Goal: Task Accomplishment & Management: Complete application form

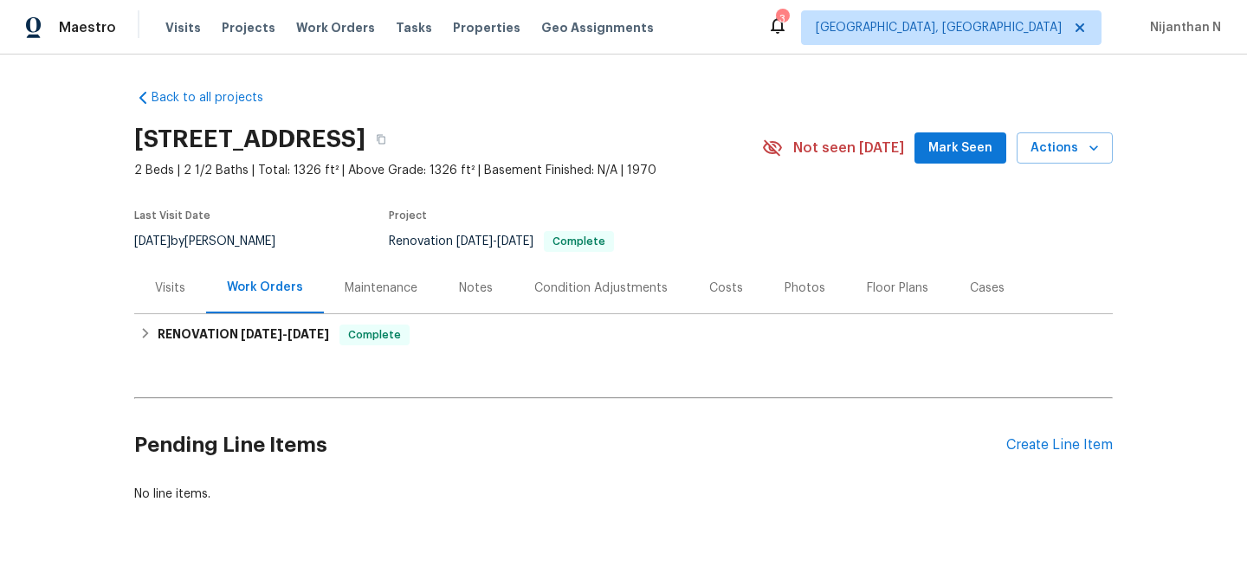
click at [366, 287] on div "Maintenance" at bounding box center [381, 288] width 73 height 17
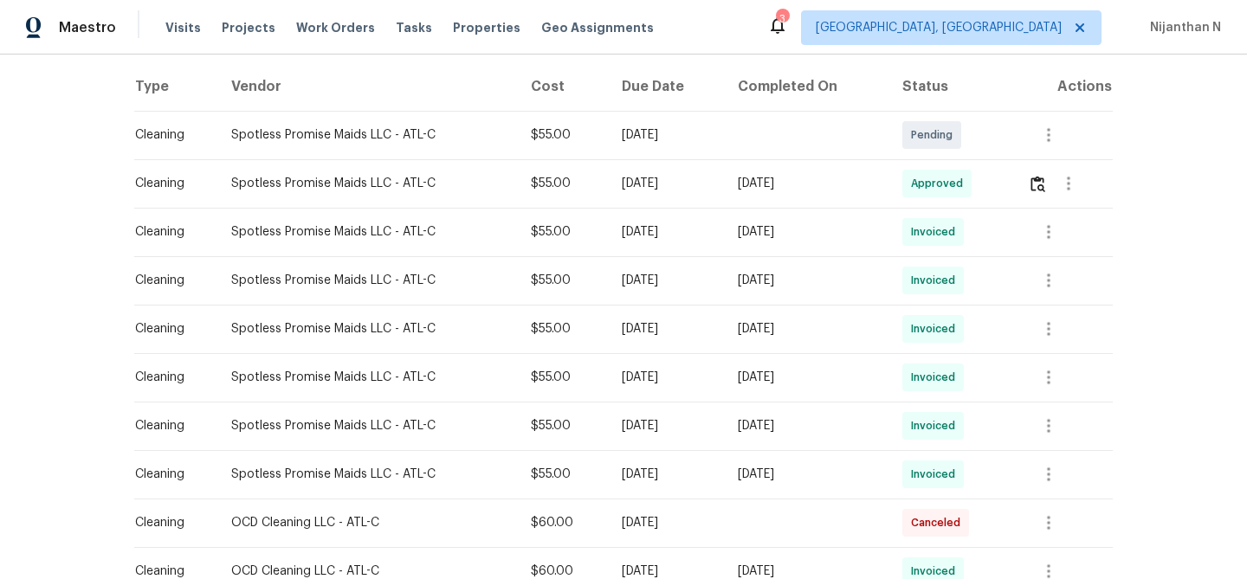
scroll to position [189, 0]
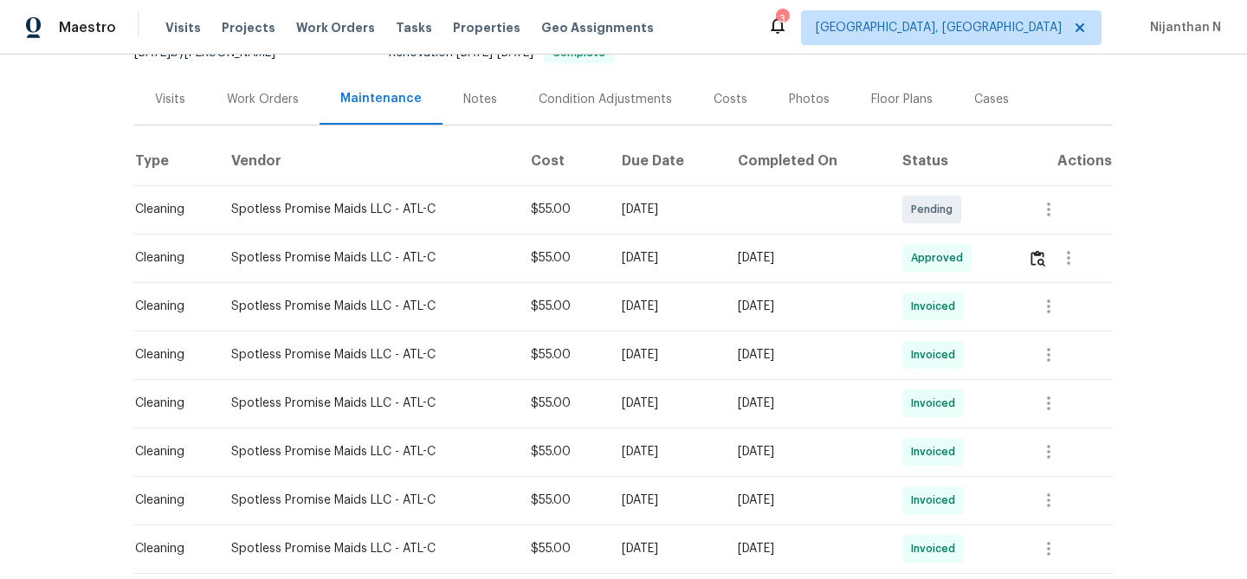
click at [1030, 256] on td at bounding box center [1063, 258] width 99 height 49
click at [1044, 265] on img "button" at bounding box center [1038, 258] width 15 height 16
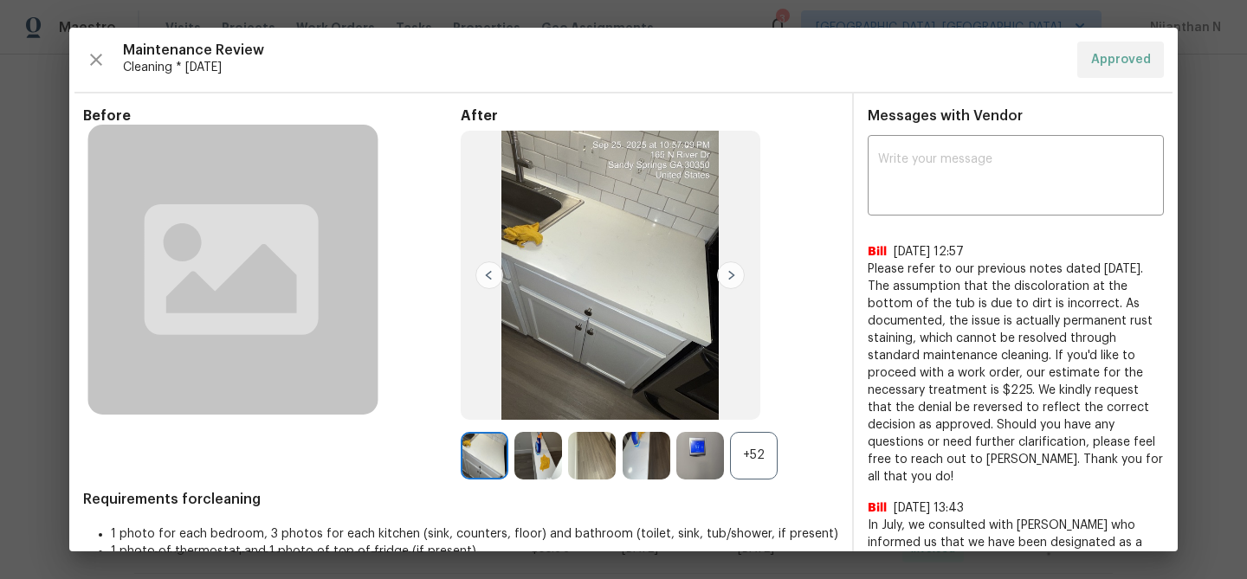
click at [760, 456] on div "+52" at bounding box center [754, 456] width 48 height 48
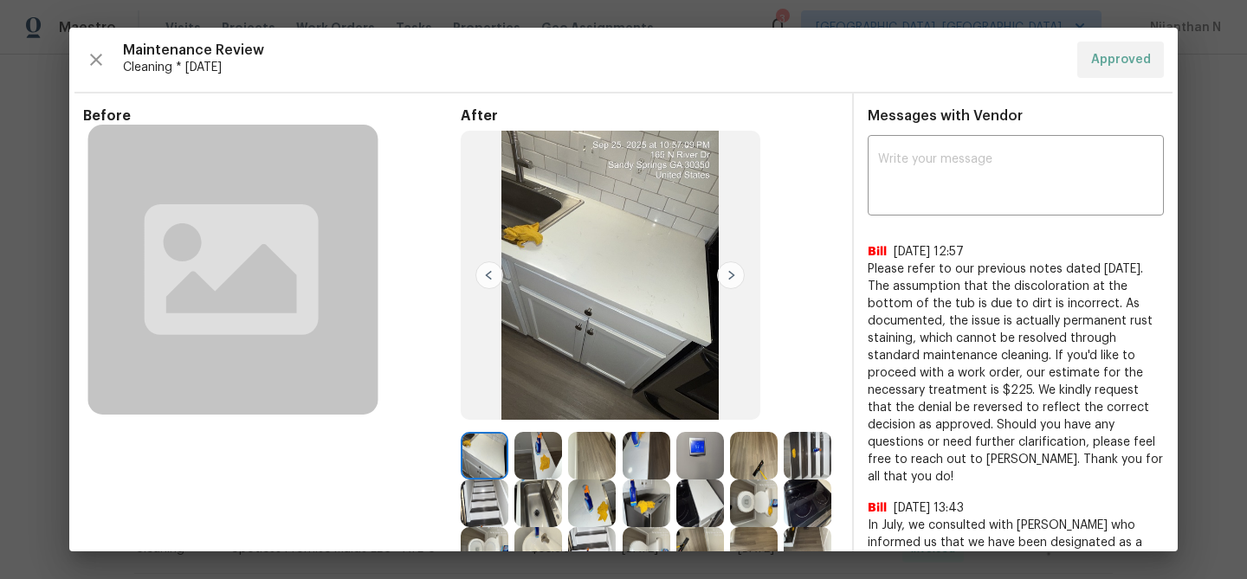
scroll to position [56, 0]
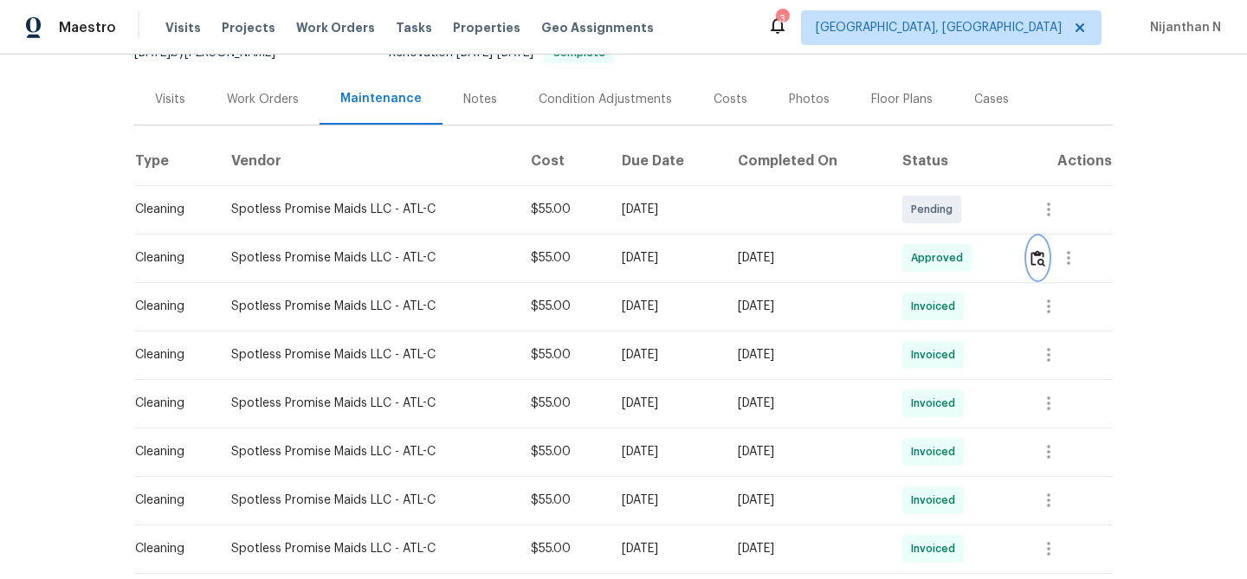
click at [1043, 261] on img "button" at bounding box center [1038, 258] width 15 height 16
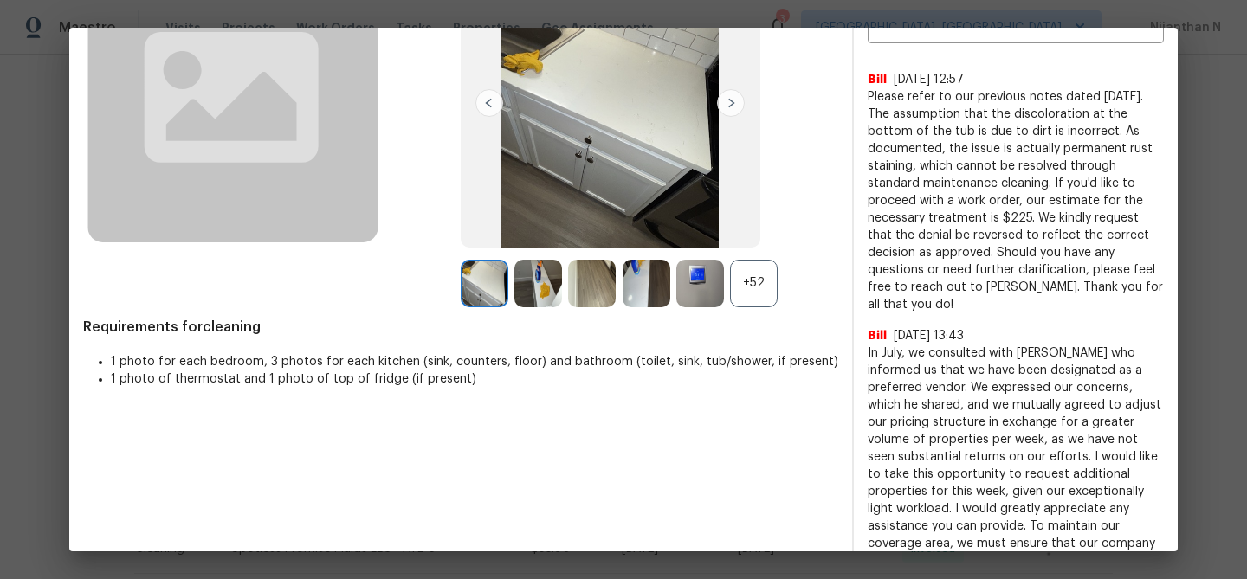
scroll to position [149, 0]
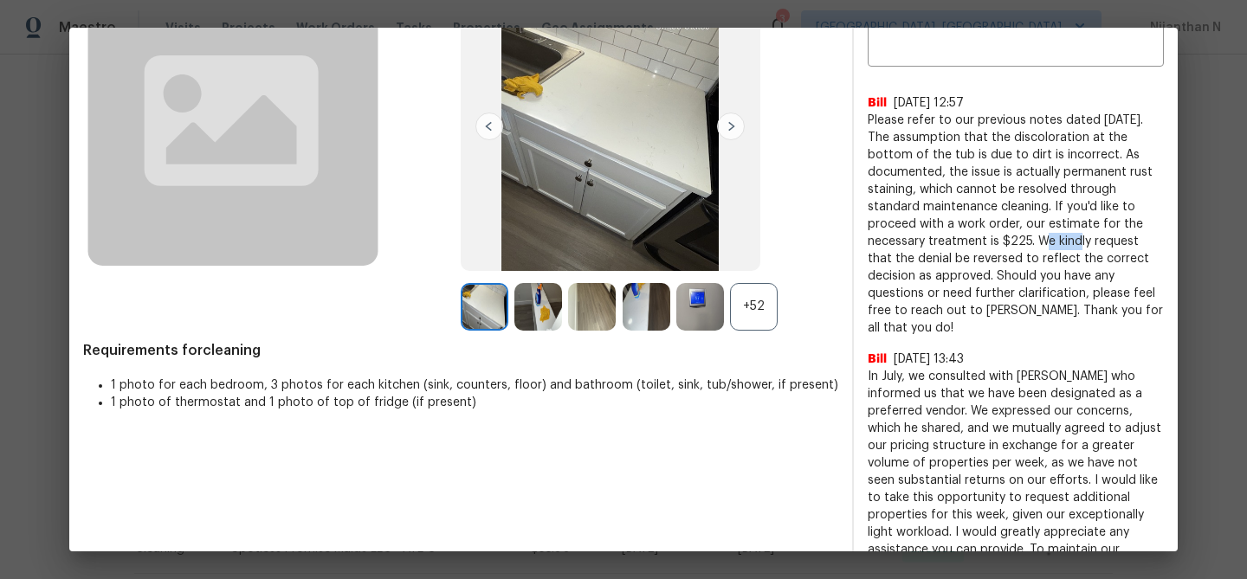
drag, startPoint x: 999, startPoint y: 242, endPoint x: 1034, endPoint y: 242, distance: 34.6
click at [1034, 242] on span "Please refer to our previous notes dated July 16, 2025. The assumption that the…" at bounding box center [1016, 224] width 296 height 225
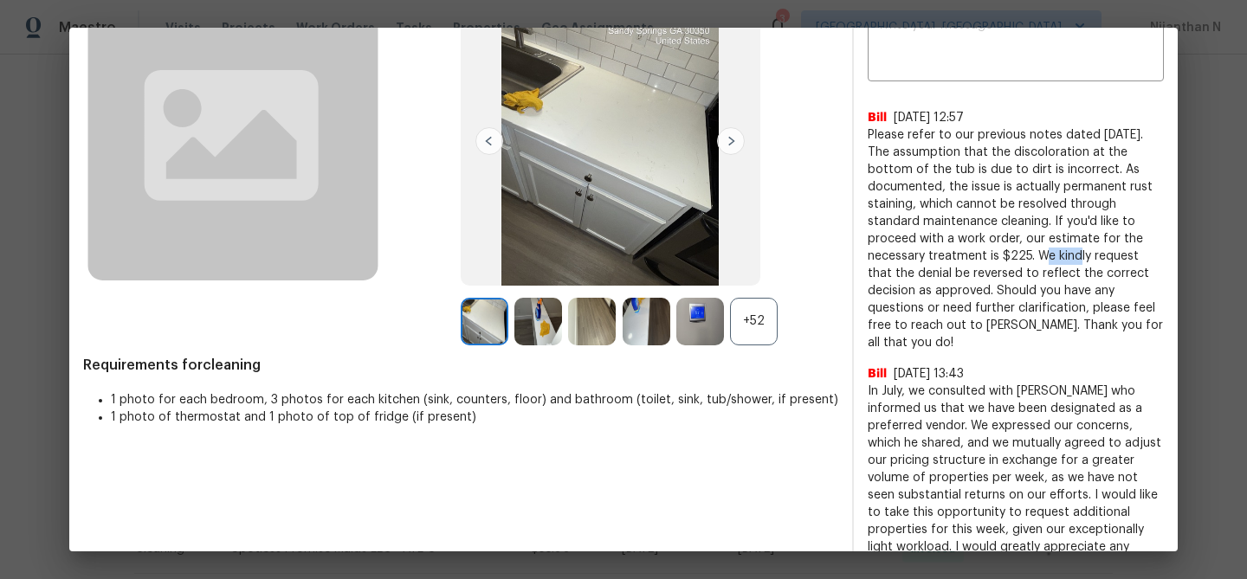
scroll to position [117, 0]
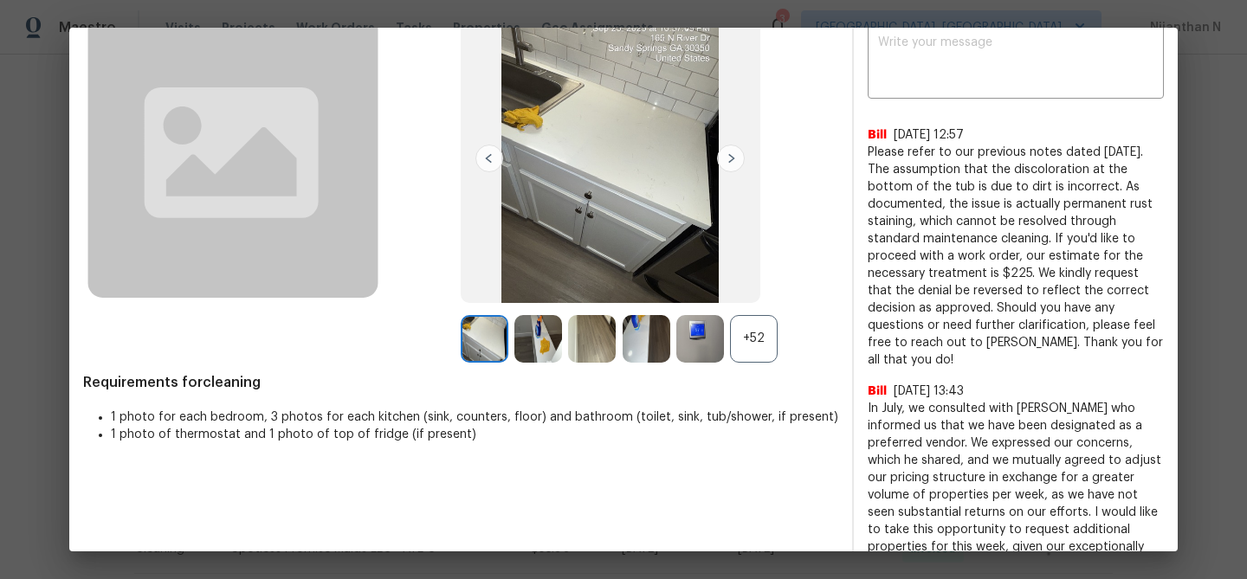
click at [1025, 298] on span "Please refer to our previous notes dated July 16, 2025. The assumption that the…" at bounding box center [1016, 256] width 296 height 225
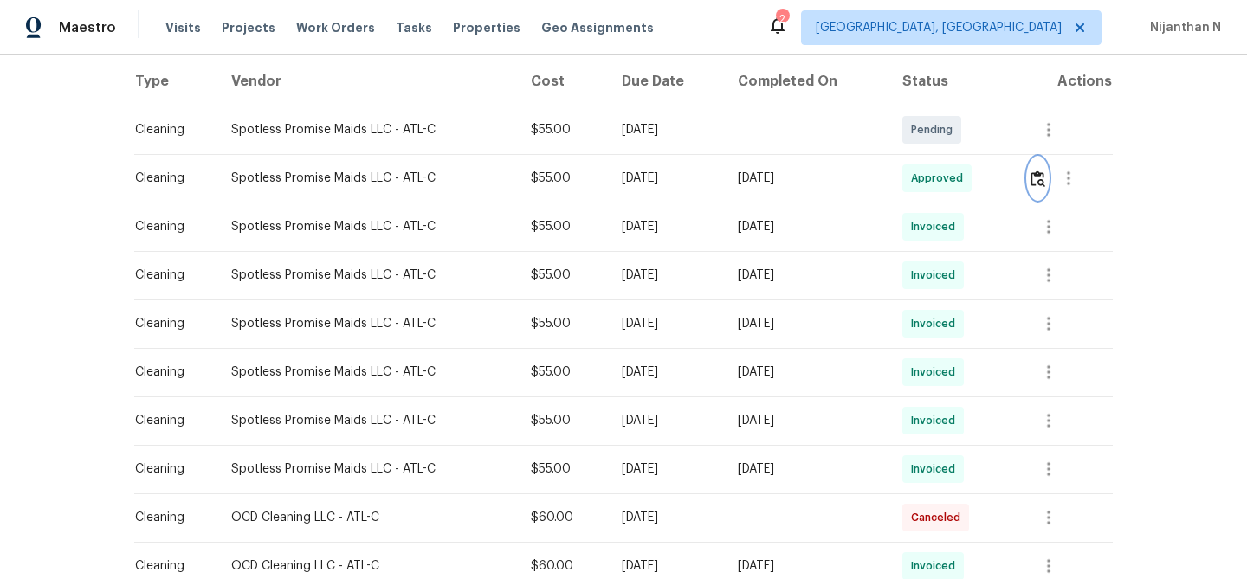
scroll to position [256, 0]
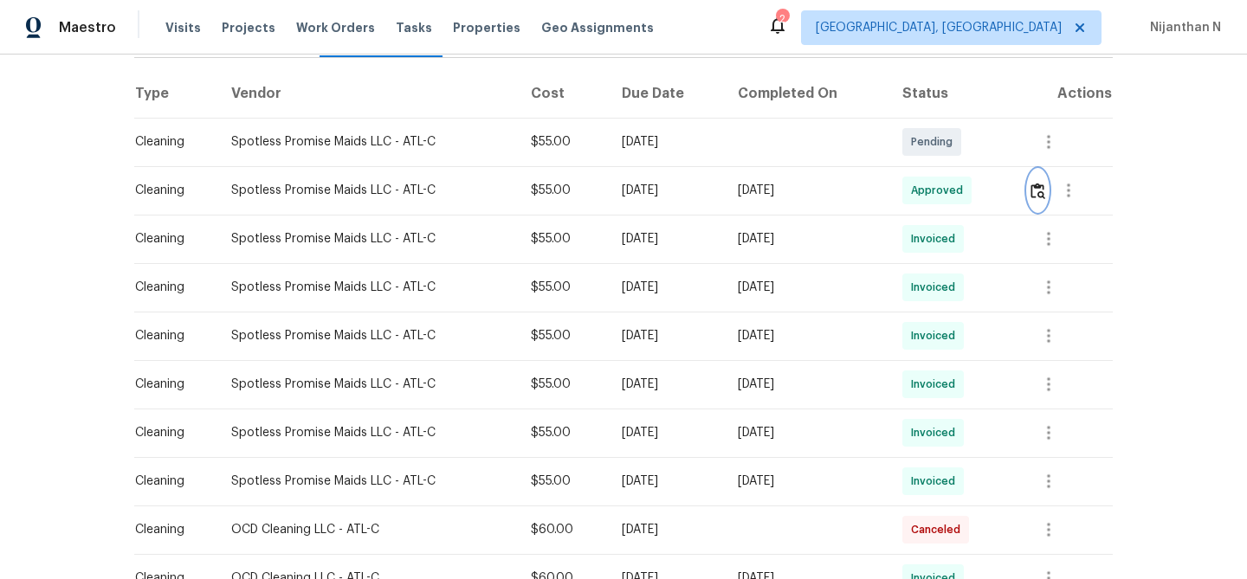
click at [1040, 191] on img "button" at bounding box center [1038, 191] width 15 height 16
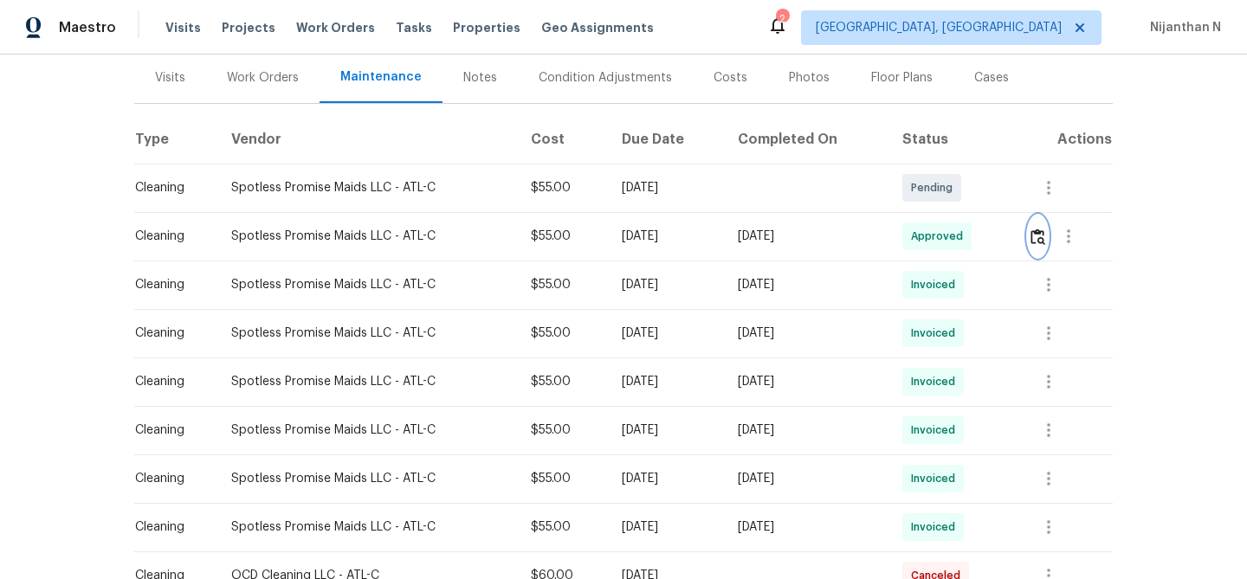
scroll to position [164, 0]
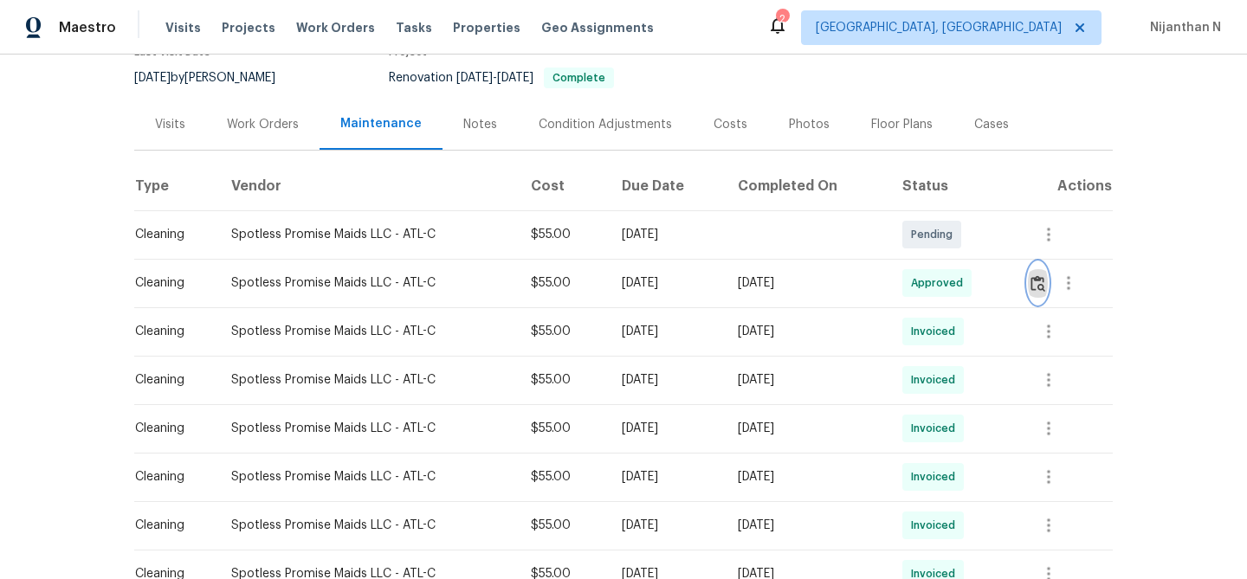
click at [1038, 278] on img "button" at bounding box center [1038, 283] width 15 height 16
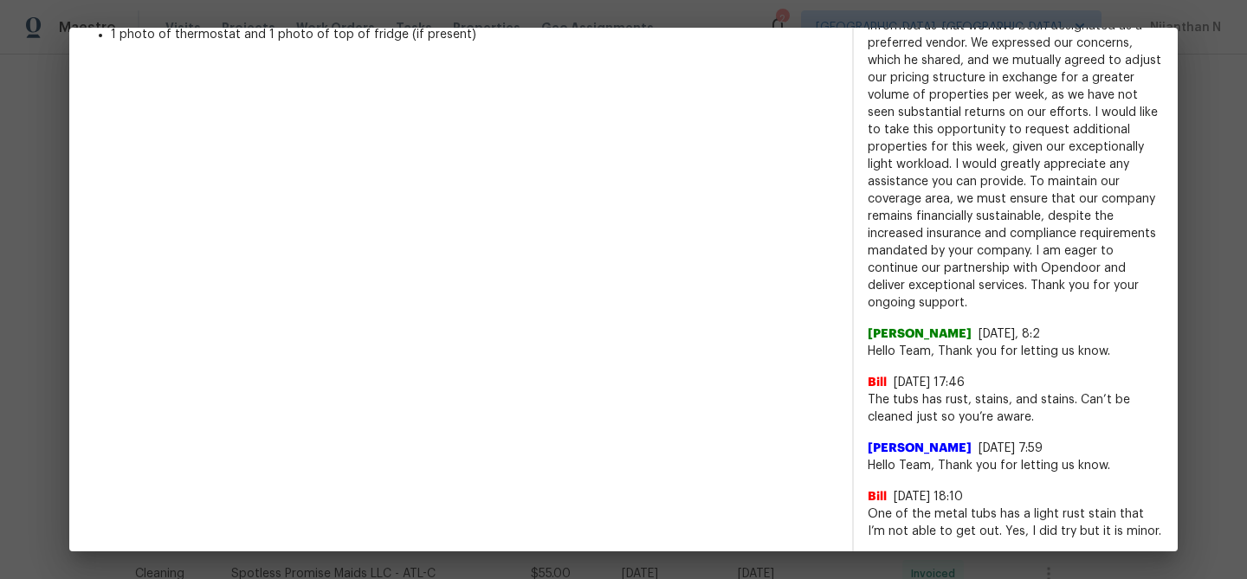
scroll to position [519, 0]
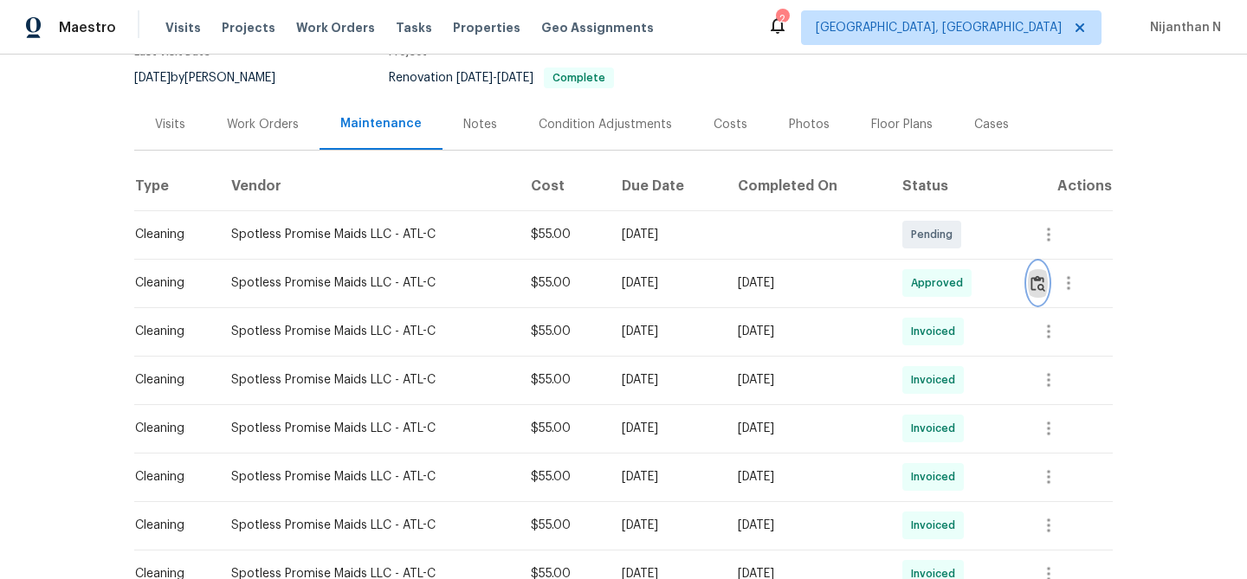
click at [1038, 283] on img "button" at bounding box center [1038, 283] width 15 height 16
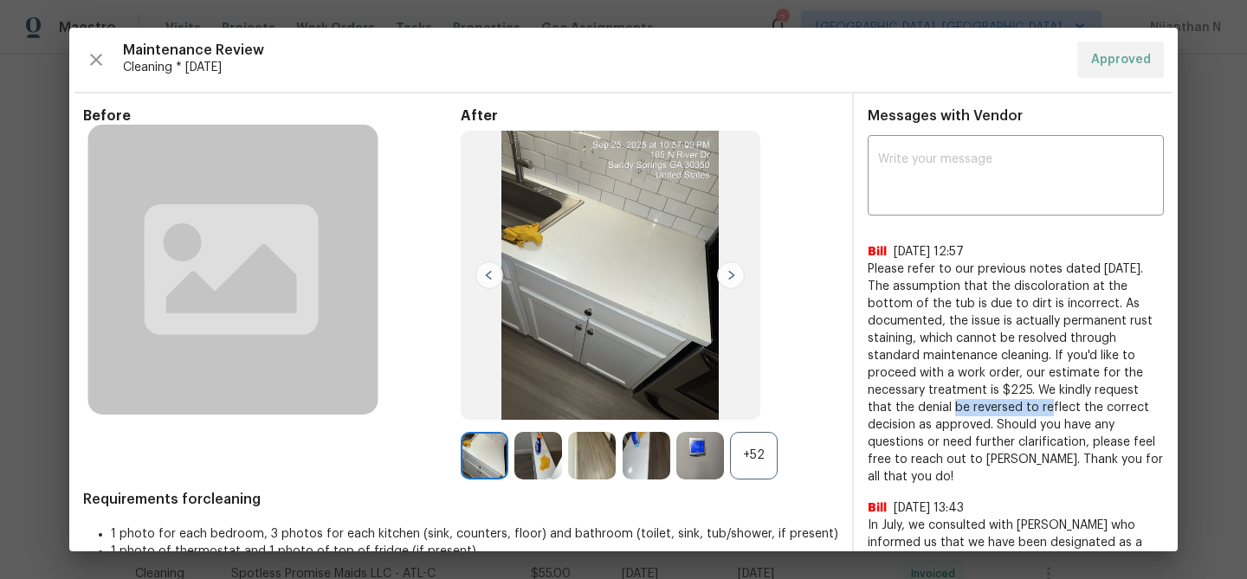
drag, startPoint x: 891, startPoint y: 409, endPoint x: 992, endPoint y: 409, distance: 100.5
click at [992, 409] on span "Please refer to our previous notes dated July 16, 2025. The assumption that the…" at bounding box center [1016, 373] width 296 height 225
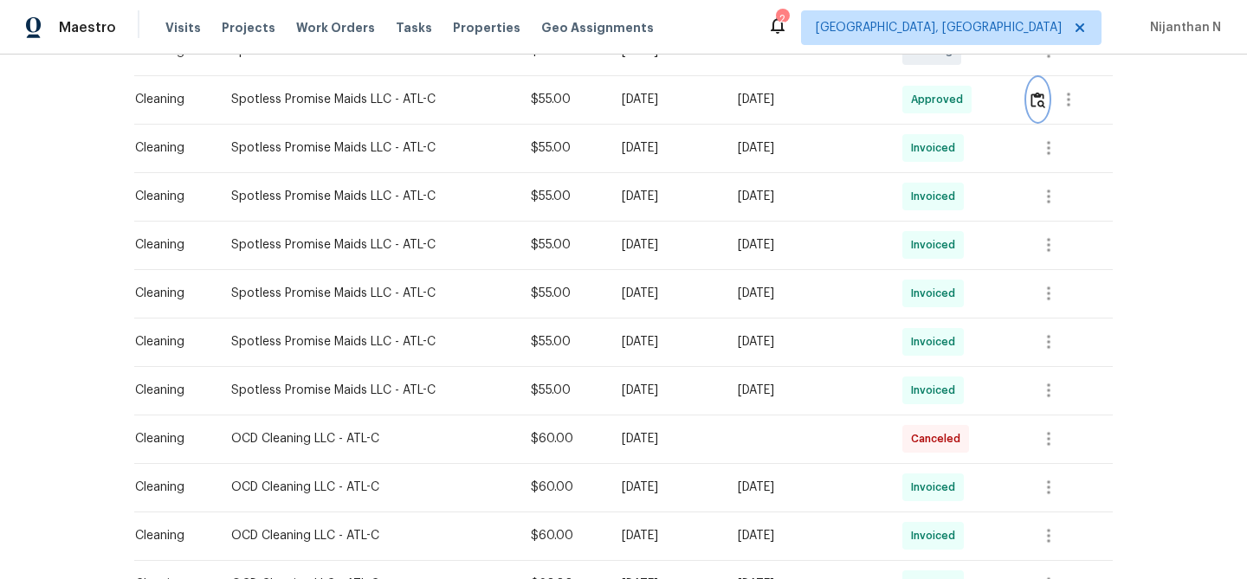
scroll to position [340, 0]
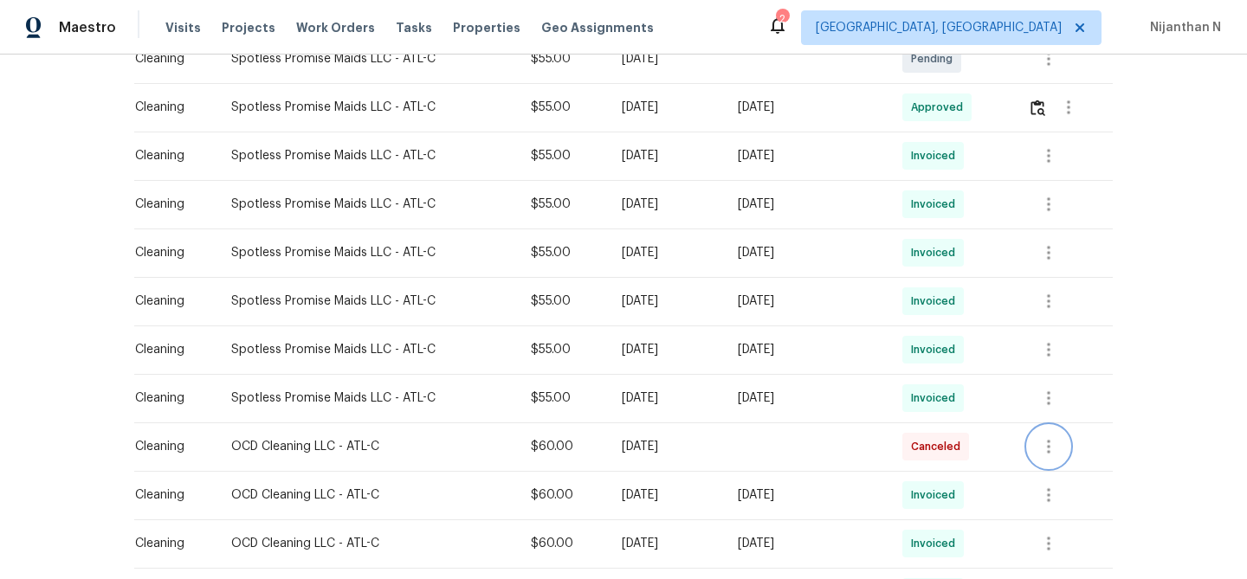
click at [1051, 455] on icon "button" at bounding box center [1048, 447] width 21 height 21
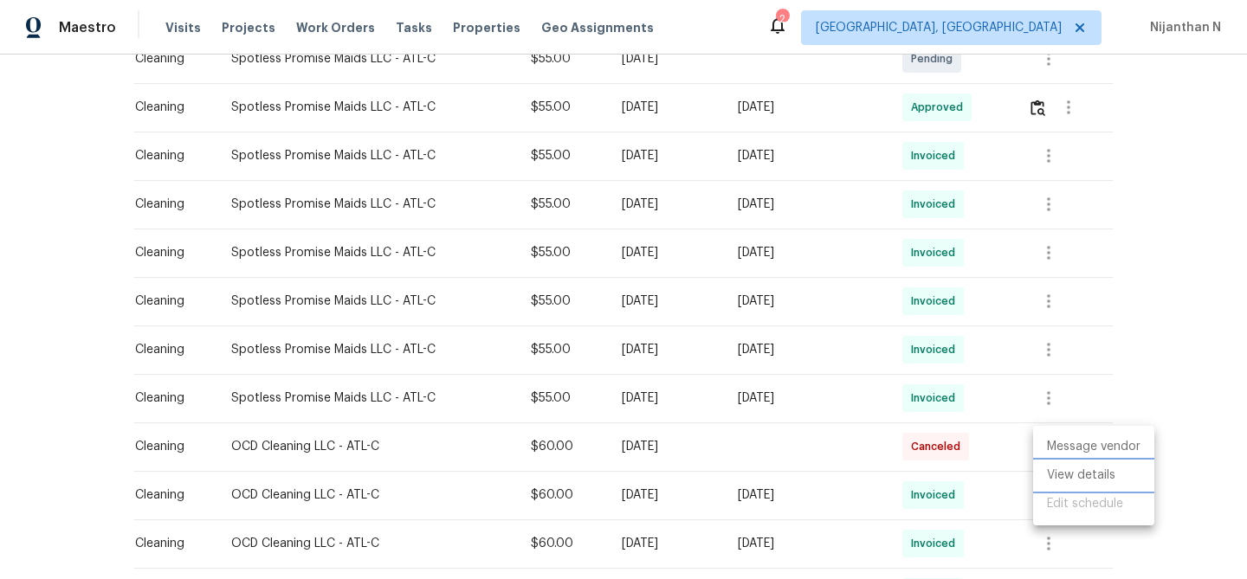
click at [1078, 475] on li "View details" at bounding box center [1093, 476] width 121 height 29
click at [859, 361] on div at bounding box center [623, 289] width 1247 height 579
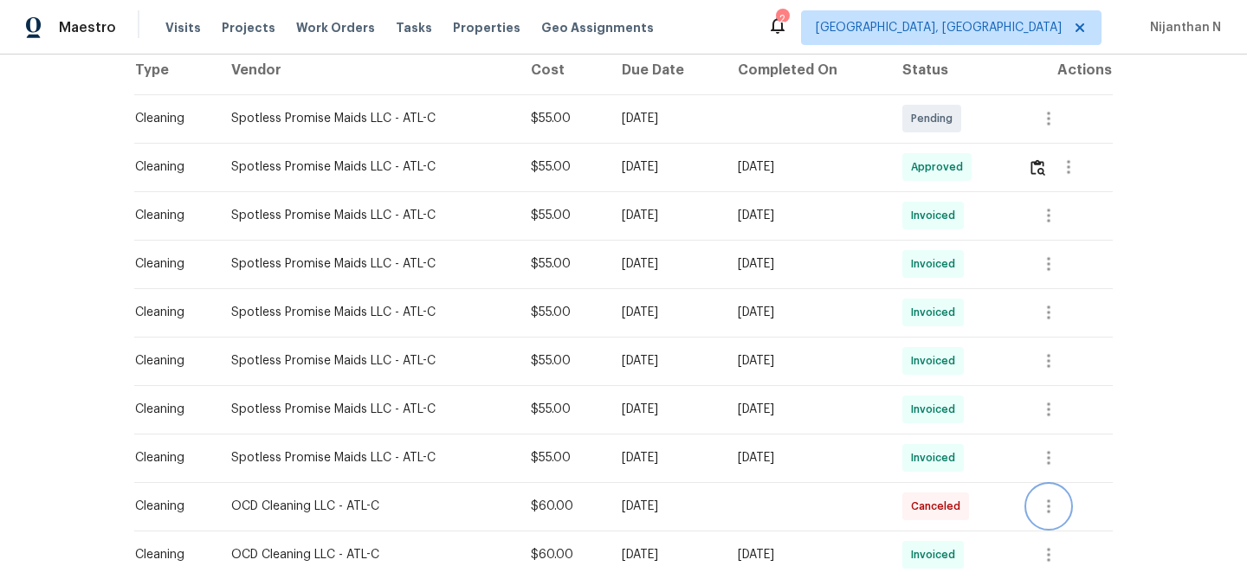
scroll to position [293, 0]
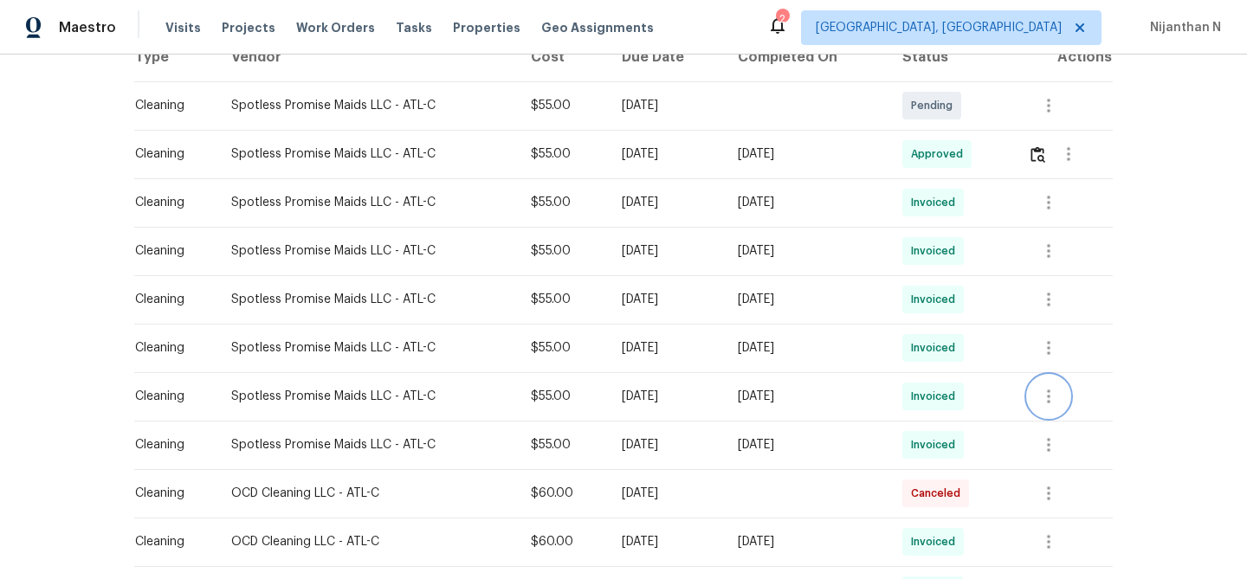
click at [1042, 397] on button "button" at bounding box center [1049, 397] width 42 height 42
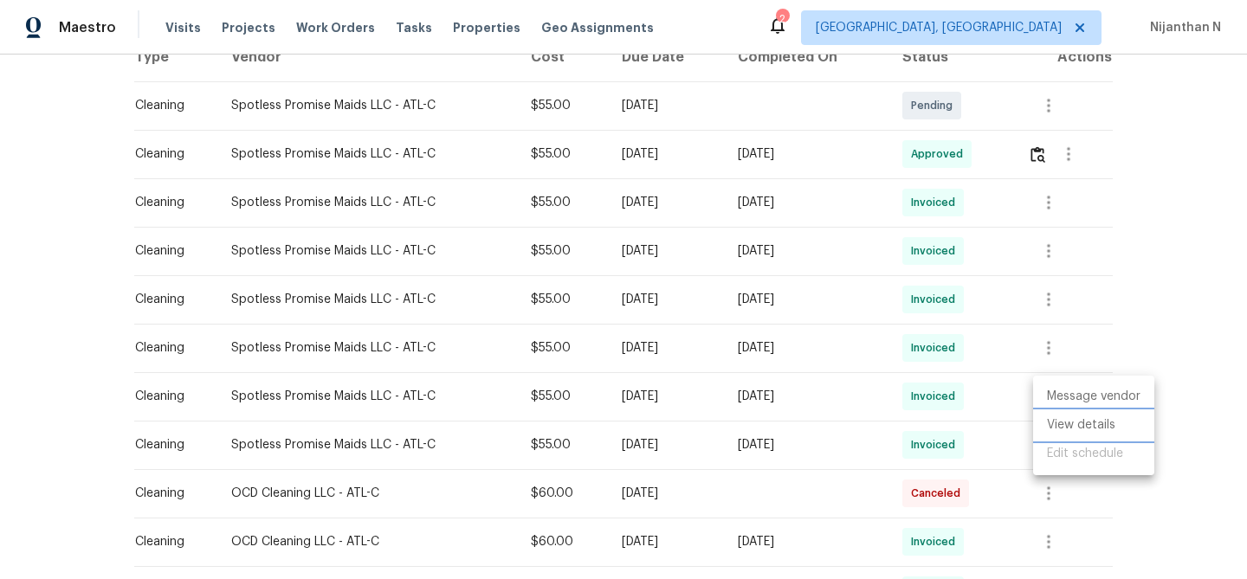
click at [1057, 417] on li "View details" at bounding box center [1093, 425] width 121 height 29
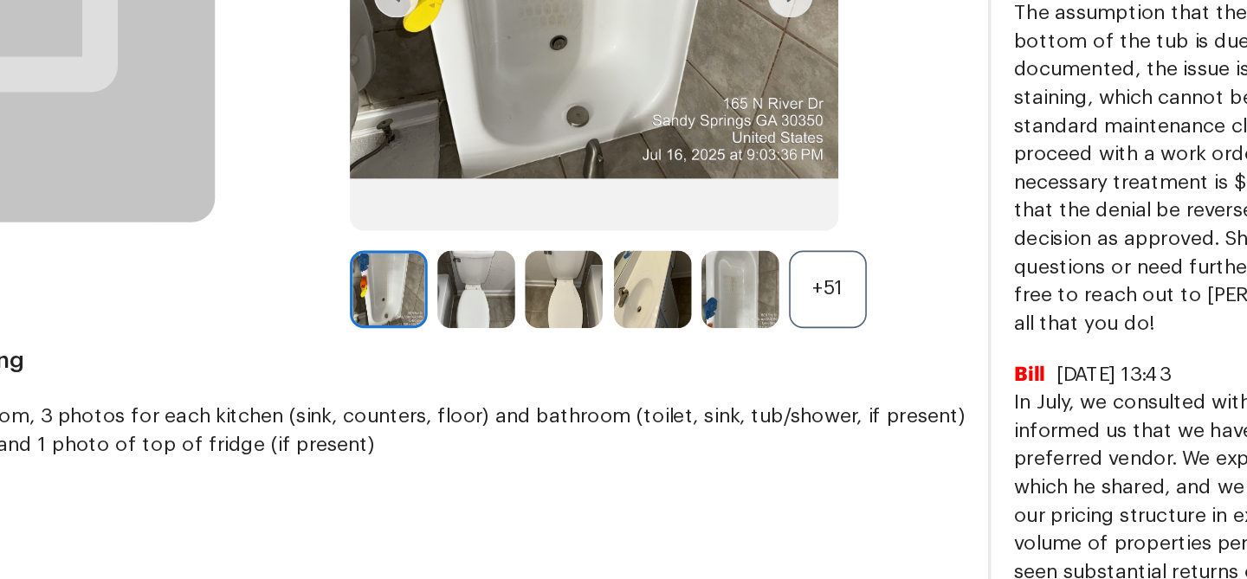
scroll to position [158, 0]
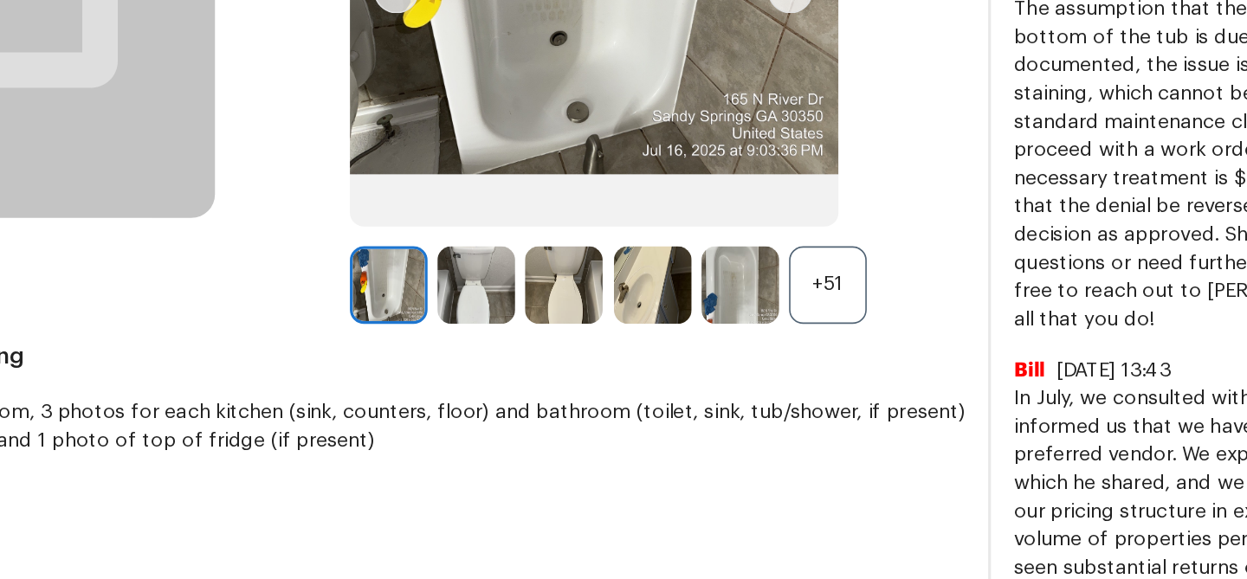
click at [764, 288] on div "+51" at bounding box center [754, 299] width 48 height 48
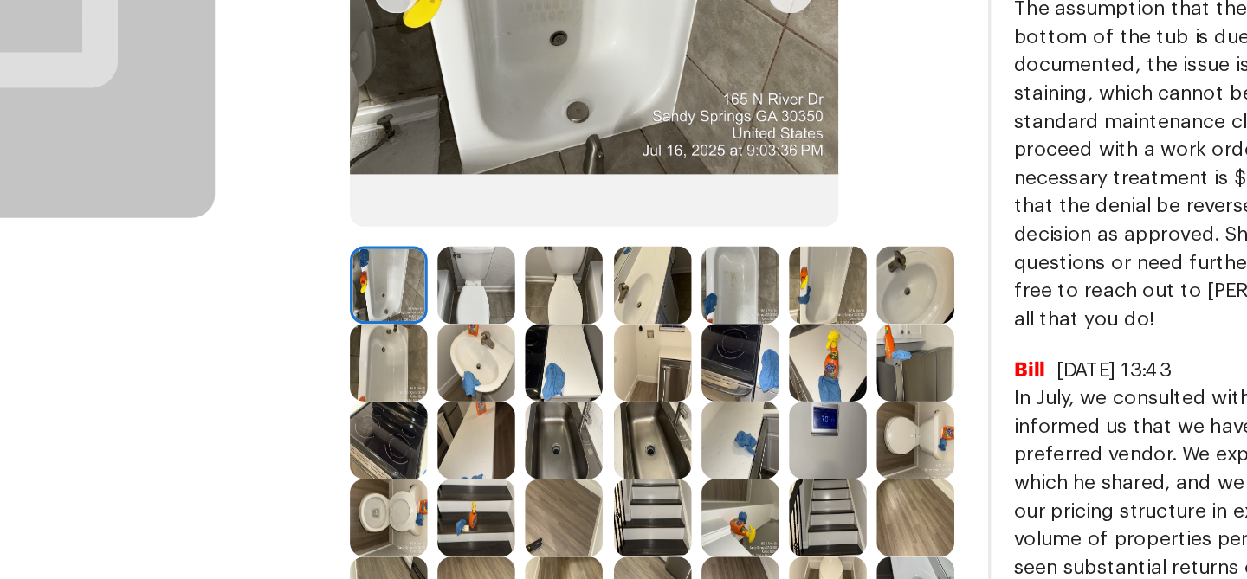
click at [700, 299] on img at bounding box center [700, 299] width 48 height 48
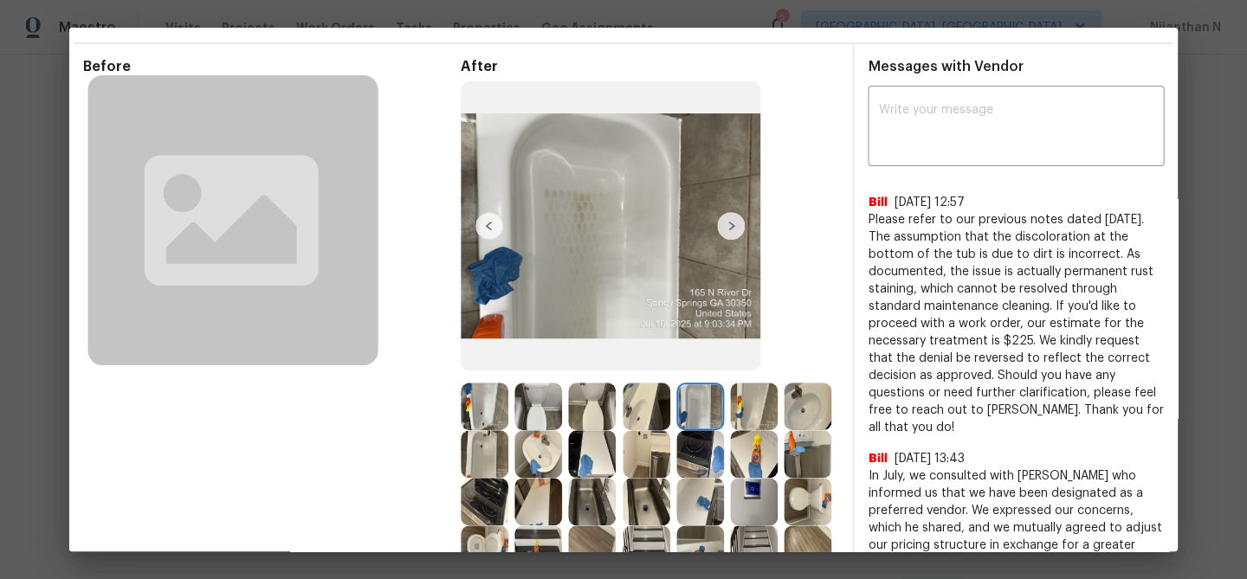
scroll to position [0, 0]
drag, startPoint x: 997, startPoint y: 340, endPoint x: 1025, endPoint y: 341, distance: 28.6
click at [1025, 341] on span "Please refer to our previous notes dated July 16, 2025. The assumption that the…" at bounding box center [1016, 323] width 296 height 225
click at [949, 335] on span "Please refer to our previous notes dated July 16, 2025. The assumption that the…" at bounding box center [1016, 323] width 296 height 225
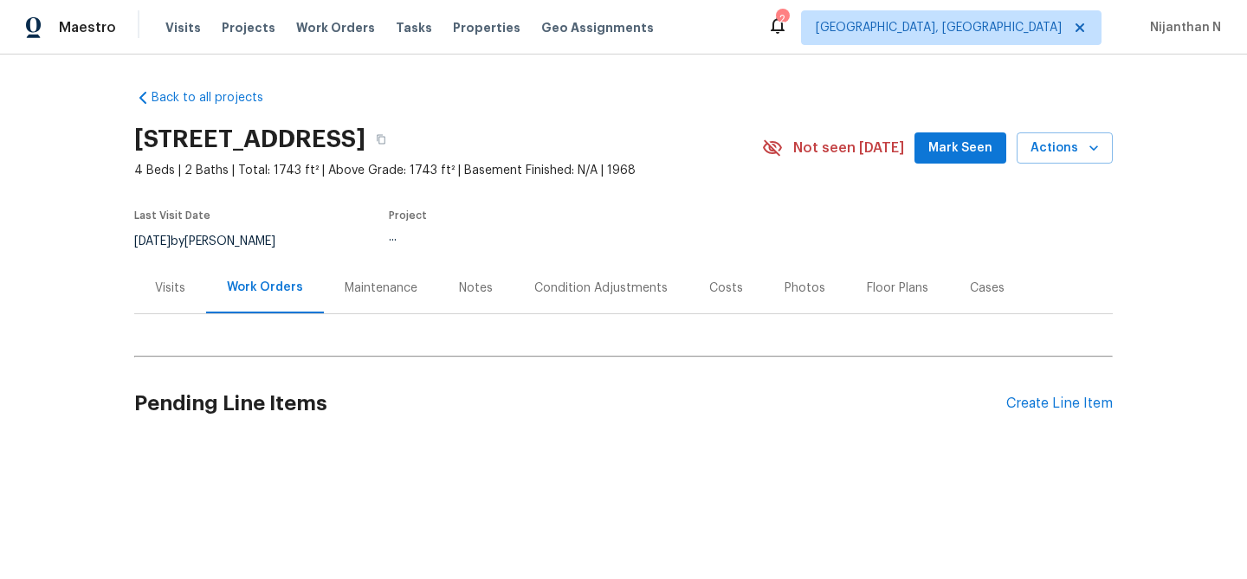
click at [372, 278] on div "Maintenance" at bounding box center [381, 287] width 114 height 51
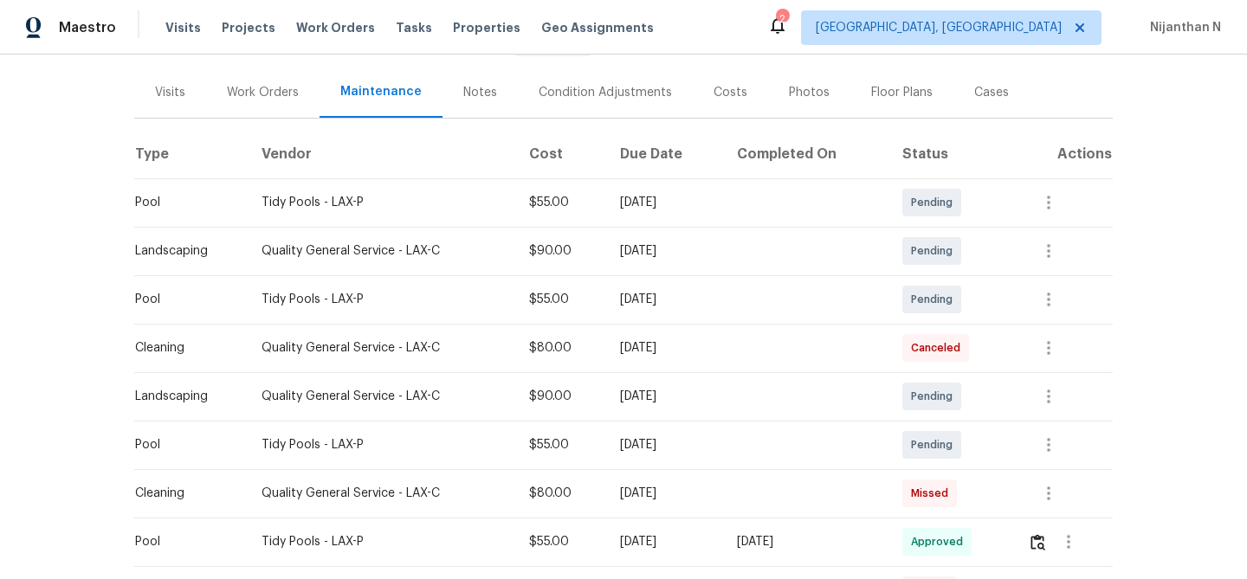
scroll to position [176, 0]
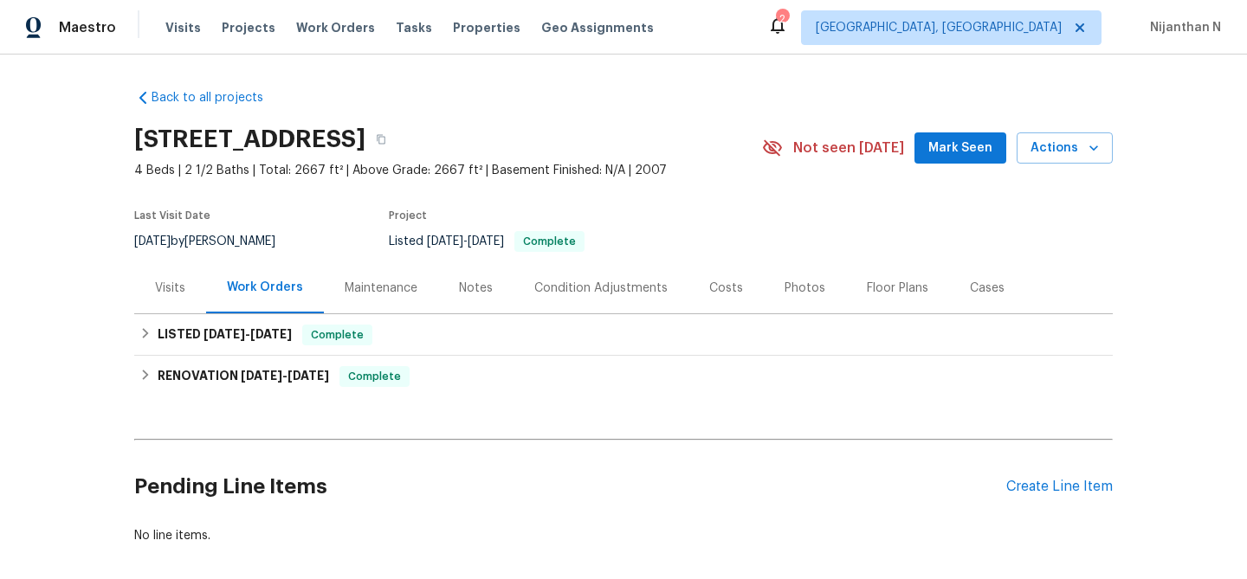
click at [372, 270] on div "Maintenance" at bounding box center [381, 287] width 114 height 51
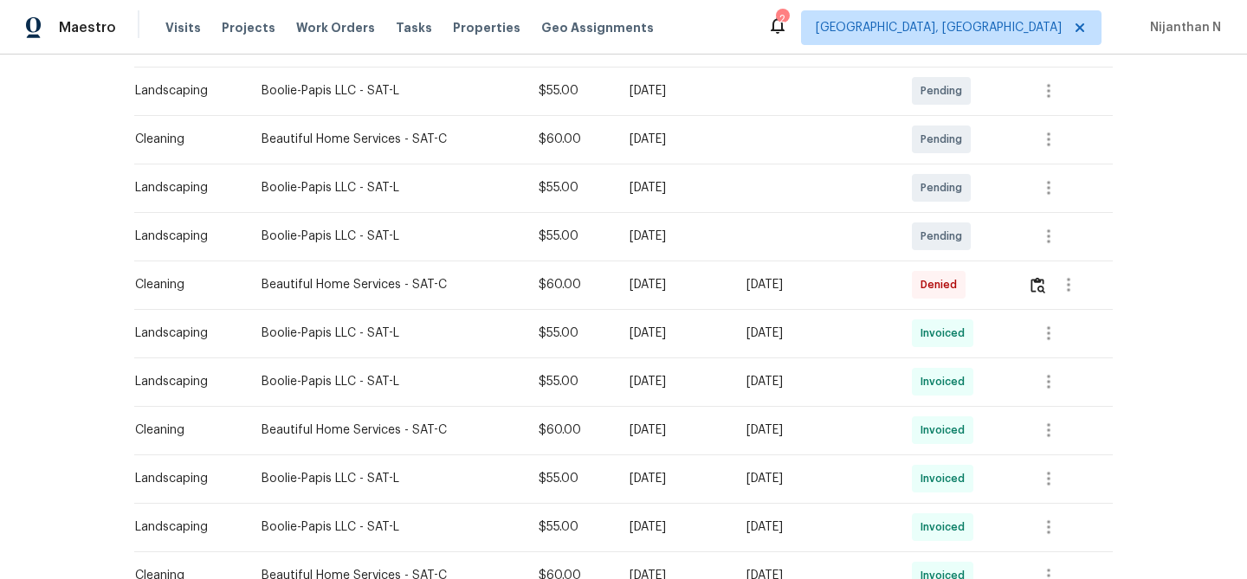
scroll to position [321, 0]
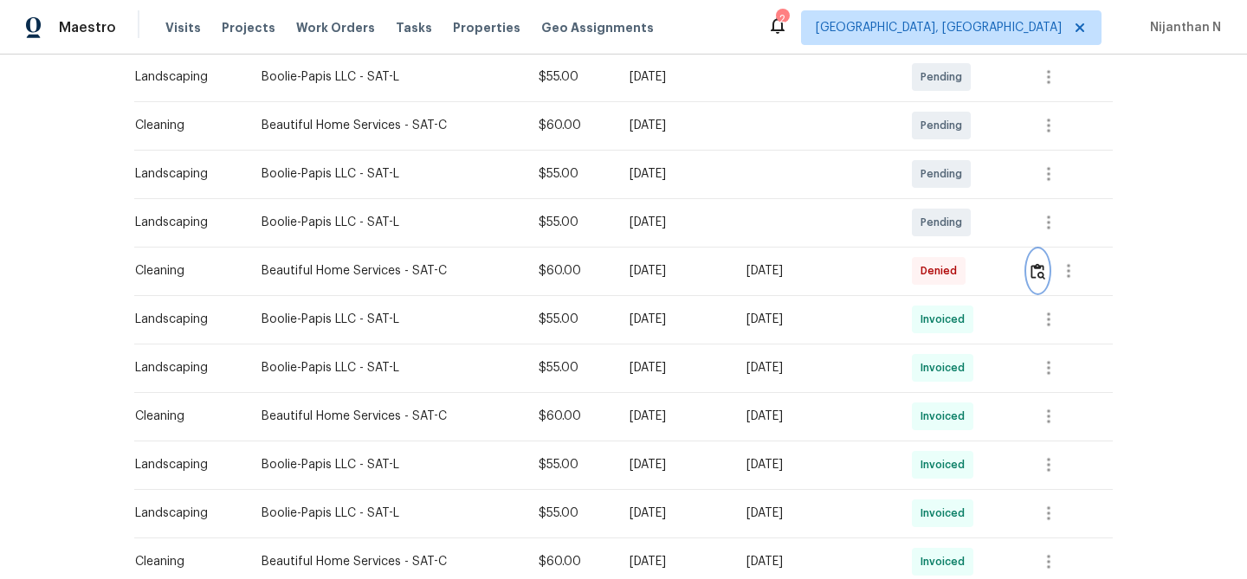
click at [1038, 271] on img "button" at bounding box center [1038, 271] width 15 height 16
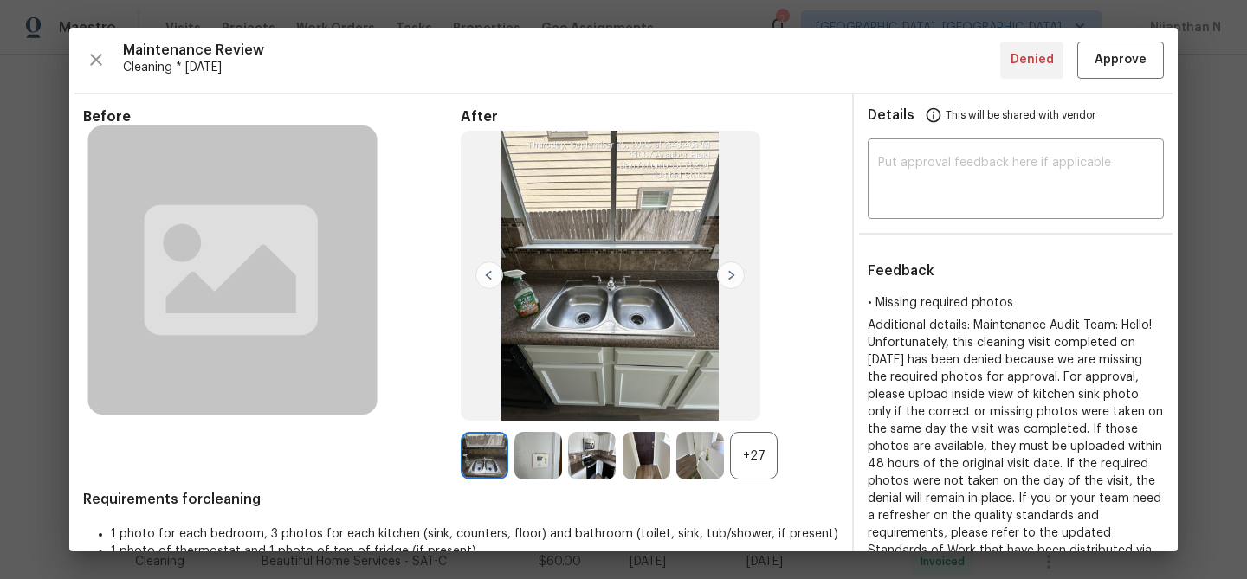
click at [763, 455] on div "+27" at bounding box center [754, 456] width 48 height 48
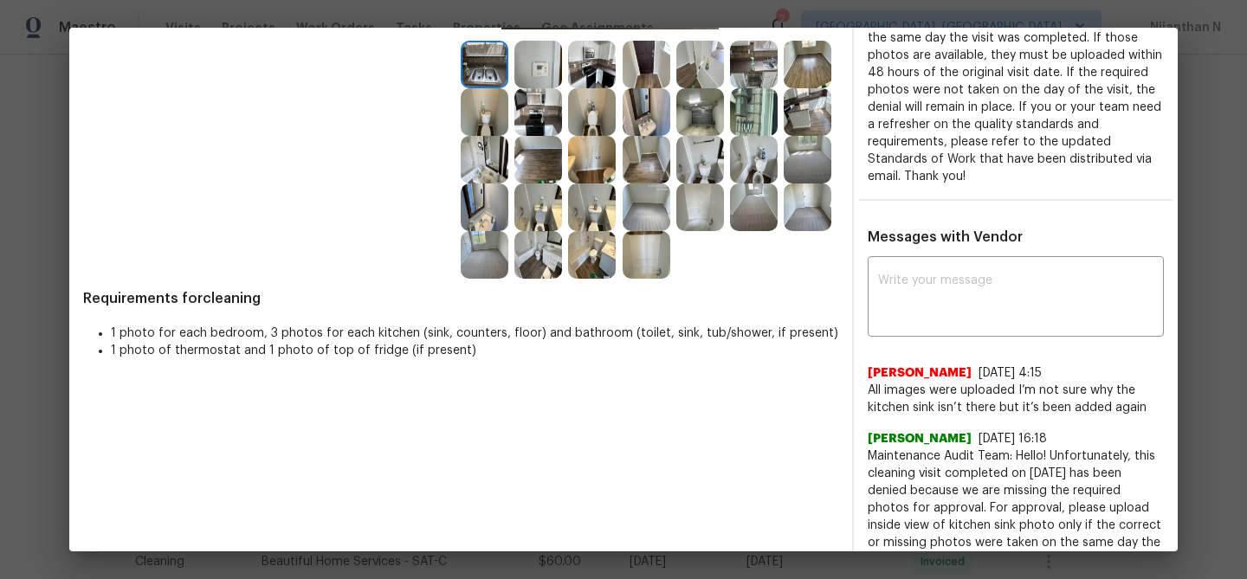
scroll to position [423, 0]
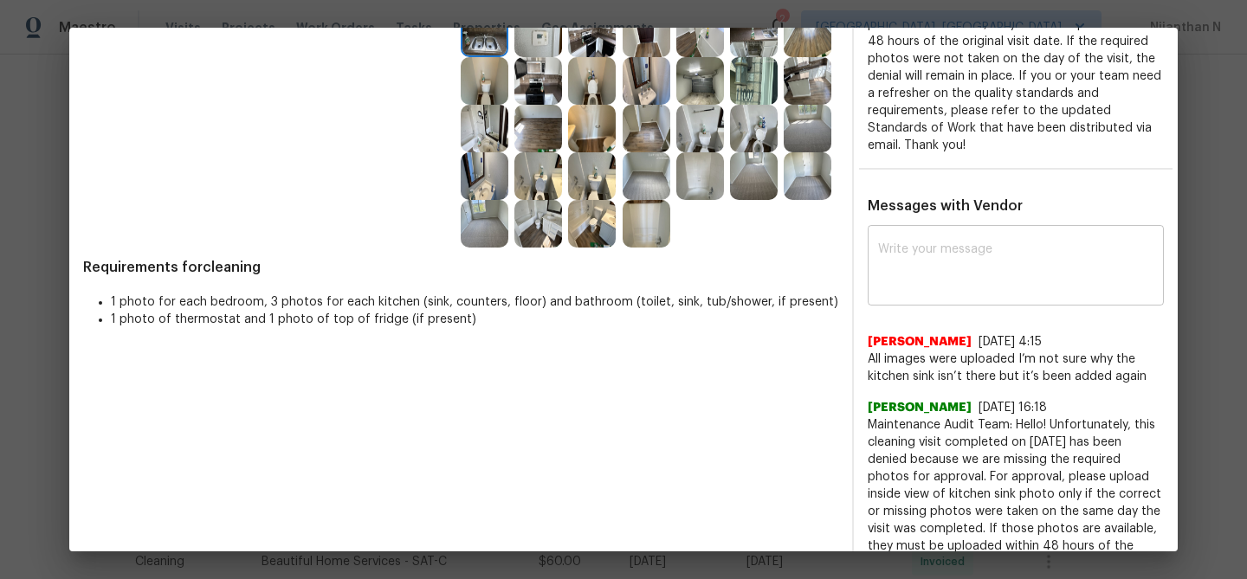
click at [1012, 276] on textarea at bounding box center [1015, 267] width 275 height 49
paste textarea "Maintenance Audit Team: Hello! Thank you for uploading the photo, after further…"
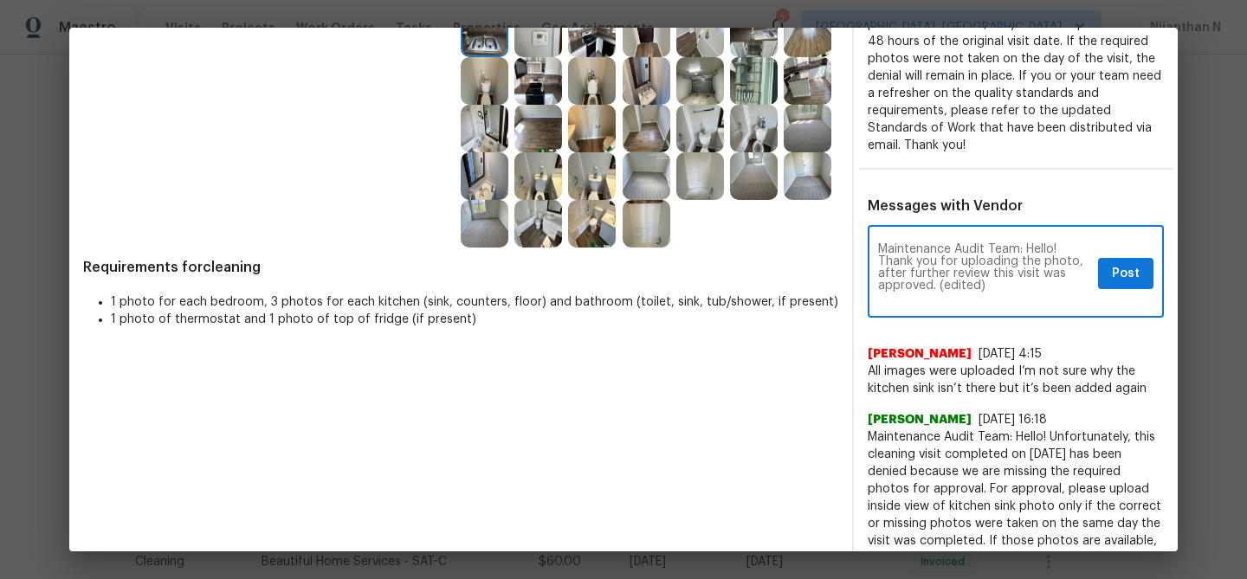
scroll to position [0, 0]
click at [931, 287] on textarea "Maintenance Audit Team: Hello! Thank you for uploading the photo, after further…" at bounding box center [984, 273] width 213 height 61
drag, startPoint x: 937, startPoint y: 287, endPoint x: 1009, endPoint y: 287, distance: 71.9
click at [1009, 287] on textarea "Maintenance Audit Team: Hello! Thank you for uploading the photo, after further…" at bounding box center [984, 273] width 213 height 61
type textarea "Maintenance Audit Team: Hello! Thank you for uploading the photo, after further…"
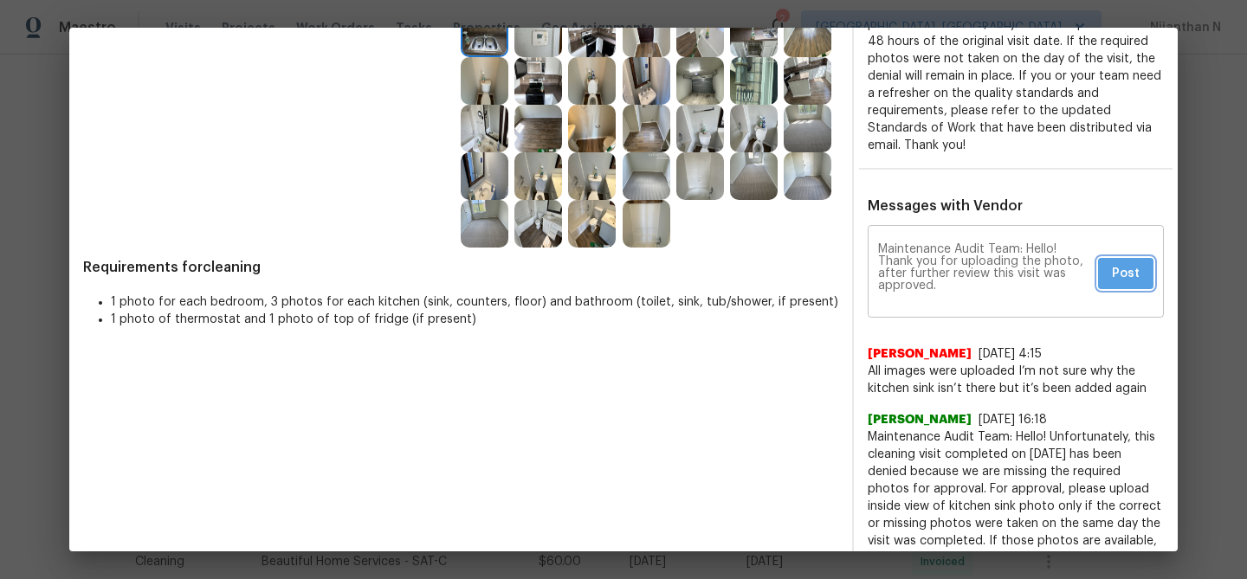
click at [1116, 287] on button "Post" at bounding box center [1125, 274] width 55 height 32
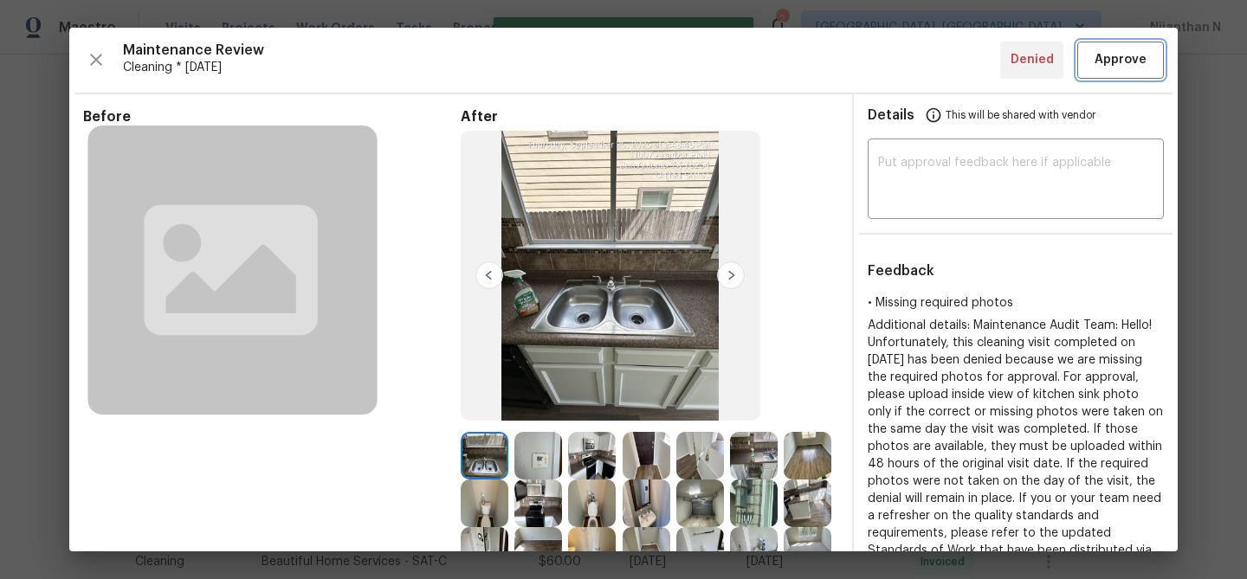
click at [1123, 74] on button "Approve" at bounding box center [1120, 60] width 87 height 37
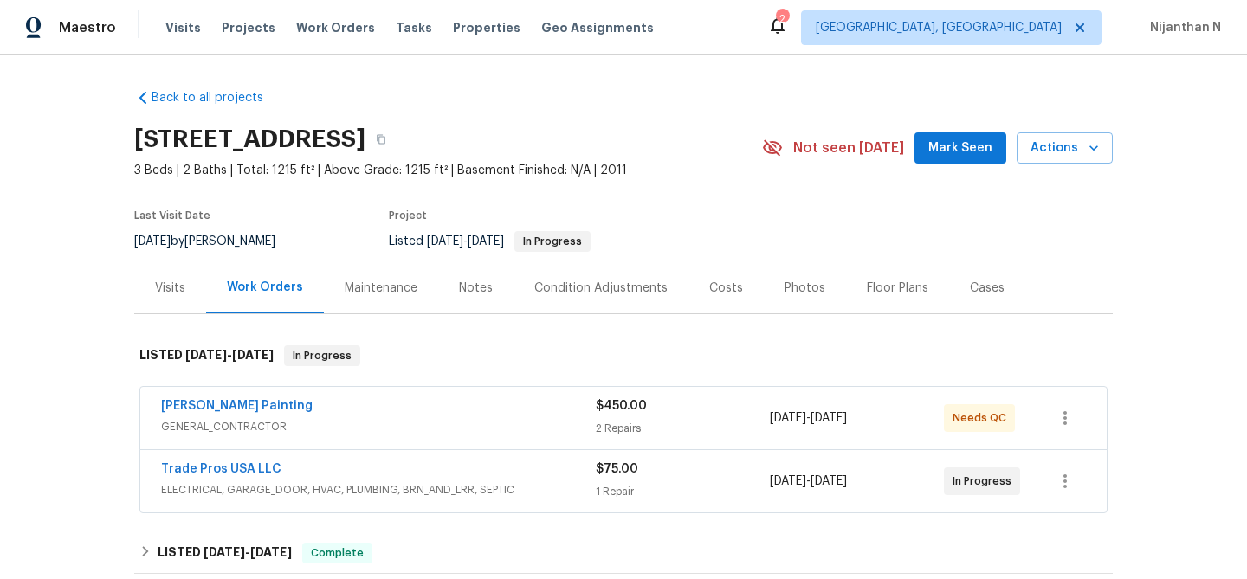
click at [424, 275] on div "Maintenance" at bounding box center [381, 287] width 114 height 51
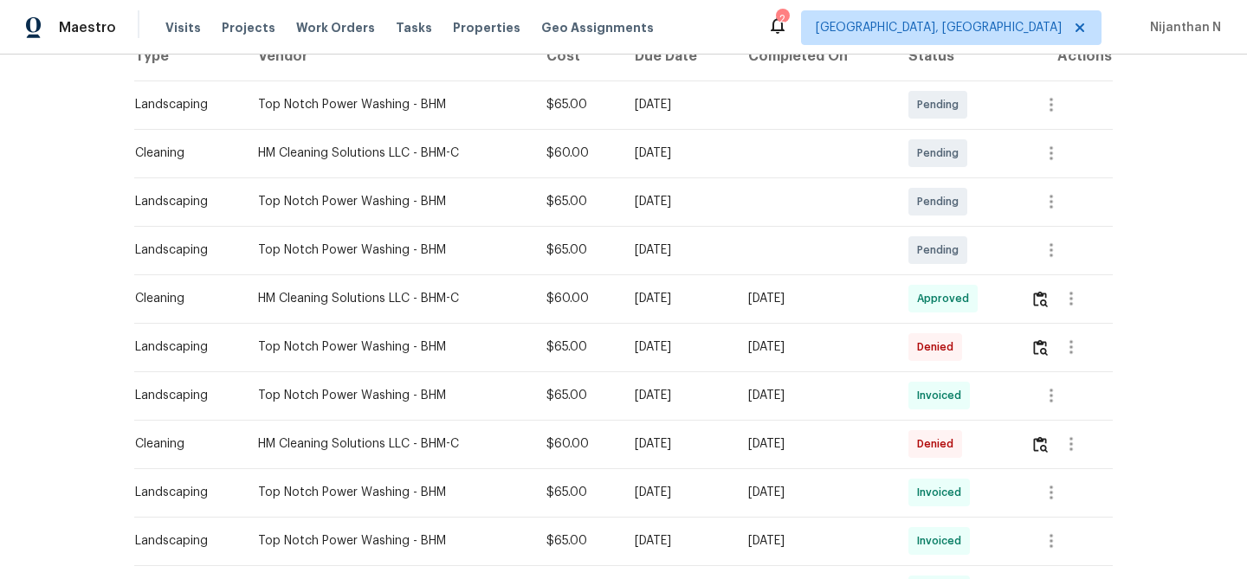
scroll to position [311, 0]
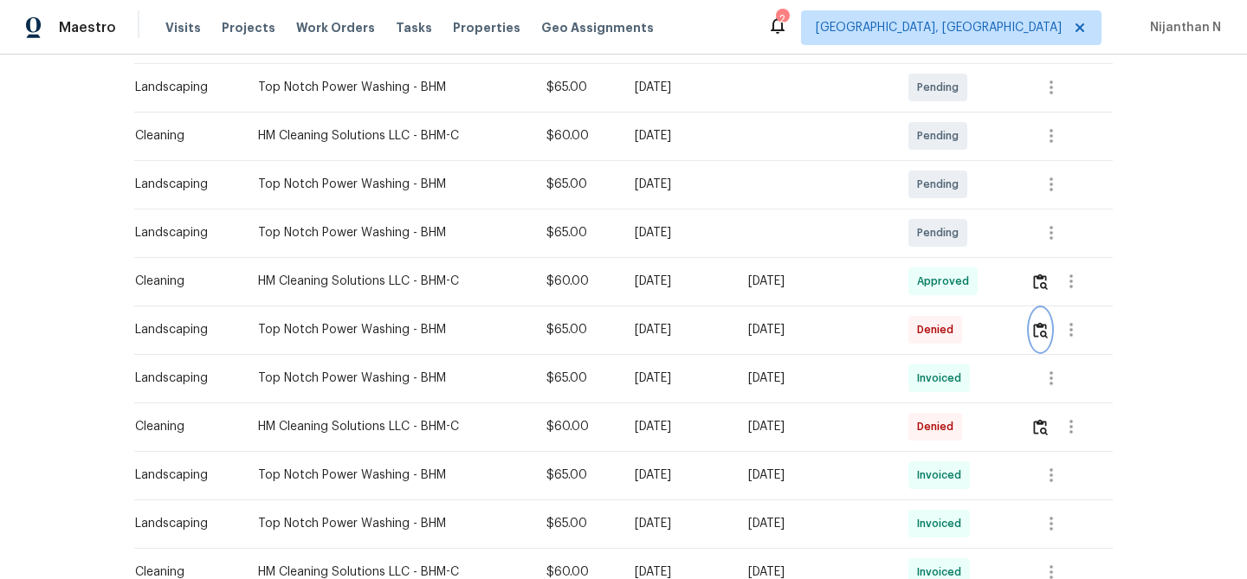
click at [1048, 330] on img "button" at bounding box center [1040, 330] width 15 height 16
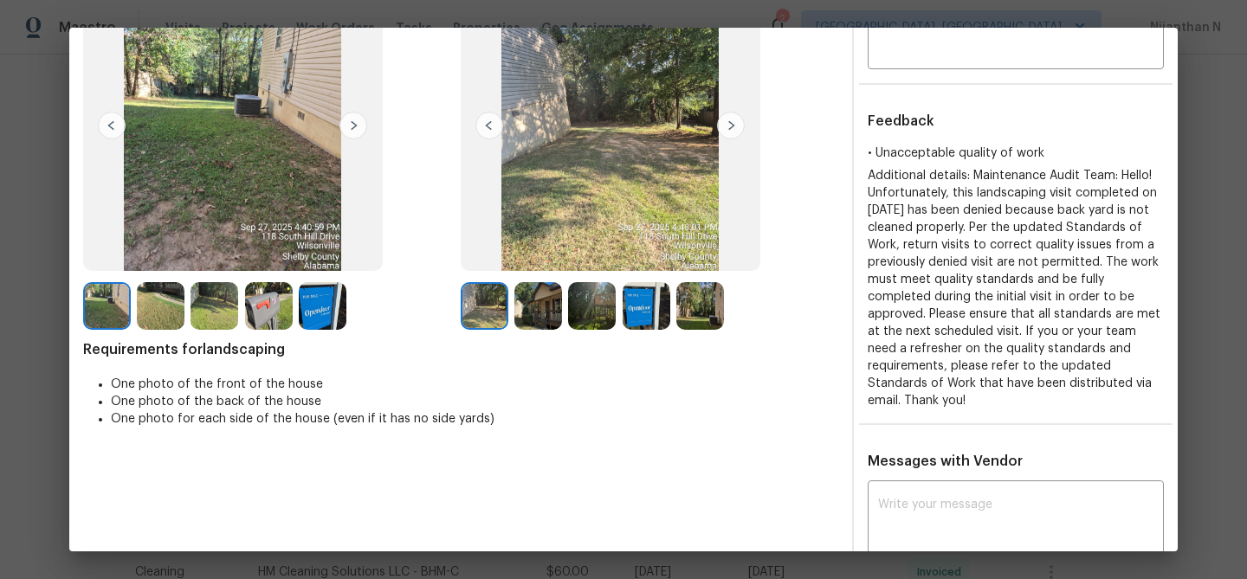
scroll to position [142, 0]
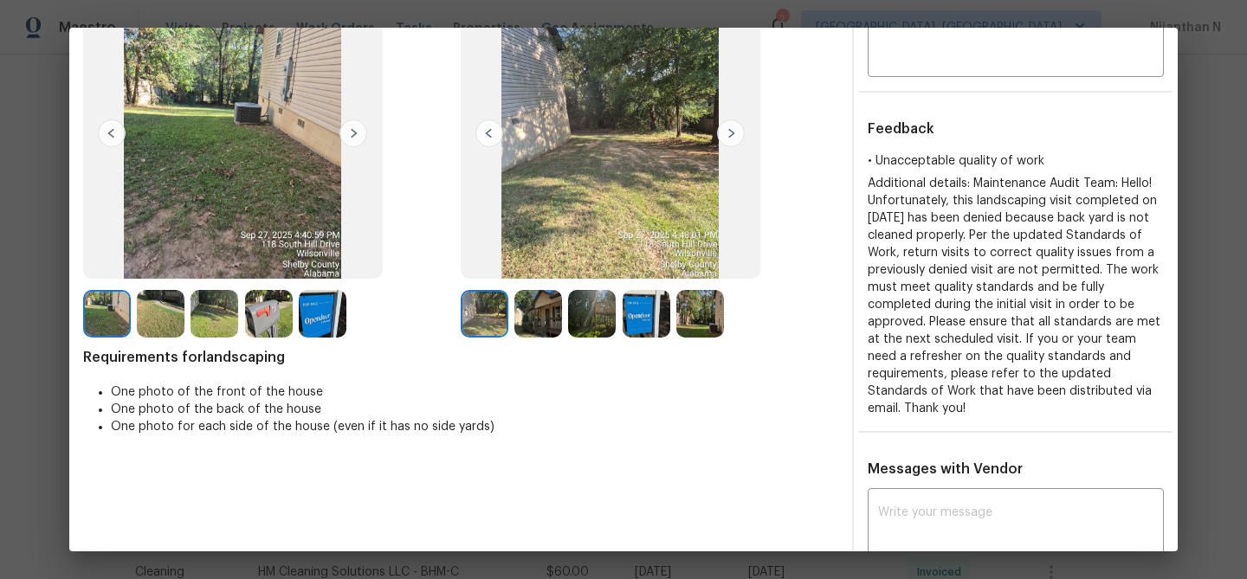
click at [590, 316] on img at bounding box center [592, 314] width 48 height 48
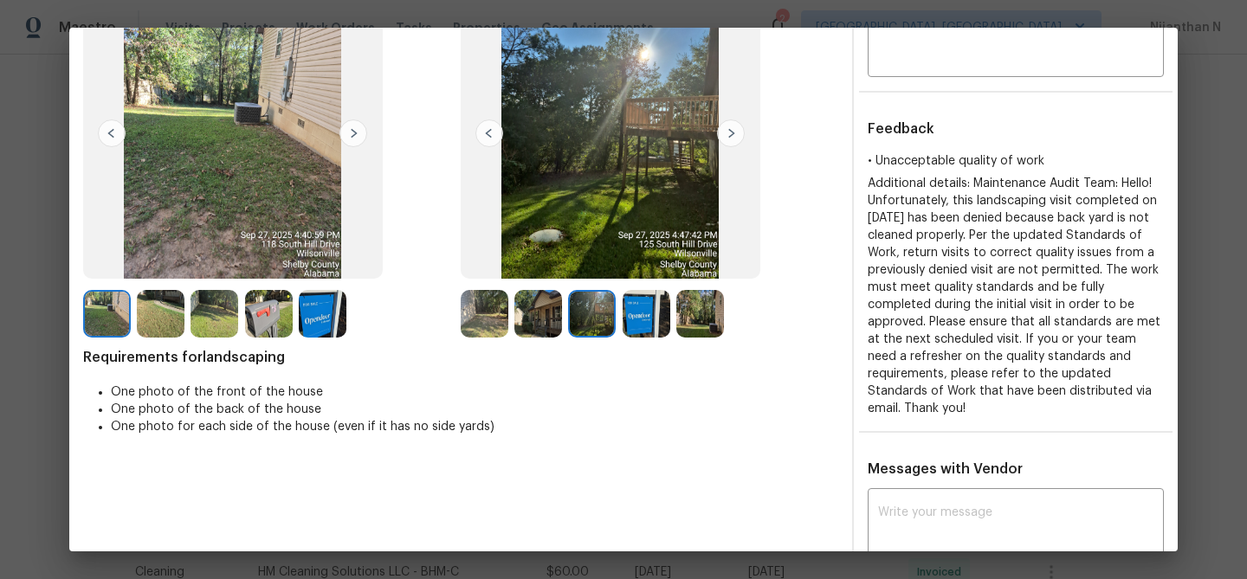
click at [543, 315] on img at bounding box center [538, 314] width 48 height 48
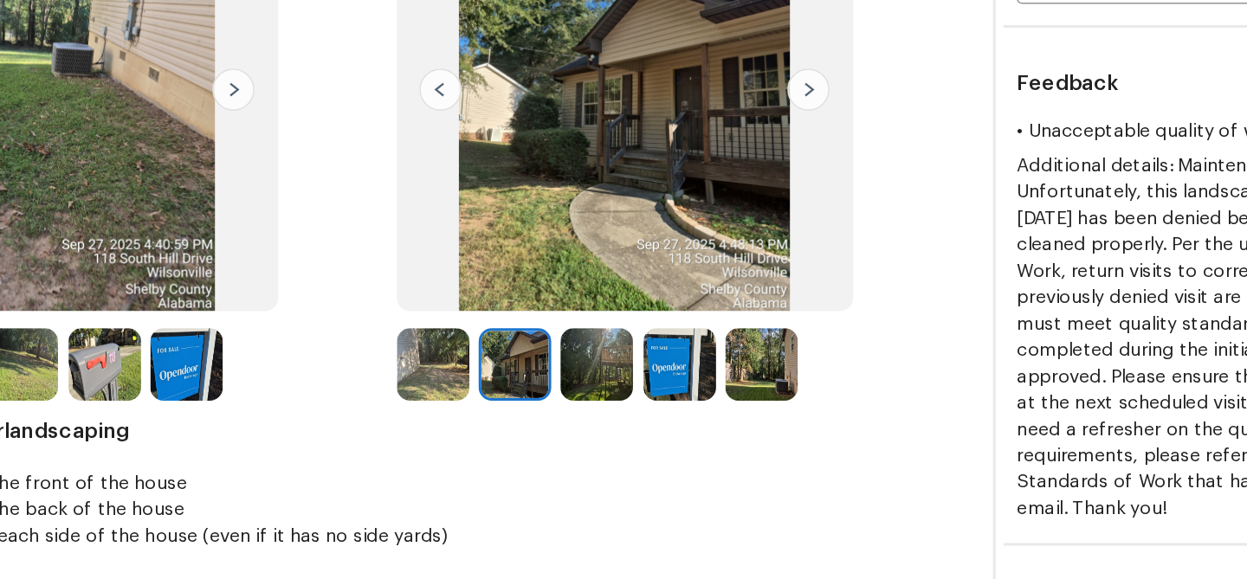
click at [584, 297] on img at bounding box center [592, 314] width 48 height 48
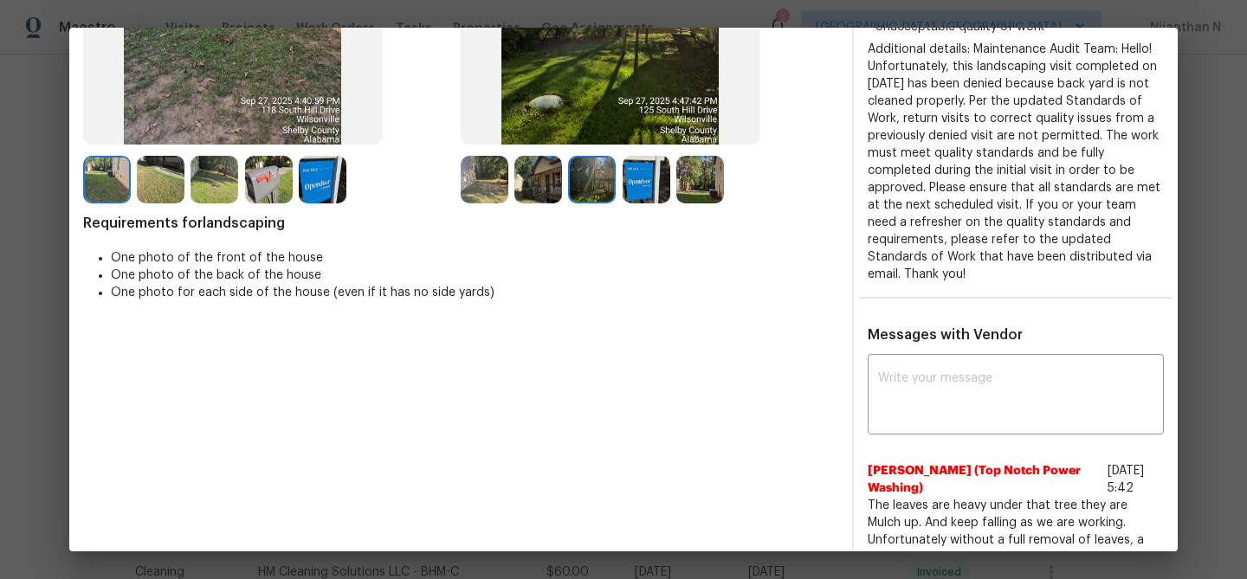
scroll to position [358, 0]
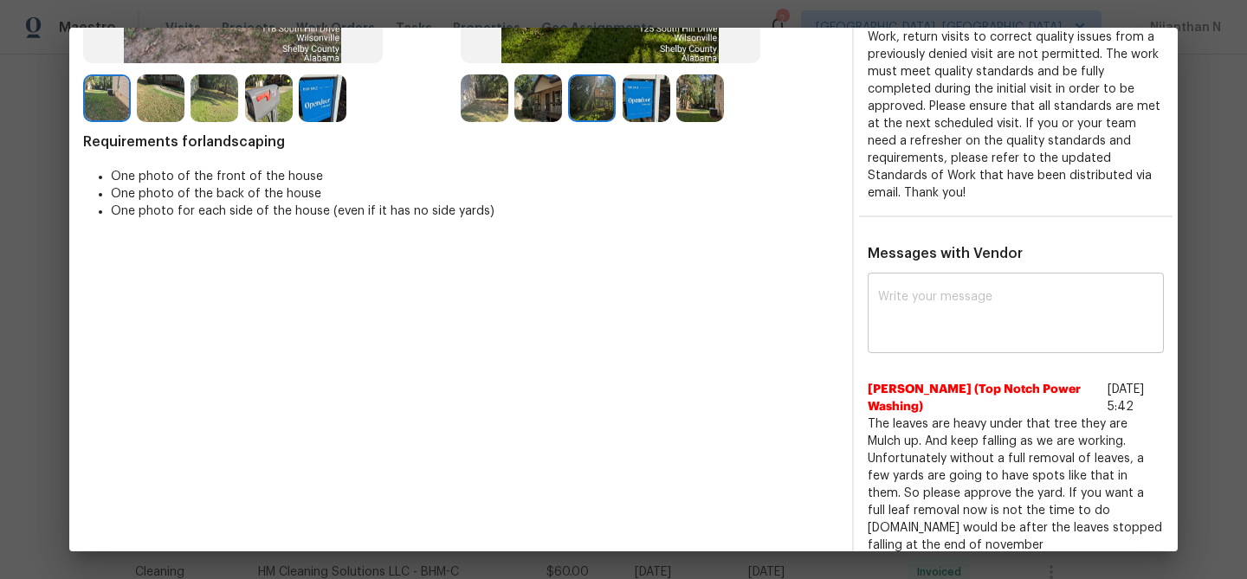
click at [983, 307] on textarea at bounding box center [1015, 315] width 275 height 49
paste textarea "Maintenance Audit Team: Hello! Thank you for the feedback after further review …"
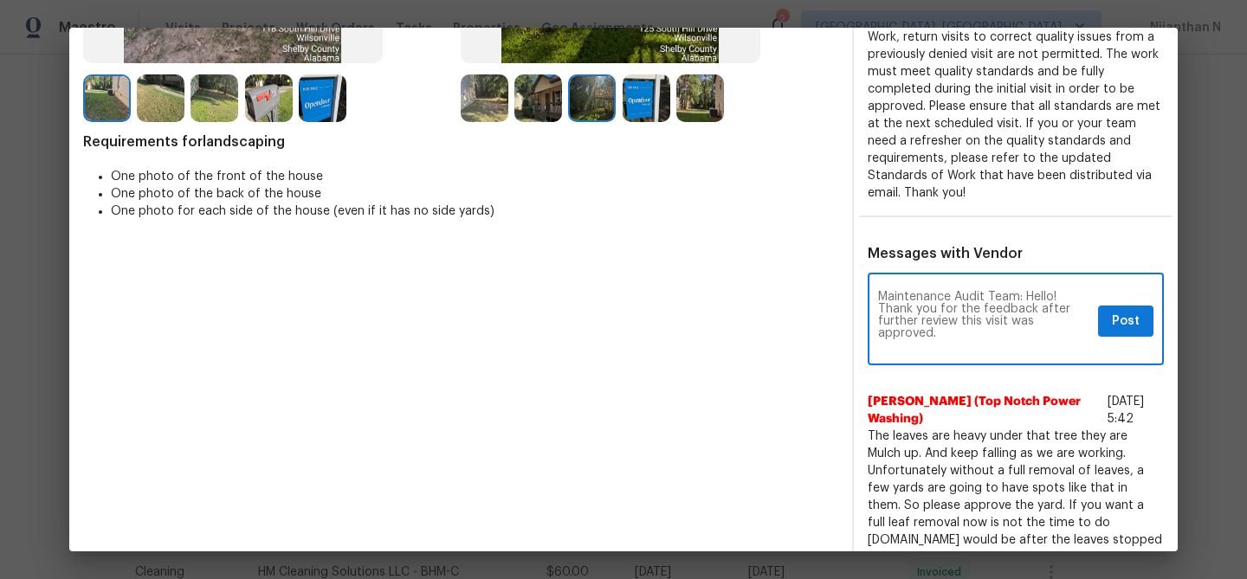
scroll to position [0, 0]
type textarea "Maintenance Audit Team: Hello! Thank you for the feedback after further review …"
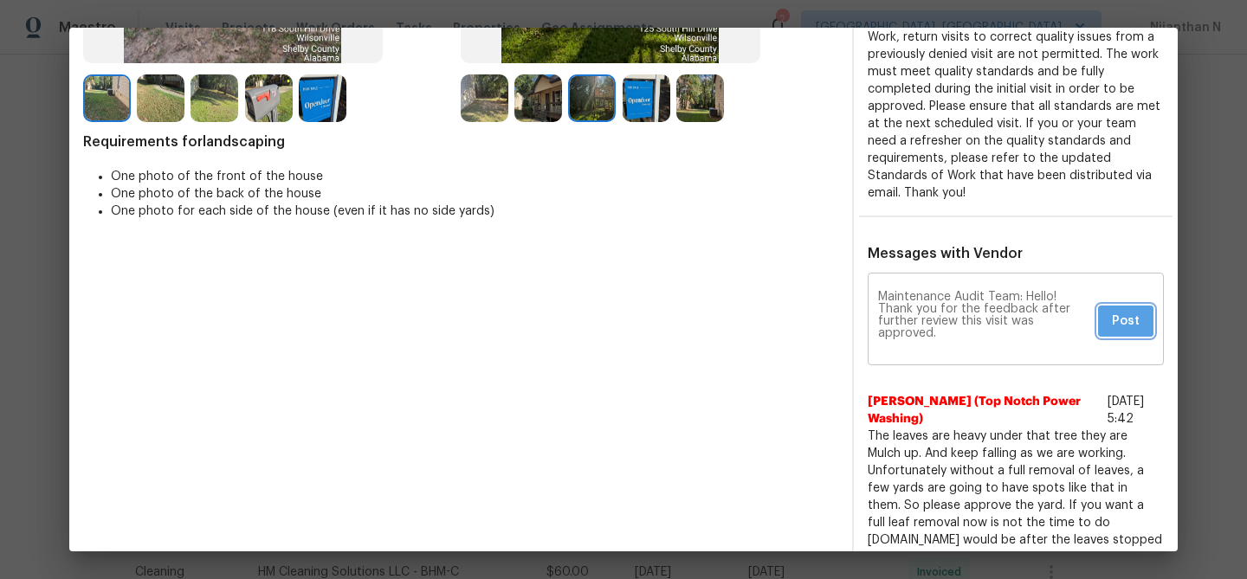
click at [1134, 311] on span "Post" at bounding box center [1126, 322] width 28 height 22
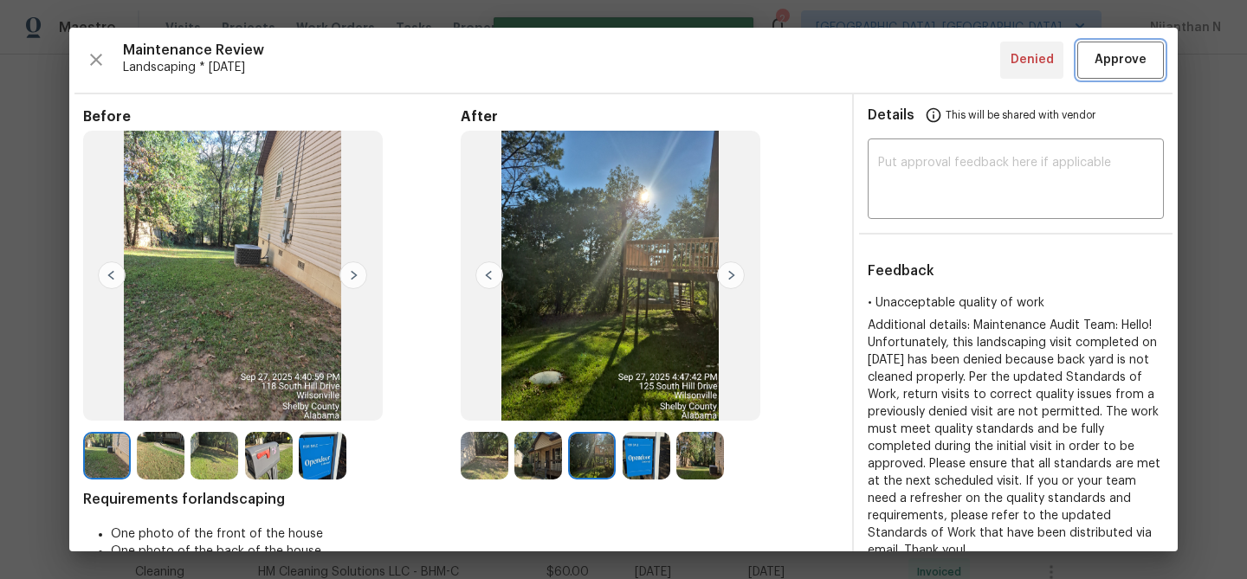
click at [1095, 68] on span "Approve" at bounding box center [1120, 60] width 59 height 22
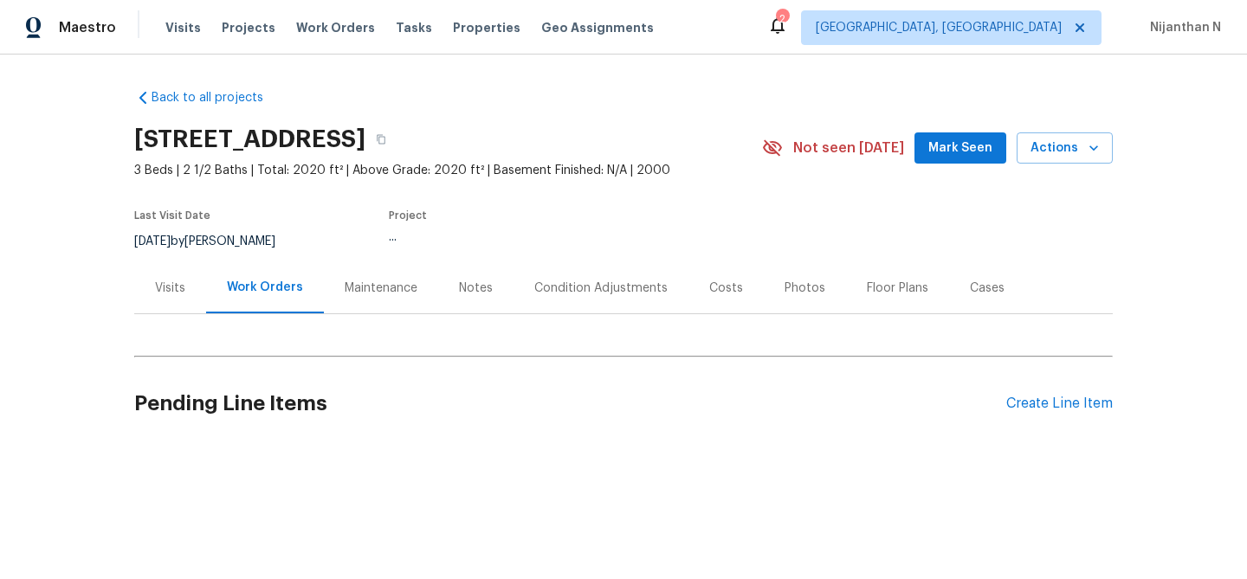
click at [418, 293] on div "Maintenance" at bounding box center [381, 287] width 114 height 51
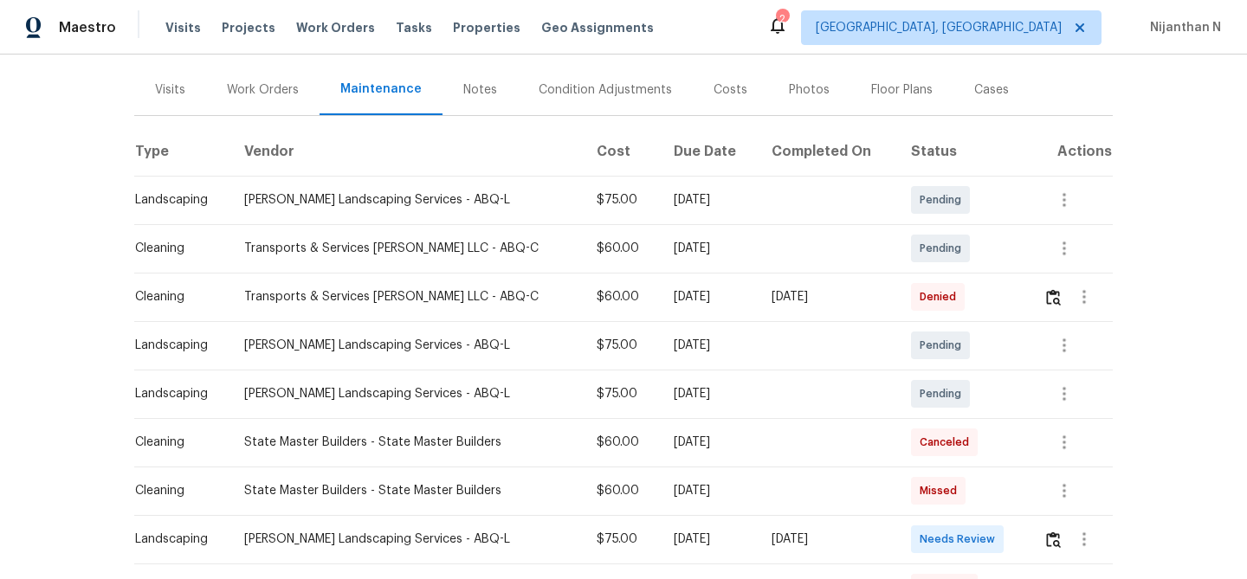
scroll to position [230, 0]
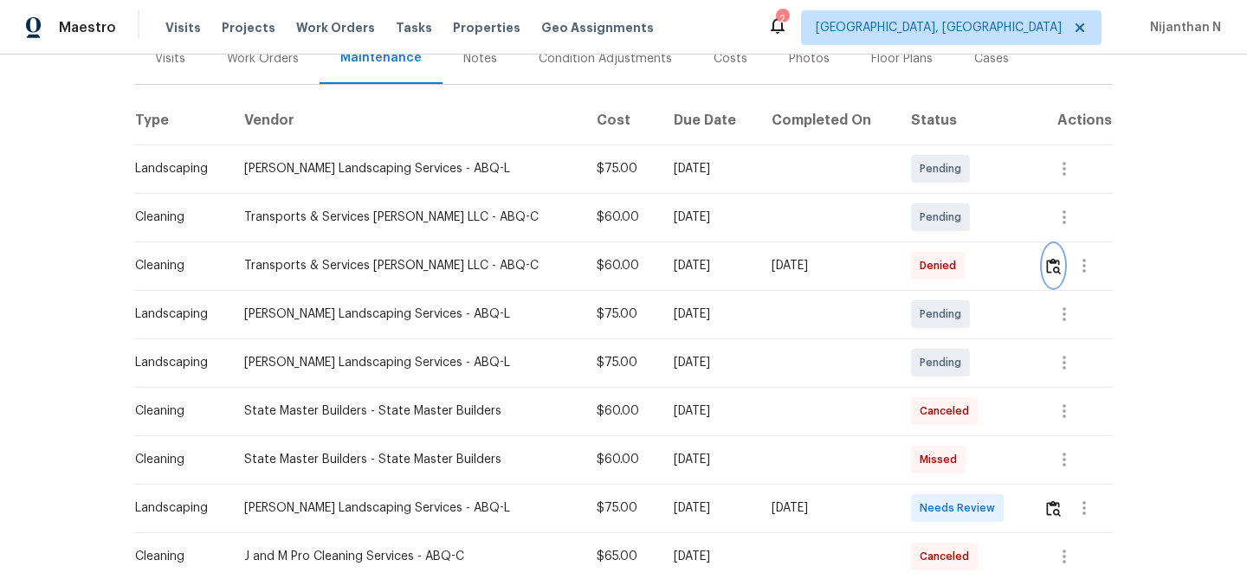
click at [1057, 264] on img "button" at bounding box center [1053, 266] width 15 height 16
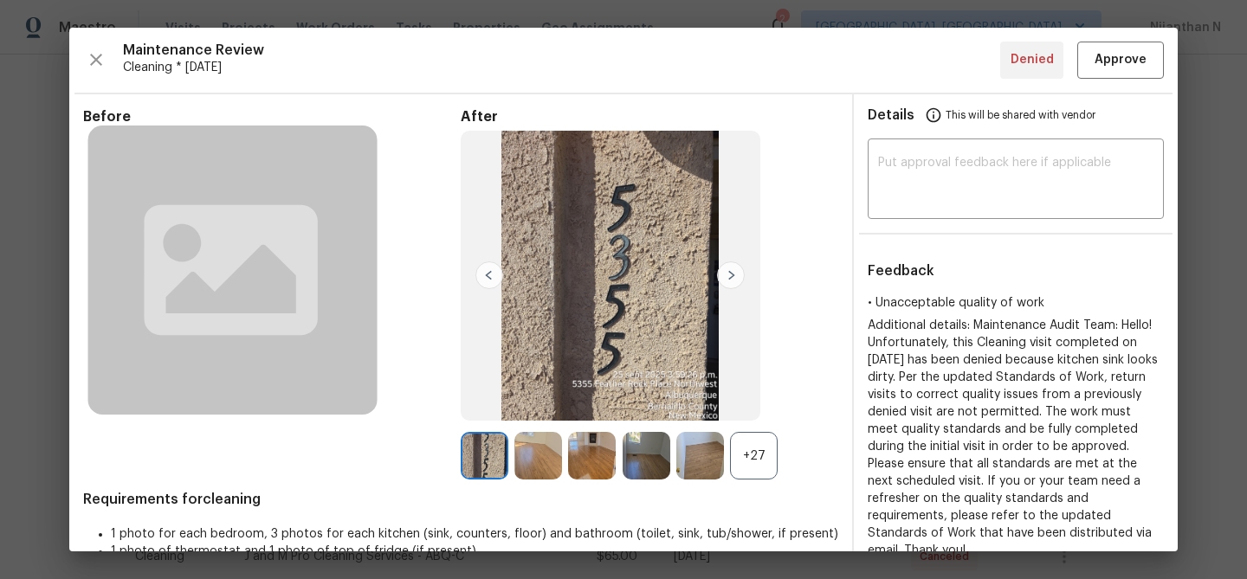
click at [772, 460] on div "+27" at bounding box center [754, 456] width 48 height 48
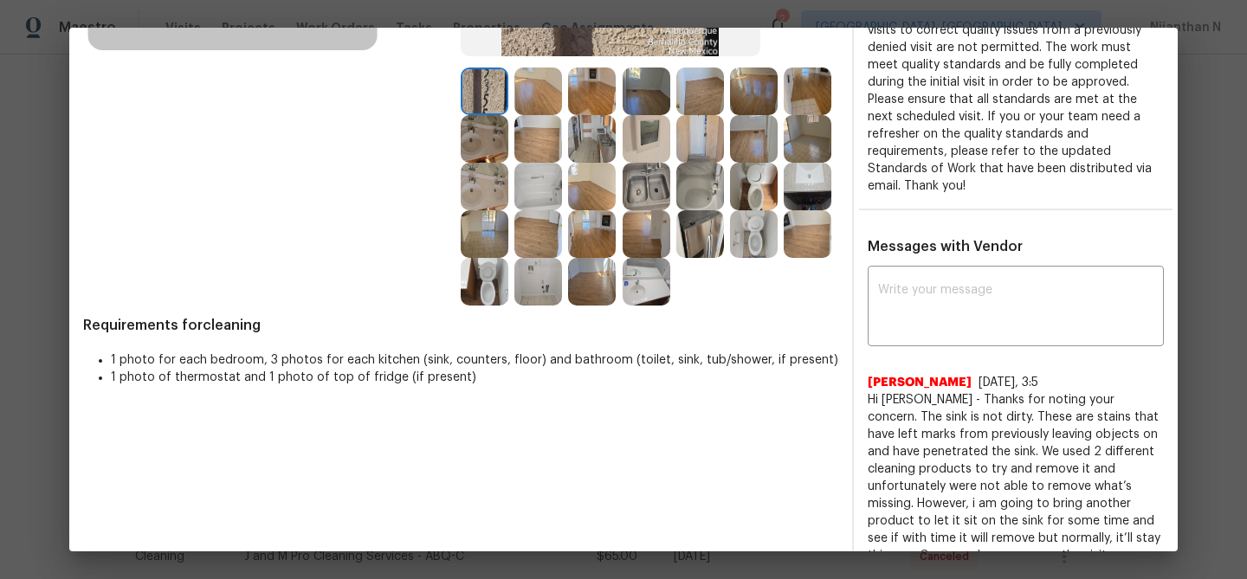
scroll to position [317, 0]
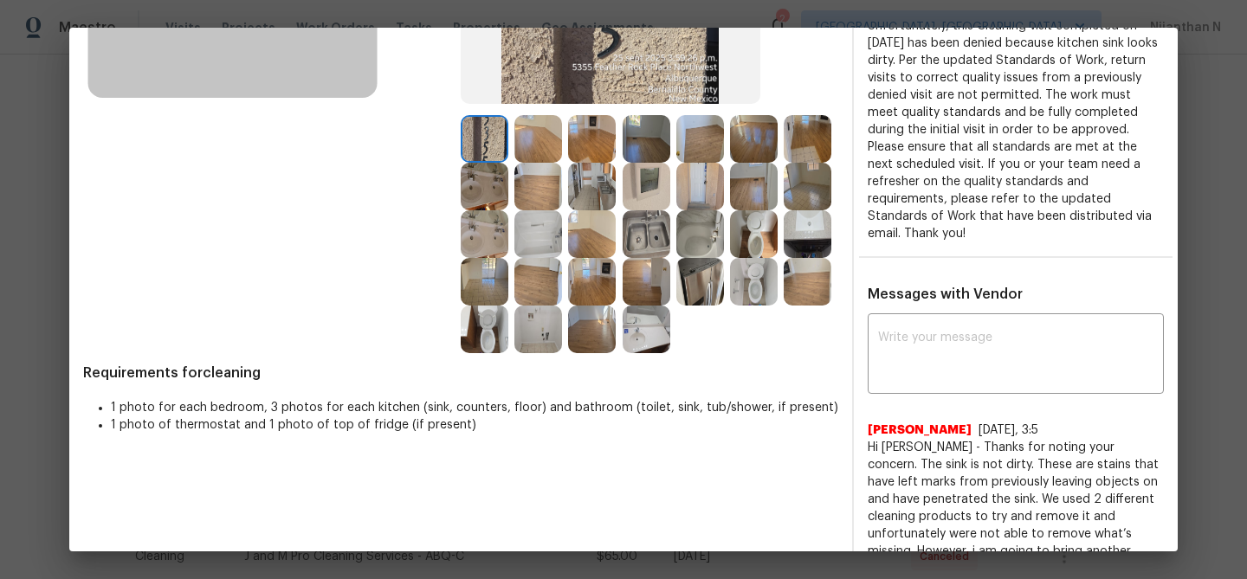
click at [637, 243] on img at bounding box center [647, 234] width 48 height 48
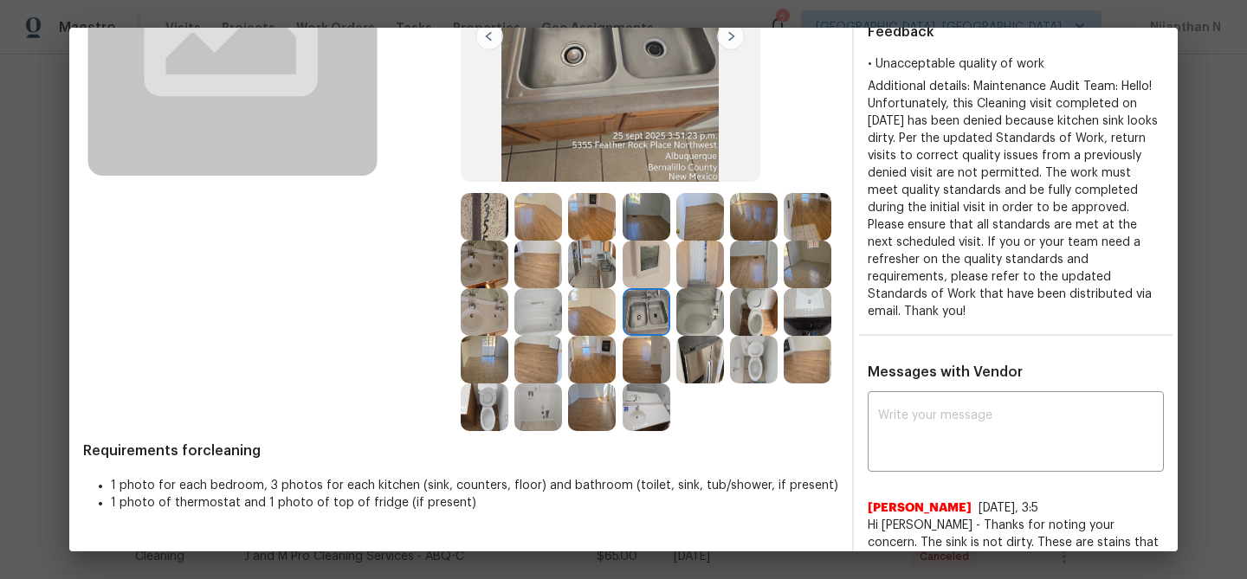
scroll to position [411, 0]
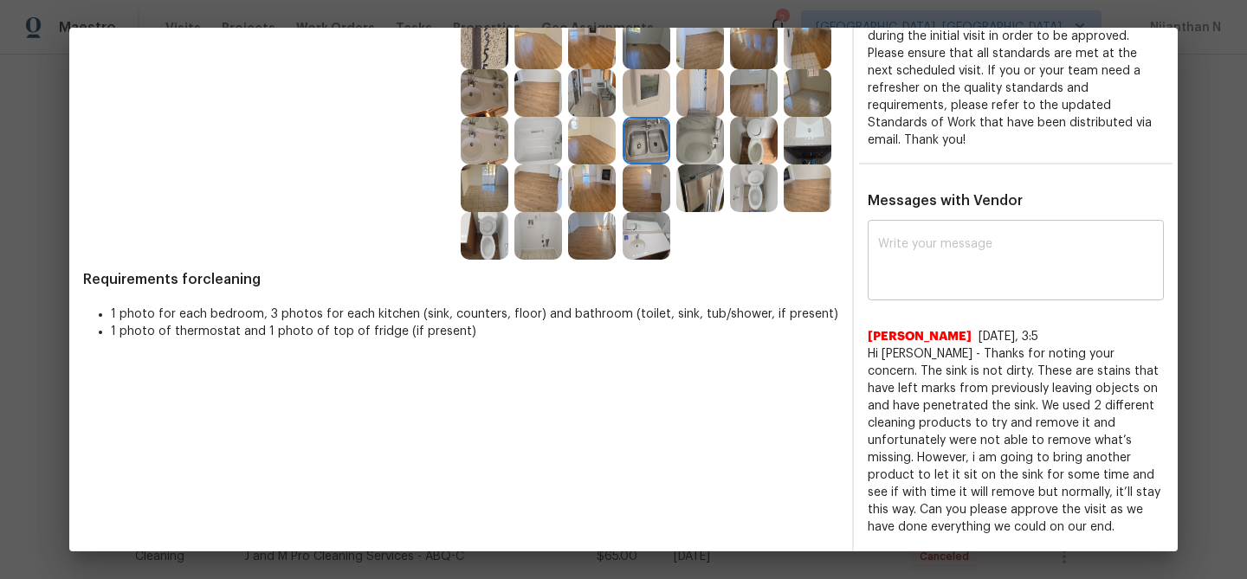
click at [916, 268] on div "x ​" at bounding box center [1016, 262] width 296 height 76
paste textarea "Maintenance Audit Team: Hello! Thank you for the feedback after further review …"
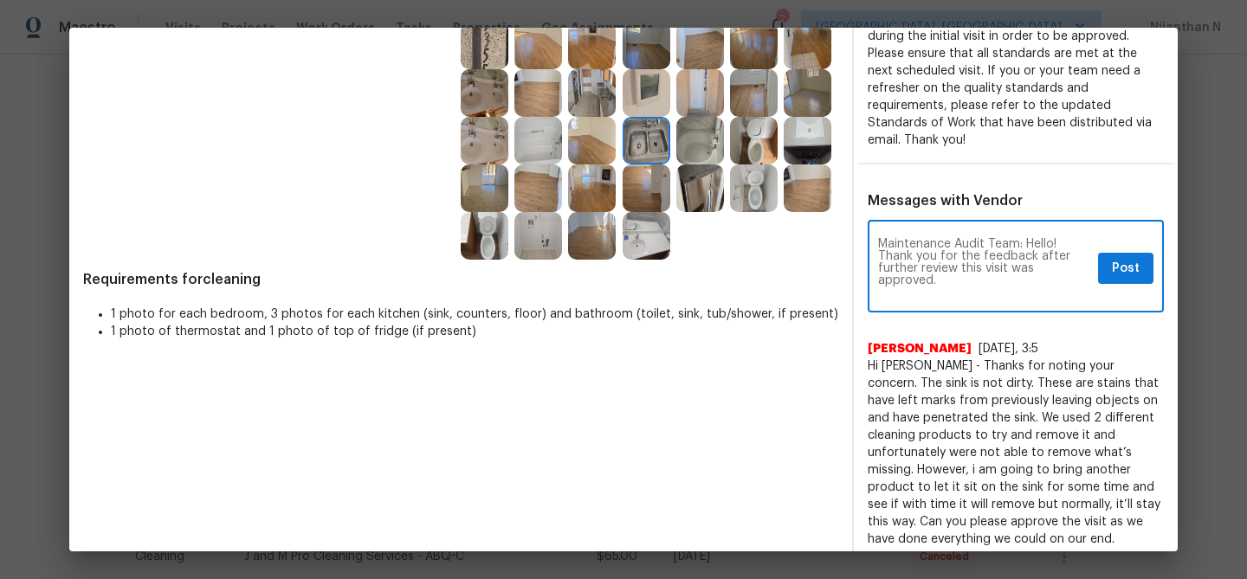
scroll to position [0, 0]
type textarea "Maintenance Audit Team: Hello! Thank you for the feedback after further review …"
click at [1130, 258] on span "Post" at bounding box center [1126, 269] width 28 height 22
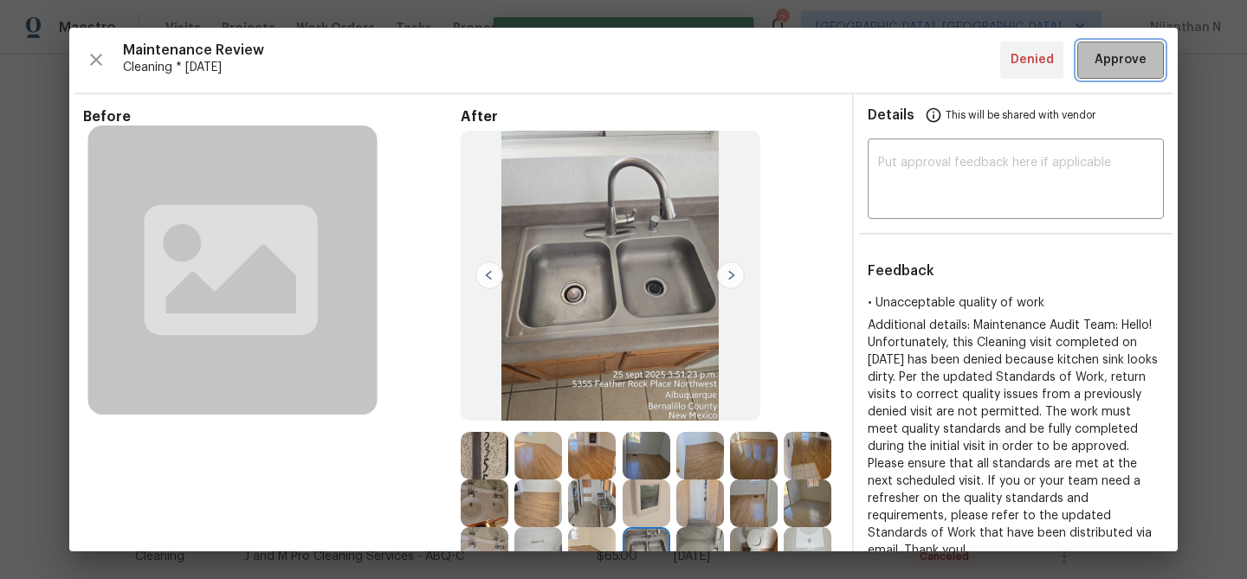
click at [1121, 67] on span "Approve" at bounding box center [1121, 60] width 52 height 22
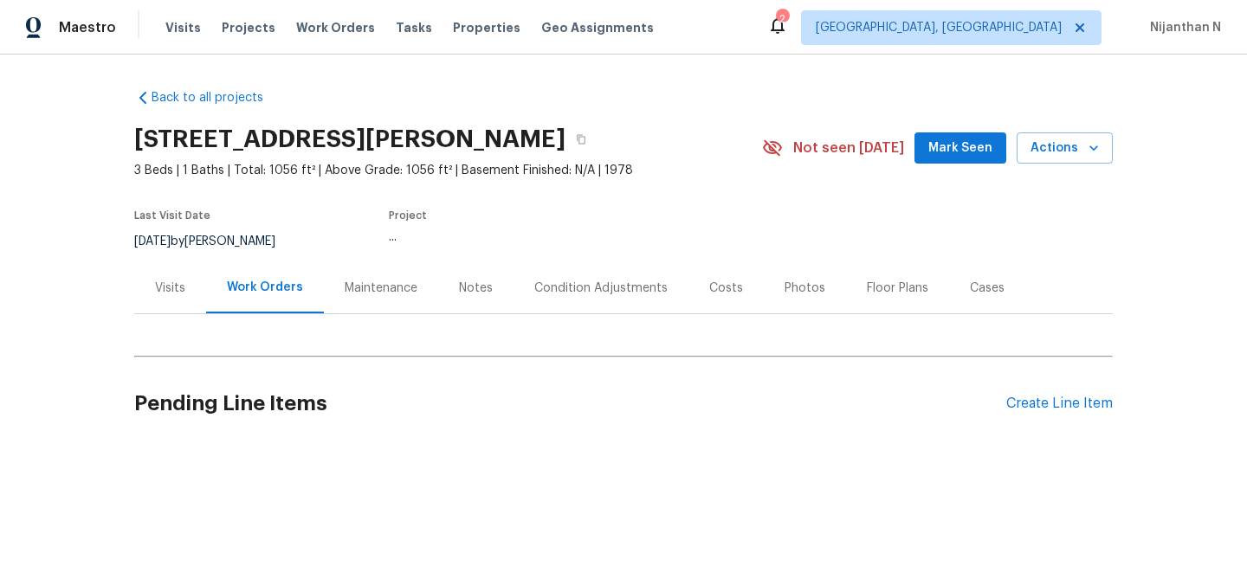
click at [378, 276] on div "Maintenance" at bounding box center [381, 287] width 114 height 51
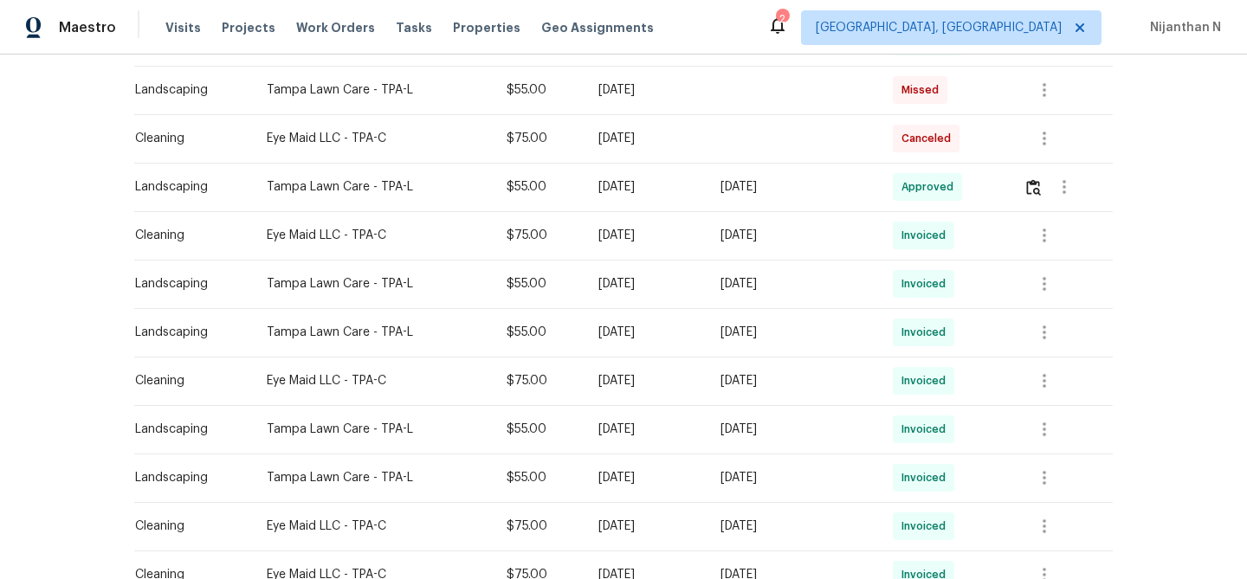
scroll to position [138, 0]
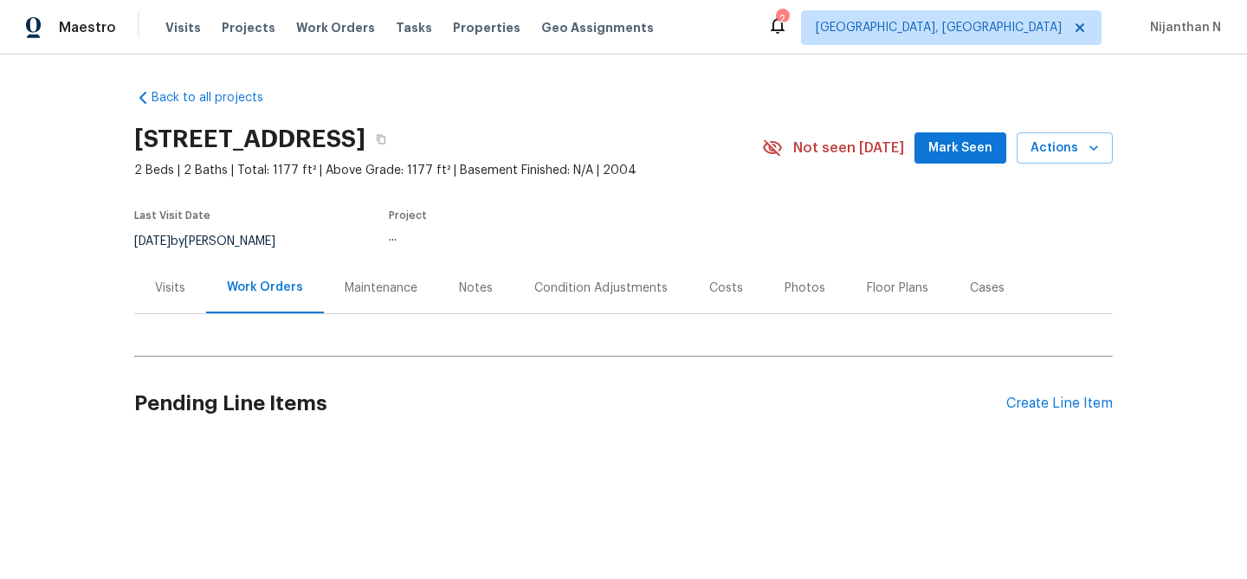
click at [399, 293] on div "Maintenance" at bounding box center [381, 288] width 73 height 17
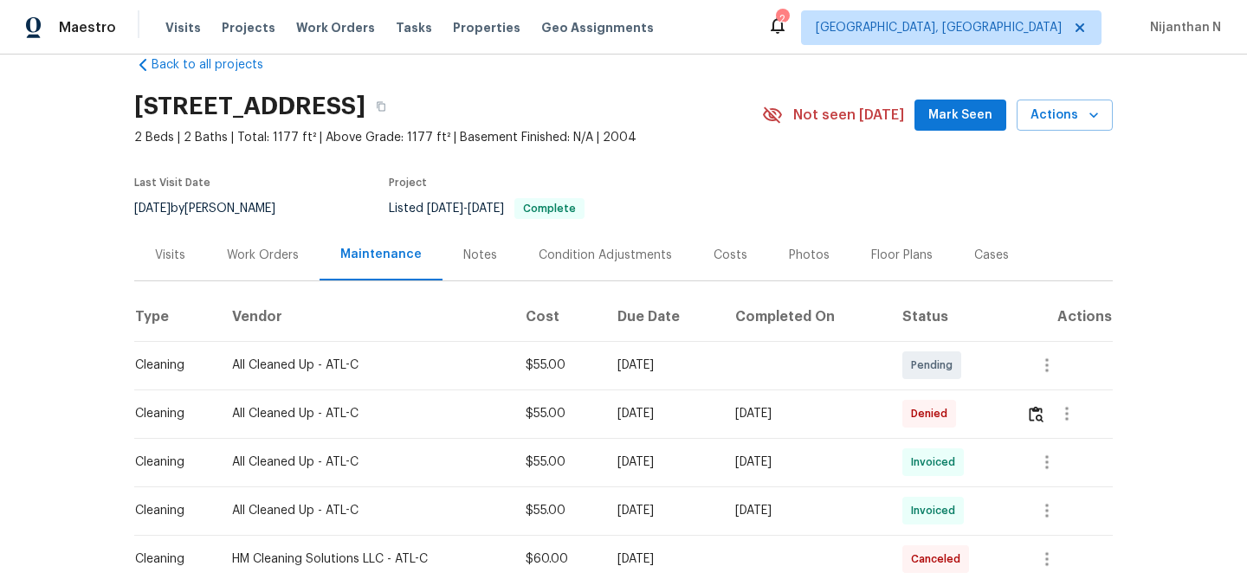
scroll to position [63, 0]
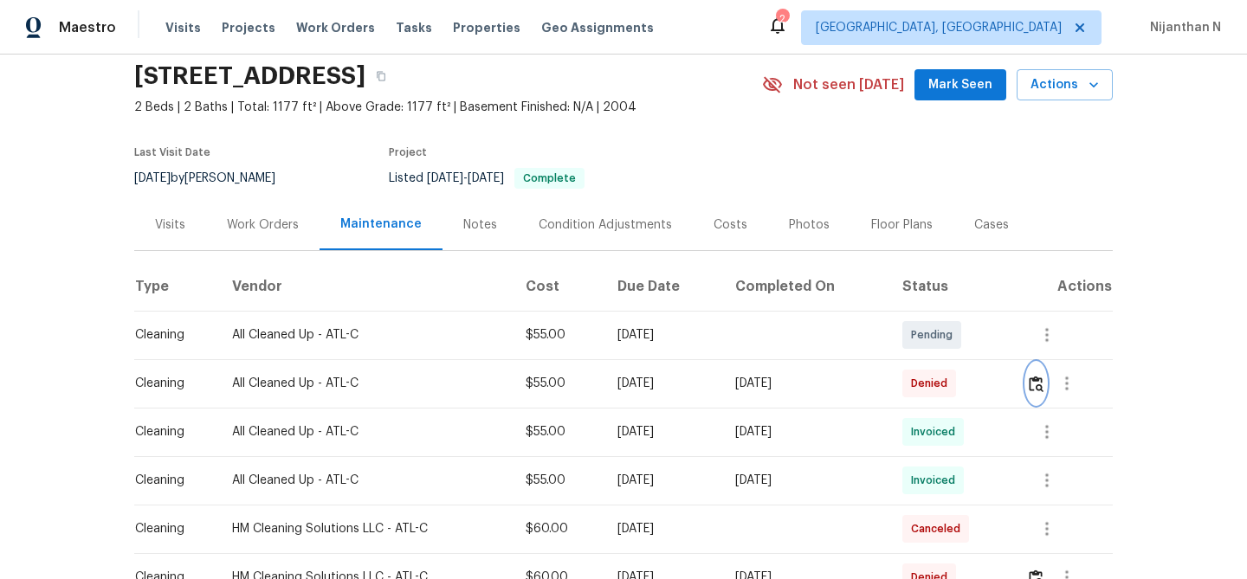
click at [1038, 378] on img "button" at bounding box center [1036, 384] width 15 height 16
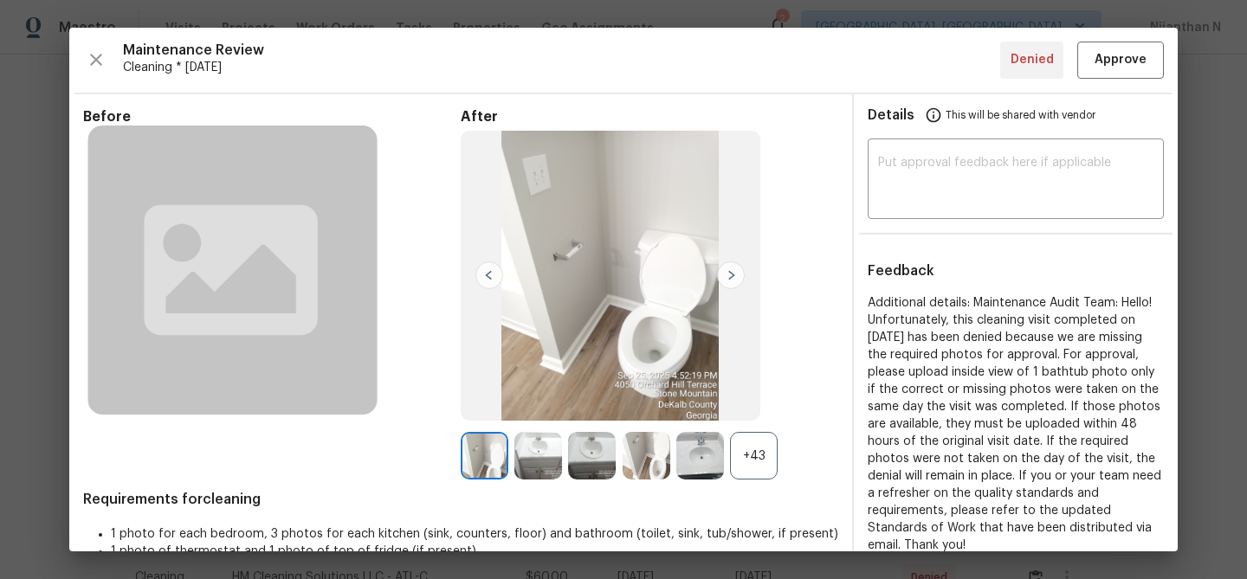
click at [756, 466] on div "+43" at bounding box center [754, 456] width 48 height 48
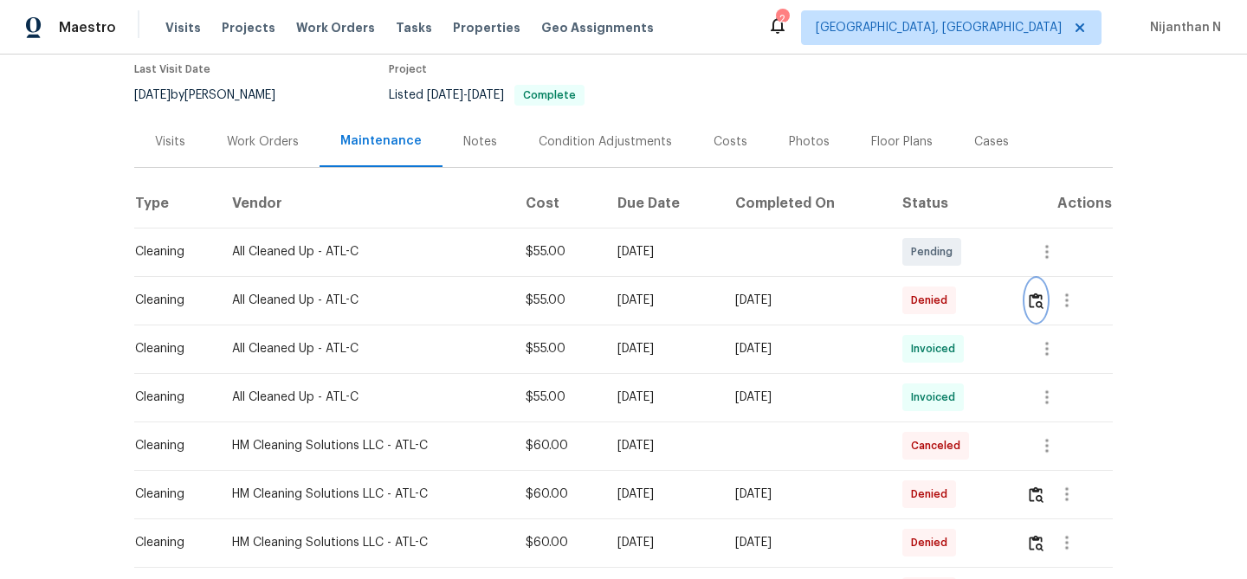
scroll to position [156, 0]
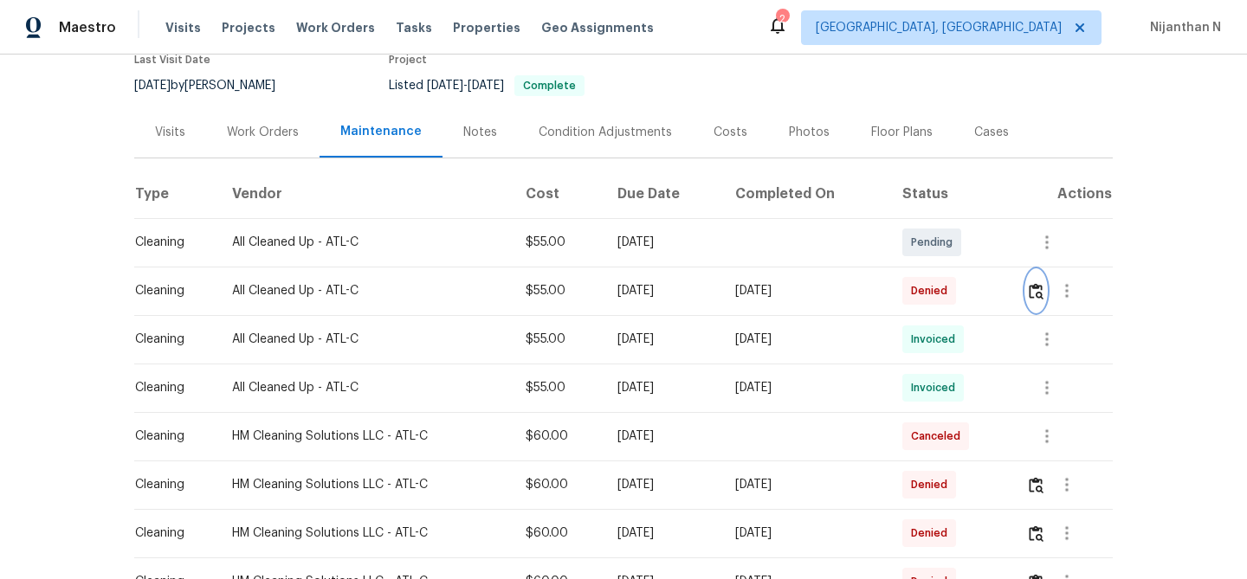
click at [1033, 288] on button "button" at bounding box center [1036, 291] width 20 height 42
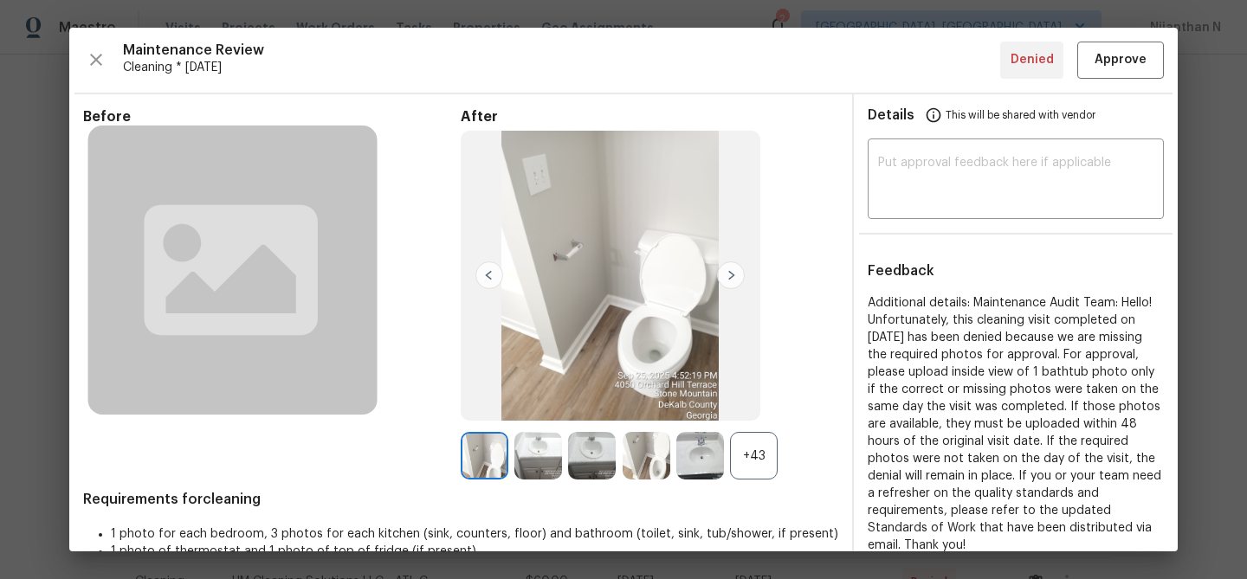
click at [746, 472] on div "+43" at bounding box center [754, 456] width 48 height 48
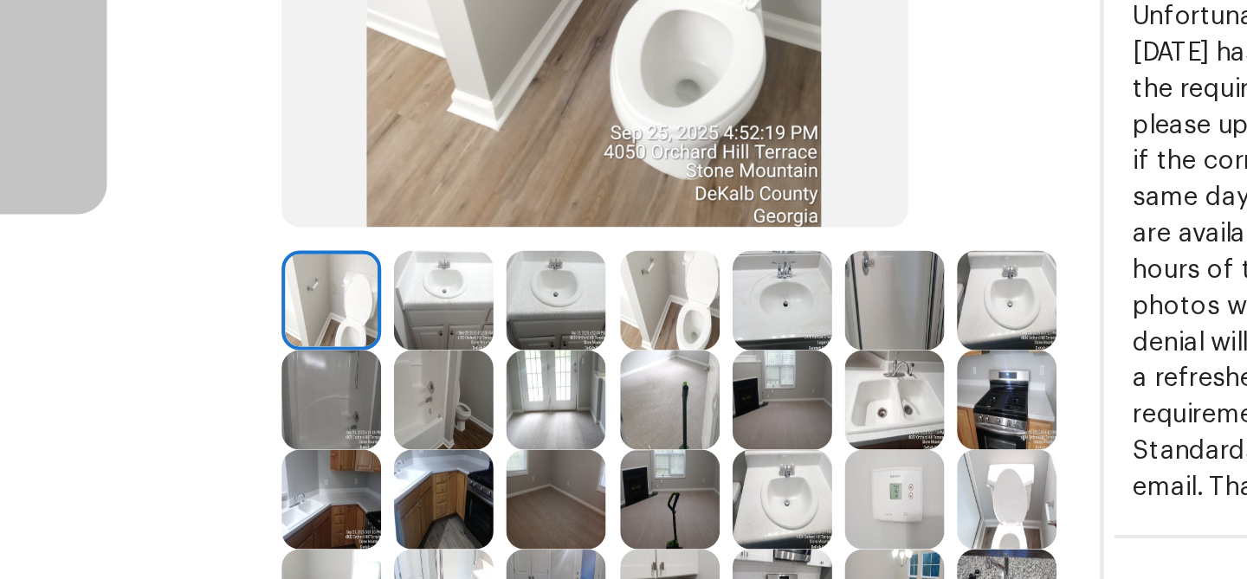
scroll to position [137, 0]
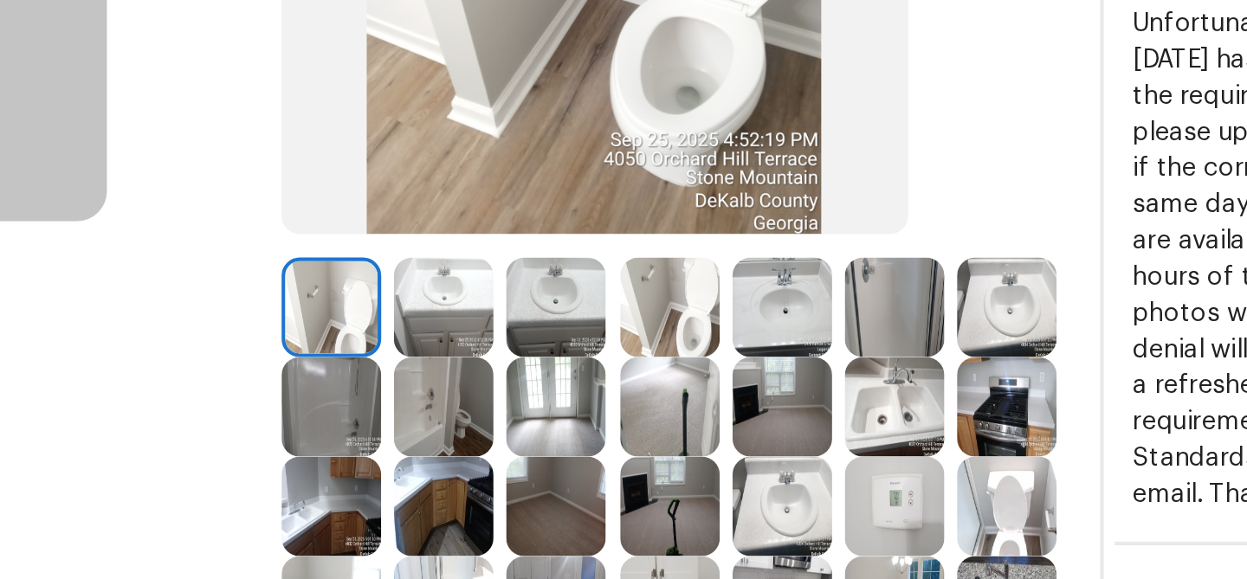
click at [599, 359] on img at bounding box center [592, 367] width 48 height 48
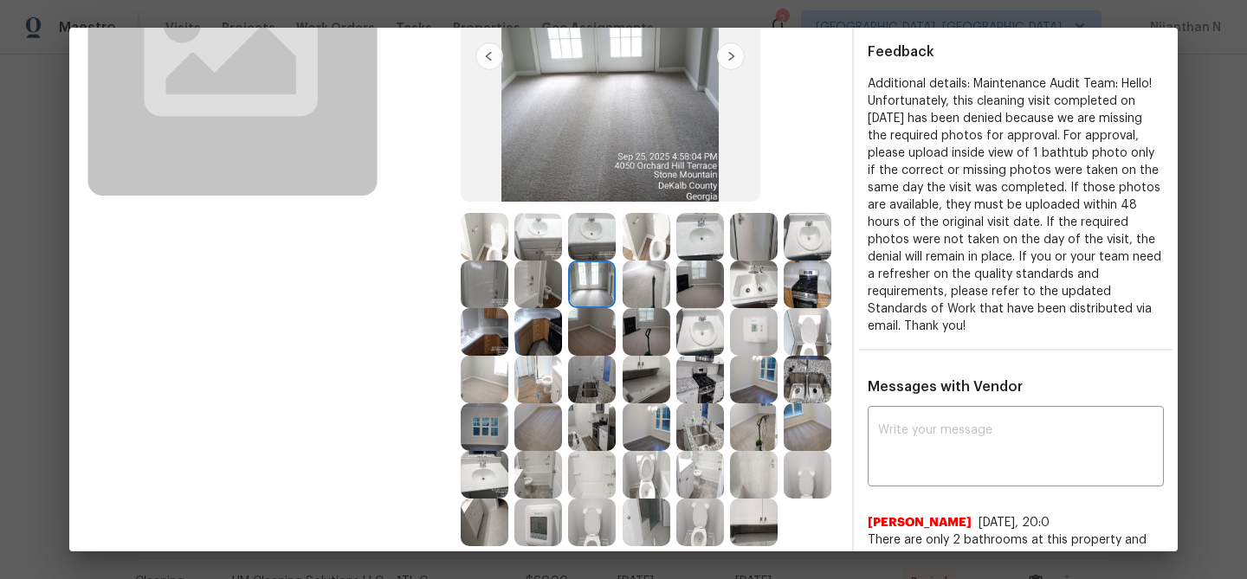
scroll to position [328, 0]
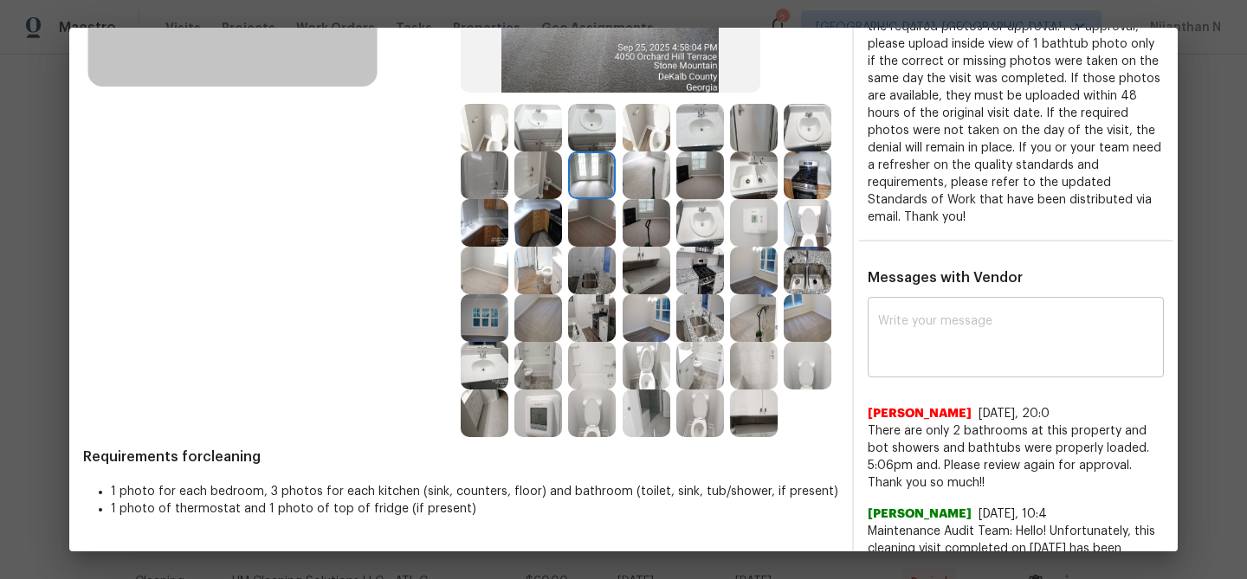
click at [929, 370] on div "x ​" at bounding box center [1016, 339] width 296 height 76
paste textarea "Maintenance Audit Team: Hello! Thank you for uploading the photo, after further…"
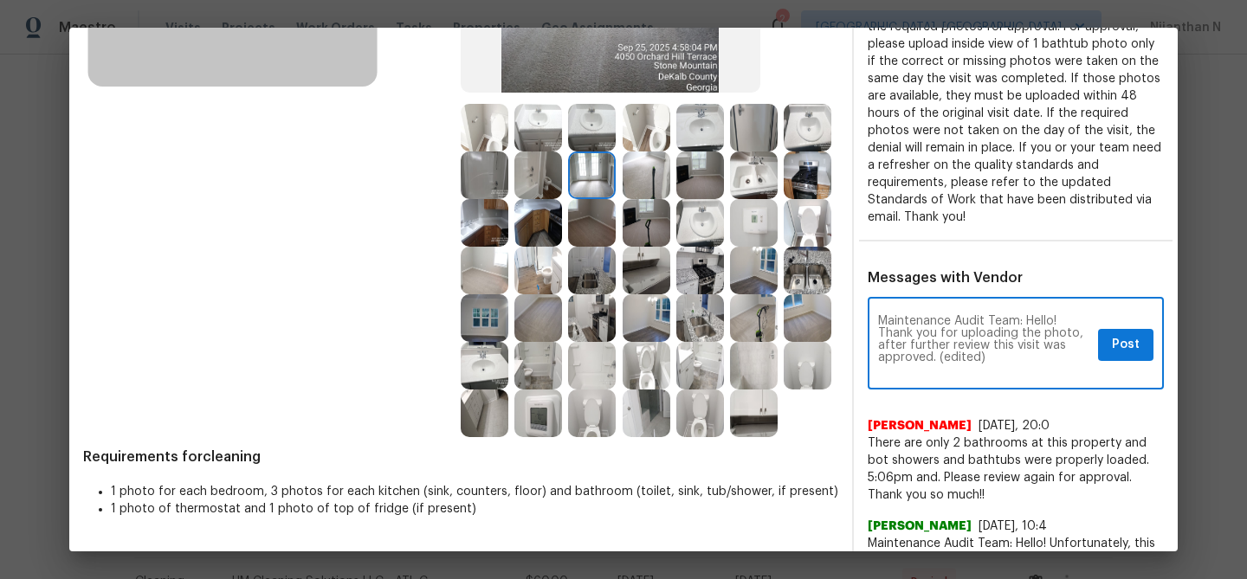
scroll to position [0, 0]
drag, startPoint x: 938, startPoint y: 357, endPoint x: 1036, endPoint y: 357, distance: 97.9
click at [1036, 357] on textarea "Maintenance Audit Team: Hello! Thank you for uploading the photo, after further…" at bounding box center [984, 345] width 213 height 61
type textarea "Maintenance Audit Team: Hello! Thank you for uploading the photo, after further…"
click at [1114, 350] on span "Post" at bounding box center [1126, 345] width 28 height 22
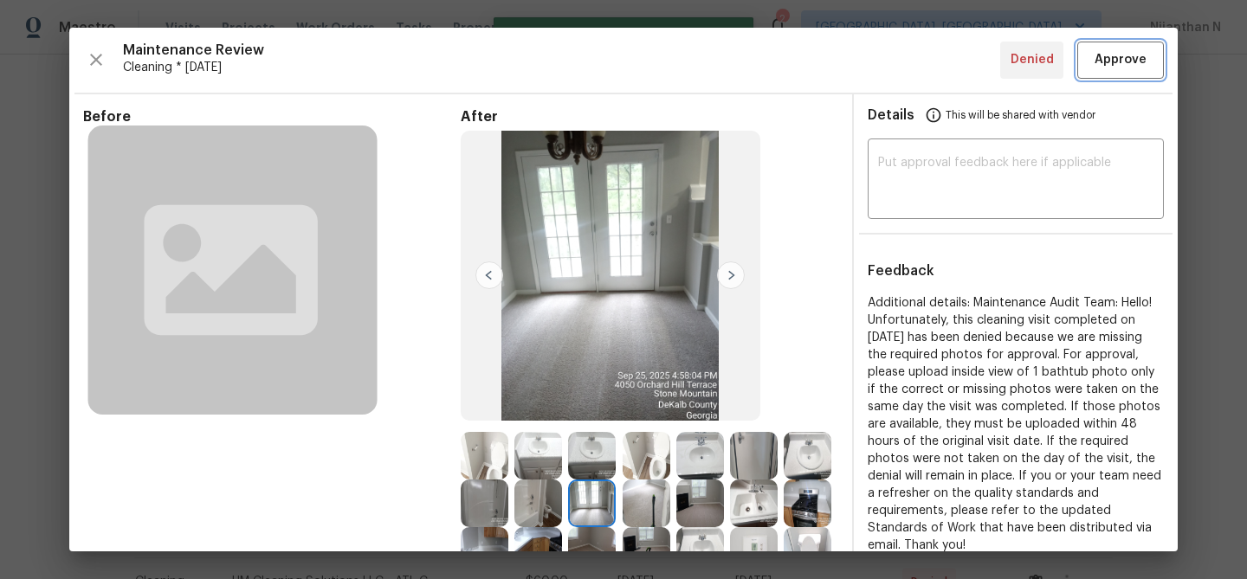
click at [1112, 69] on span "Approve" at bounding box center [1121, 60] width 52 height 22
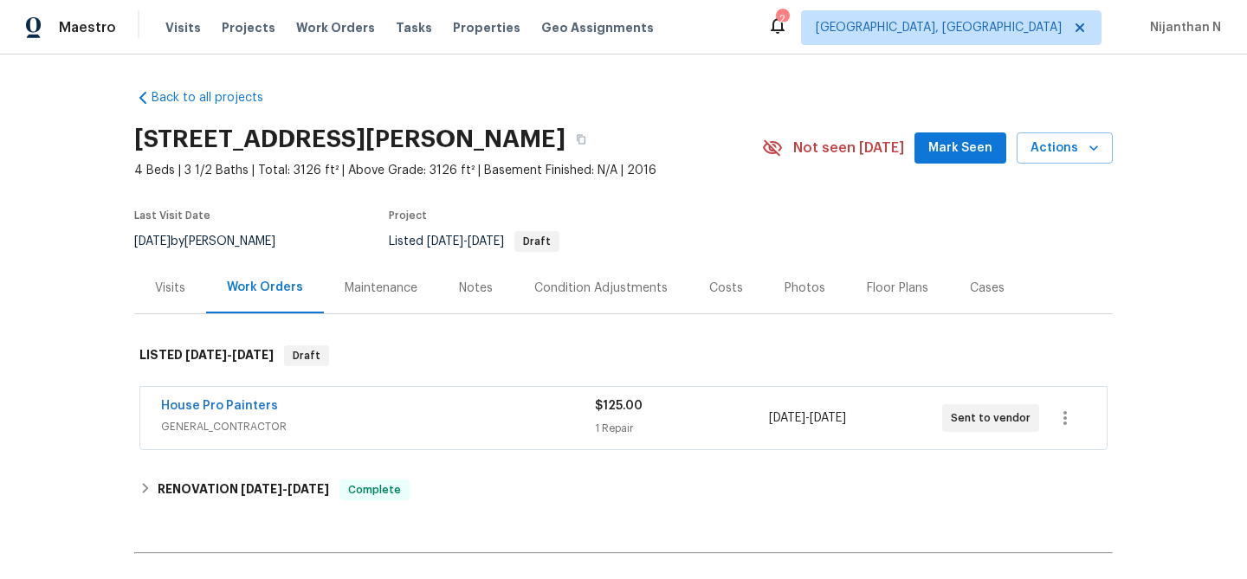
click at [390, 289] on div "Maintenance" at bounding box center [381, 288] width 73 height 17
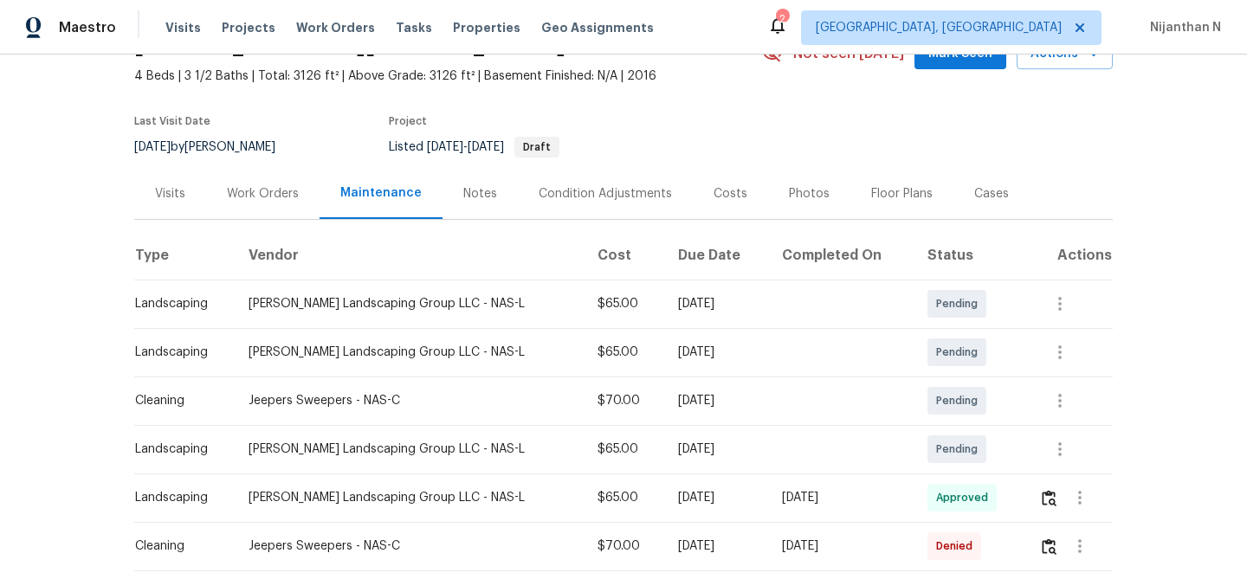
scroll to position [191, 0]
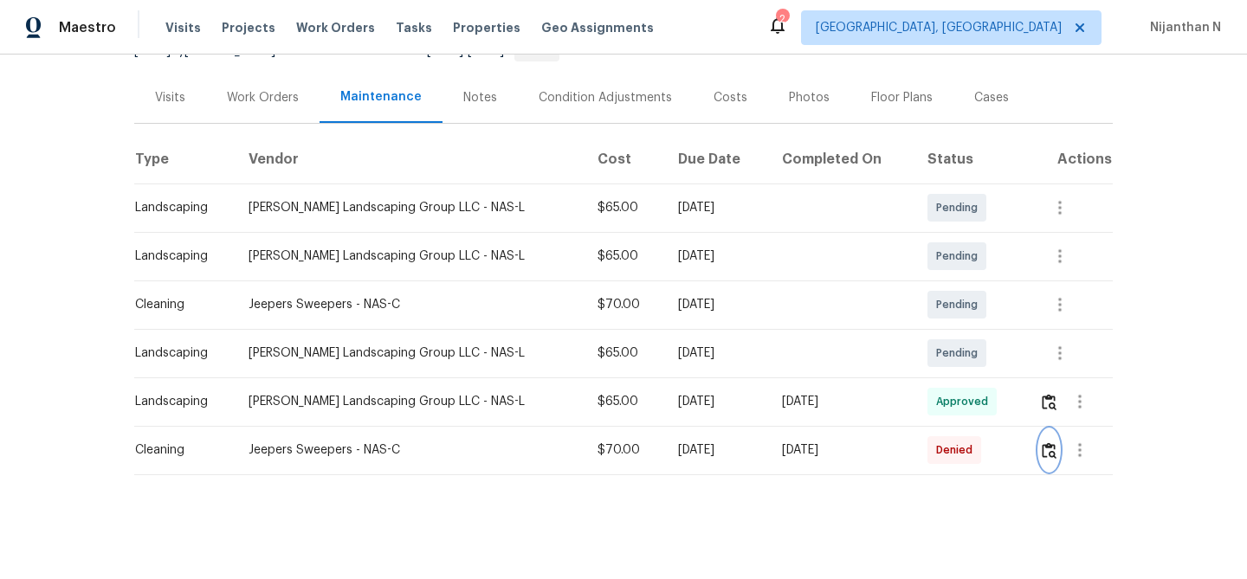
click at [1046, 438] on button "button" at bounding box center [1049, 451] width 20 height 42
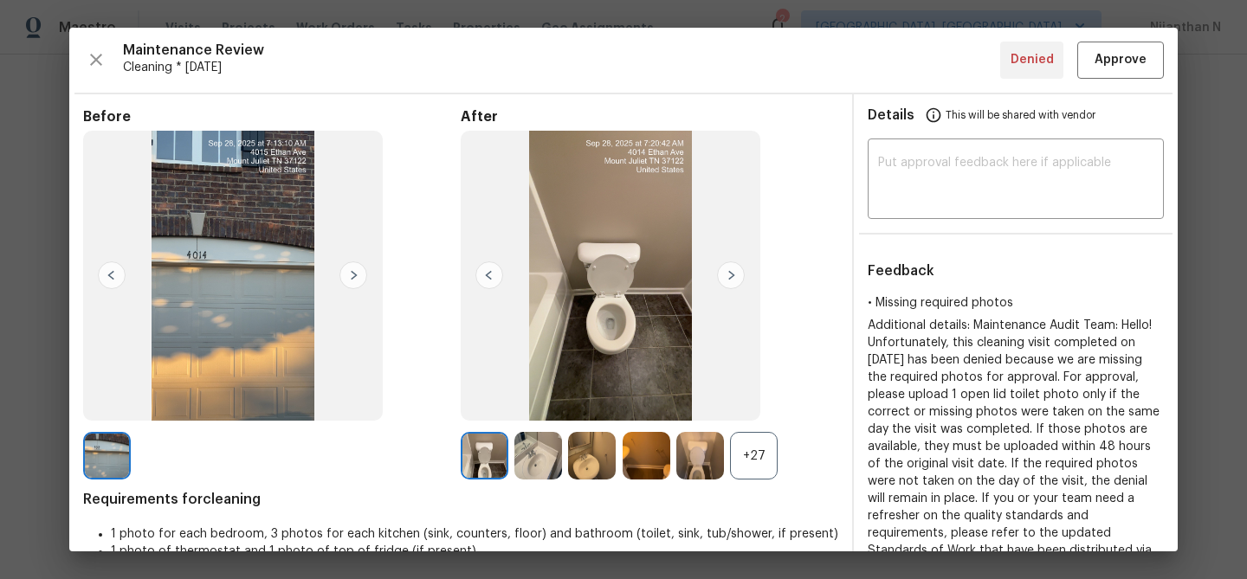
click at [760, 462] on div "+27" at bounding box center [754, 456] width 48 height 48
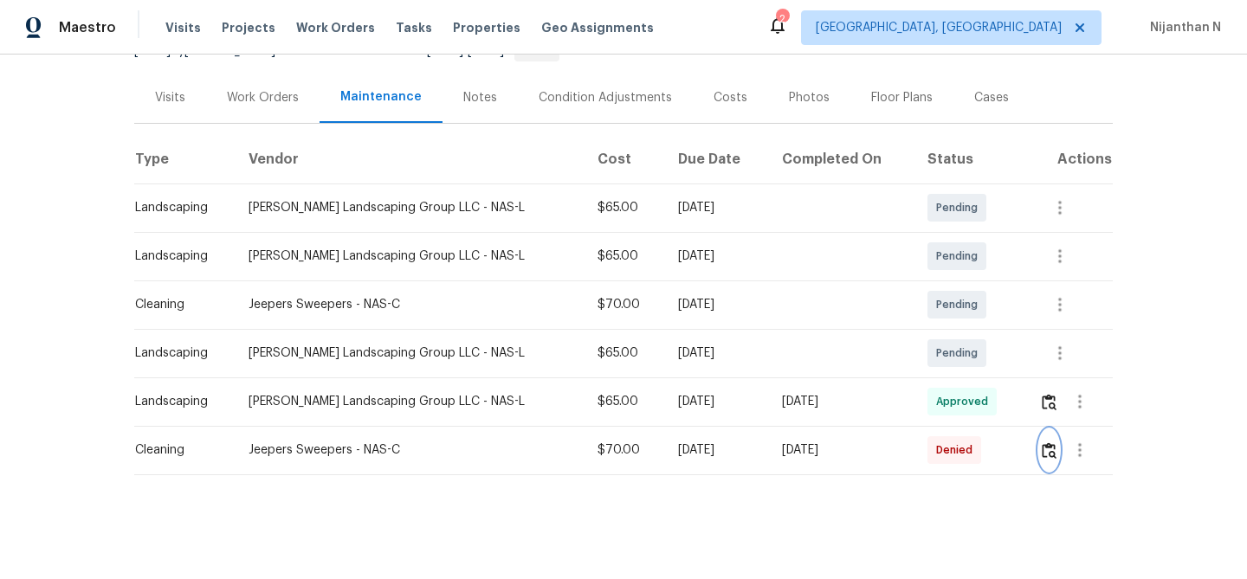
click at [1047, 452] on img "button" at bounding box center [1049, 451] width 15 height 16
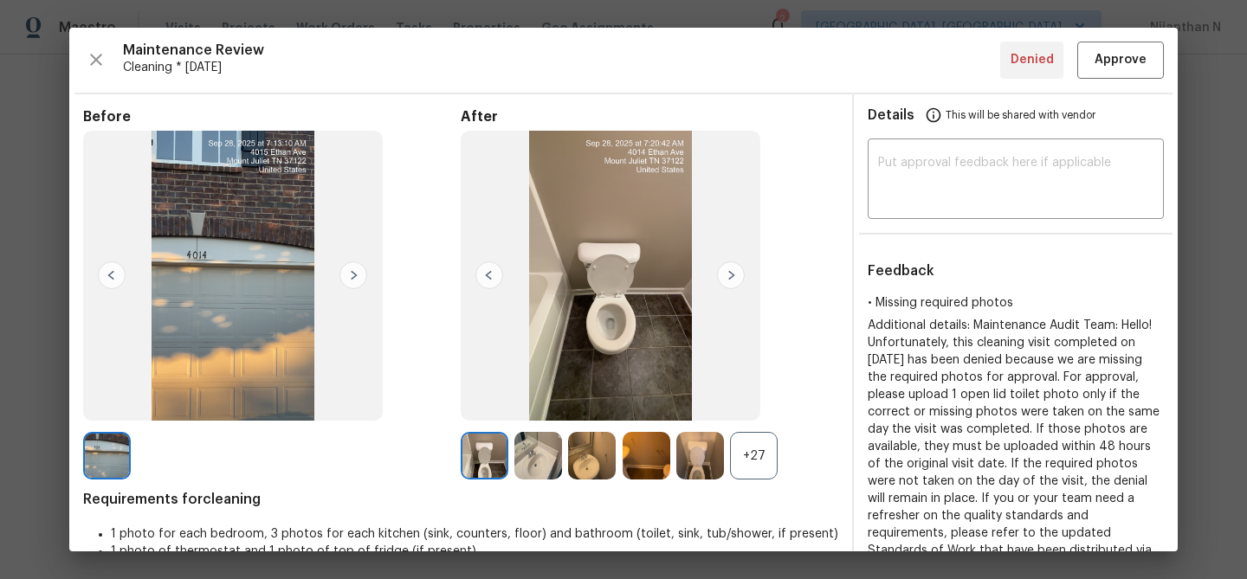
click at [743, 457] on div "+27" at bounding box center [754, 456] width 48 height 48
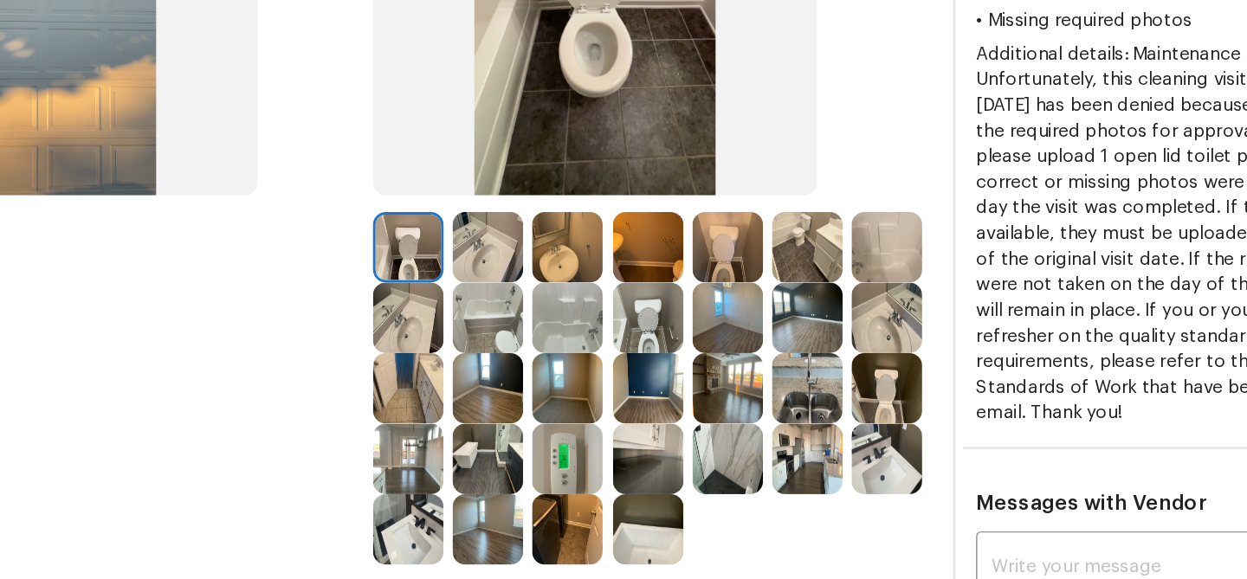
scroll to position [178, 0]
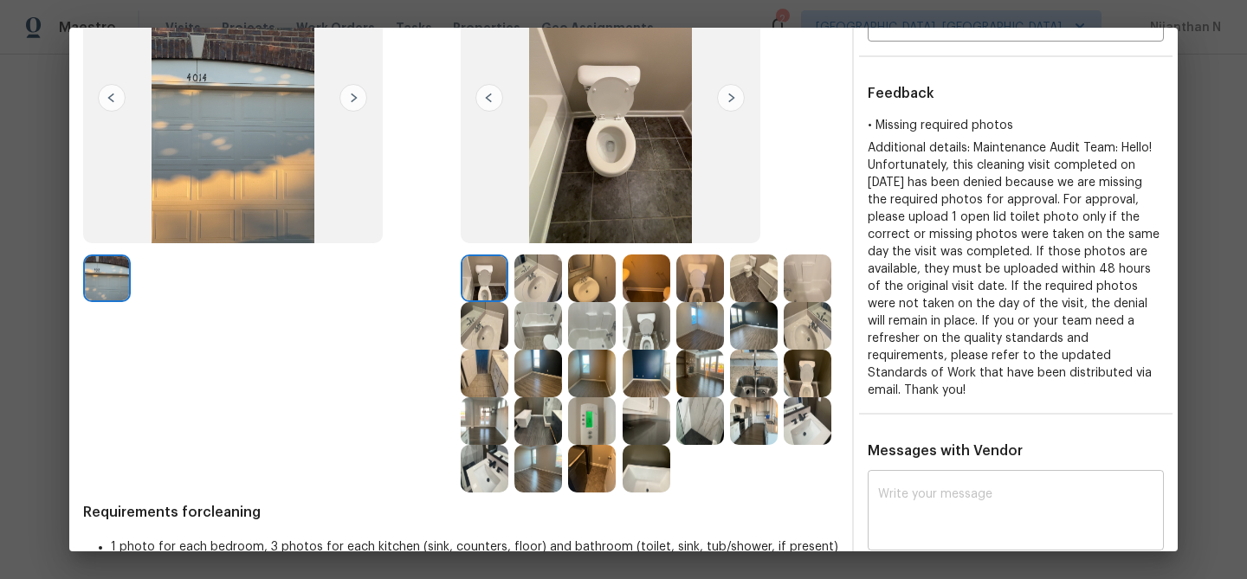
click at [931, 489] on textarea at bounding box center [1015, 512] width 275 height 49
paste textarea "Maintenance Audit Team: Hello! Thank you for uploading the photo, after further…"
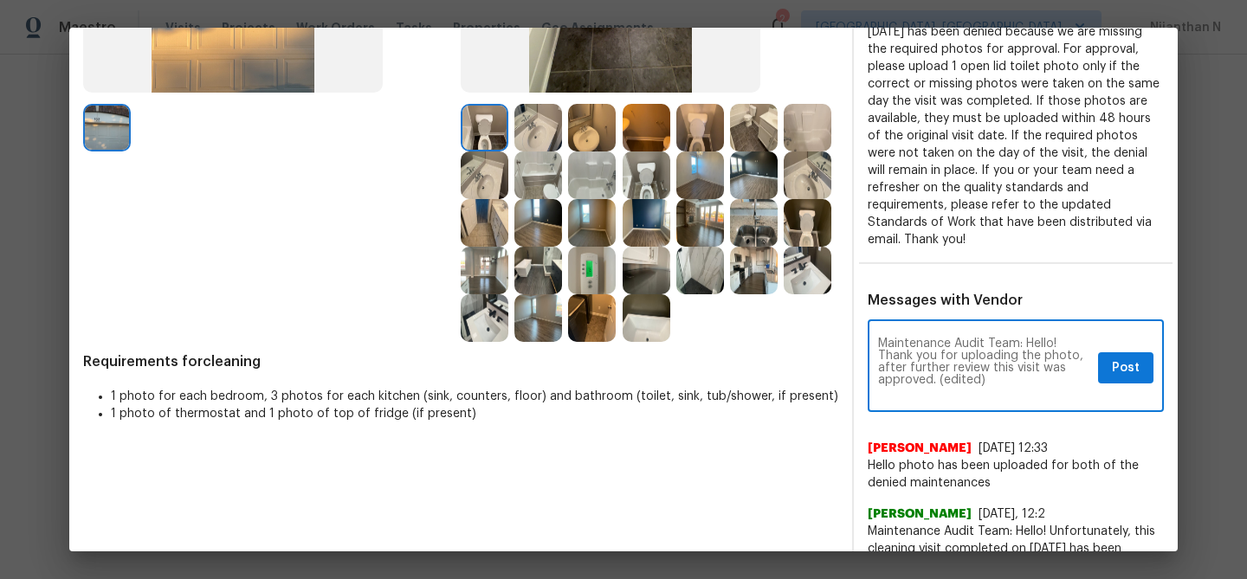
scroll to position [374, 0]
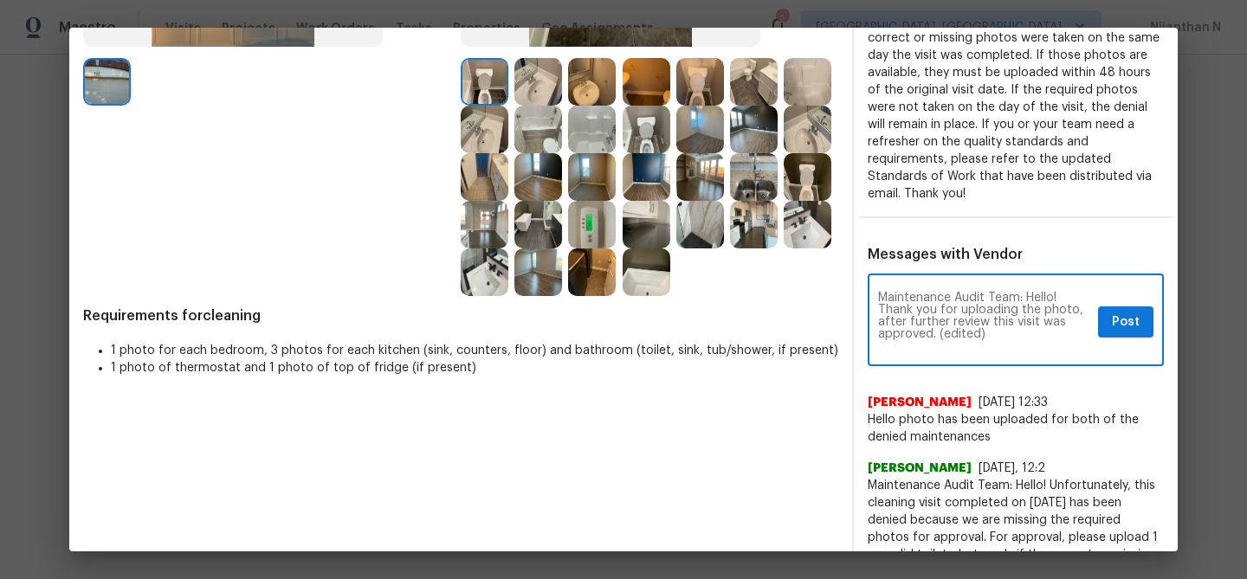
drag, startPoint x: 940, startPoint y: 335, endPoint x: 999, endPoint y: 335, distance: 58.9
click at [999, 335] on textarea "Maintenance Audit Team: Hello! Thank you for uploading the photo, after further…" at bounding box center [984, 322] width 213 height 61
type textarea "Maintenance Audit Team: Hello! Thank you for uploading the photo, after further…"
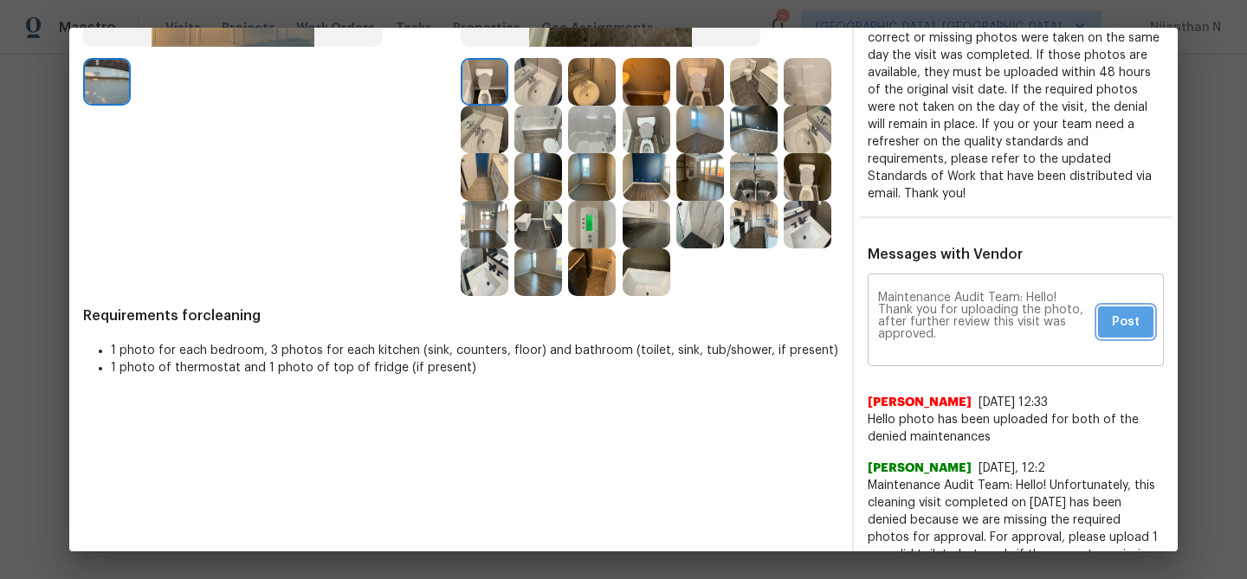
click at [1133, 327] on span "Post" at bounding box center [1126, 323] width 28 height 22
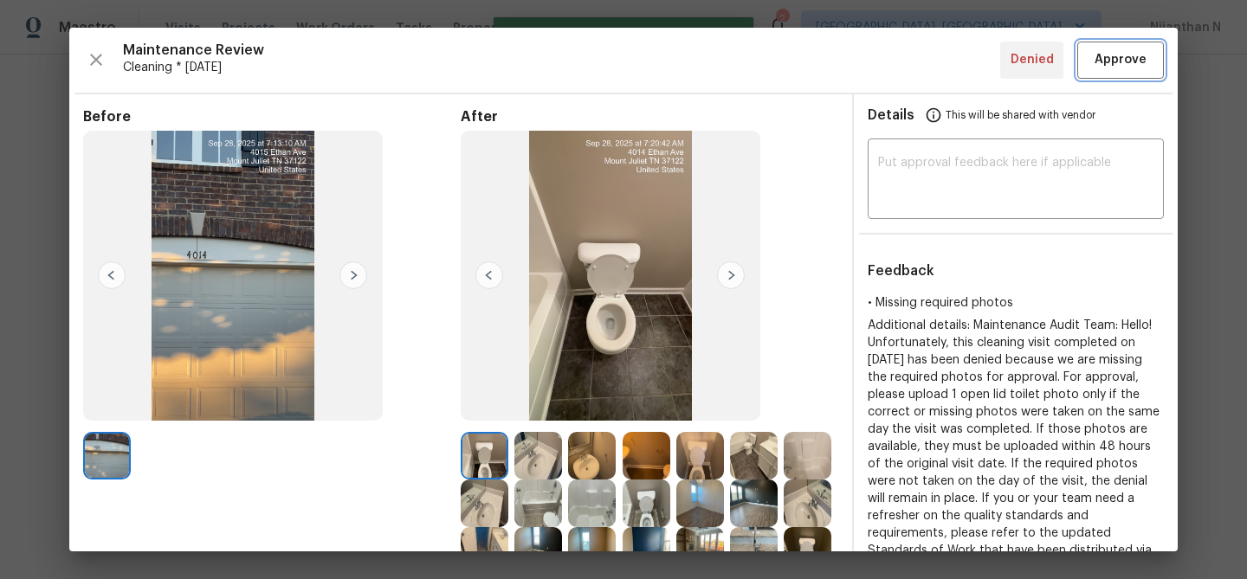
click at [1090, 69] on button "Approve" at bounding box center [1120, 60] width 87 height 37
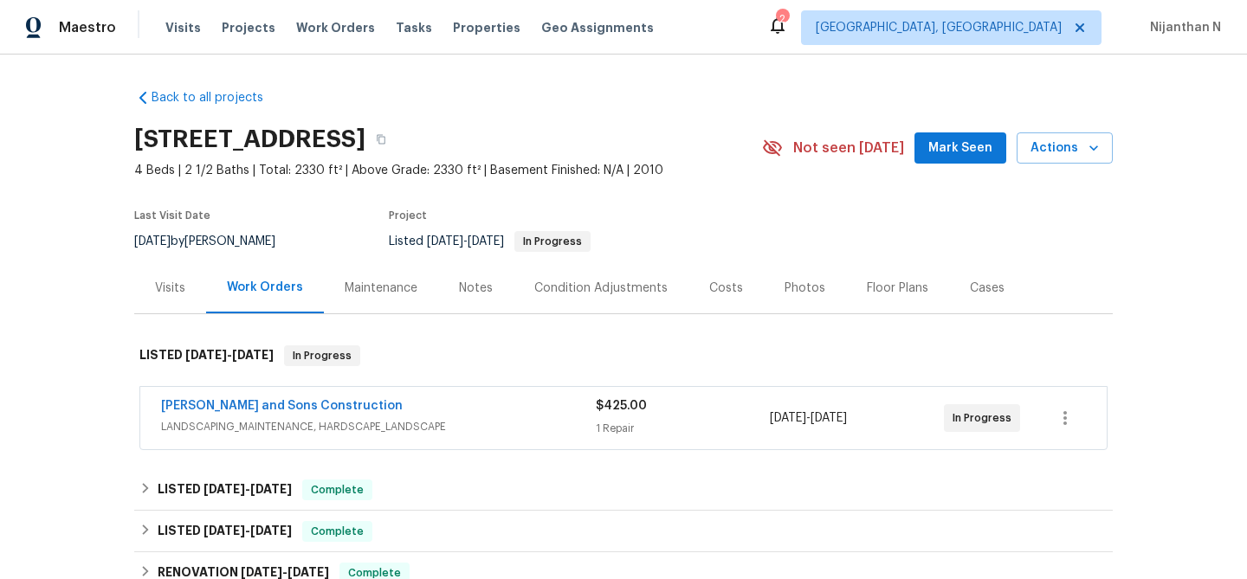
click at [409, 280] on div "Maintenance" at bounding box center [381, 288] width 73 height 17
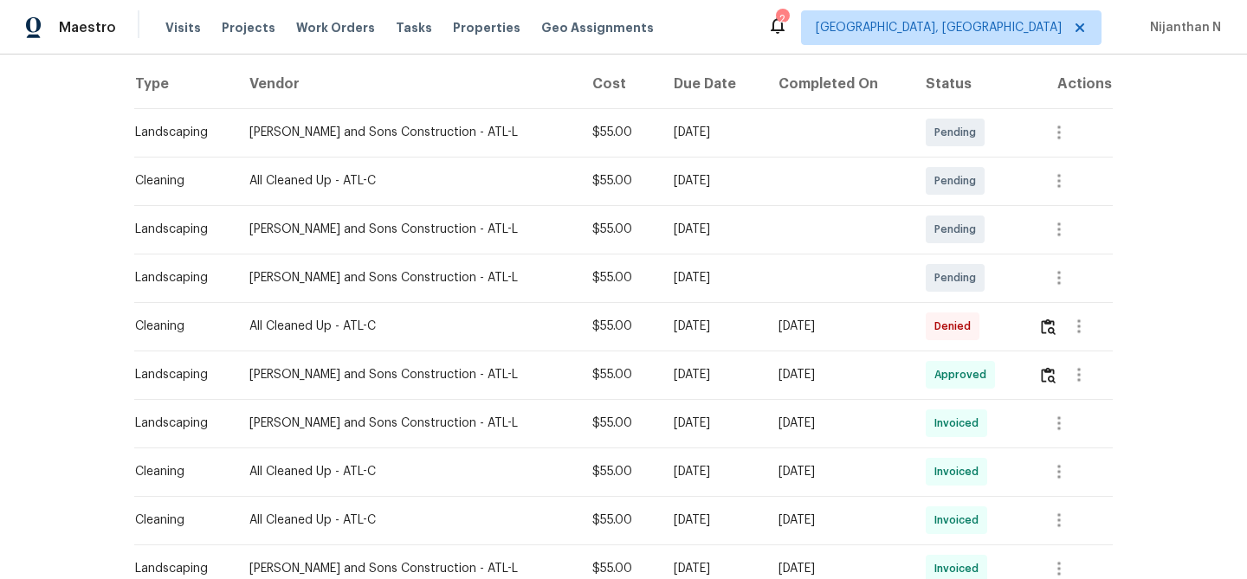
scroll to position [283, 0]
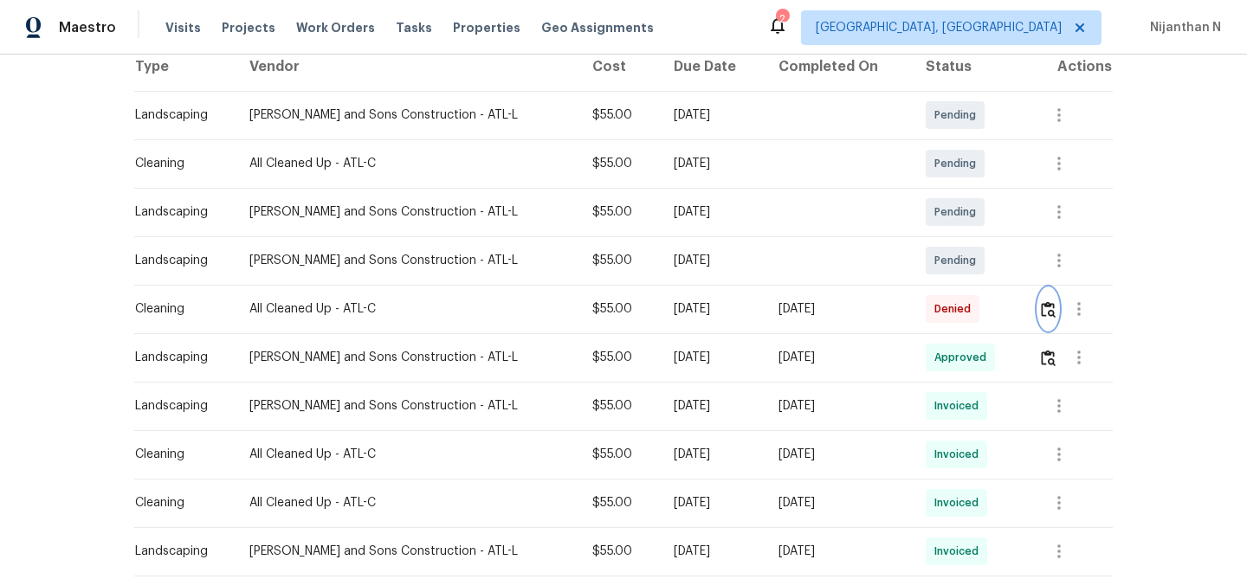
click at [1053, 314] on img "button" at bounding box center [1048, 309] width 15 height 16
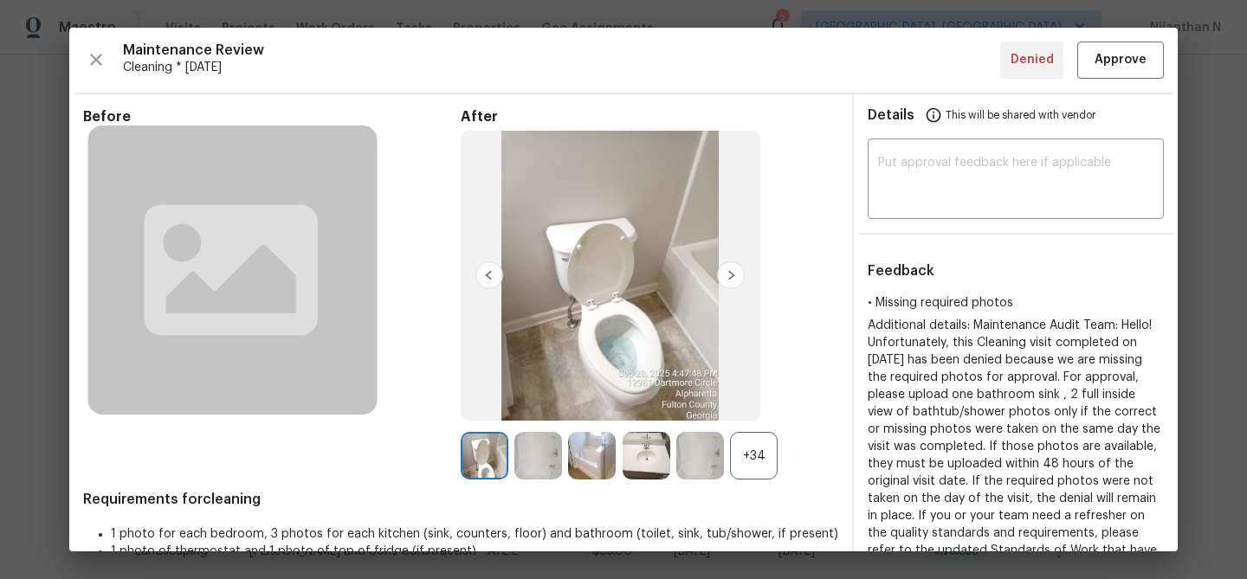
click at [754, 468] on div "+34" at bounding box center [754, 456] width 48 height 48
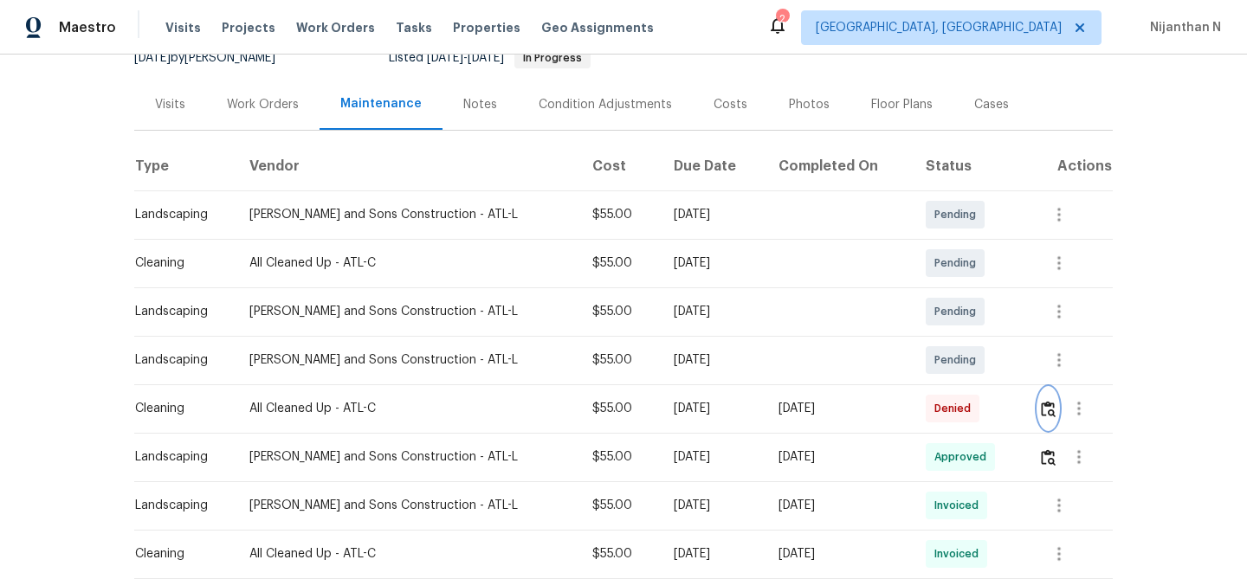
scroll to position [189, 0]
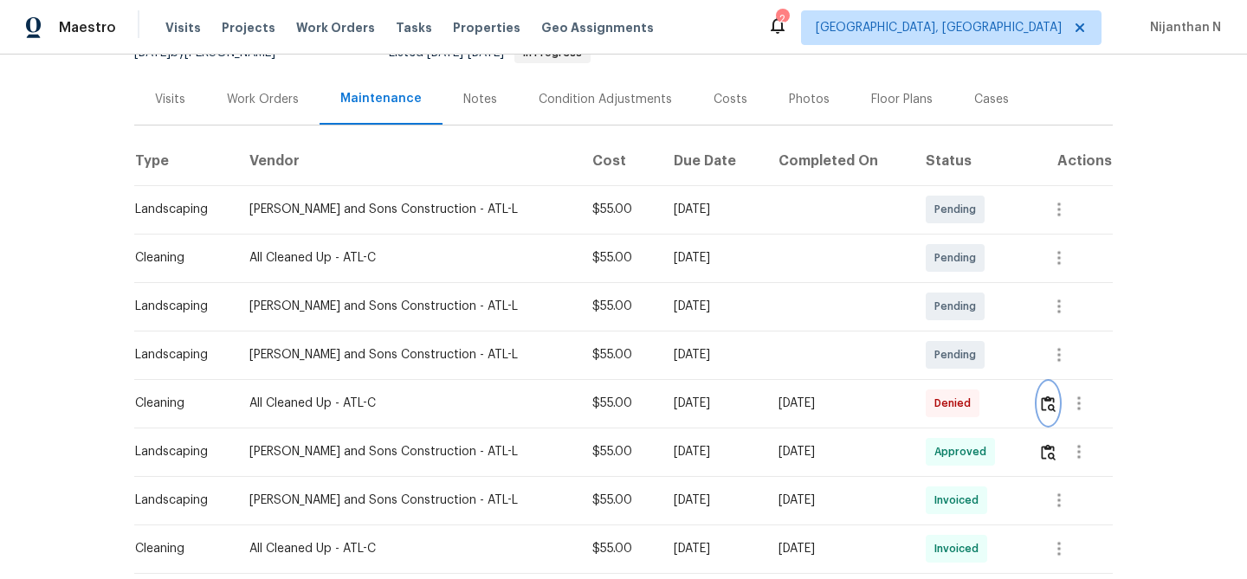
click at [1047, 403] on img "button" at bounding box center [1048, 404] width 15 height 16
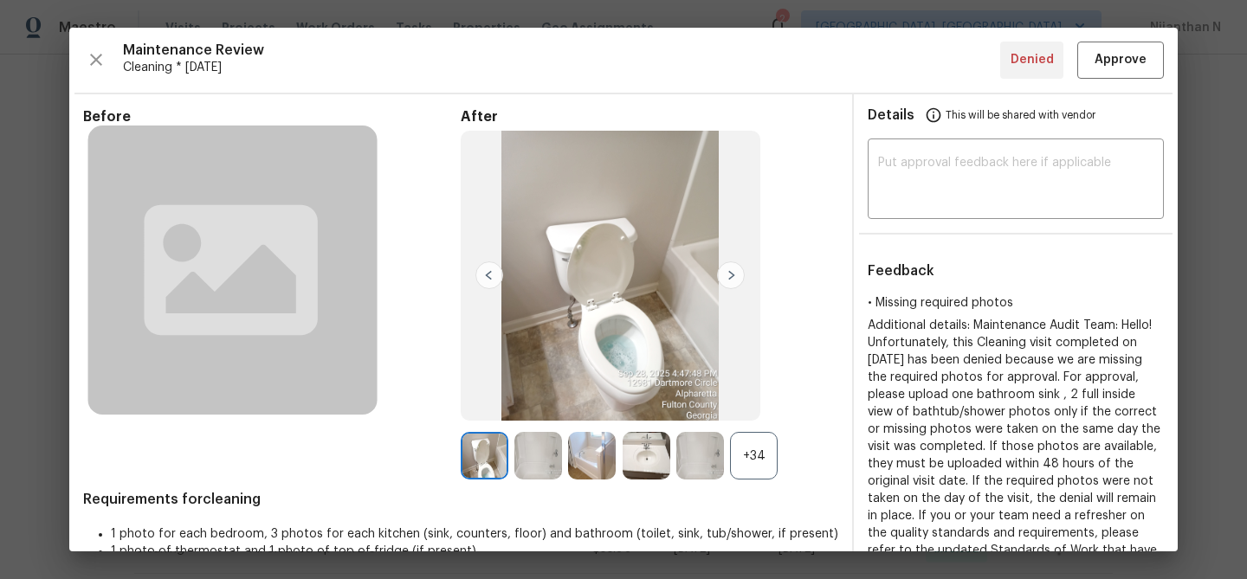
click at [747, 449] on div "+34" at bounding box center [754, 456] width 48 height 48
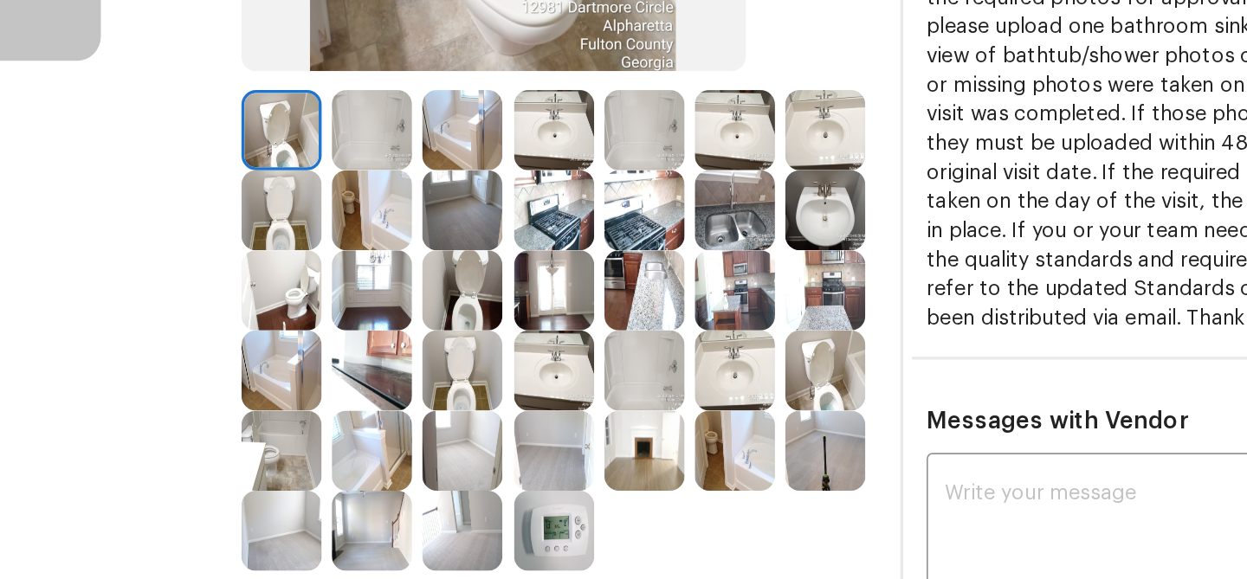
scroll to position [204, 0]
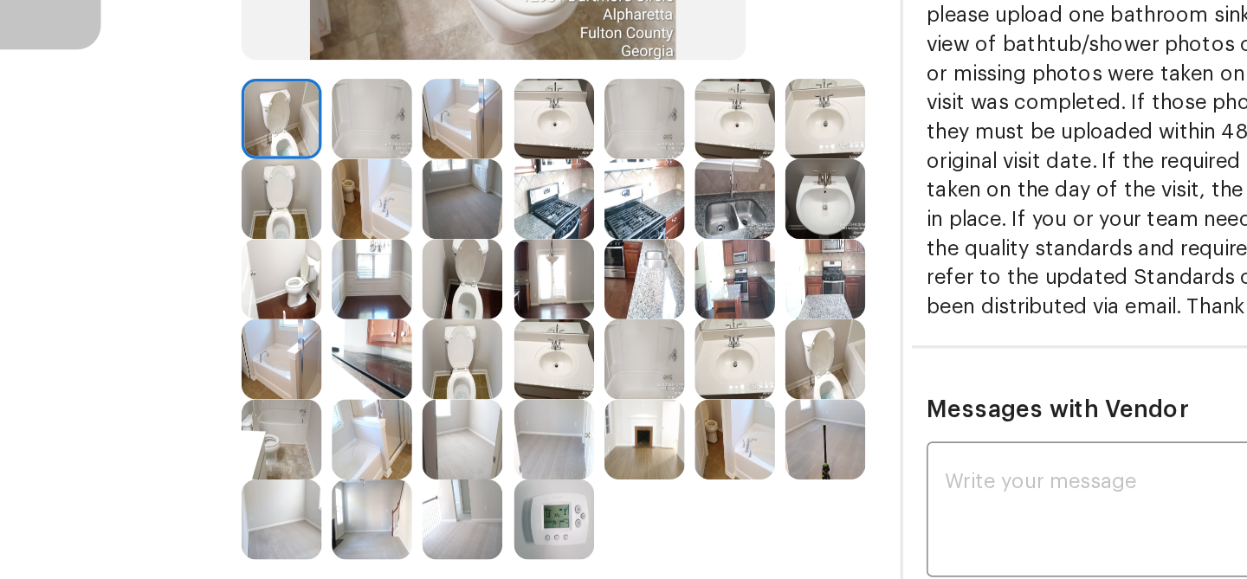
click at [547, 306] on img at bounding box center [538, 300] width 48 height 48
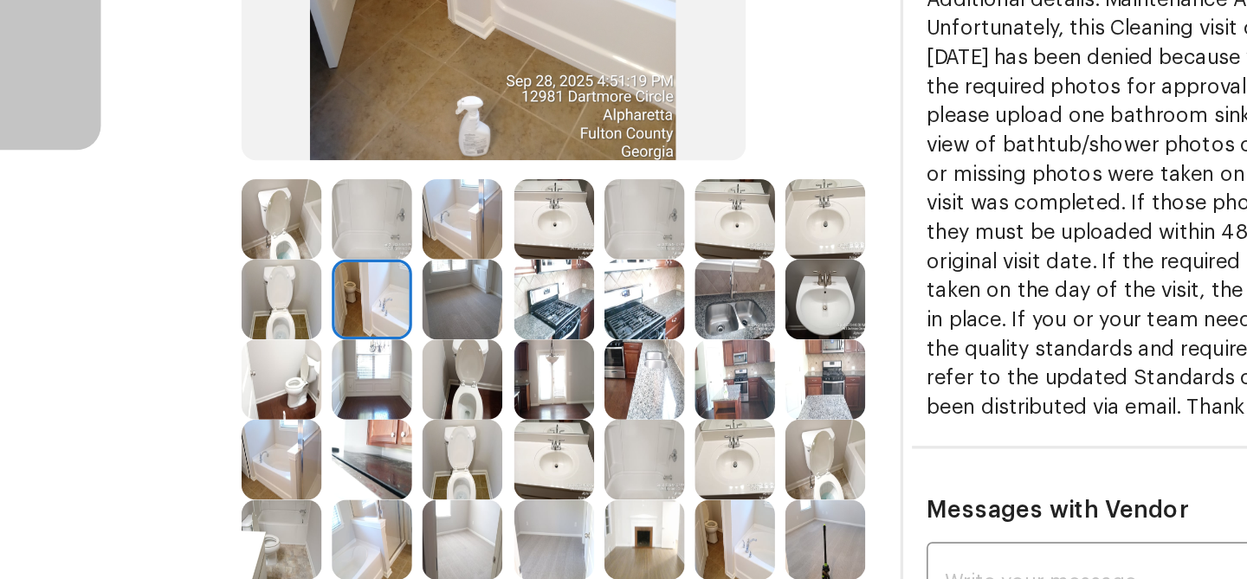
scroll to position [161, 0]
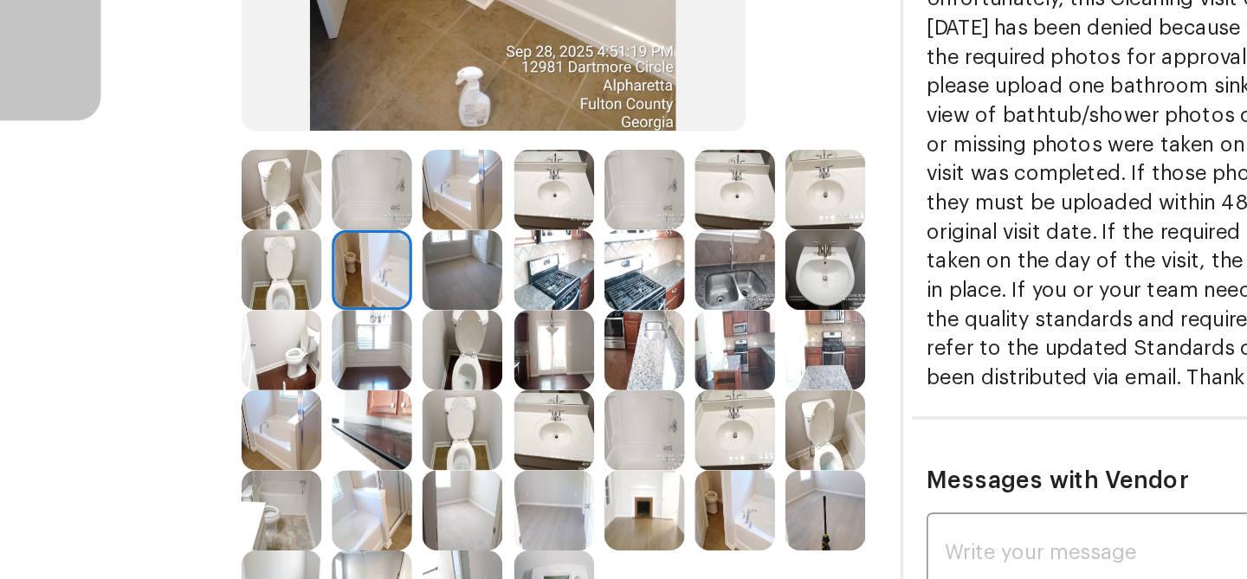
click at [543, 486] on img at bounding box center [538, 486] width 48 height 48
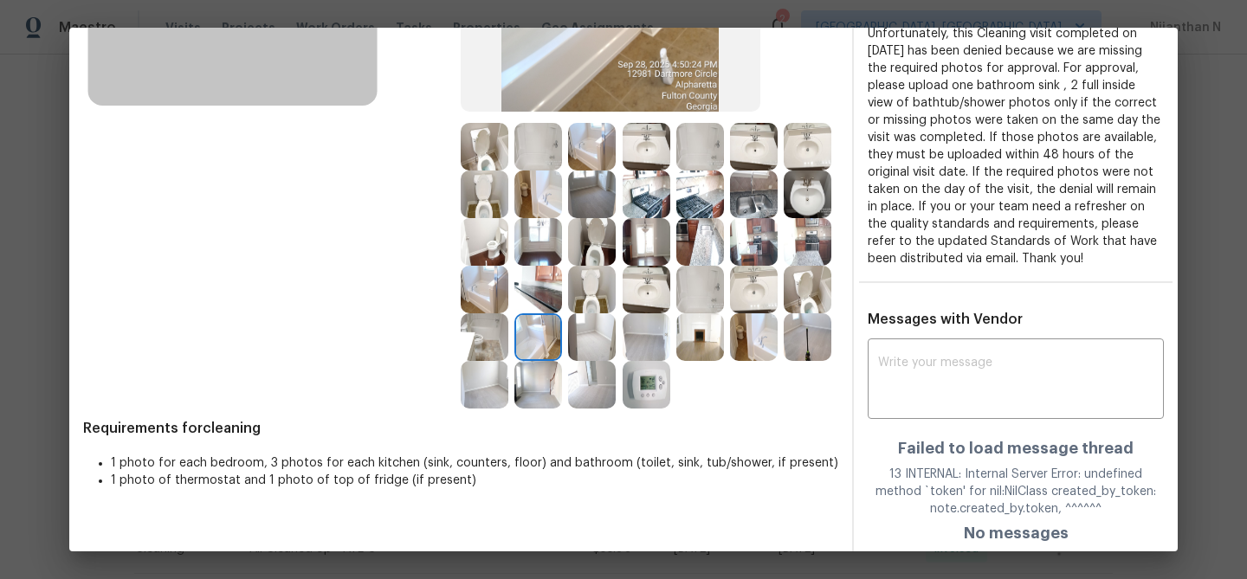
scroll to position [330, 0]
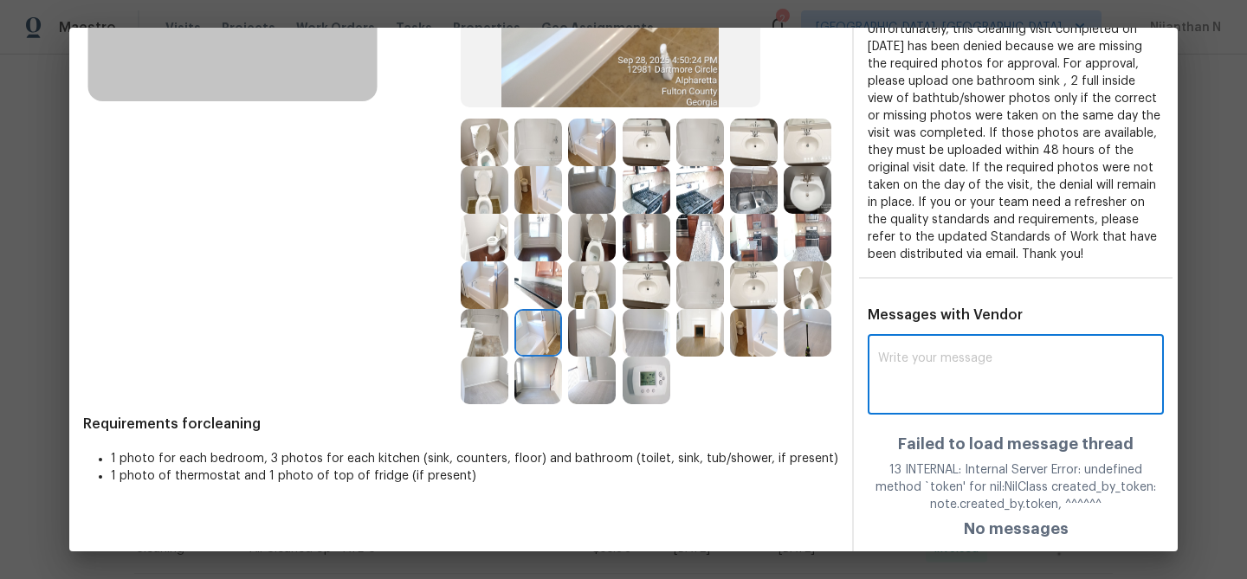
click at [960, 383] on textarea at bounding box center [1015, 376] width 275 height 49
paste textarea "Maintenance Audit Team: Hello! Thank you for uploading the photo, after further…"
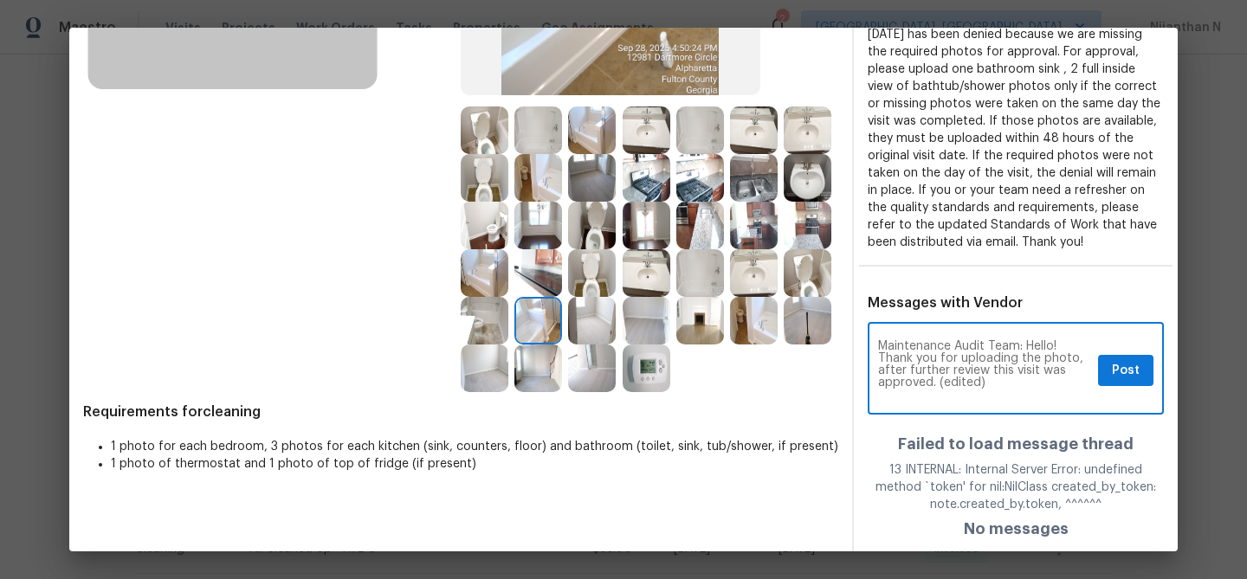
scroll to position [0, 0]
drag, startPoint x: 939, startPoint y: 397, endPoint x: 1019, endPoint y: 397, distance: 80.5
click at [1019, 397] on textarea "Maintenance Audit Team: Hello! Thank you for uploading the photo, after further…" at bounding box center [984, 370] width 213 height 61
type textarea "Maintenance Audit Team: Hello! Thank you for uploading the photo, after further…"
click at [1132, 379] on span "Post" at bounding box center [1126, 371] width 28 height 22
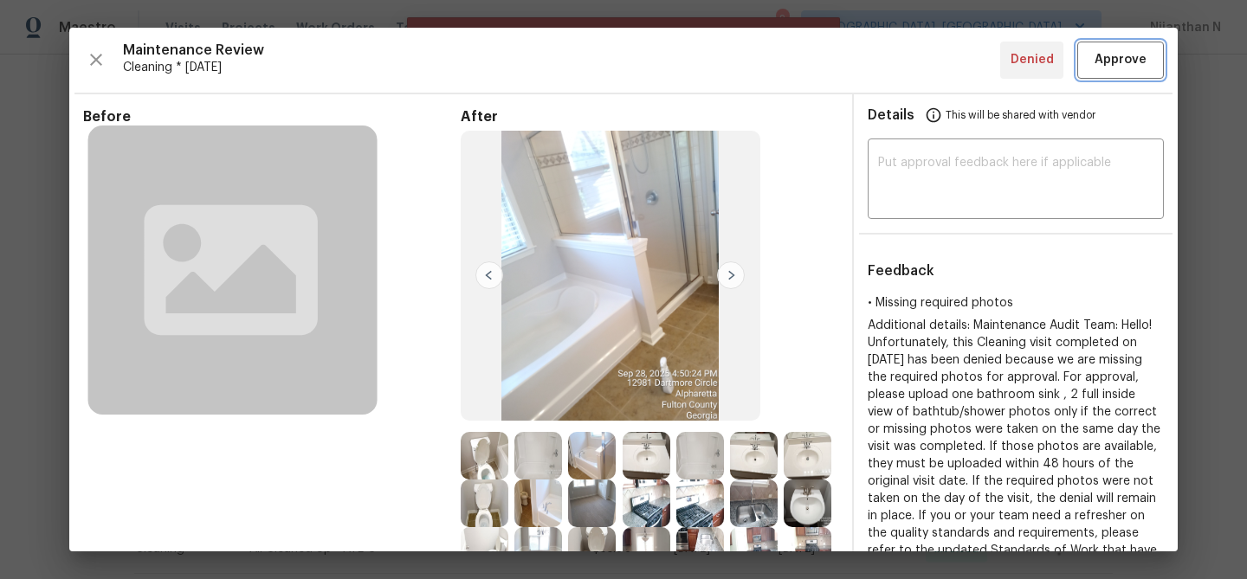
click at [1133, 78] on button "Approve" at bounding box center [1120, 60] width 87 height 37
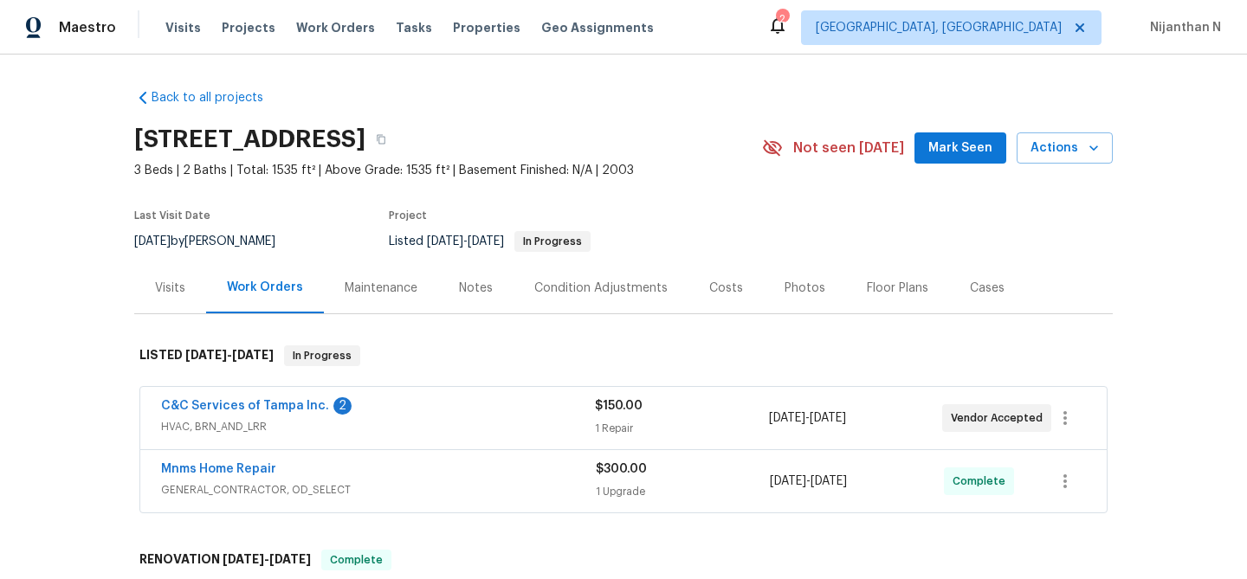
click at [379, 285] on div "Maintenance" at bounding box center [381, 288] width 73 height 17
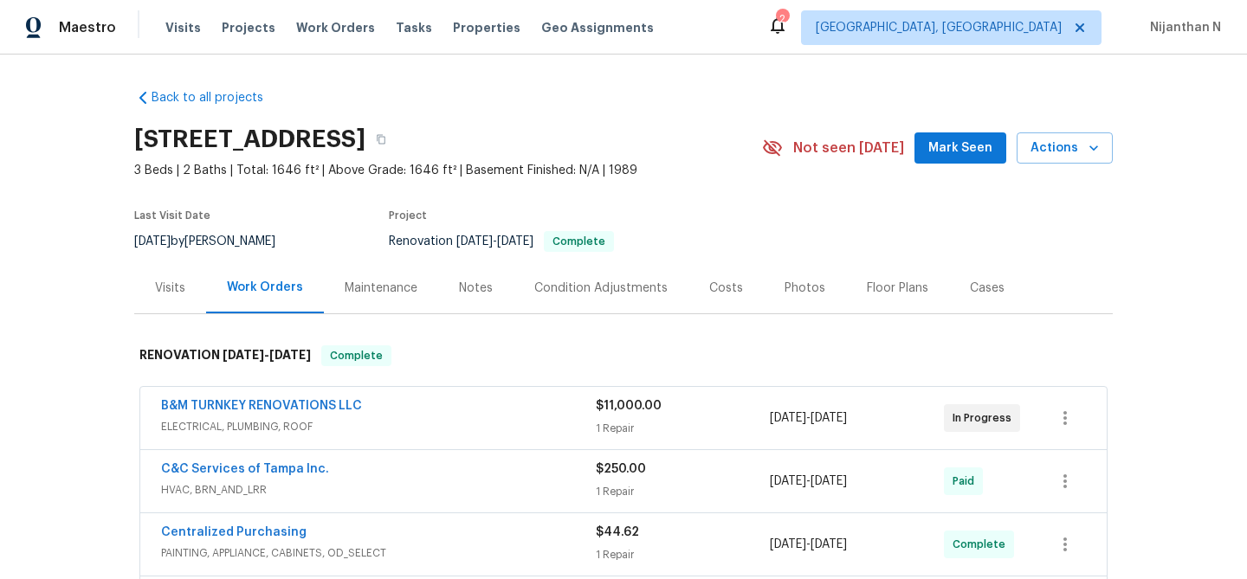
click at [359, 285] on div "Maintenance" at bounding box center [381, 288] width 73 height 17
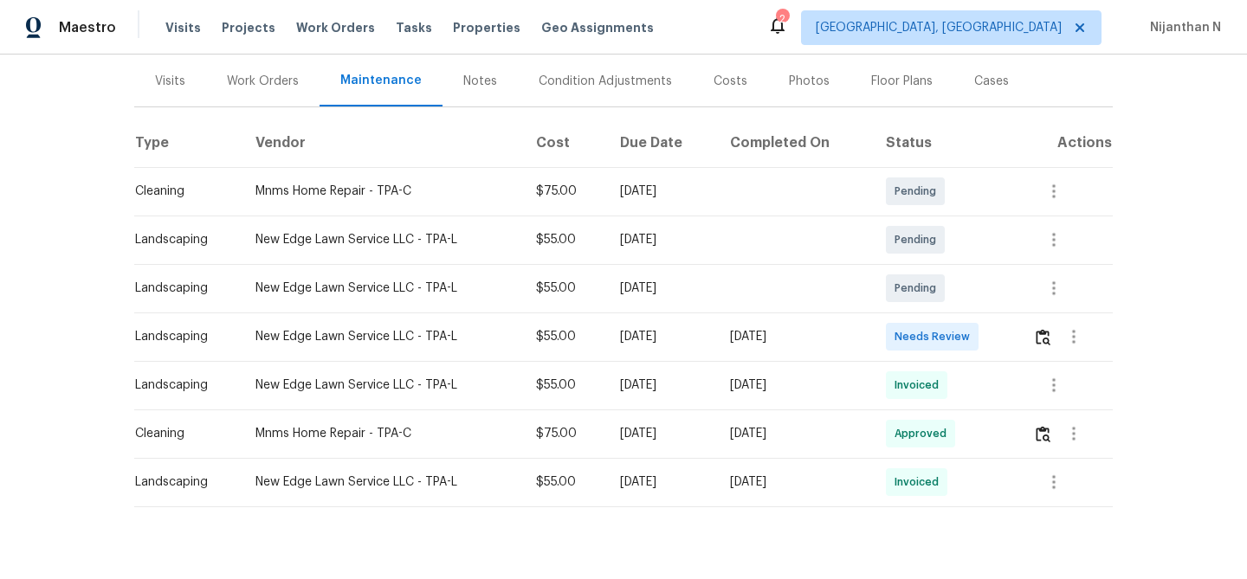
scroll to position [239, 0]
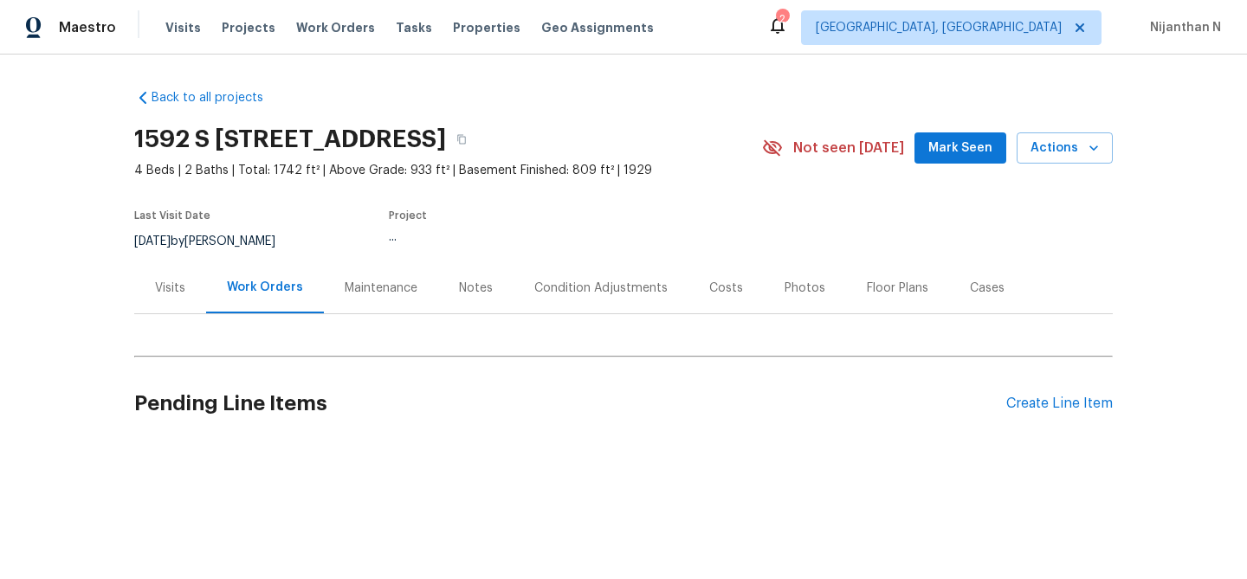
click at [356, 280] on div "Maintenance" at bounding box center [381, 288] width 73 height 17
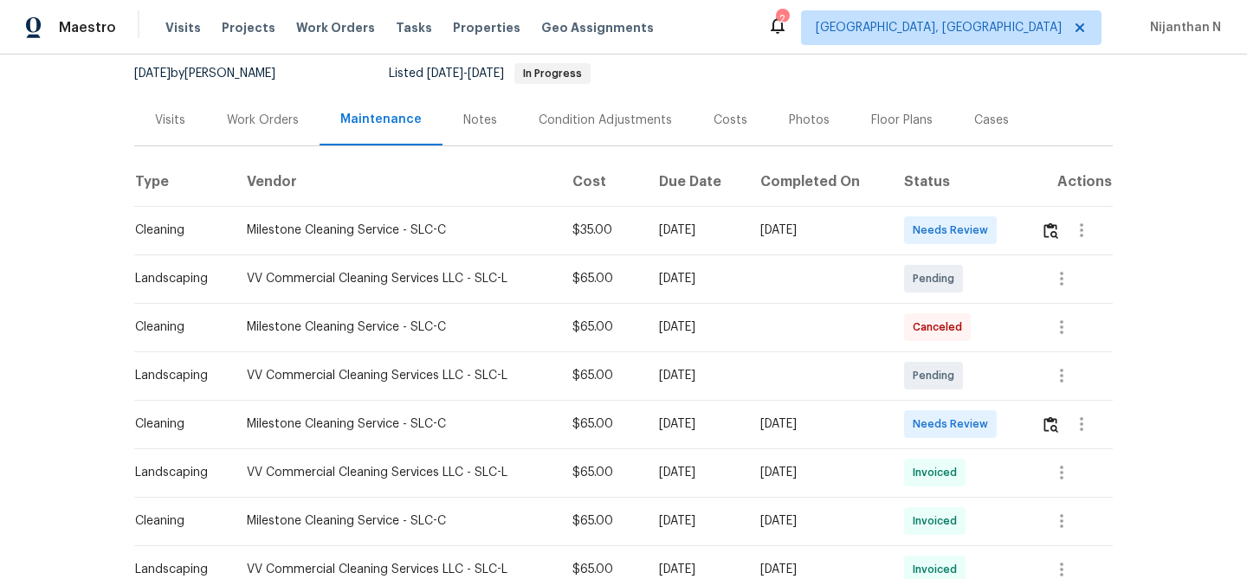
scroll to position [170, 0]
click at [1057, 216] on button "button" at bounding box center [1051, 229] width 20 height 42
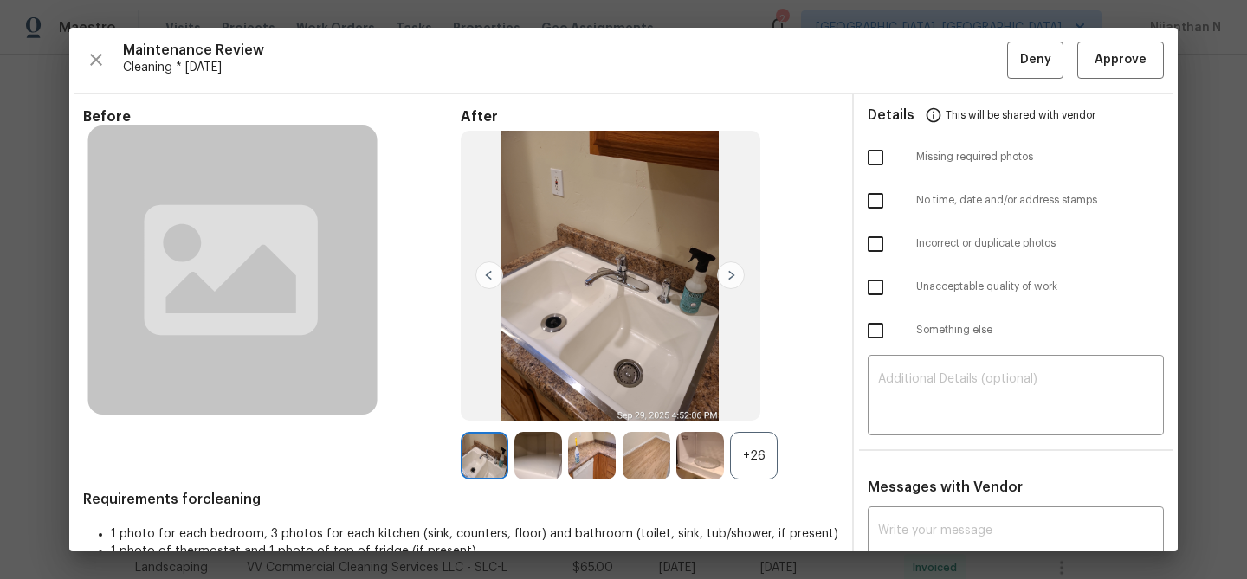
click at [766, 469] on div "+26" at bounding box center [754, 456] width 48 height 48
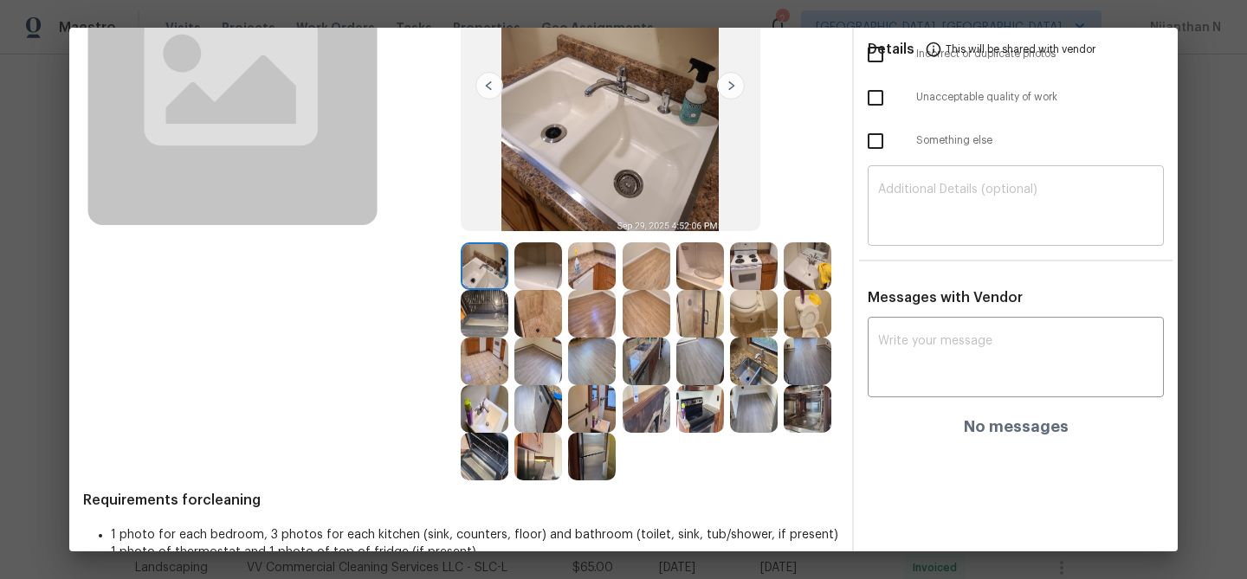
scroll to position [223, 0]
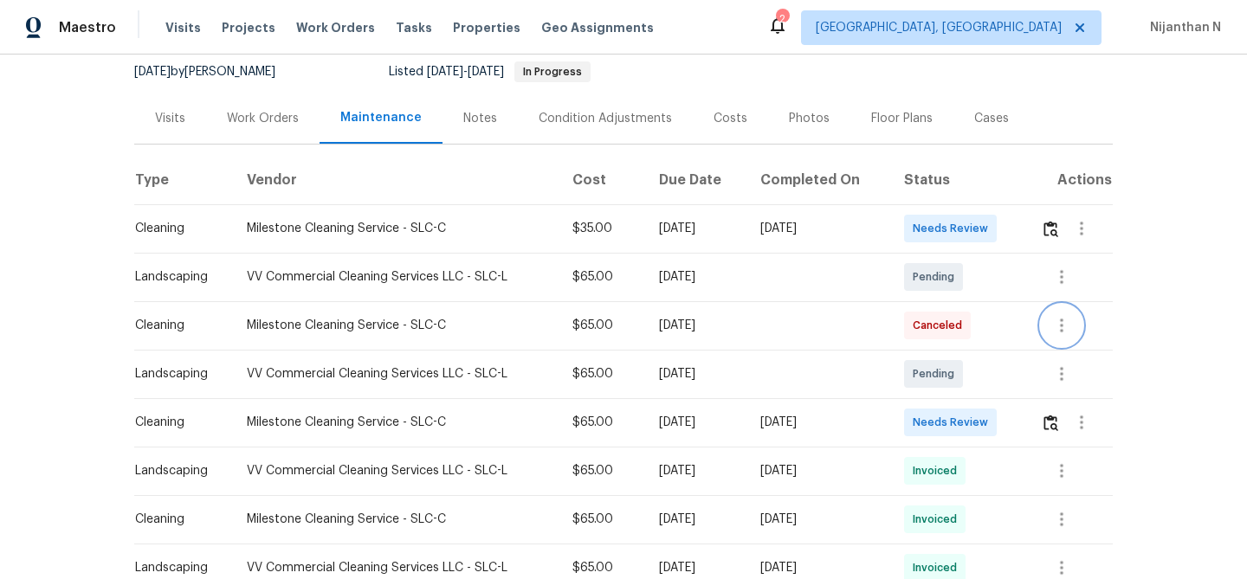
click at [1072, 321] on icon "button" at bounding box center [1061, 325] width 21 height 21
click at [1072, 341] on li "View details" at bounding box center [1104, 354] width 121 height 29
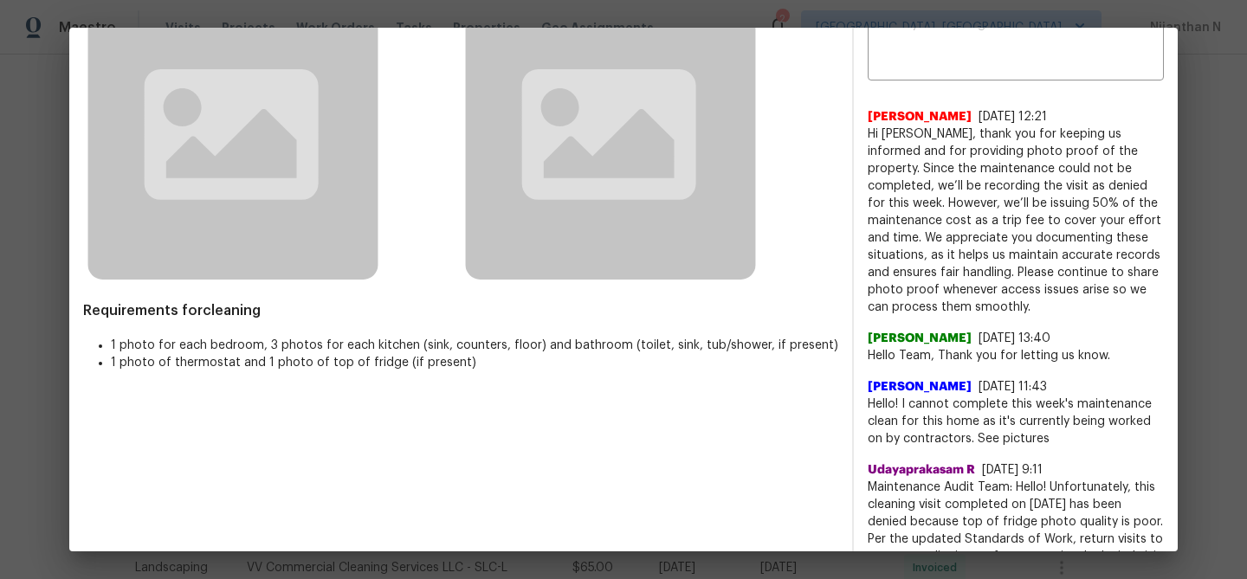
scroll to position [143, 0]
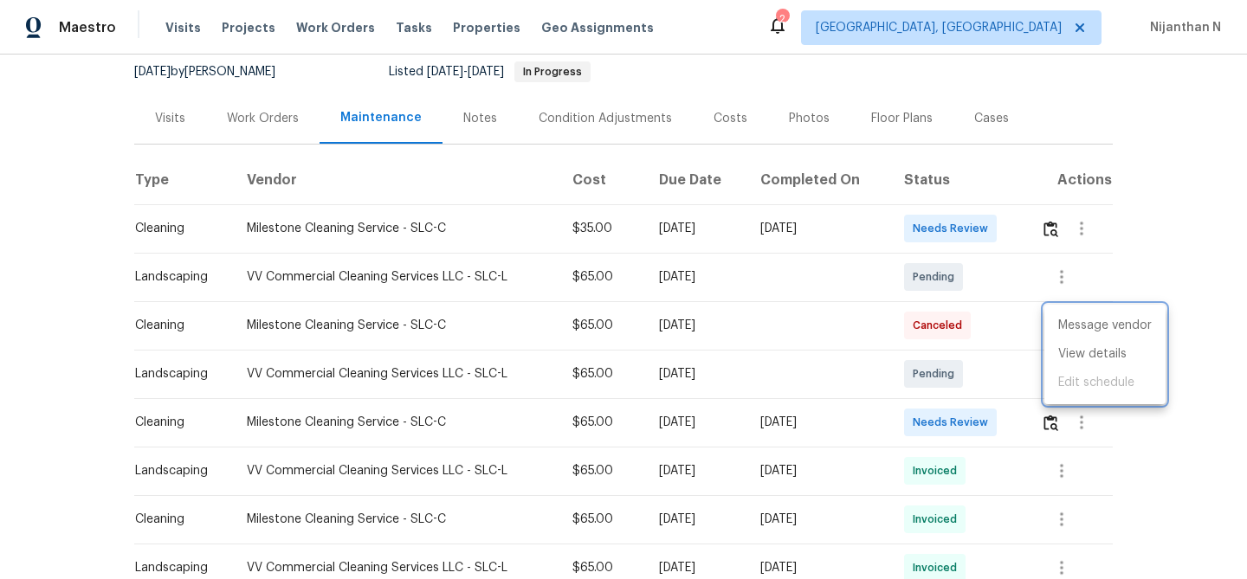
click at [1039, 225] on div at bounding box center [623, 289] width 1247 height 579
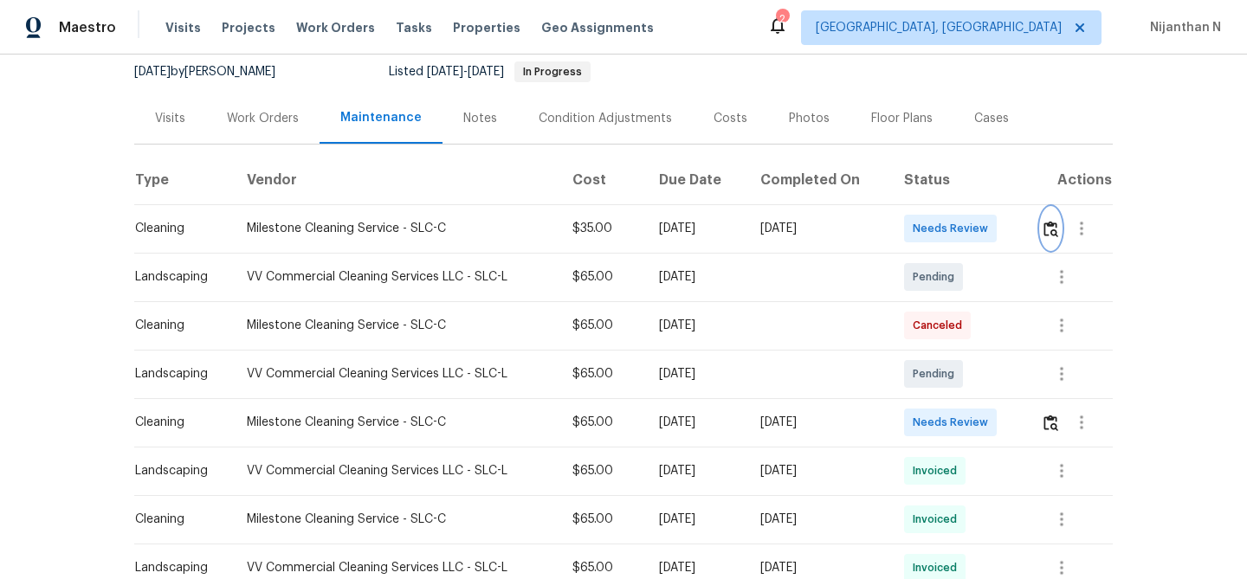
click at [1051, 226] on img "button" at bounding box center [1051, 229] width 15 height 16
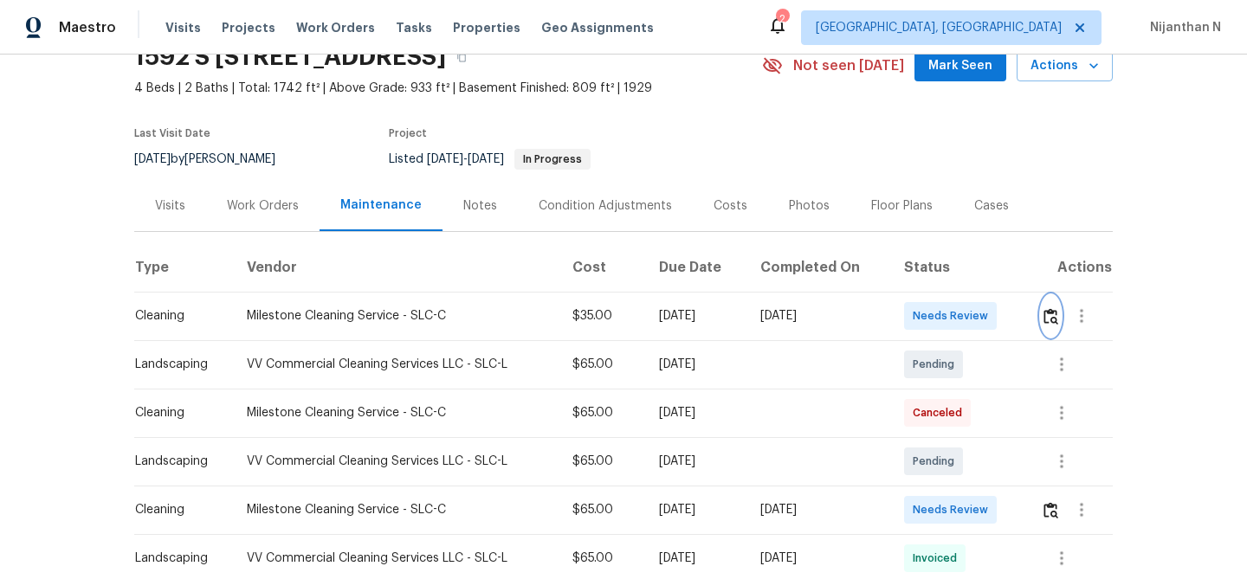
scroll to position [0, 0]
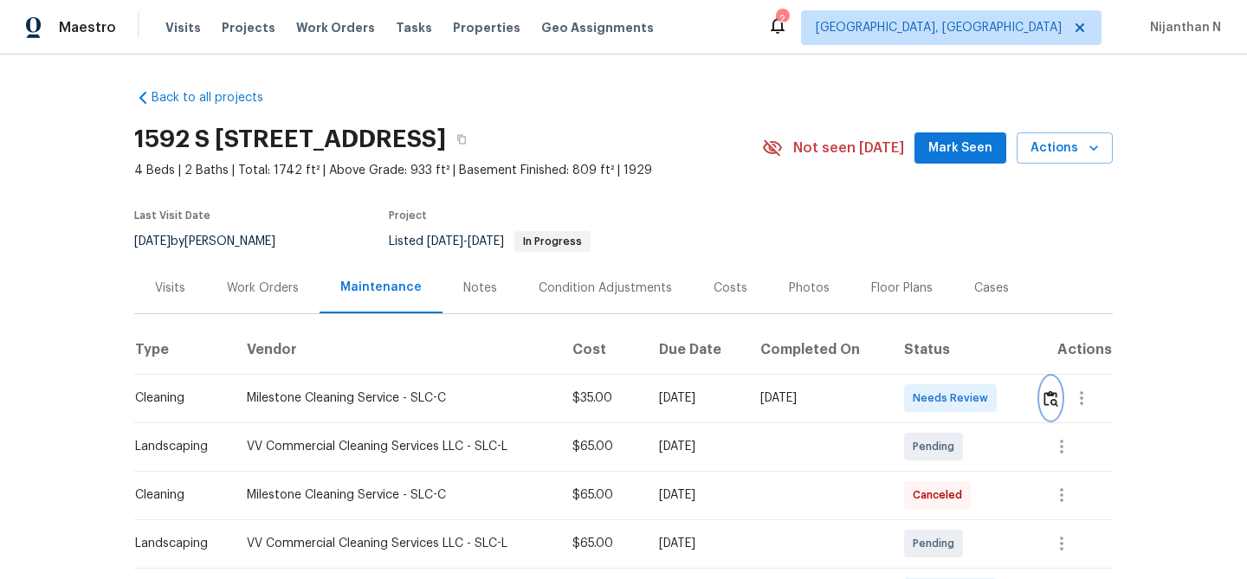
click at [1057, 398] on img "button" at bounding box center [1051, 399] width 15 height 16
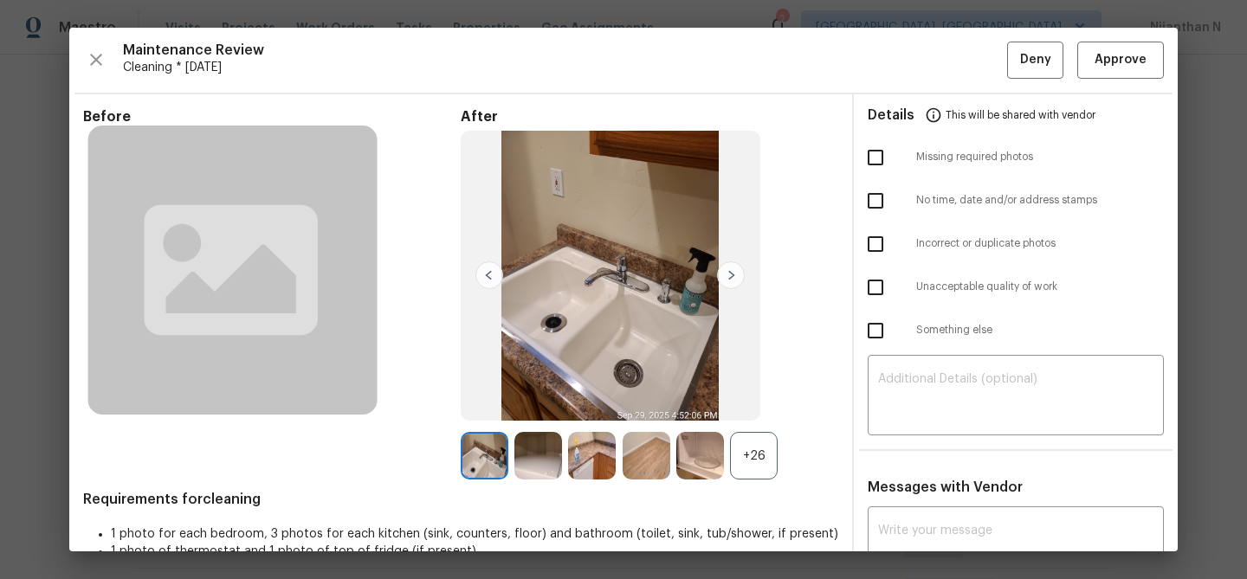
click at [787, 451] on div "+26" at bounding box center [650, 456] width 378 height 48
click at [761, 462] on div "+26" at bounding box center [754, 456] width 48 height 48
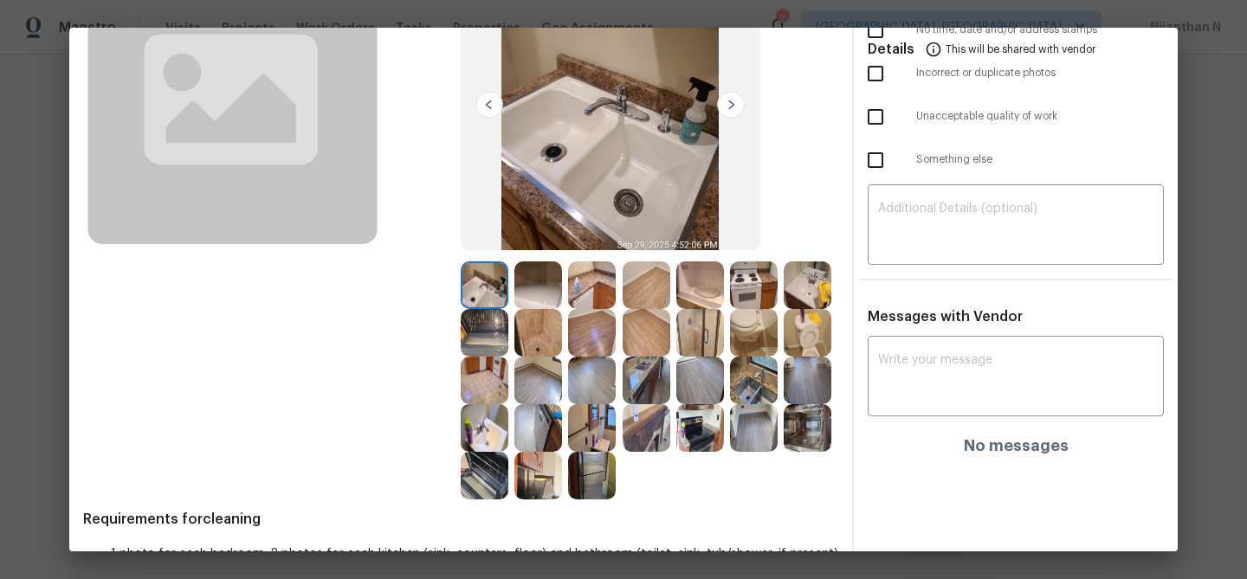
scroll to position [223, 0]
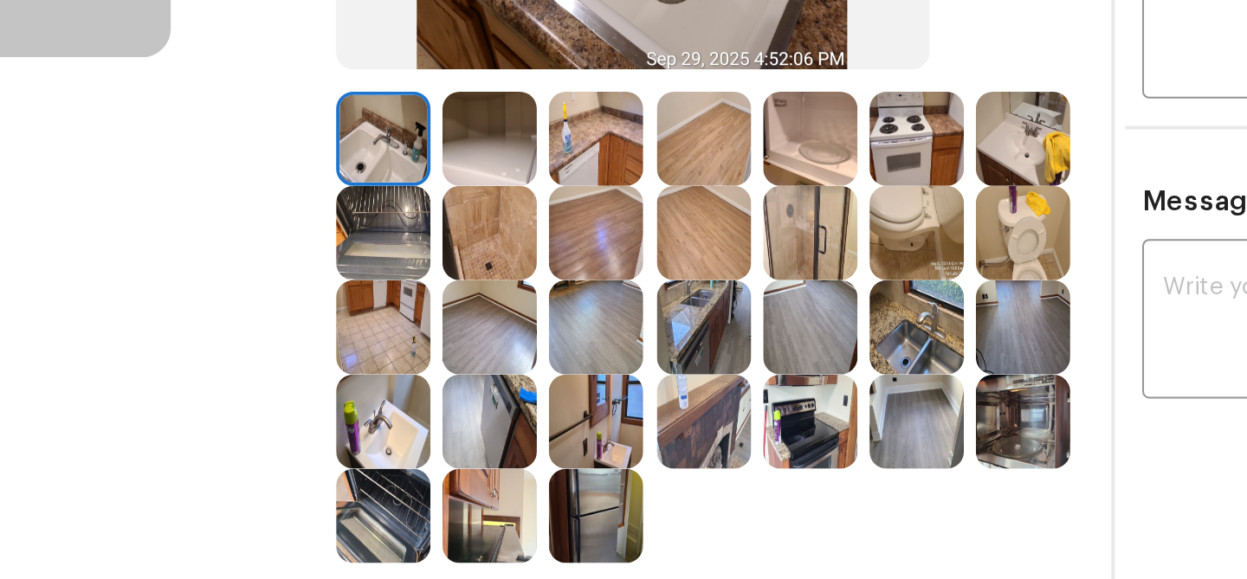
click at [796, 294] on img at bounding box center [808, 280] width 48 height 48
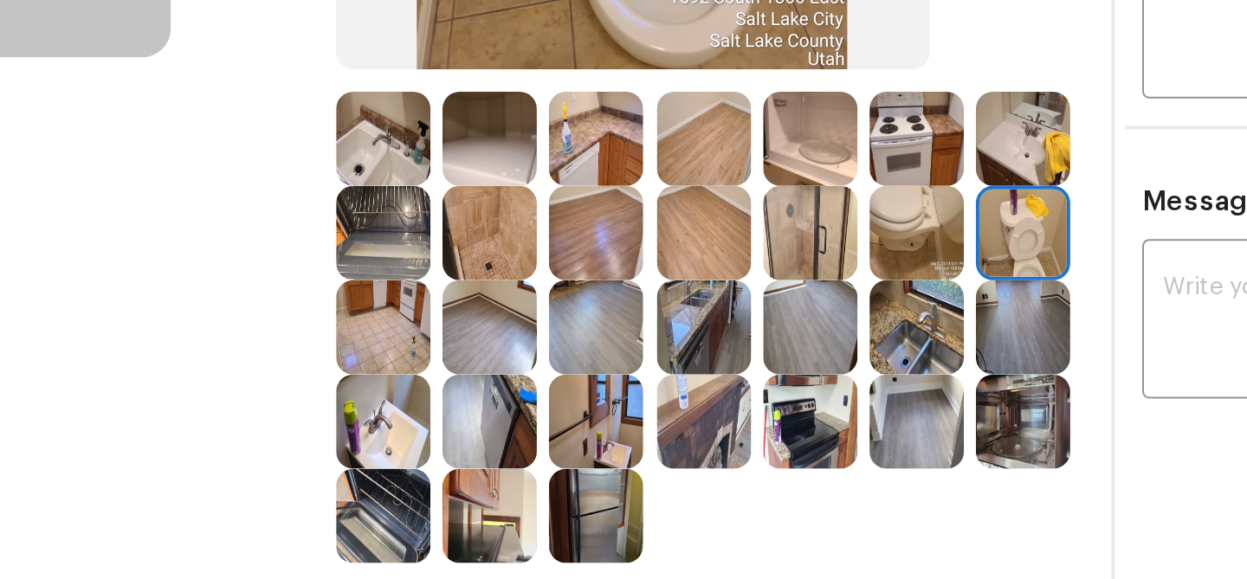
scroll to position [223, 0]
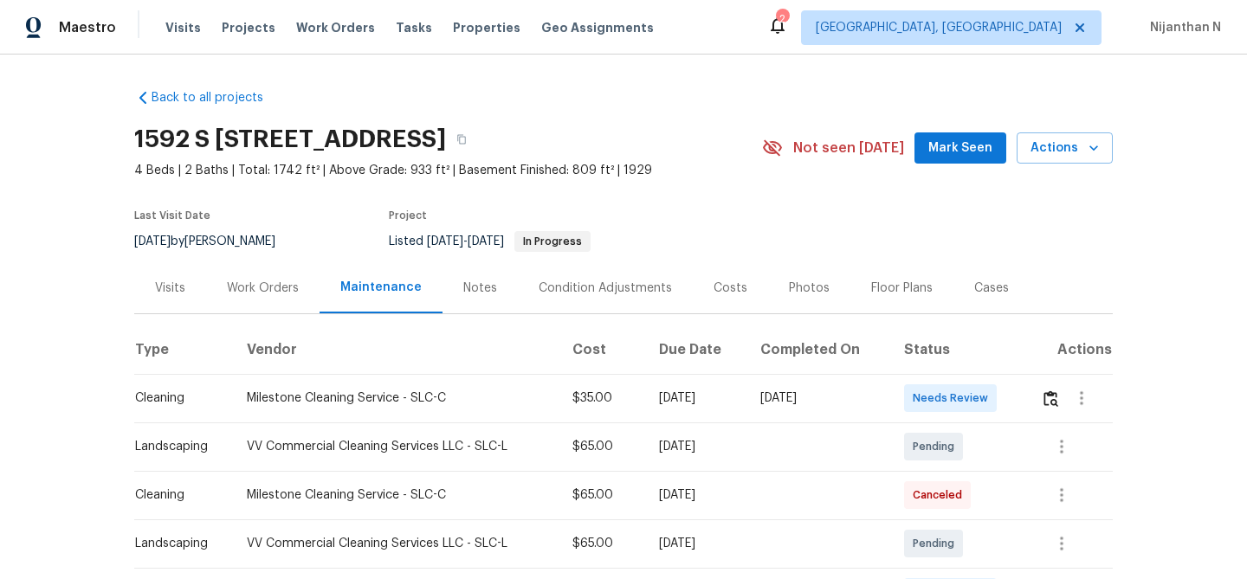
click at [649, 424] on td "Mon, Oct 13 2025" at bounding box center [696, 447] width 102 height 49
click at [1057, 407] on button "button" at bounding box center [1051, 399] width 20 height 42
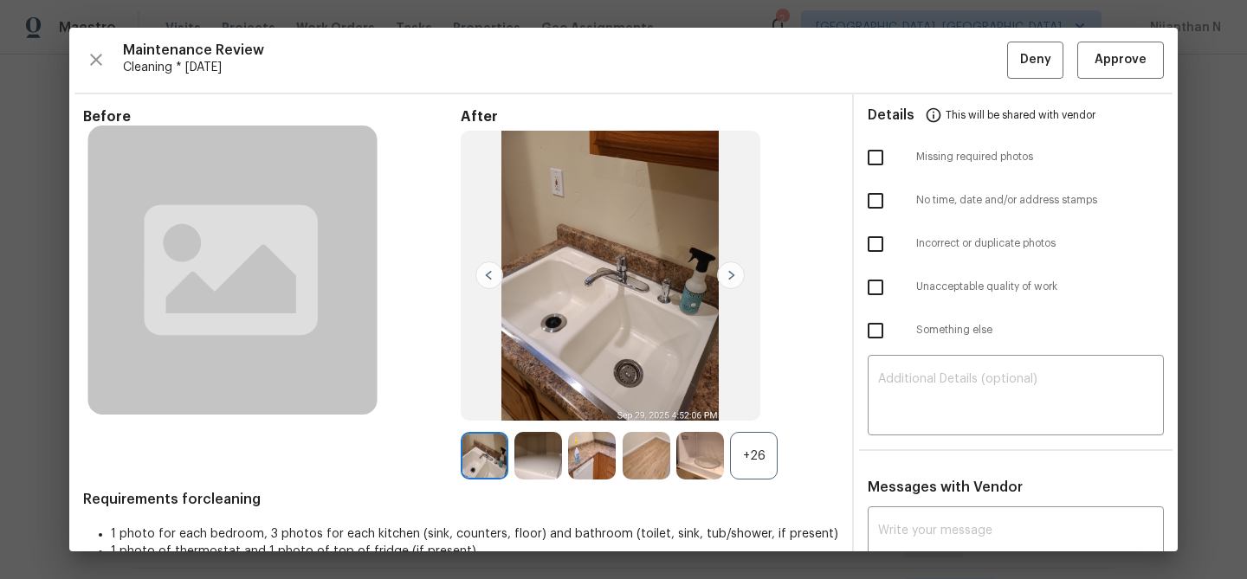
click at [775, 471] on div "+26" at bounding box center [754, 456] width 48 height 48
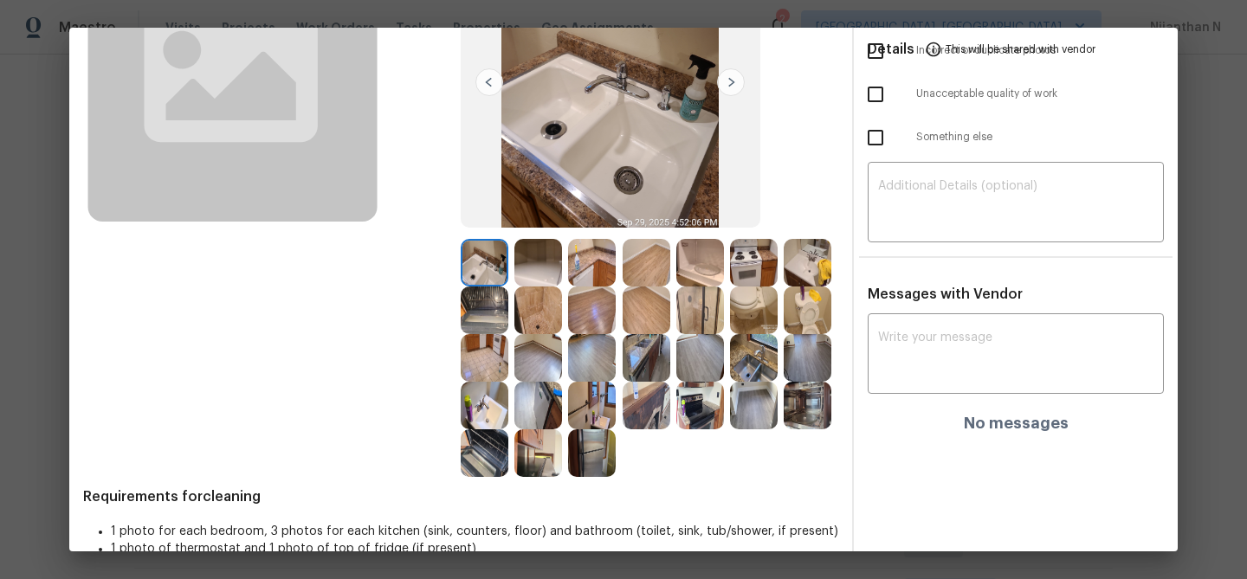
scroll to position [223, 0]
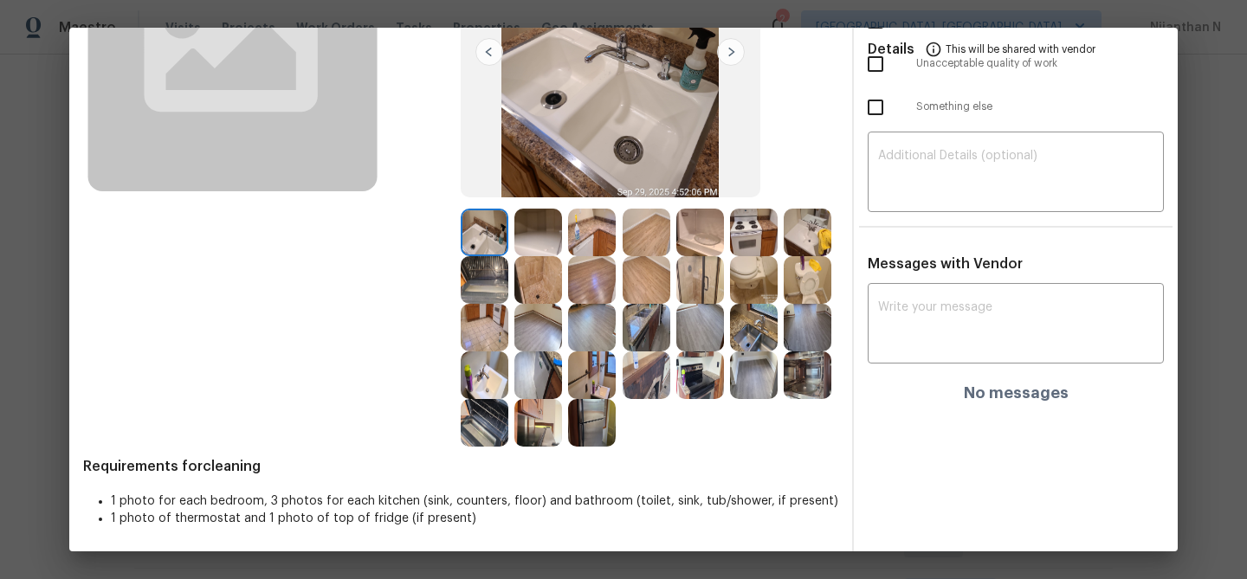
click at [546, 367] on img at bounding box center [538, 376] width 48 height 48
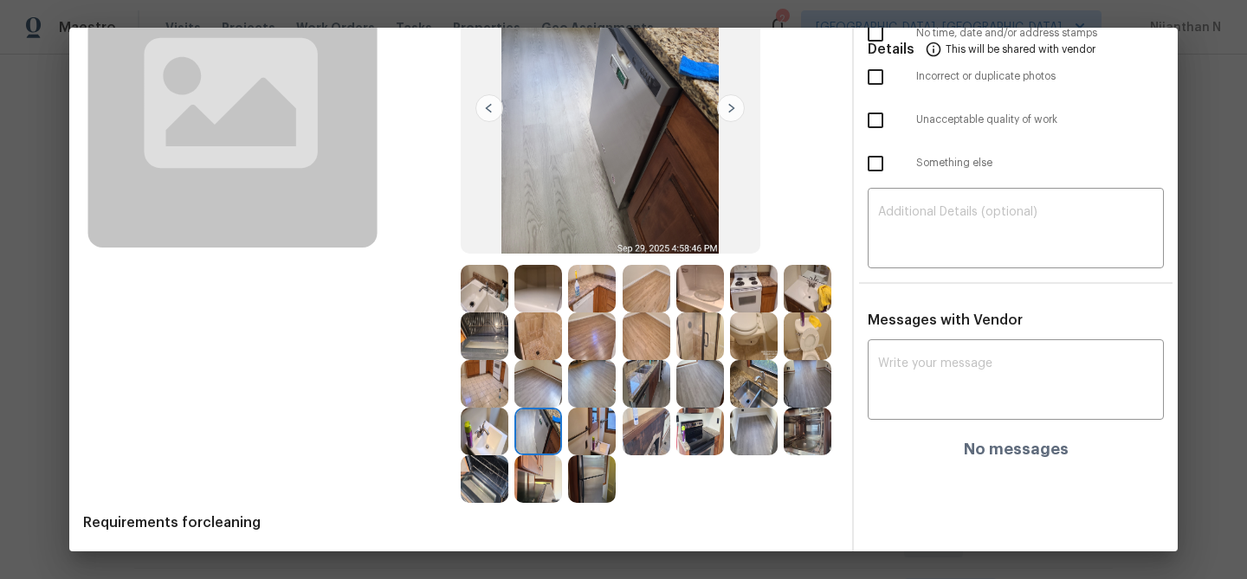
scroll to position [127, 0]
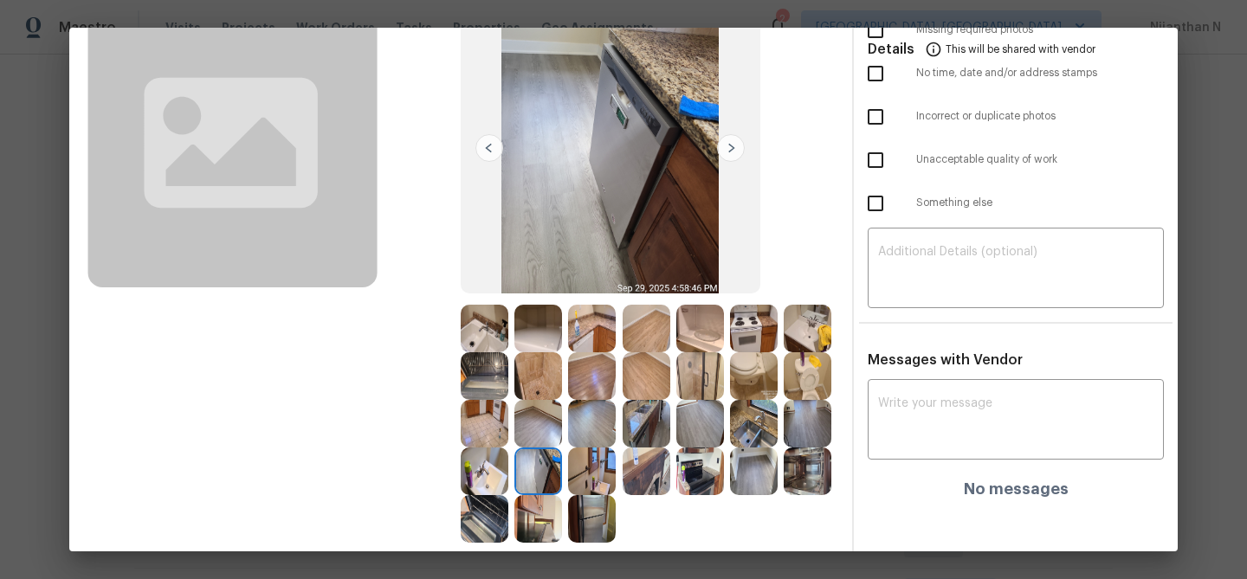
click at [613, 411] on img at bounding box center [592, 424] width 48 height 48
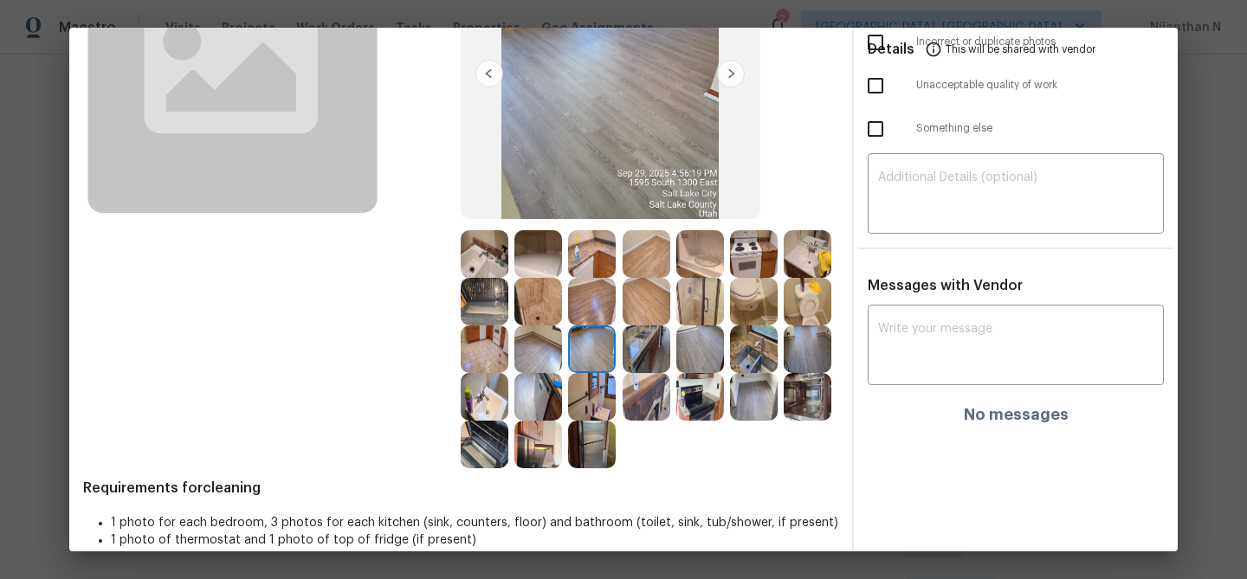
scroll to position [117, 0]
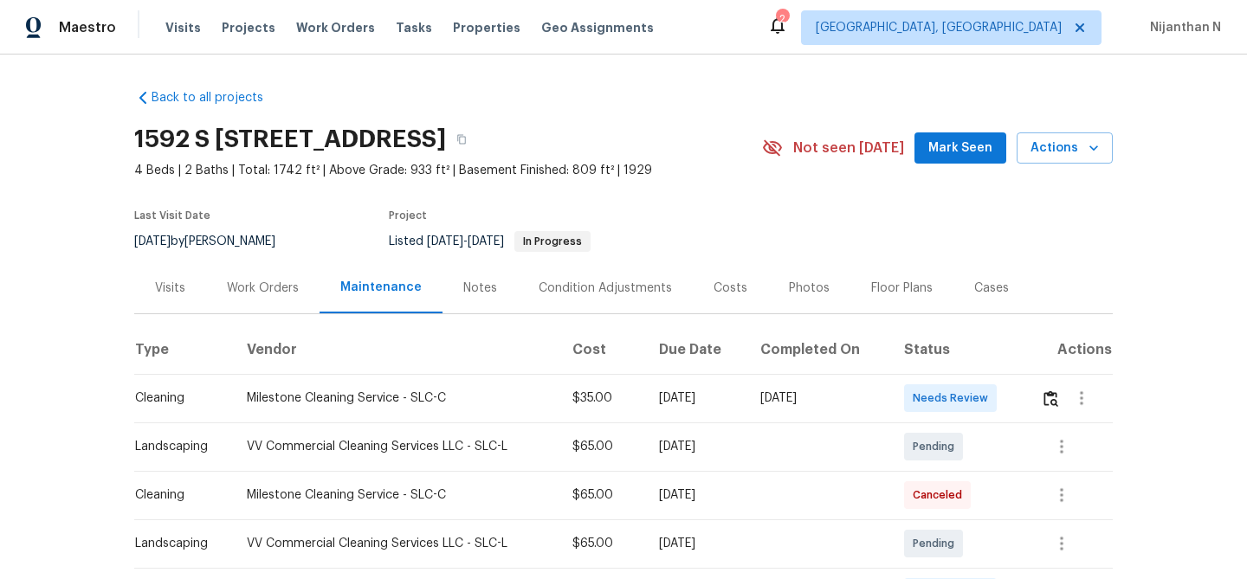
click at [797, 333] on th "Completed On" at bounding box center [819, 350] width 144 height 49
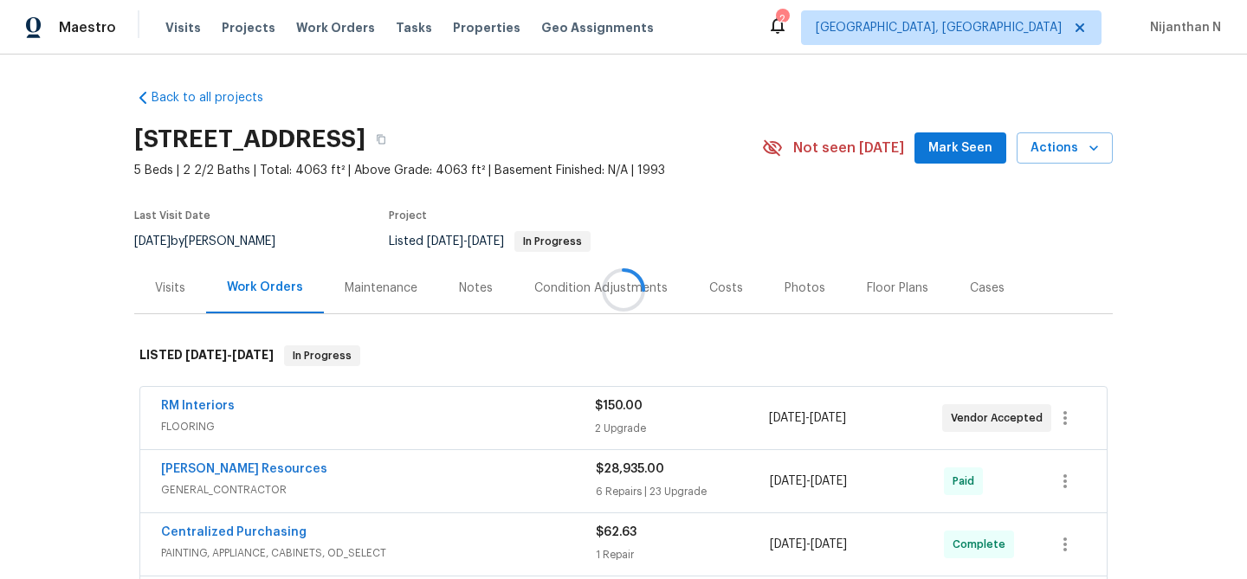
click at [395, 288] on div at bounding box center [623, 289] width 1247 height 579
click at [395, 288] on div "Maintenance" at bounding box center [381, 288] width 73 height 17
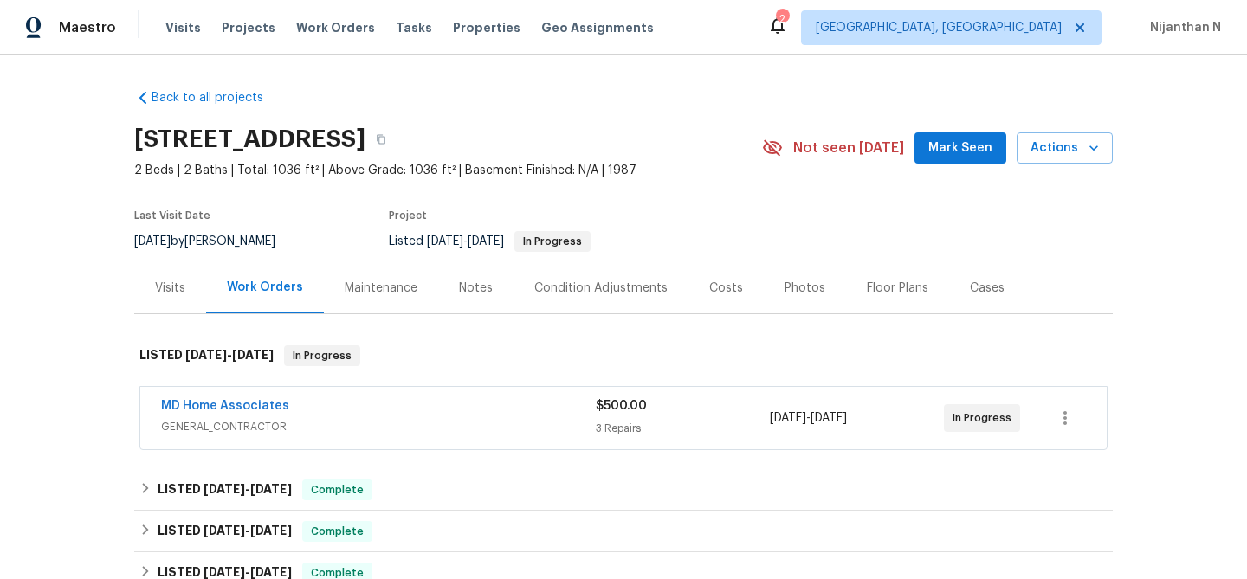
click at [381, 282] on div "Maintenance" at bounding box center [381, 288] width 73 height 17
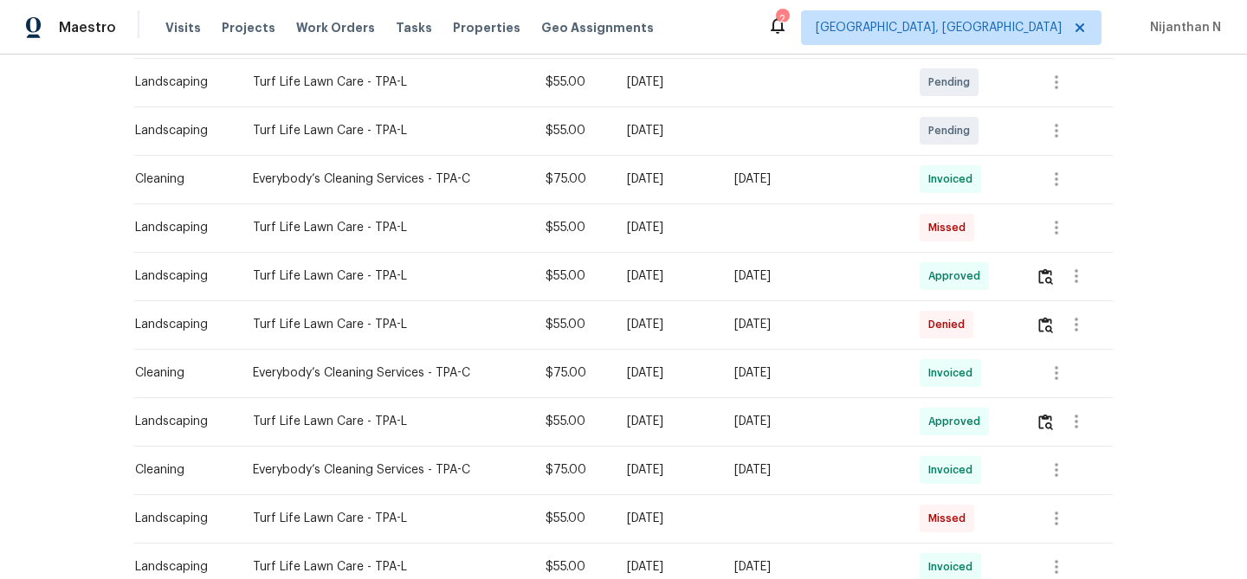
scroll to position [424, 0]
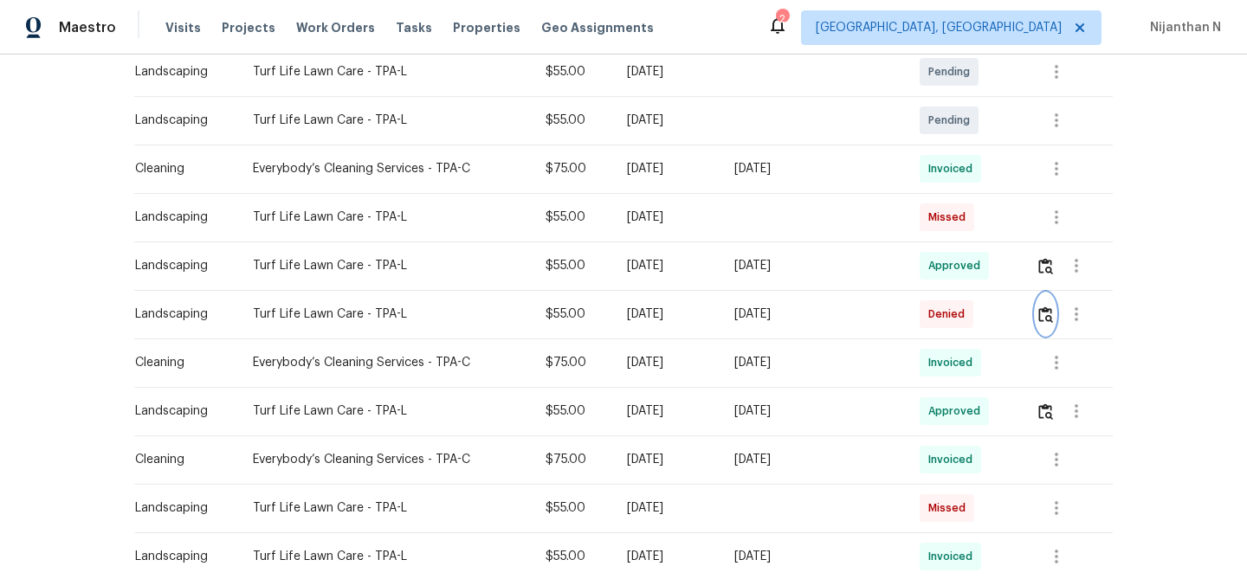
click at [1048, 322] on img "button" at bounding box center [1045, 315] width 15 height 16
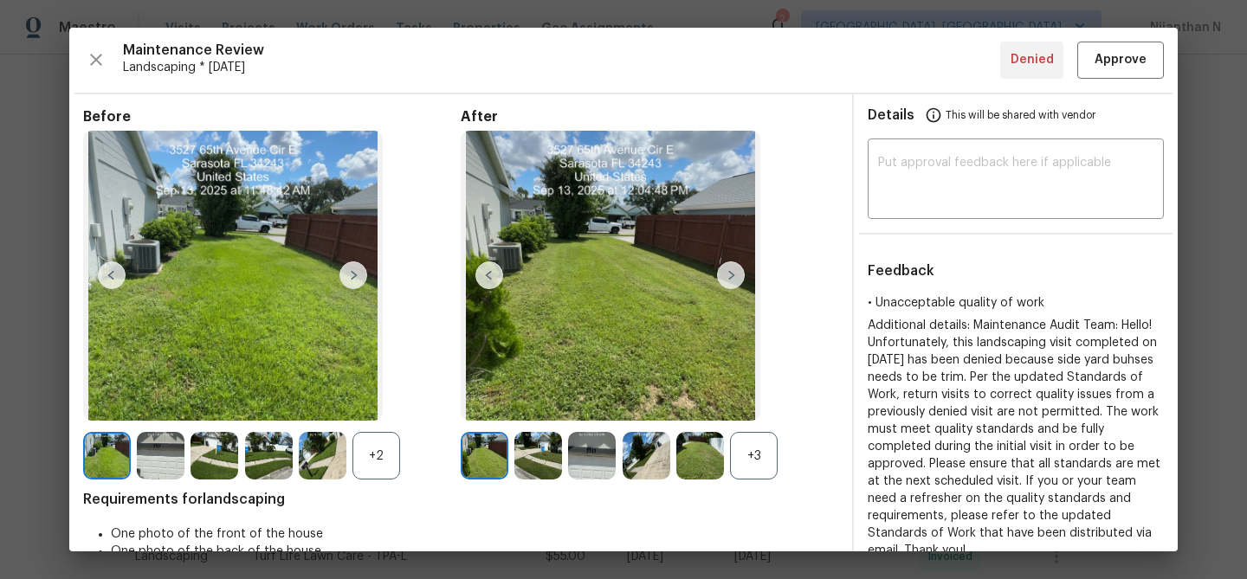
click at [765, 465] on div "+3" at bounding box center [754, 456] width 48 height 48
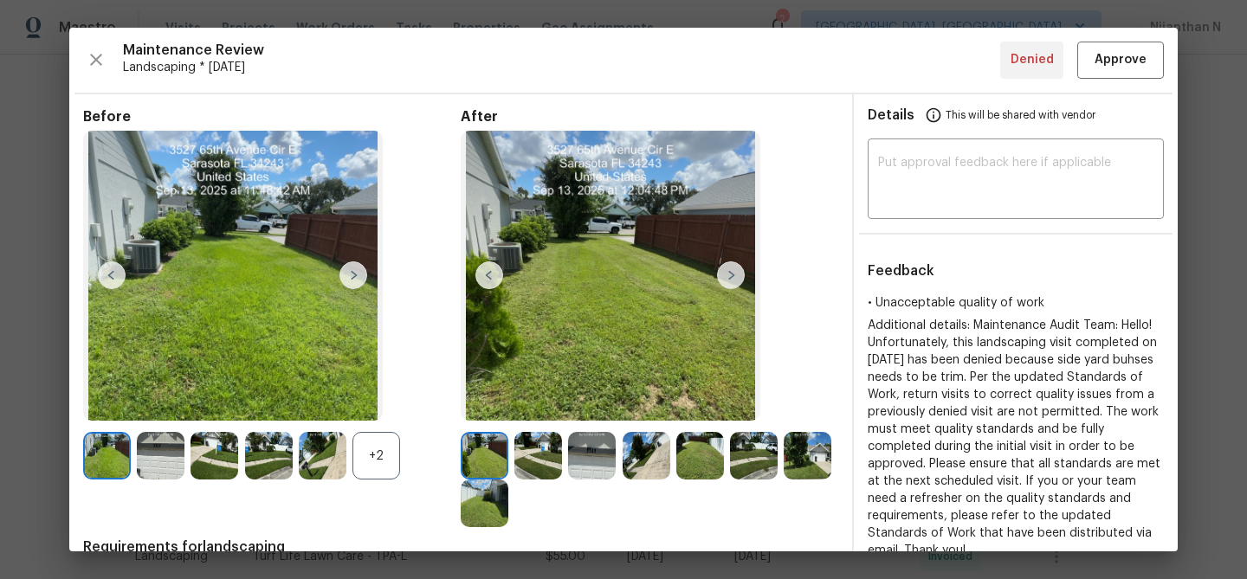
click at [366, 462] on div "+2" at bounding box center [376, 456] width 48 height 48
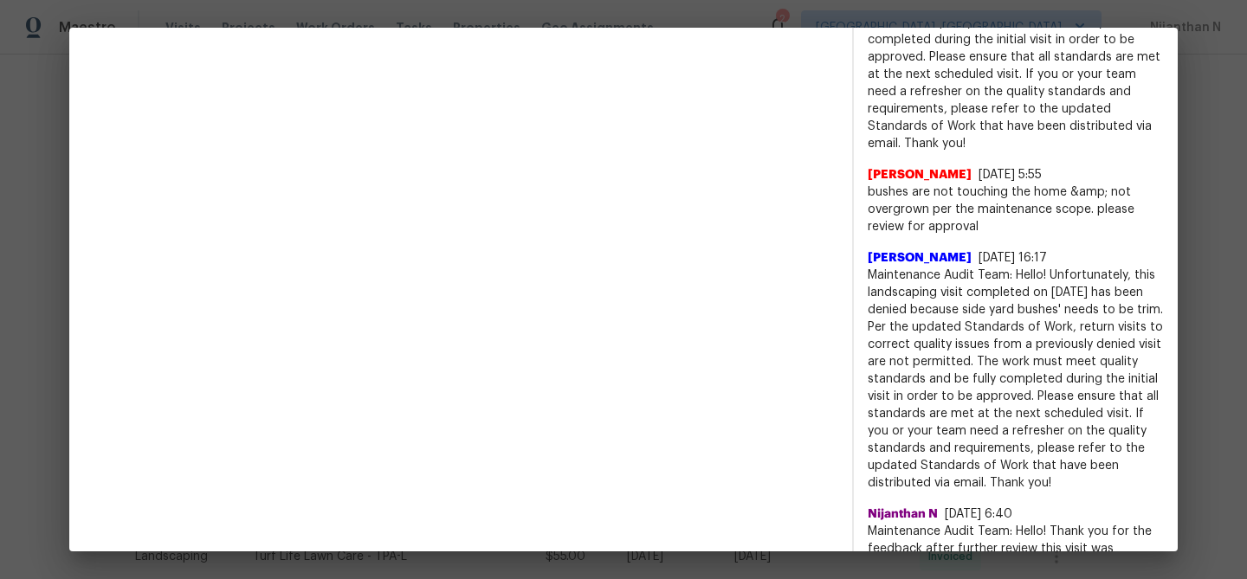
scroll to position [967, 0]
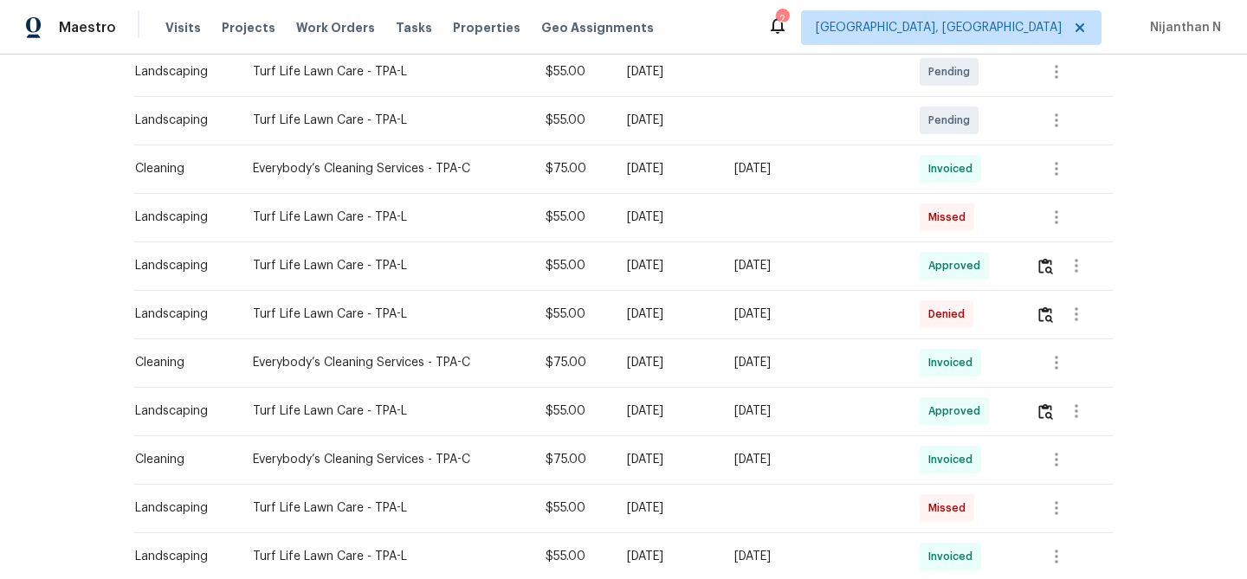
click at [1029, 313] on td at bounding box center [1067, 314] width 91 height 49
click at [1047, 315] on img "button" at bounding box center [1045, 315] width 15 height 16
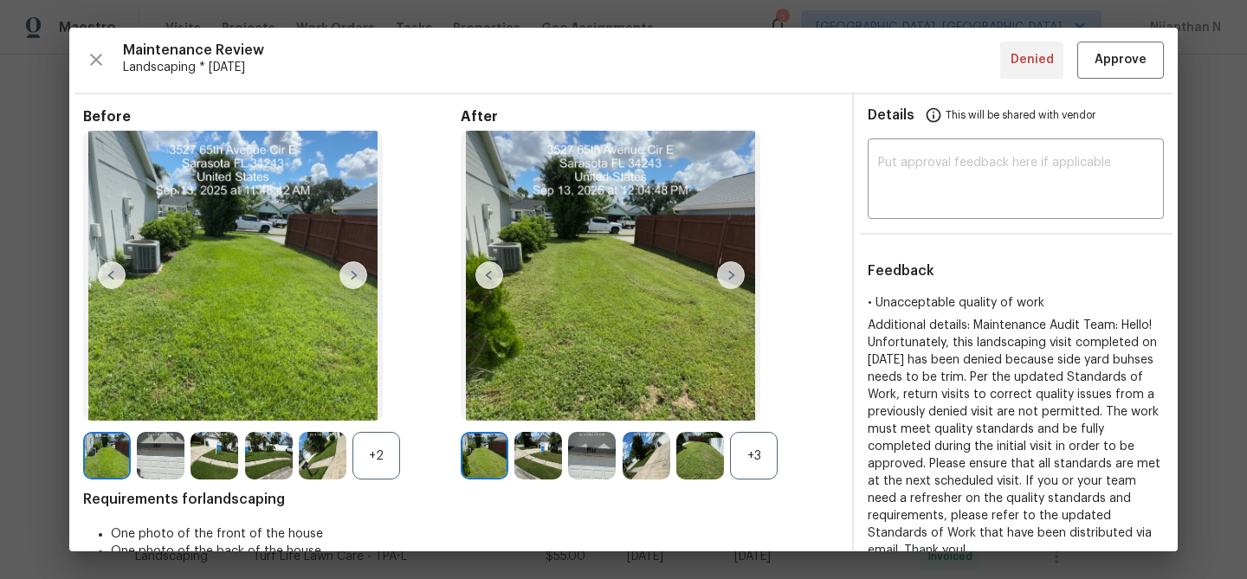
click at [754, 469] on div "+3" at bounding box center [754, 456] width 48 height 48
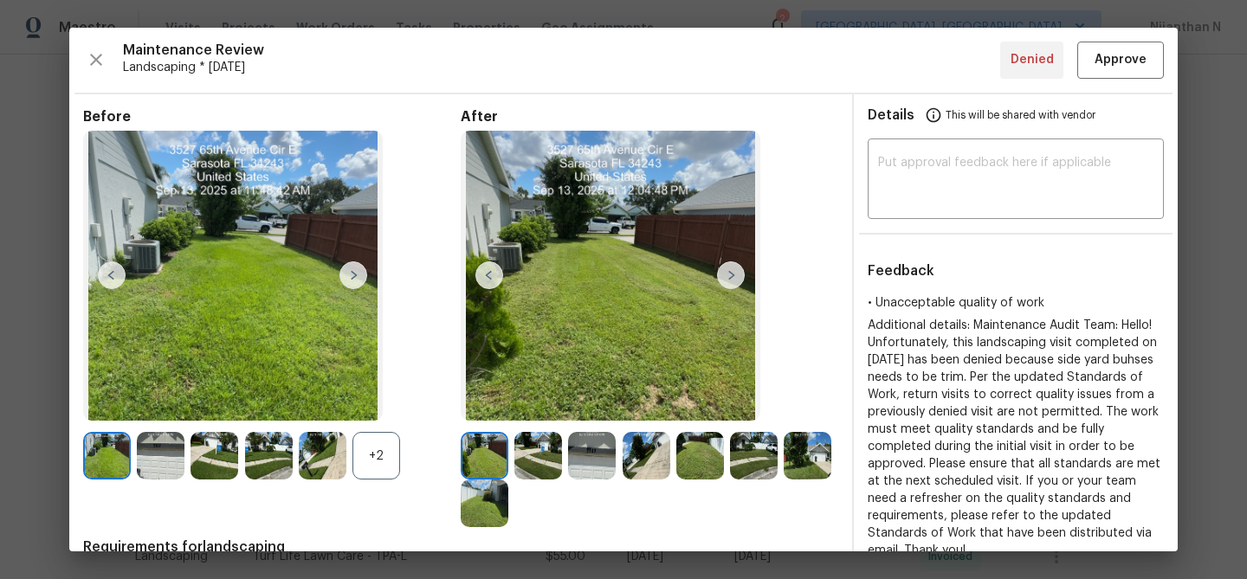
click at [365, 471] on div "+2" at bounding box center [376, 456] width 48 height 48
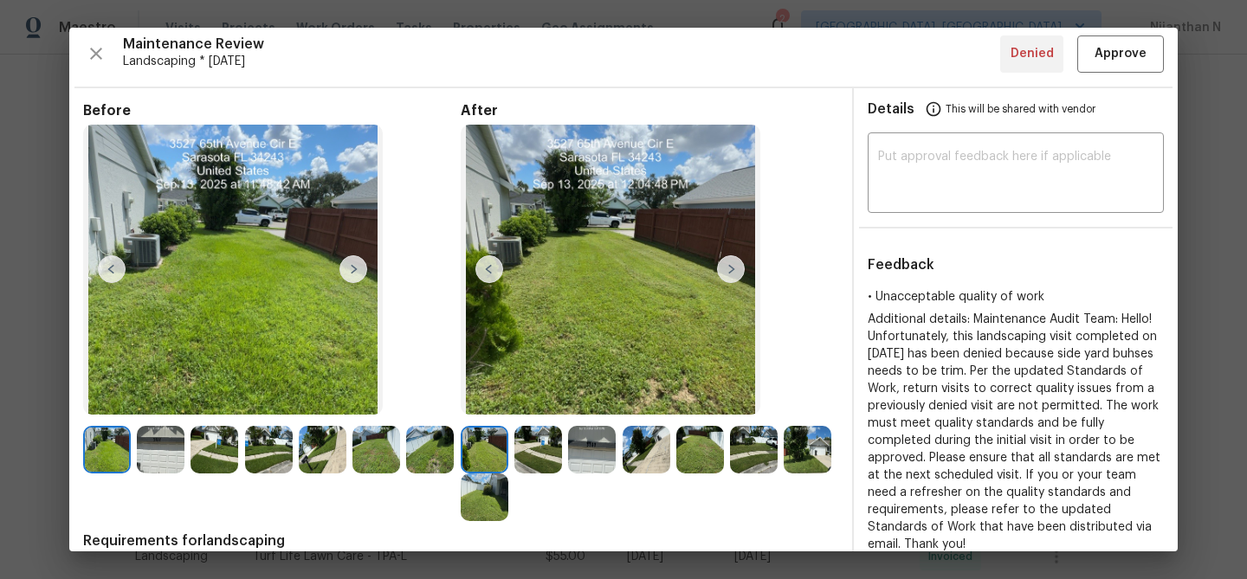
scroll to position [0, 0]
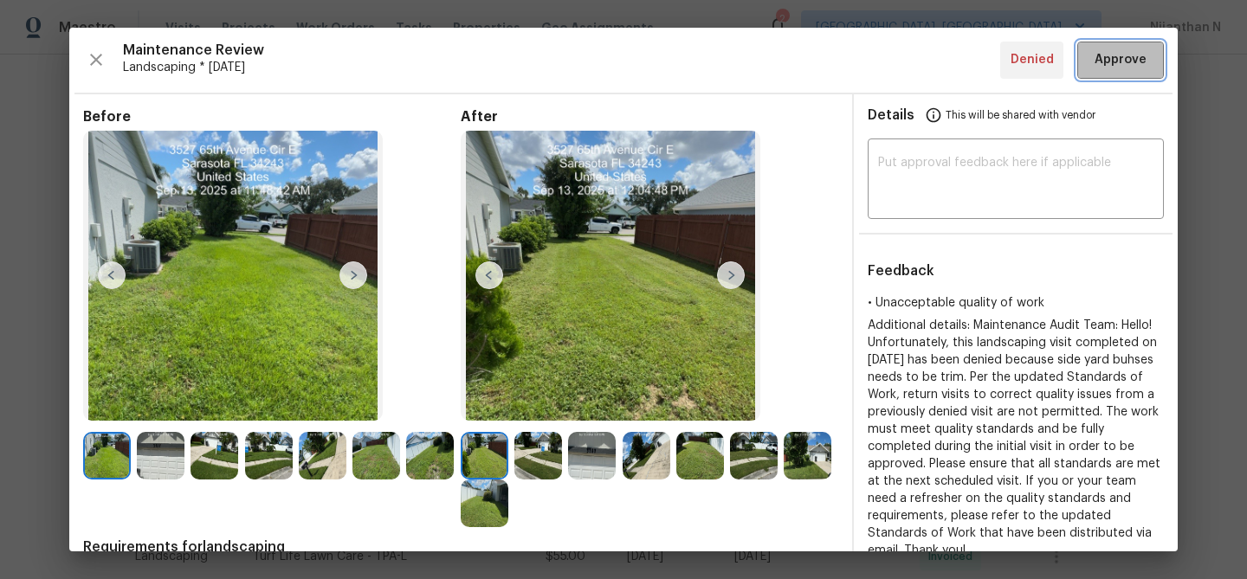
click at [1128, 52] on span "Approve" at bounding box center [1121, 60] width 52 height 22
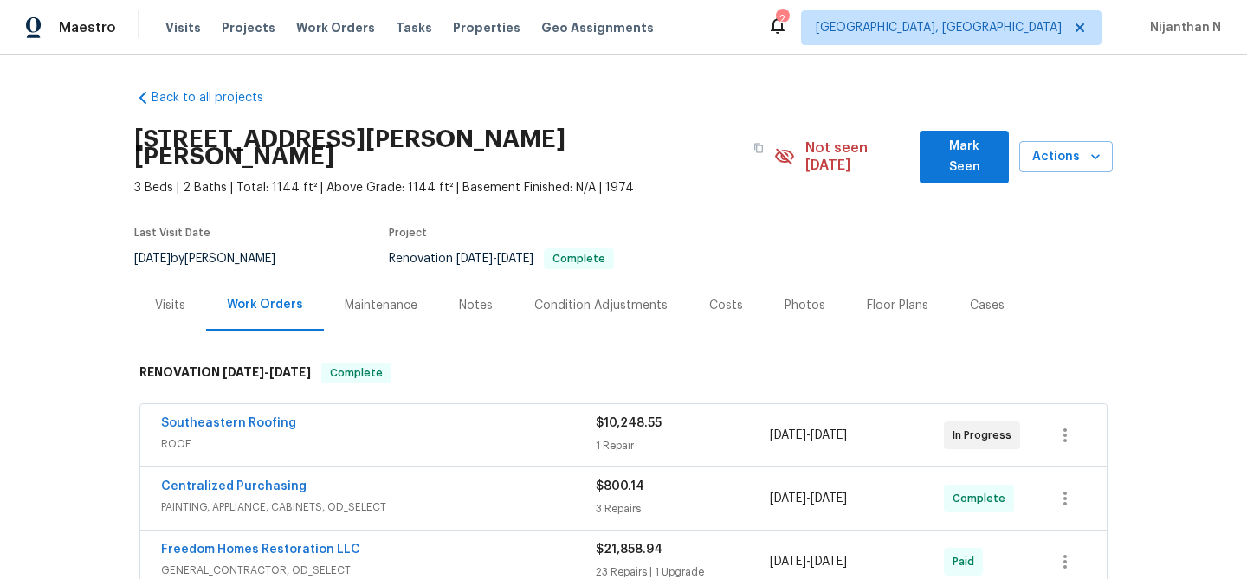
click at [389, 297] on div "Maintenance" at bounding box center [381, 305] width 73 height 17
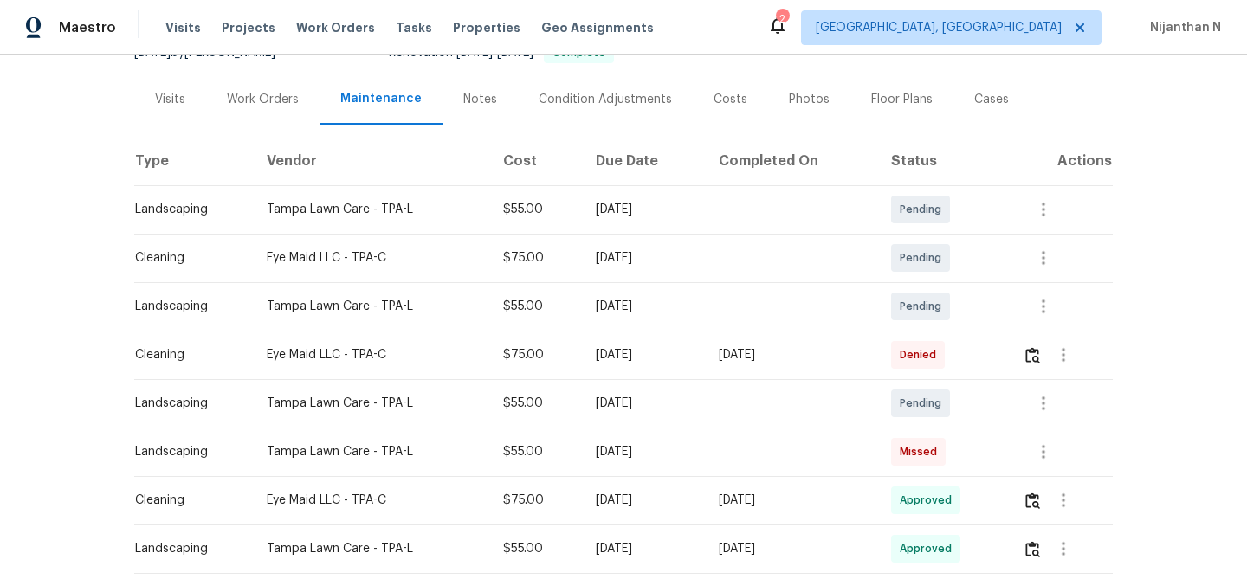
scroll to position [262, 0]
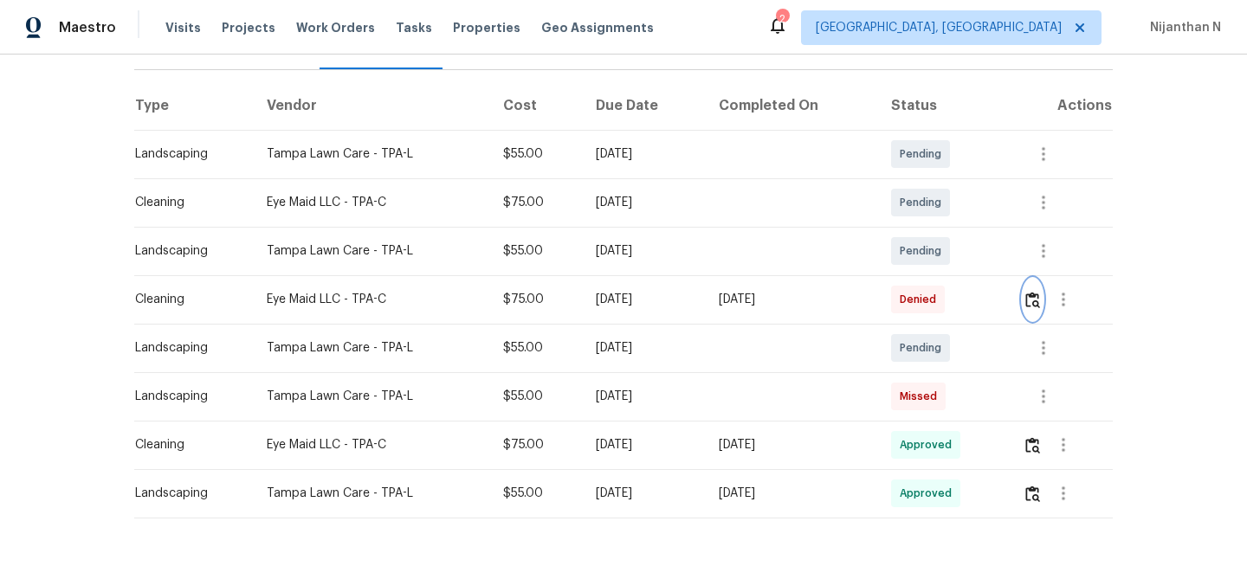
click at [1037, 292] on img "button" at bounding box center [1032, 300] width 15 height 16
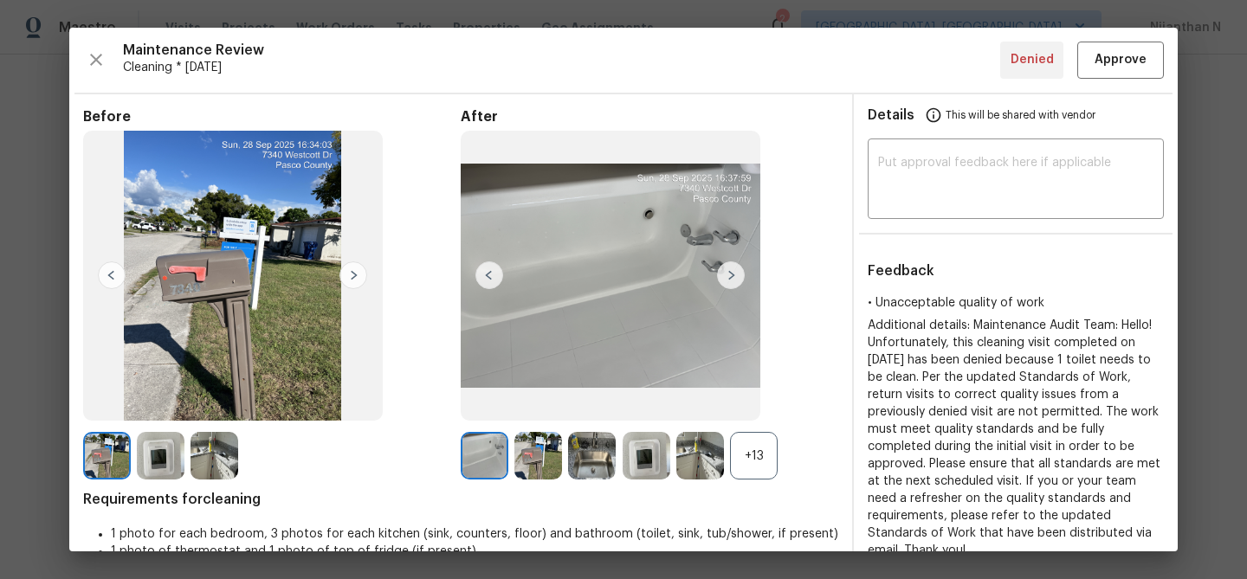
click at [740, 462] on div "+13" at bounding box center [754, 456] width 48 height 48
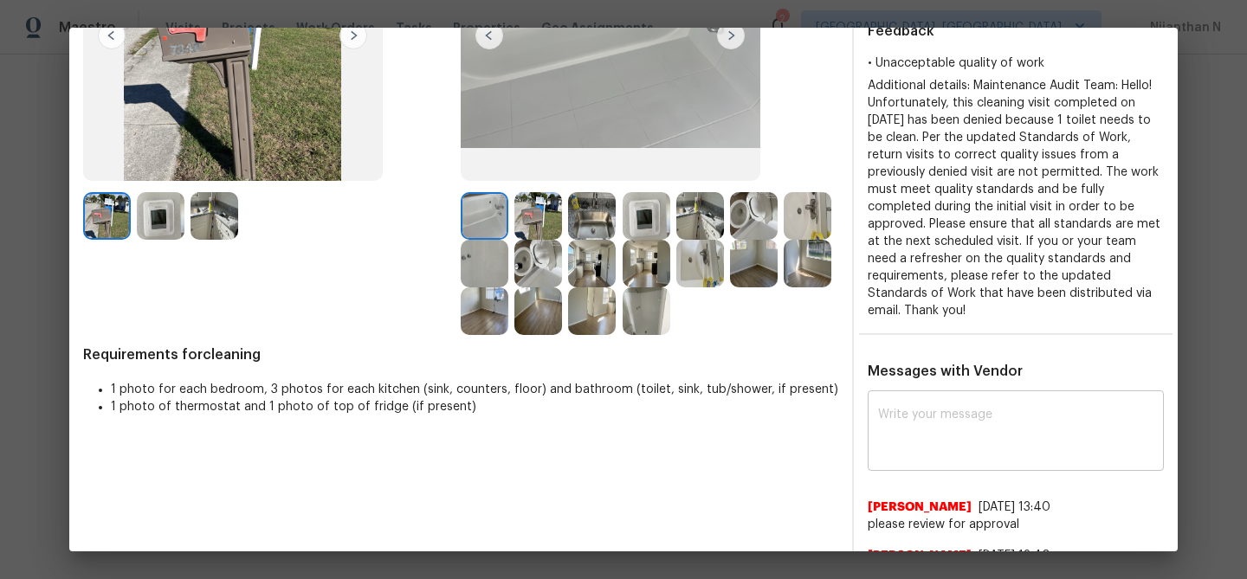
scroll to position [275, 0]
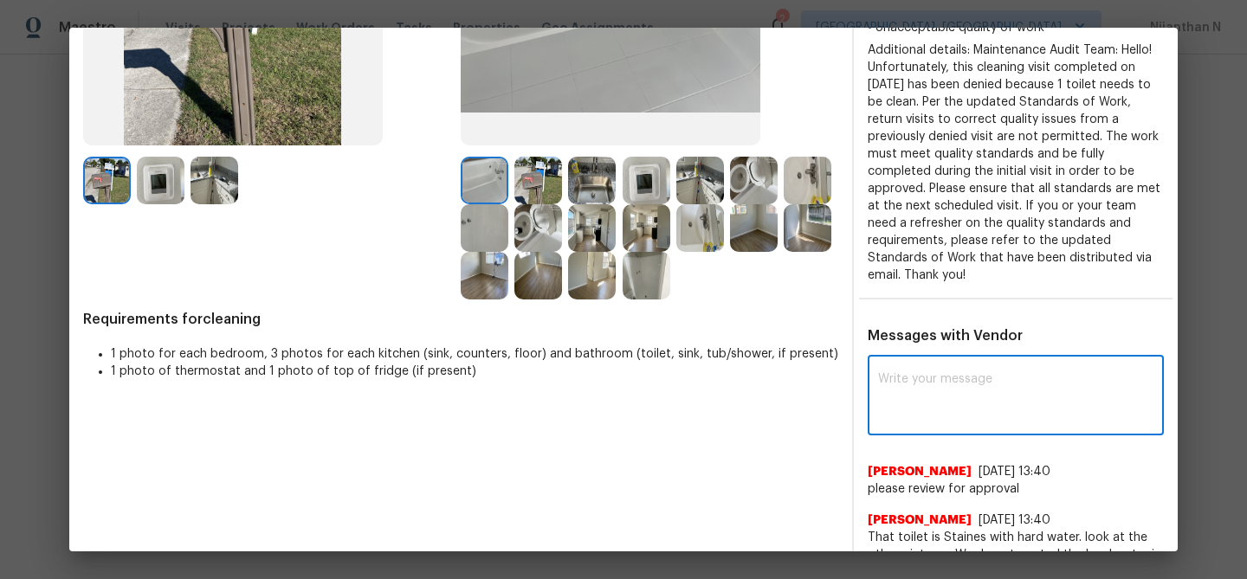
click at [939, 379] on textarea at bounding box center [1015, 397] width 275 height 49
paste textarea "Maintenance Audit Team: Hello! Thank you for the feedback after further review …"
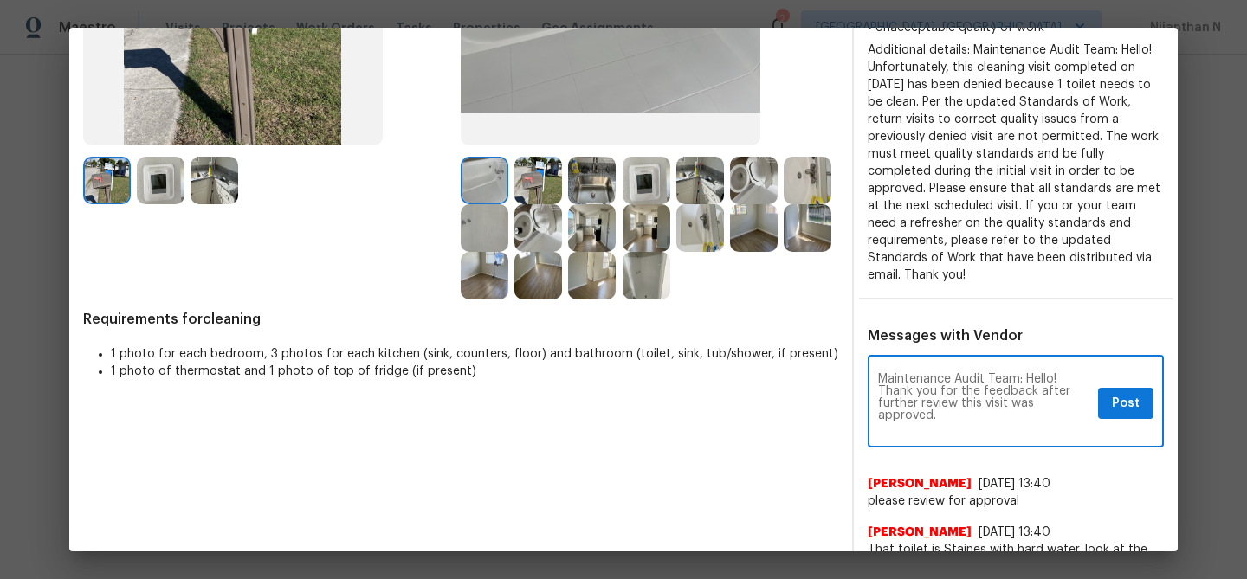
scroll to position [0, 0]
type textarea "Maintenance Audit Team: Hello! Thank you for the feedback after further review …"
click at [1114, 398] on button "Post" at bounding box center [1125, 404] width 55 height 32
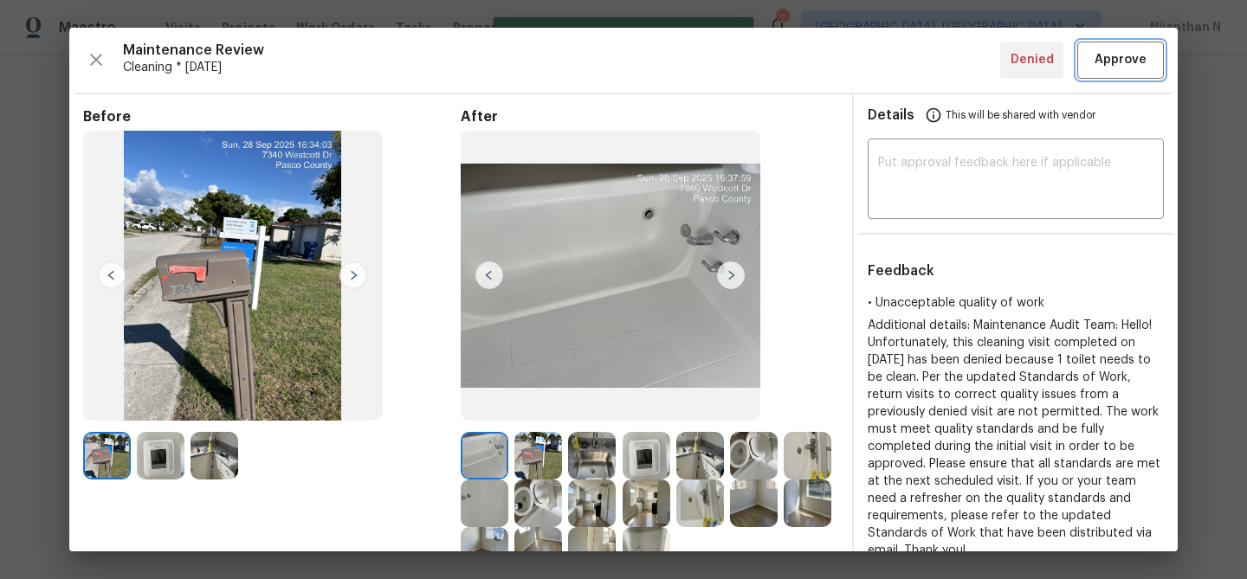
click at [1092, 61] on span "Approve" at bounding box center [1120, 60] width 59 height 22
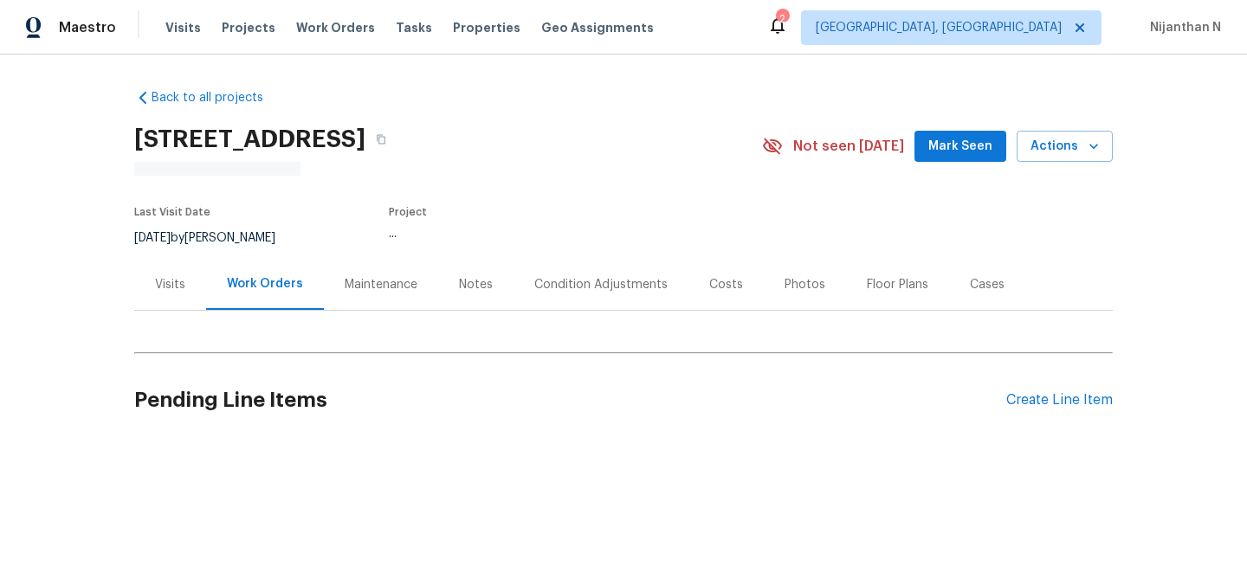
click at [381, 288] on div "Maintenance" at bounding box center [381, 284] width 73 height 17
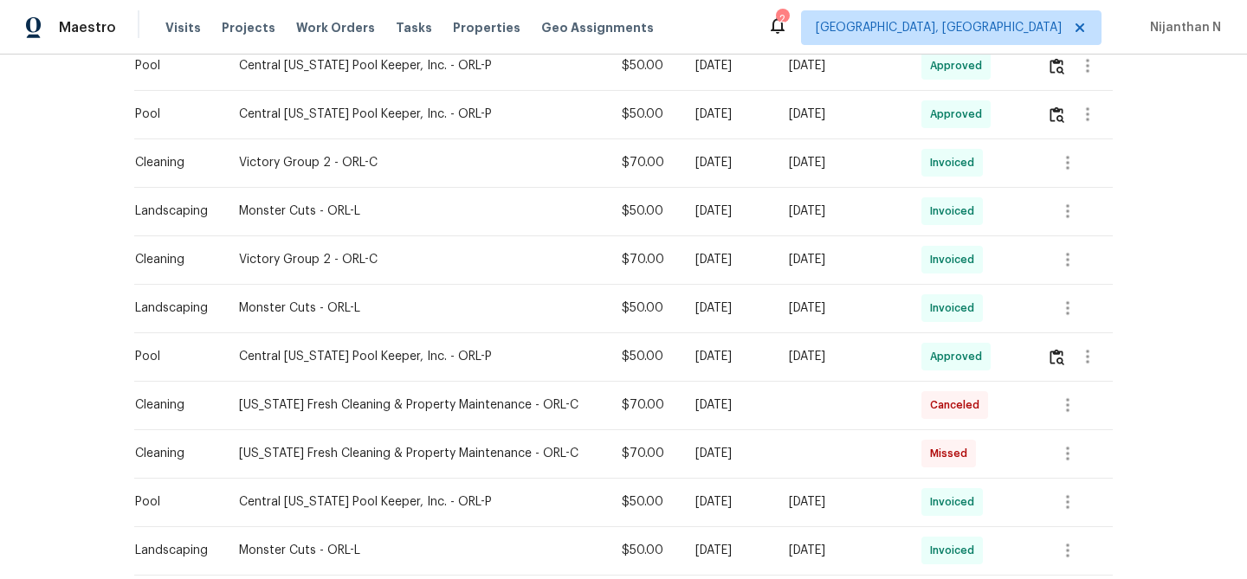
scroll to position [563, 0]
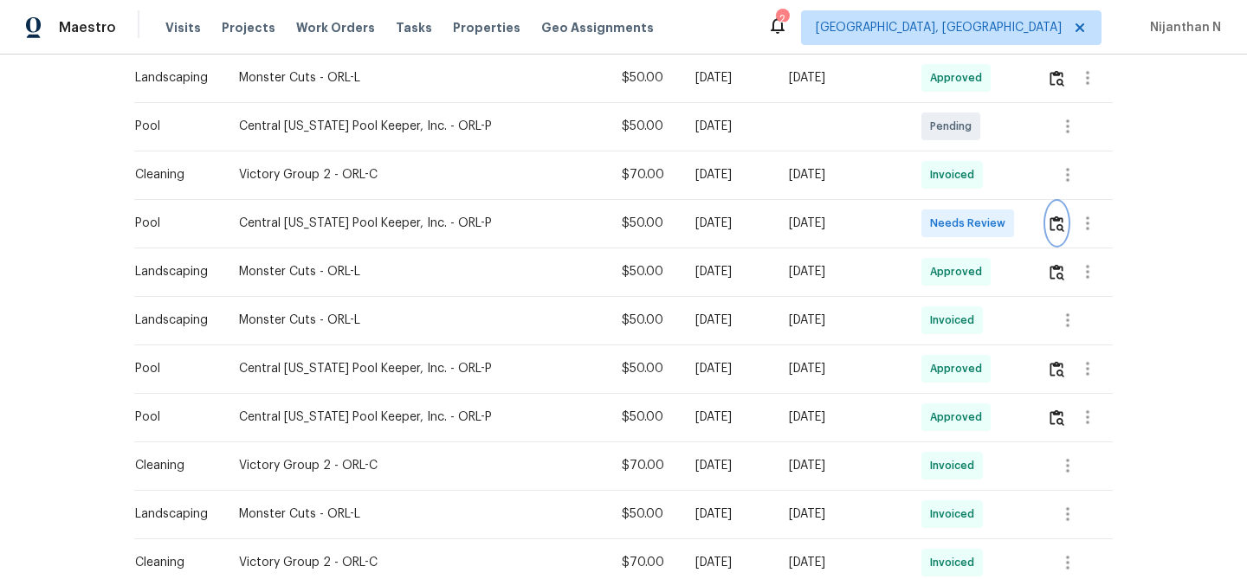
click at [1063, 226] on img "button" at bounding box center [1057, 224] width 15 height 16
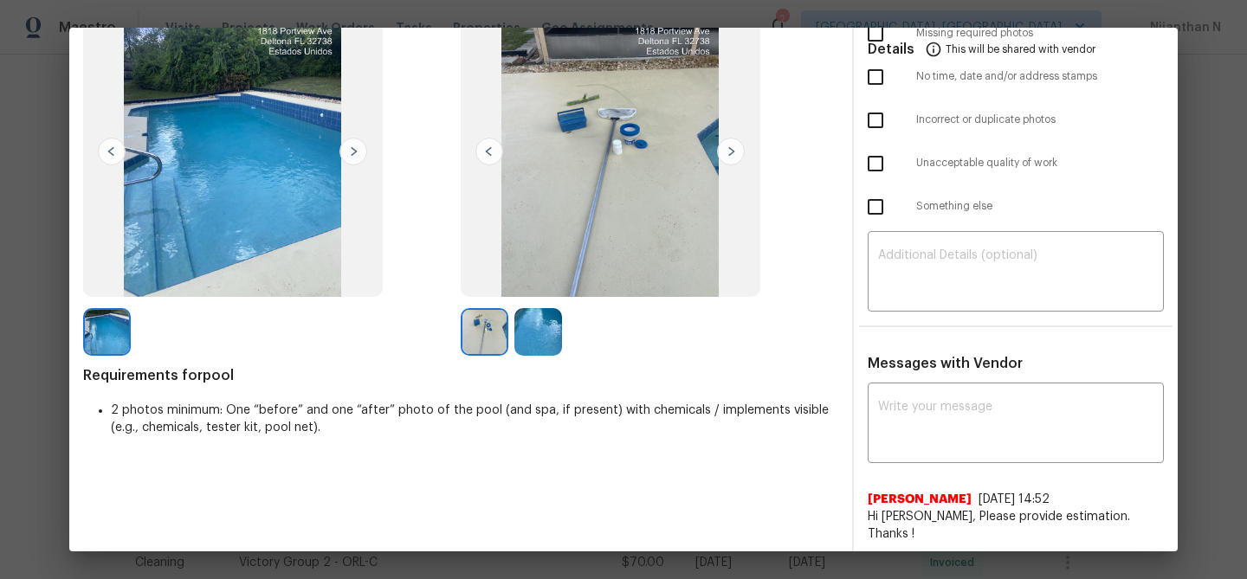
scroll to position [94, 0]
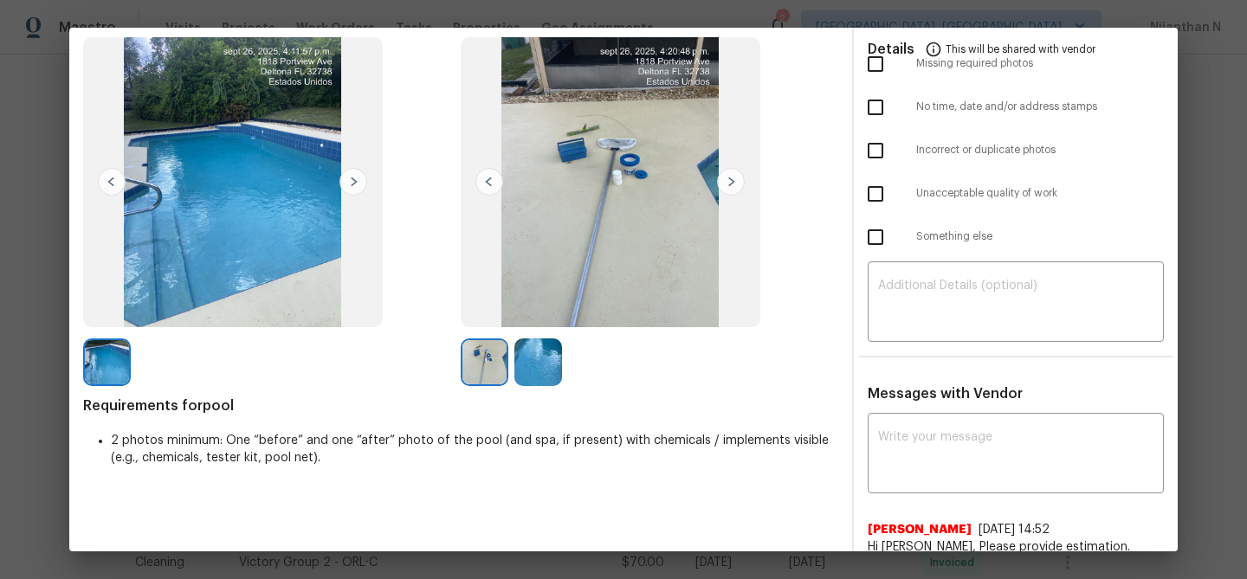
click at [537, 357] on img at bounding box center [538, 363] width 48 height 48
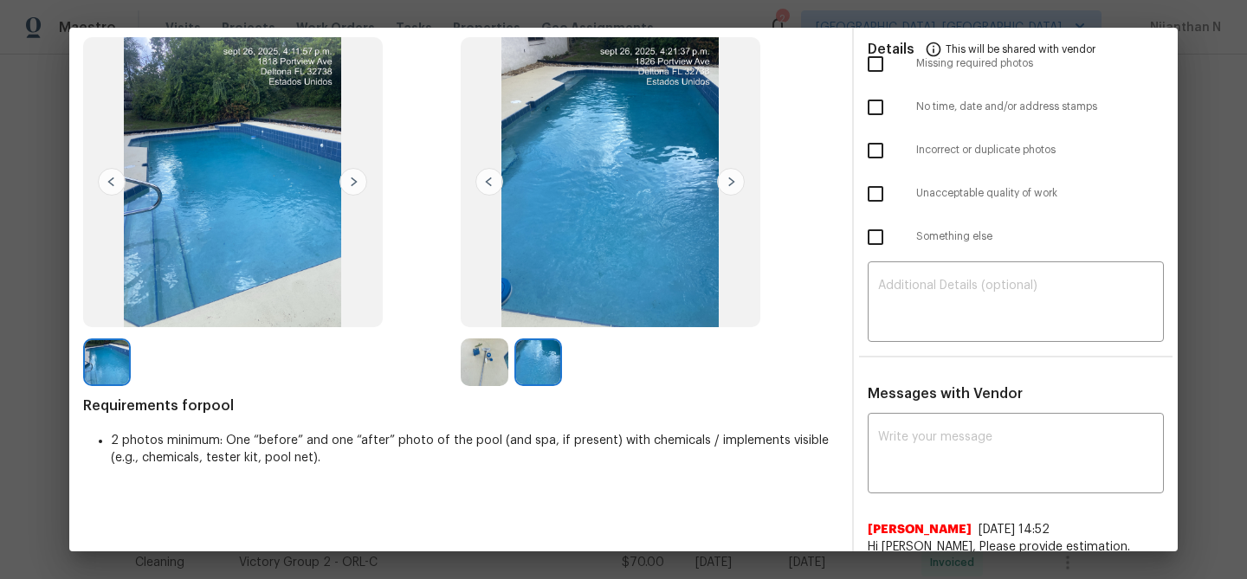
scroll to position [36, 0]
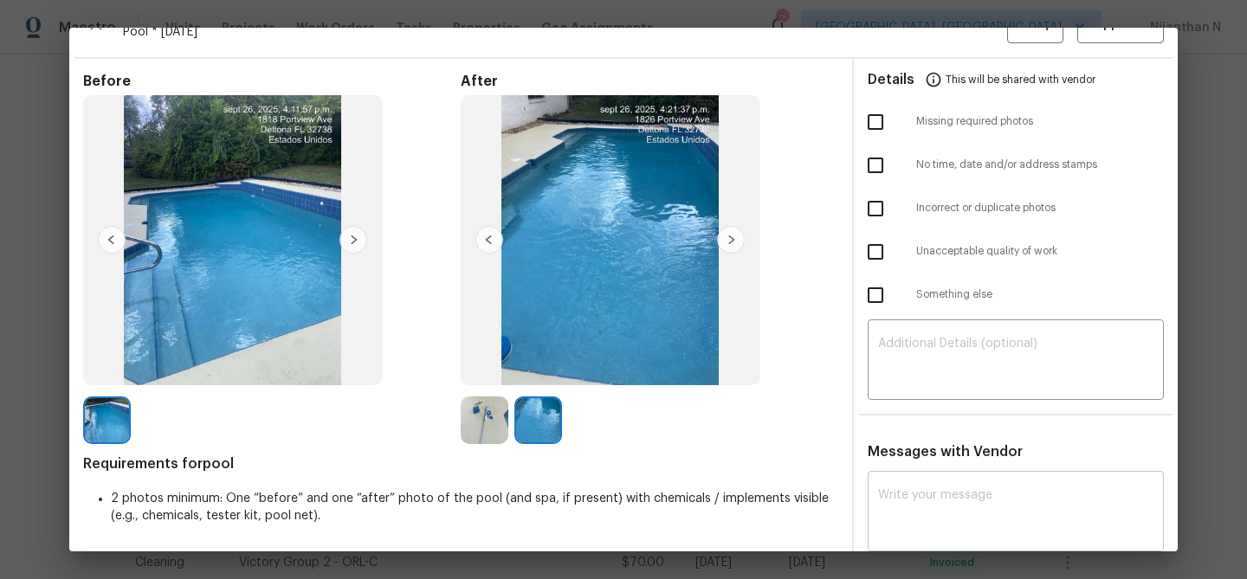
click at [1029, 500] on textarea at bounding box center [1015, 513] width 275 height 49
paste textarea "Maintenance Audit Team: Hello! Thank you for the feedback after further review …"
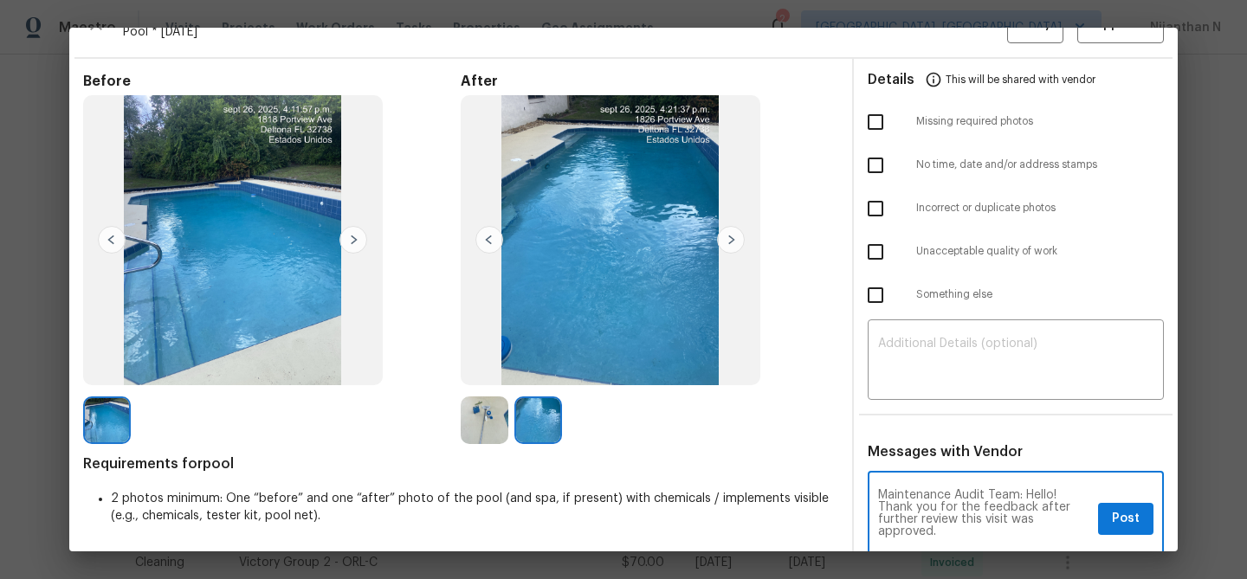
scroll to position [0, 0]
type textarea "Maintenance Audit Team: Hello! Thank you for the feedback after further review …"
click at [1112, 512] on span "Post" at bounding box center [1126, 519] width 28 height 22
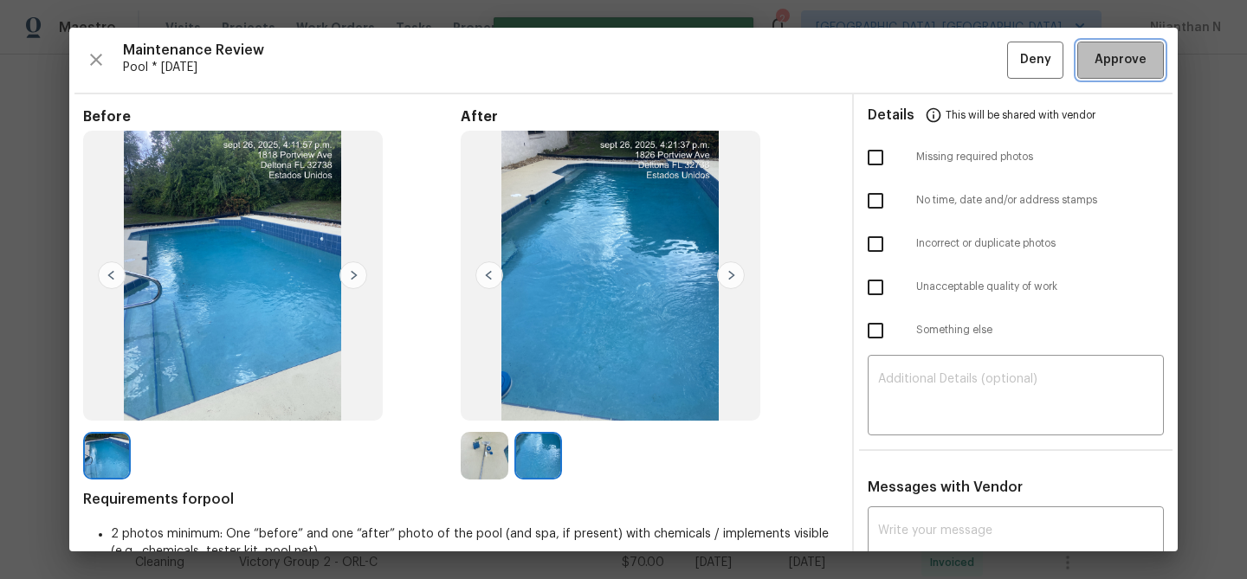
click at [1103, 61] on span "Approve" at bounding box center [1121, 60] width 52 height 22
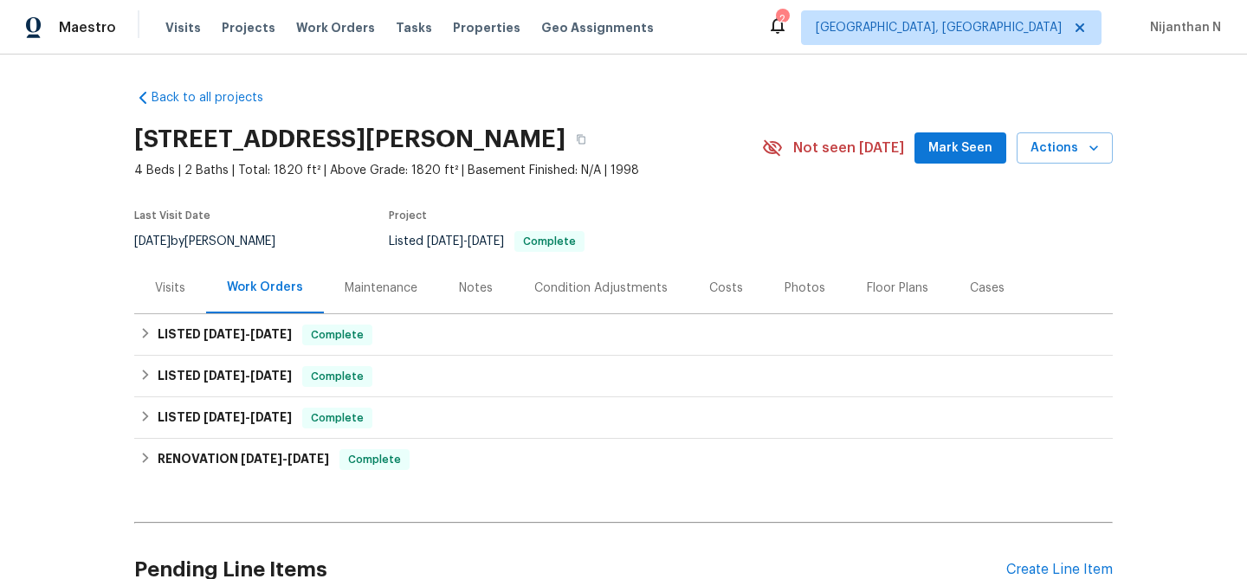
click at [390, 281] on div "Maintenance" at bounding box center [381, 288] width 73 height 17
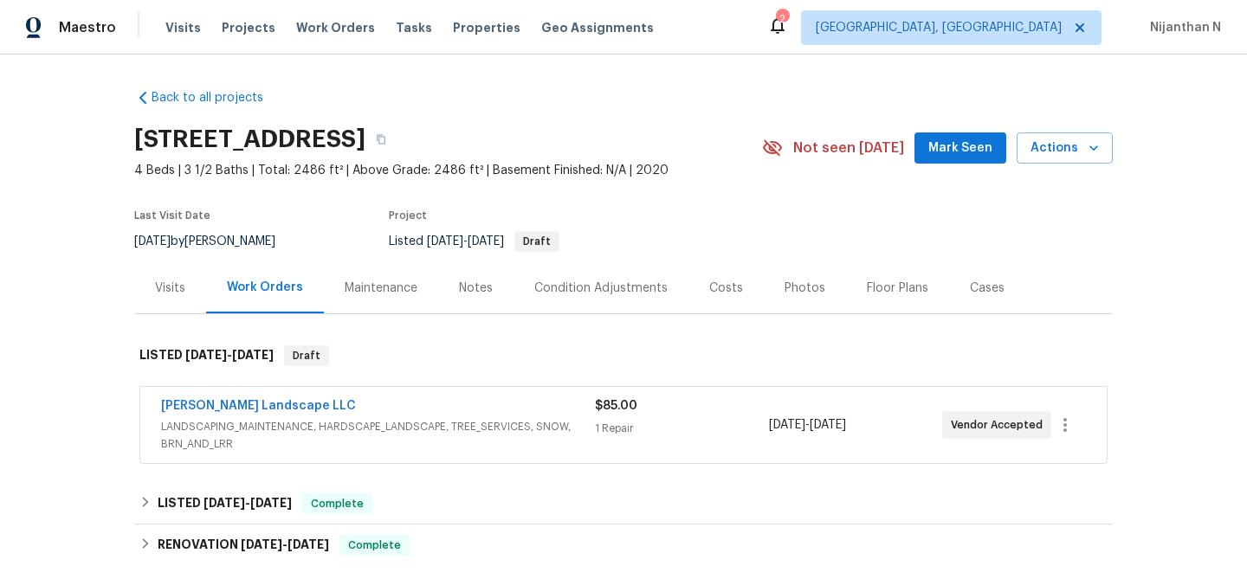
click at [352, 282] on div "Maintenance" at bounding box center [381, 288] width 73 height 17
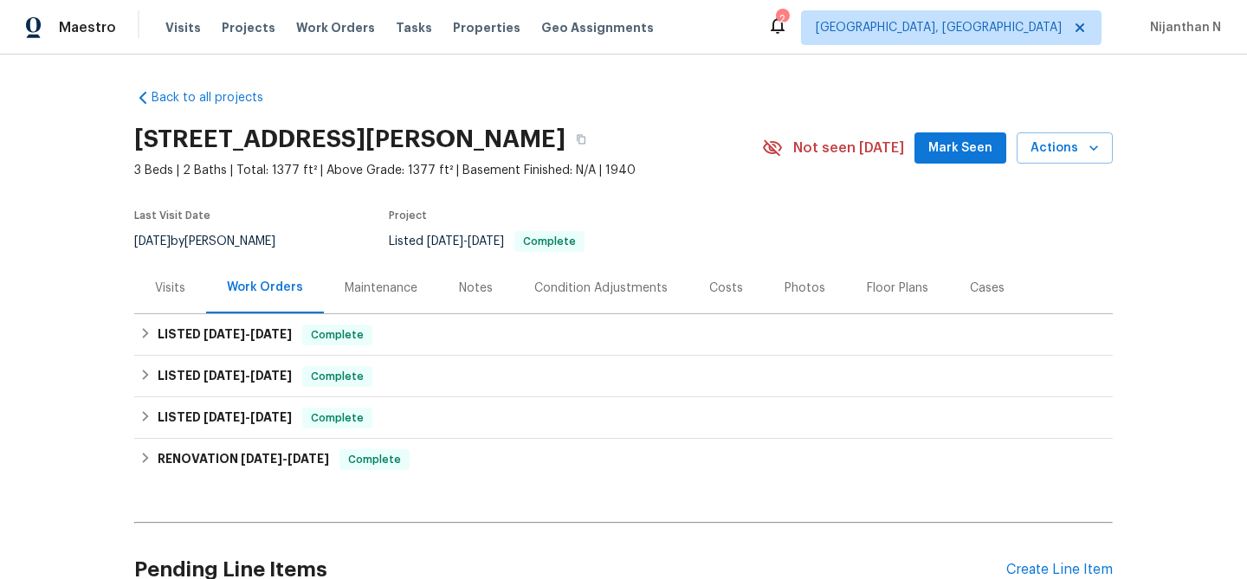
click at [364, 294] on div "Maintenance" at bounding box center [381, 288] width 73 height 17
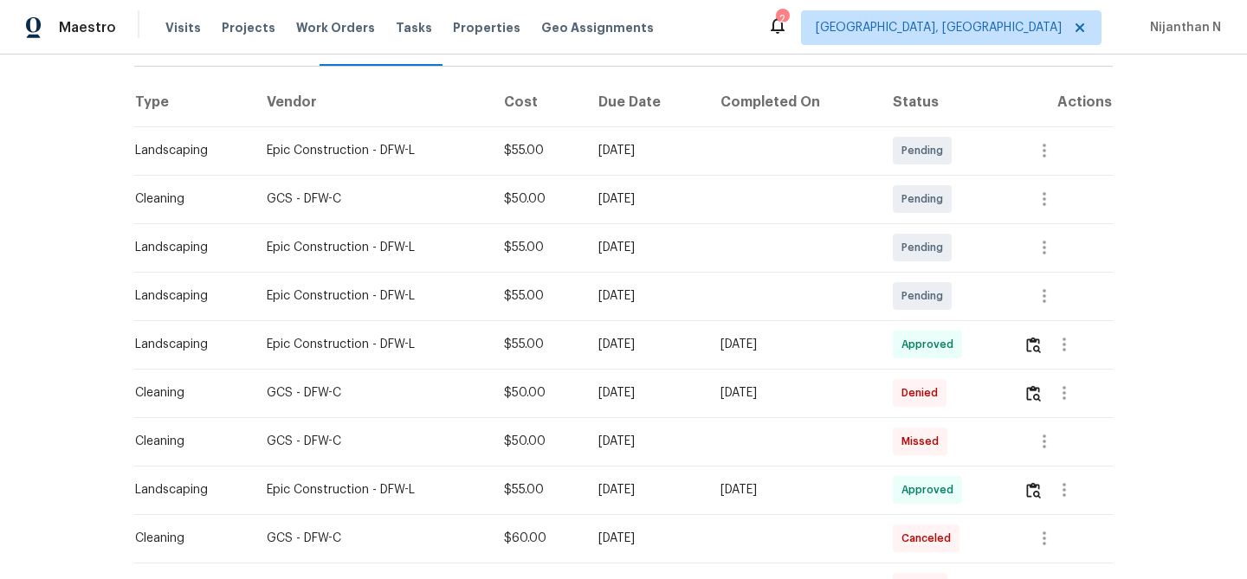
scroll to position [285, 0]
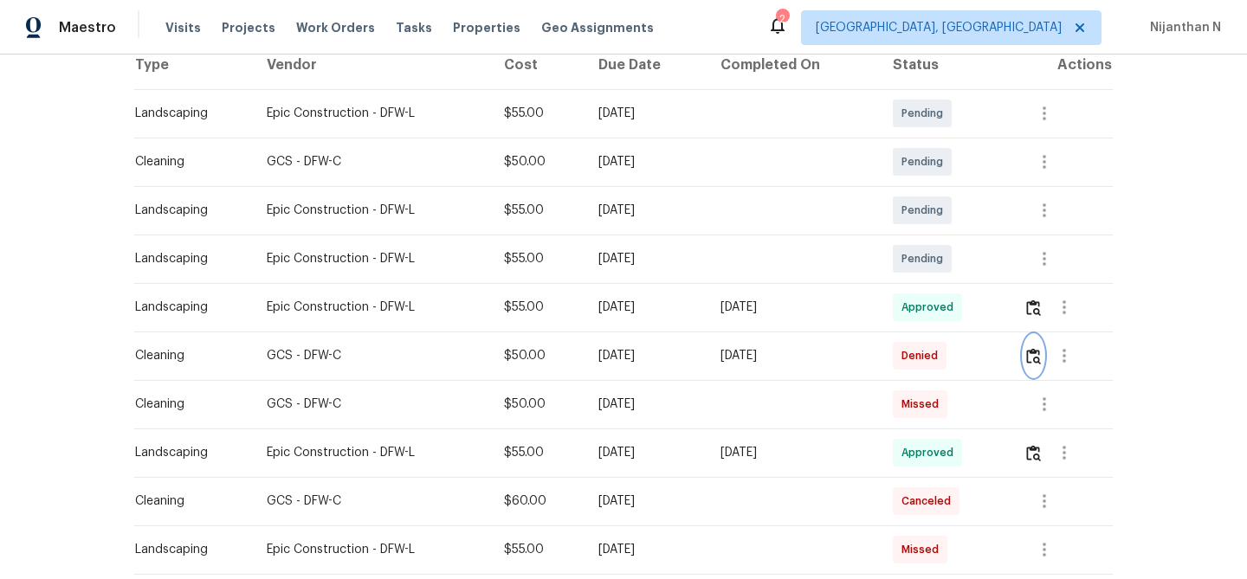
click at [1041, 364] on img "button" at bounding box center [1033, 356] width 15 height 16
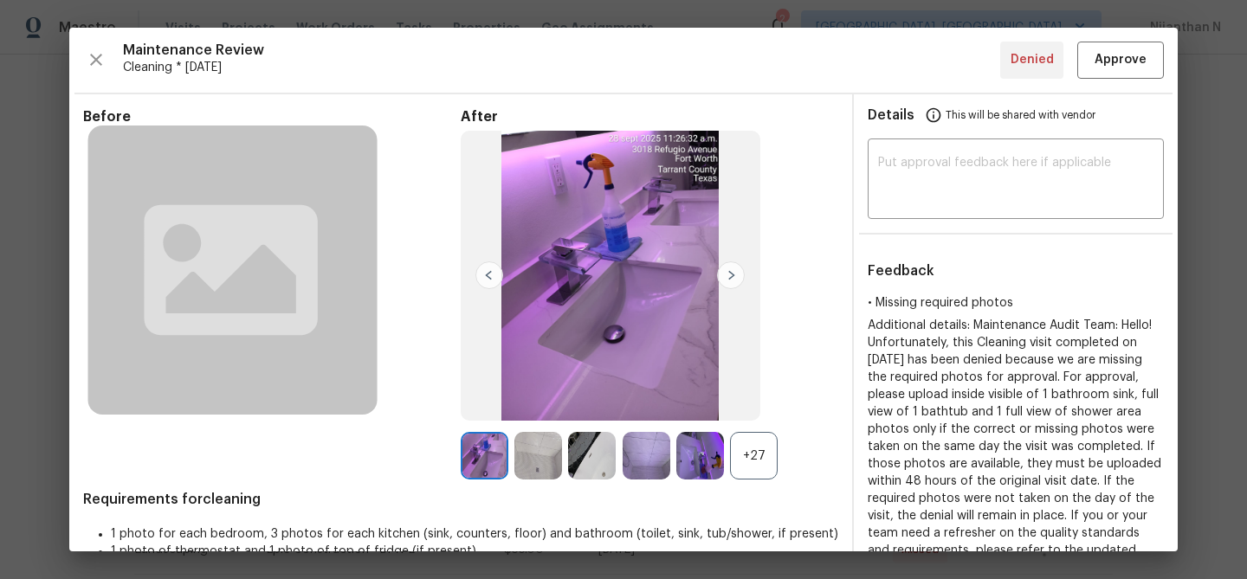
click at [747, 469] on div "+27" at bounding box center [754, 456] width 48 height 48
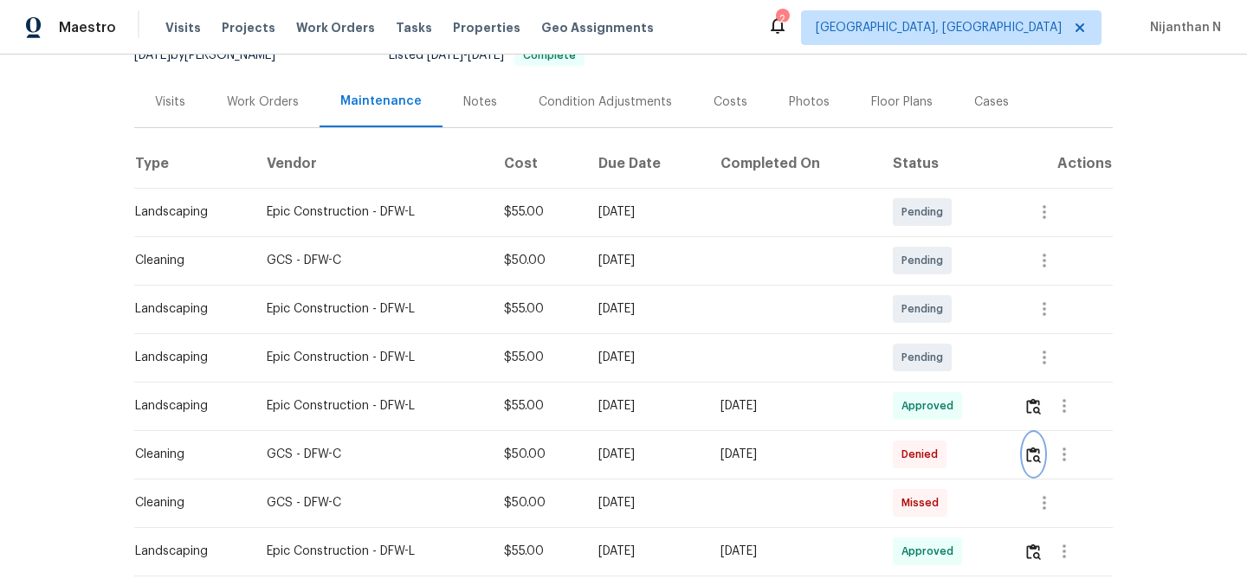
scroll to position [210, 0]
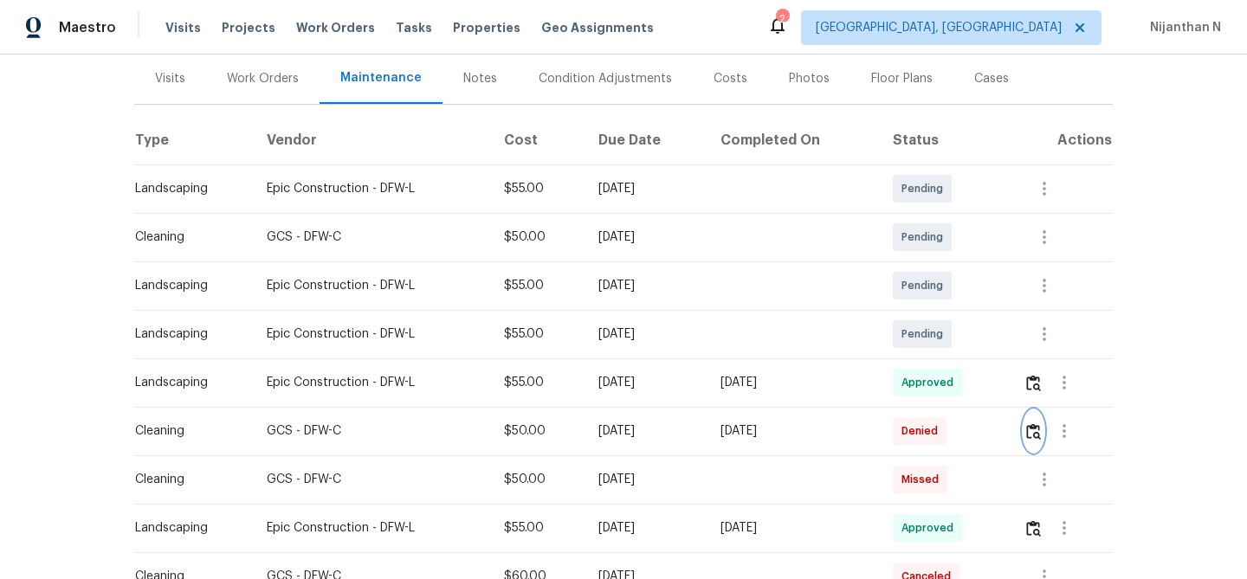
click at [1040, 422] on button "button" at bounding box center [1034, 432] width 20 height 42
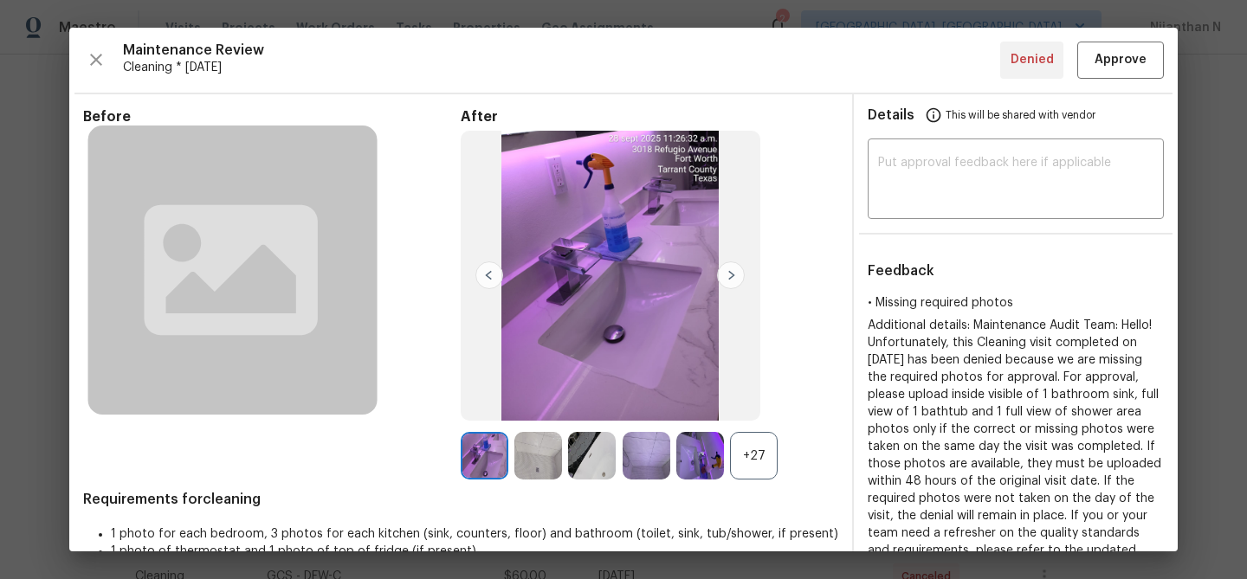
click at [745, 447] on div "+27" at bounding box center [754, 456] width 48 height 48
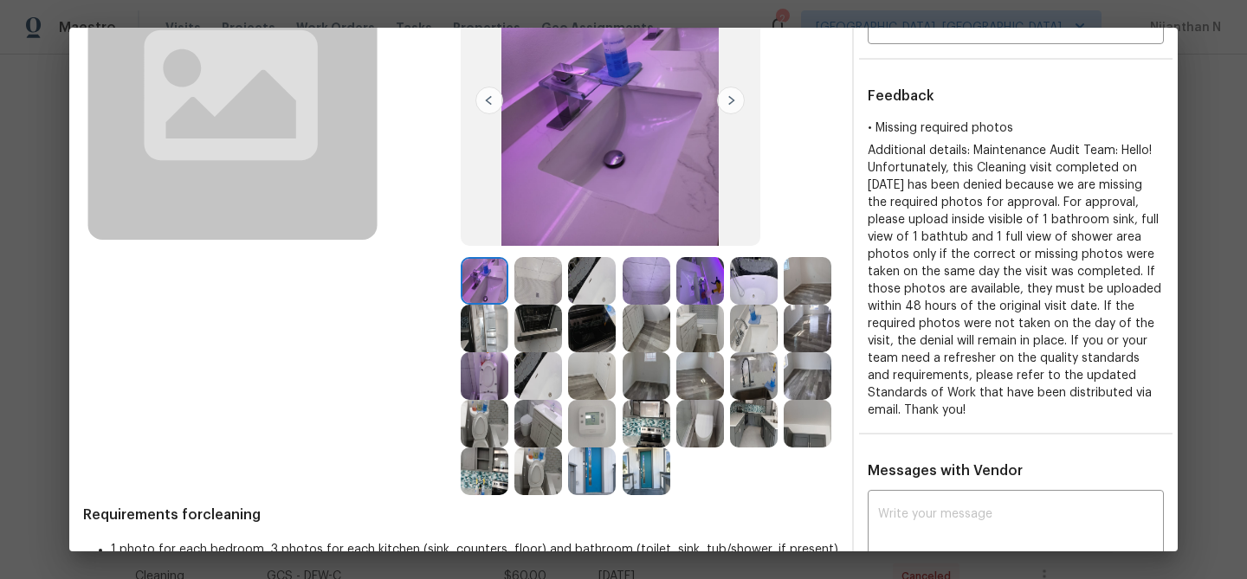
scroll to position [211, 0]
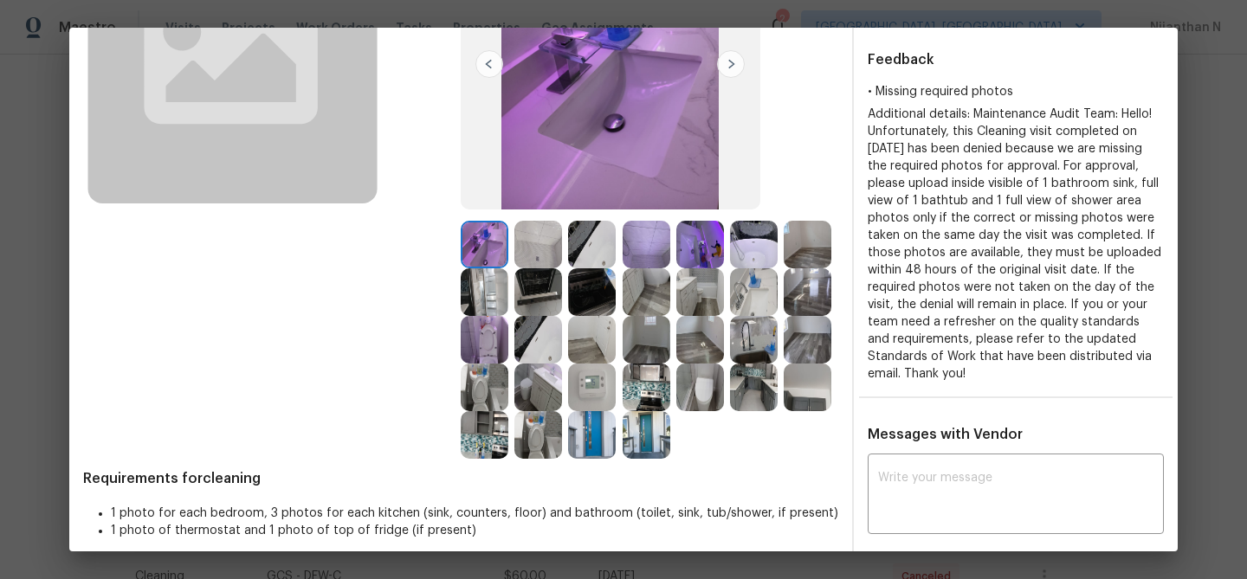
click at [601, 369] on img at bounding box center [592, 388] width 48 height 48
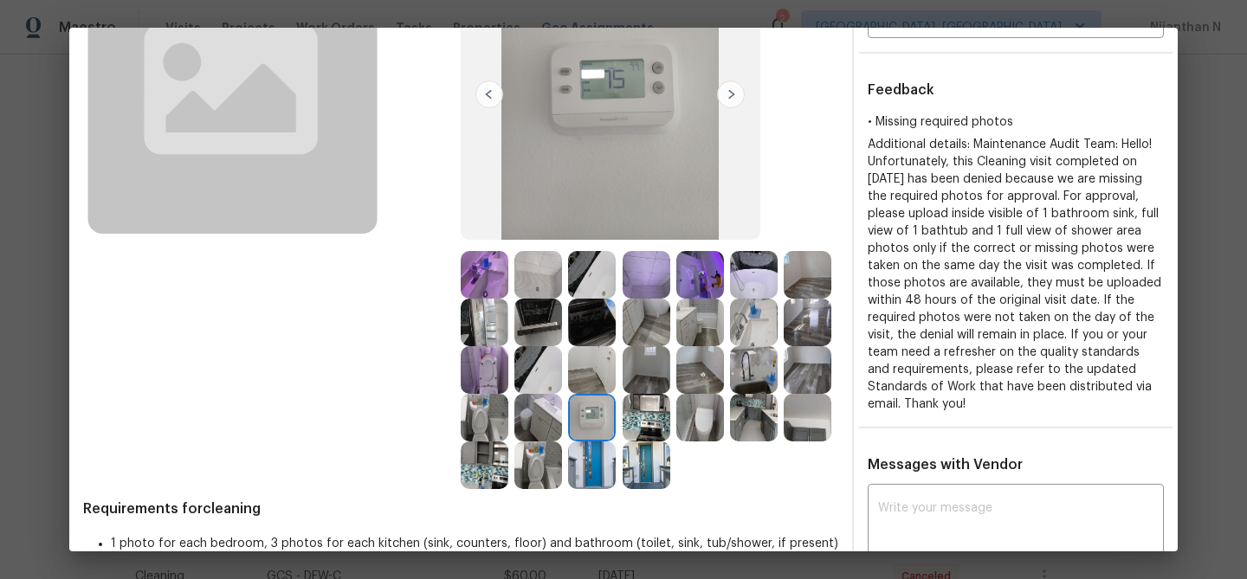
scroll to position [331, 0]
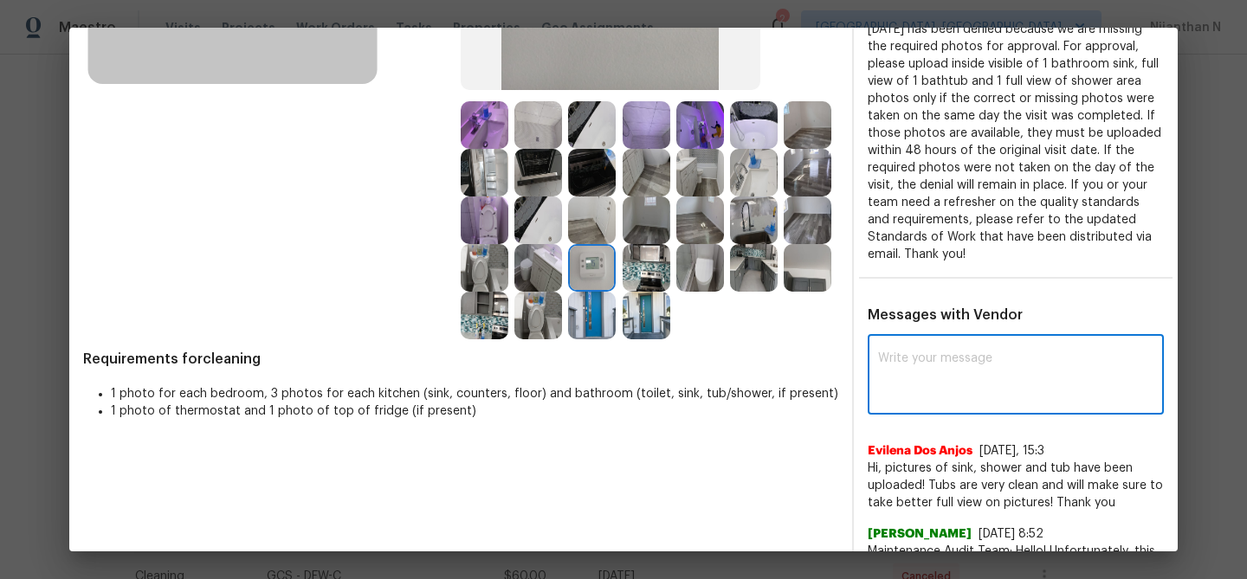
click at [952, 393] on textarea at bounding box center [1015, 376] width 275 height 49
paste textarea "Maintenance Audit Team: Hello! Thank you for uploading the photo, after further…"
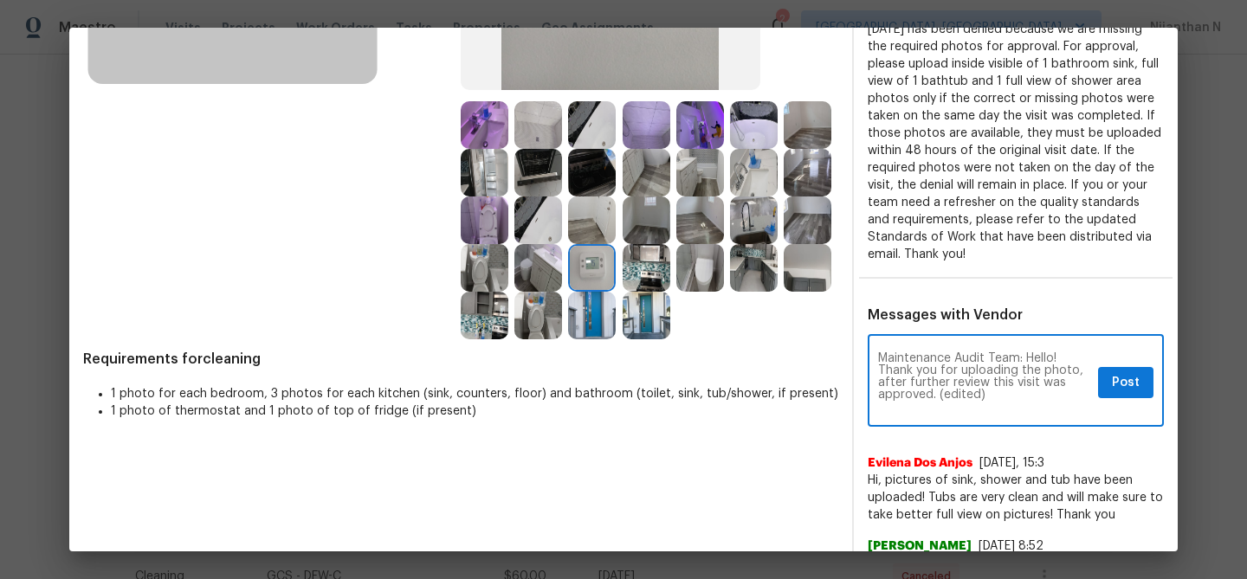
scroll to position [0, 0]
drag, startPoint x: 936, startPoint y: 389, endPoint x: 1021, endPoint y: 389, distance: 84.9
click at [1021, 389] on textarea "Maintenance Audit Team: Hello! Thank you for uploading the photo, after further…" at bounding box center [984, 382] width 213 height 61
type textarea "Maintenance Audit Team: Hello! Thank you for uploading the photo, after further…"
click at [1109, 391] on button "Post" at bounding box center [1125, 383] width 55 height 32
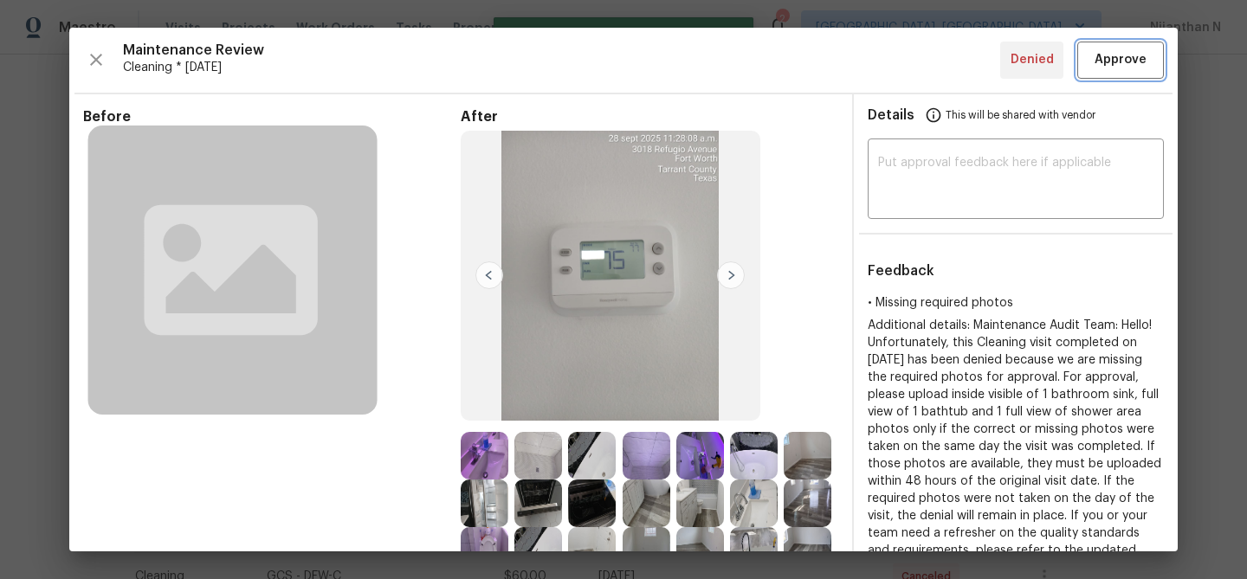
click at [1122, 68] on span "Approve" at bounding box center [1121, 60] width 52 height 22
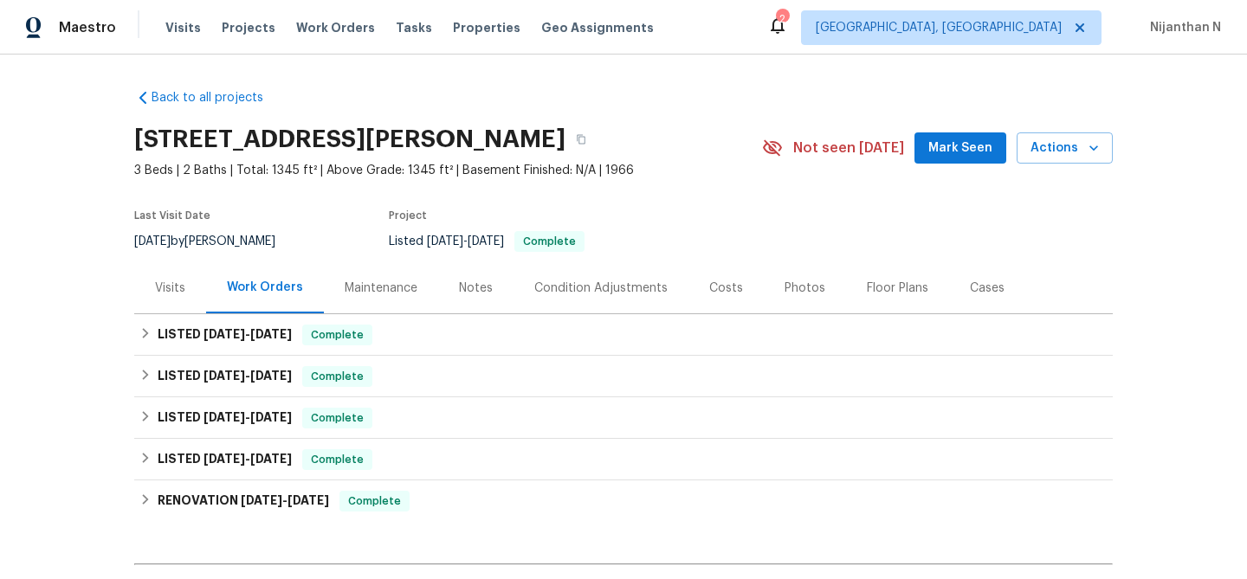
click at [369, 272] on div "Maintenance" at bounding box center [381, 287] width 114 height 51
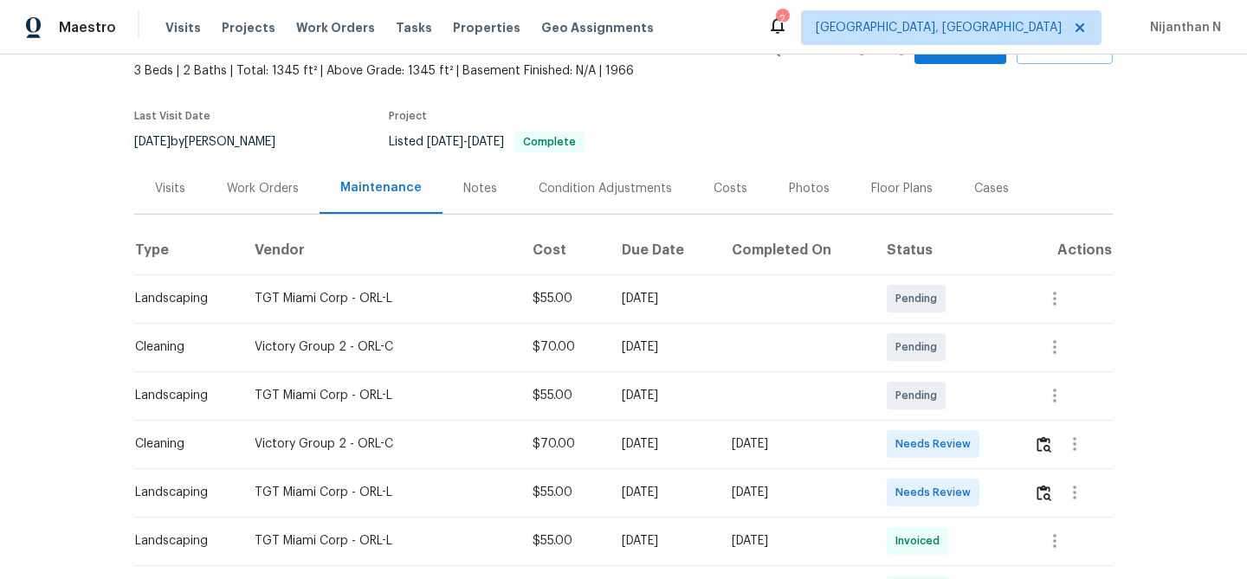
scroll to position [223, 0]
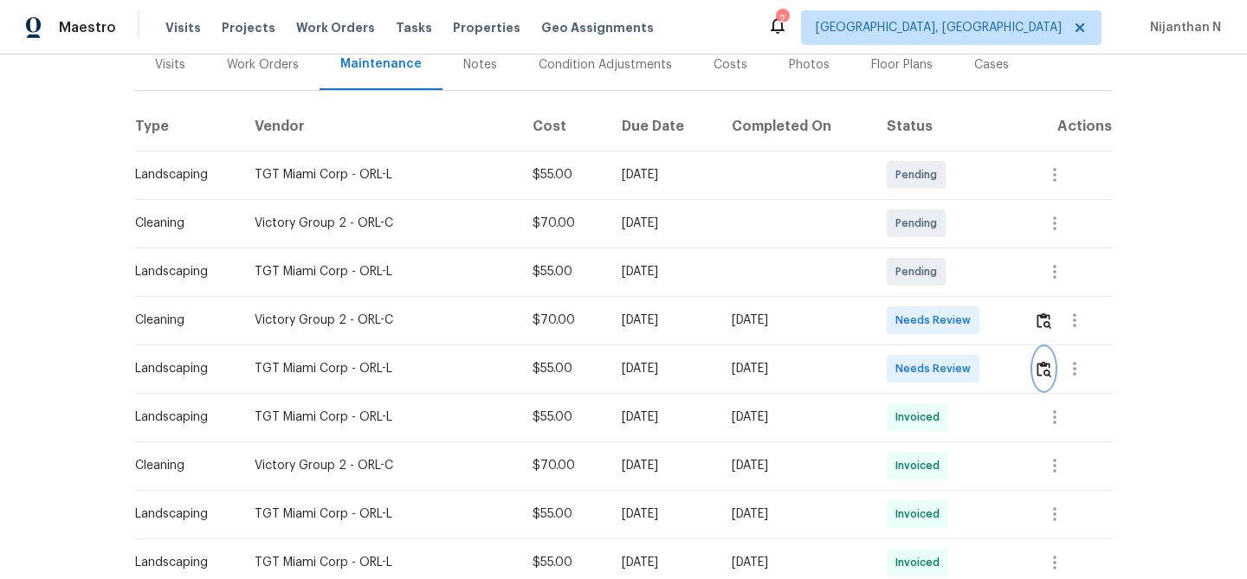
click at [1054, 367] on button "button" at bounding box center [1044, 369] width 20 height 42
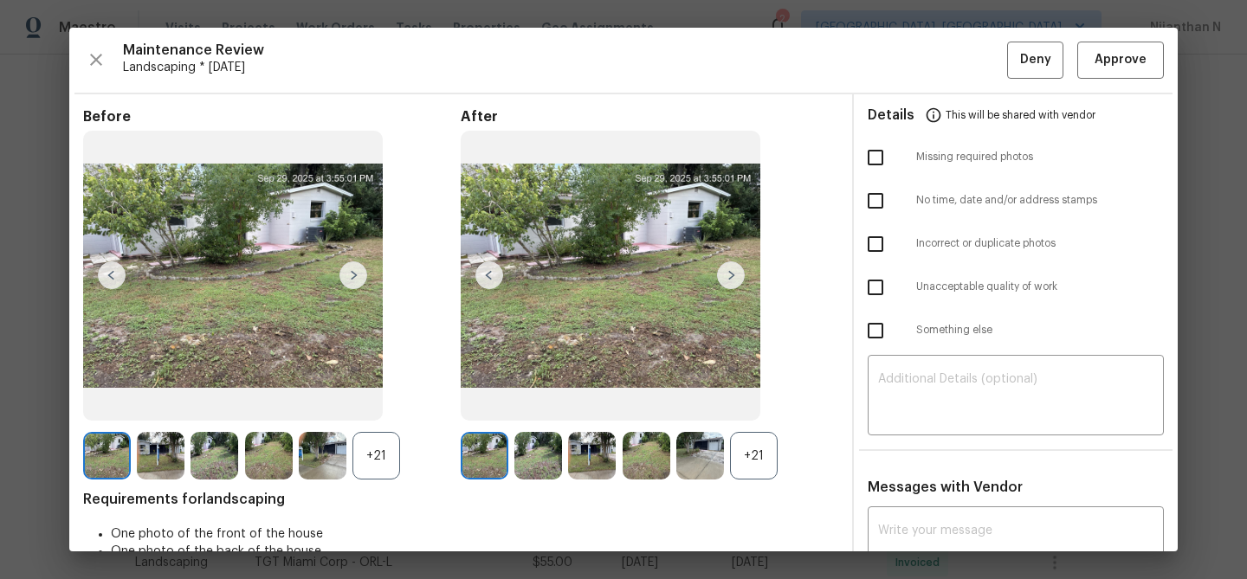
click at [735, 447] on div "+21" at bounding box center [754, 456] width 48 height 48
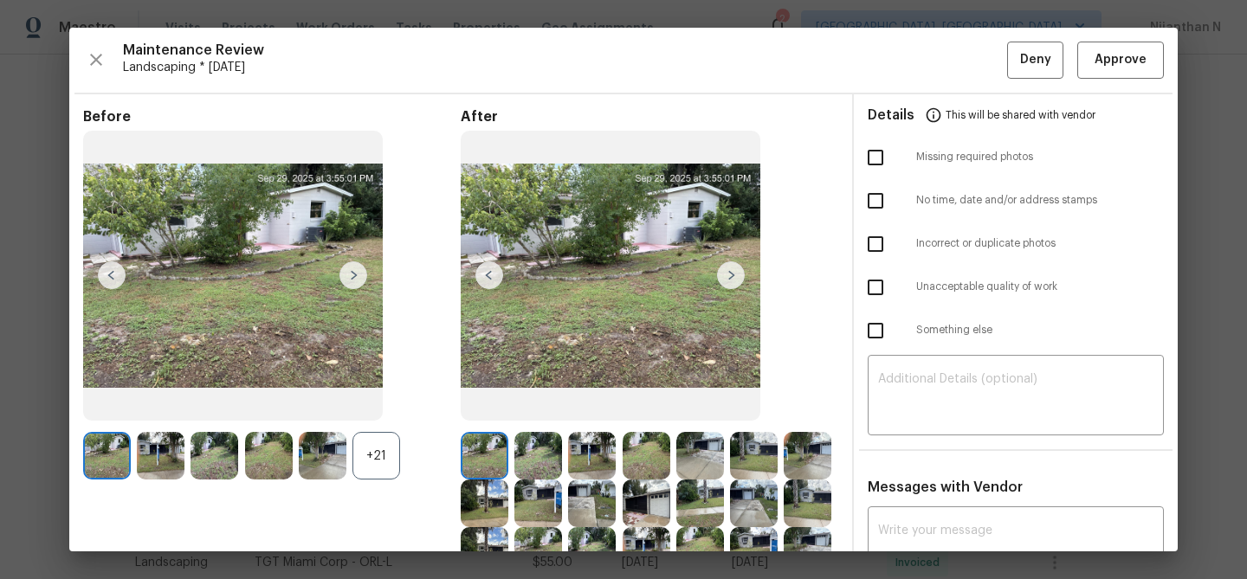
click at [380, 442] on div "+21" at bounding box center [376, 456] width 48 height 48
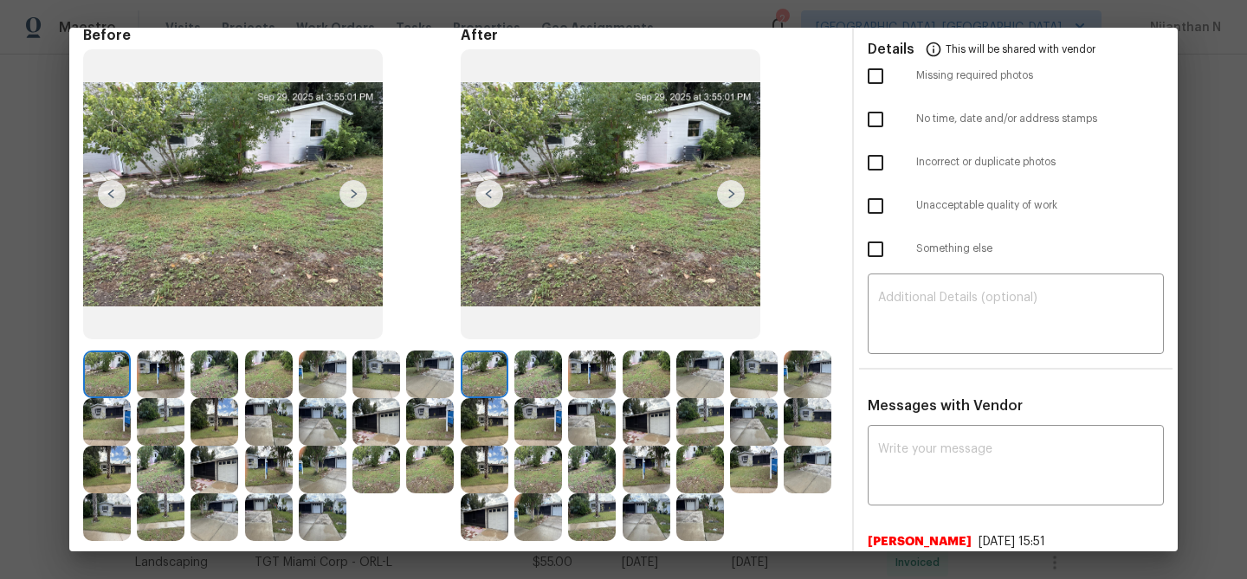
scroll to position [204, 0]
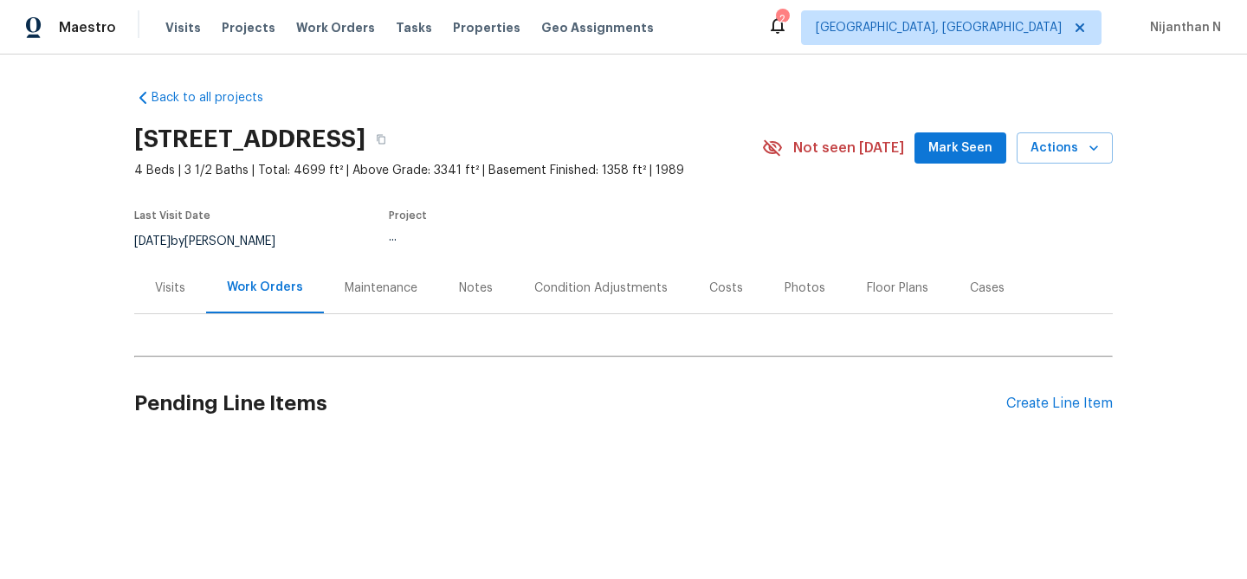
click at [358, 288] on div "Maintenance" at bounding box center [381, 288] width 73 height 17
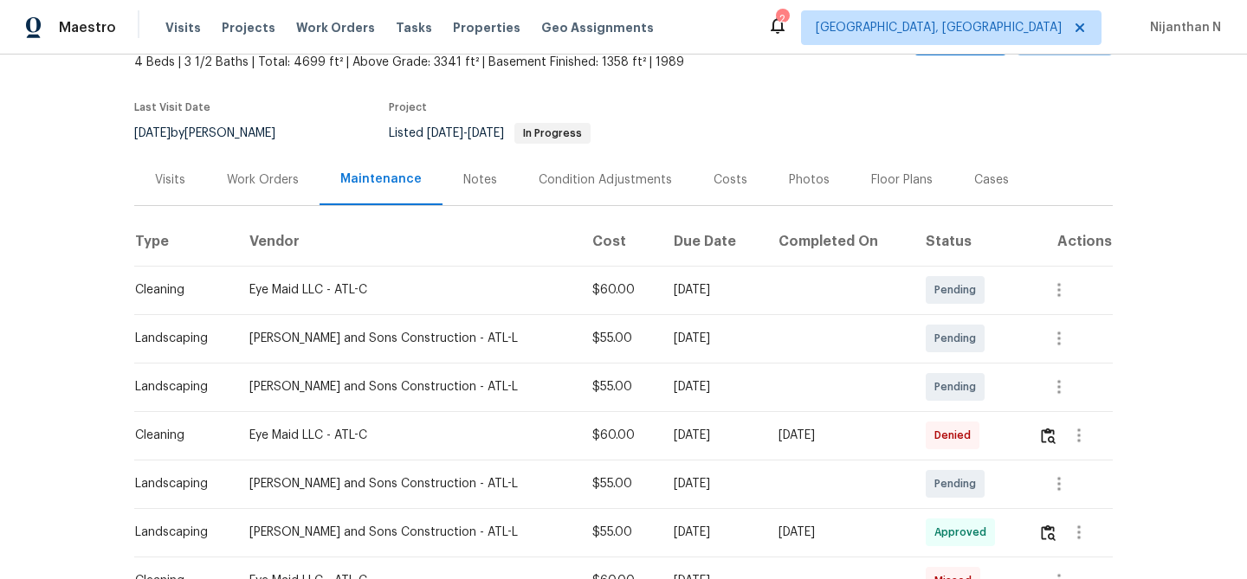
scroll to position [141, 0]
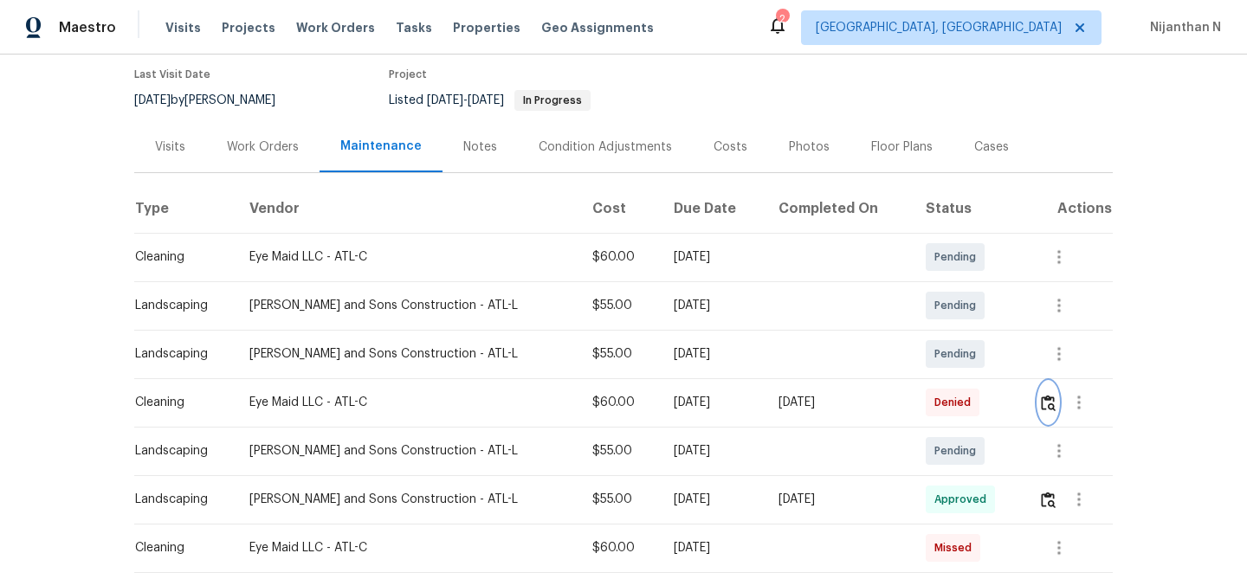
click at [1051, 404] on img "button" at bounding box center [1048, 403] width 15 height 16
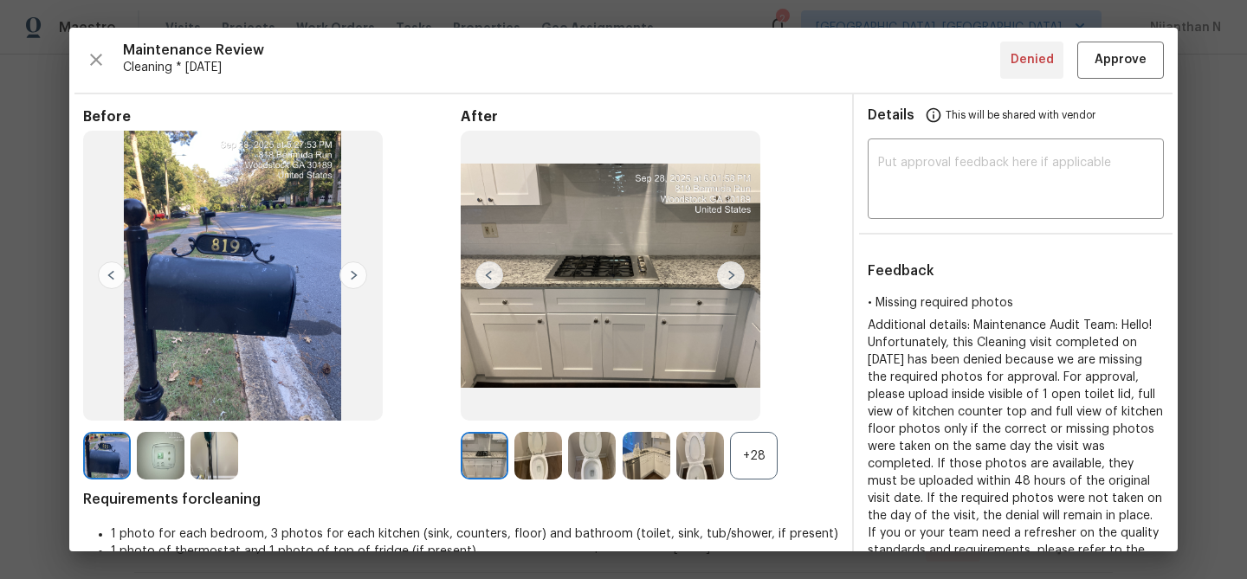
click at [759, 453] on div "+28" at bounding box center [754, 456] width 48 height 48
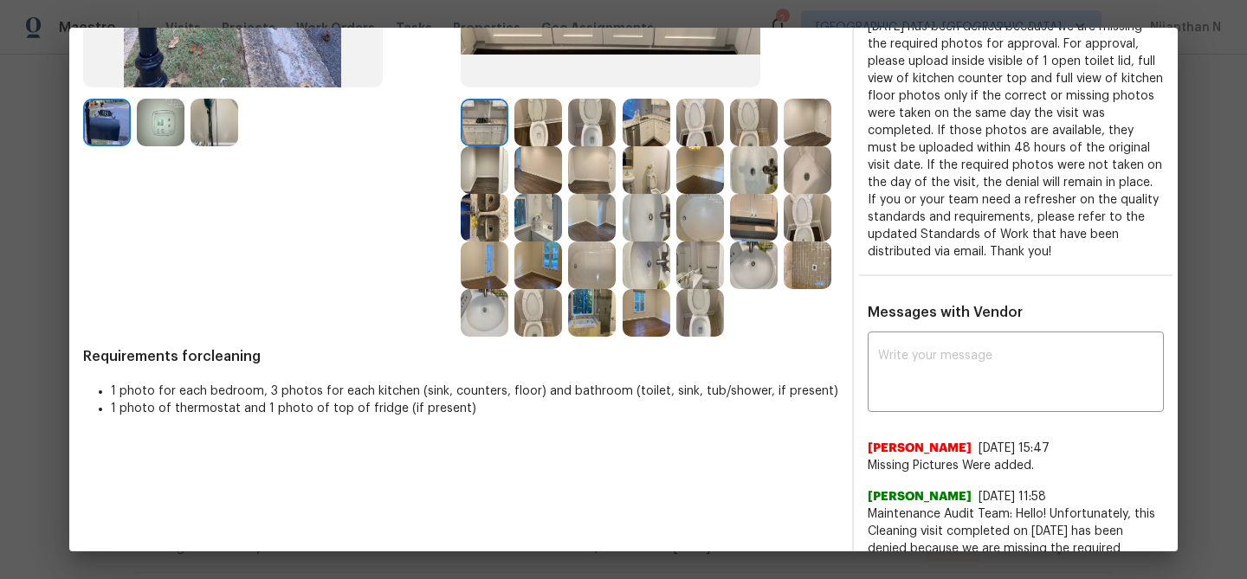
scroll to position [357, 0]
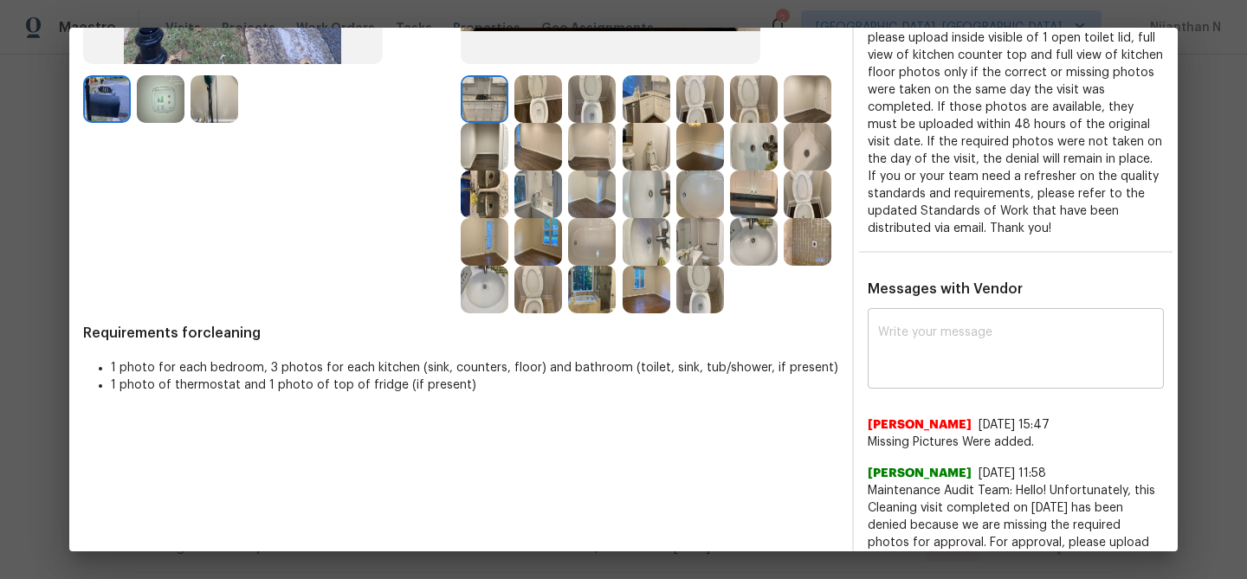
click at [949, 354] on textarea at bounding box center [1015, 351] width 275 height 49
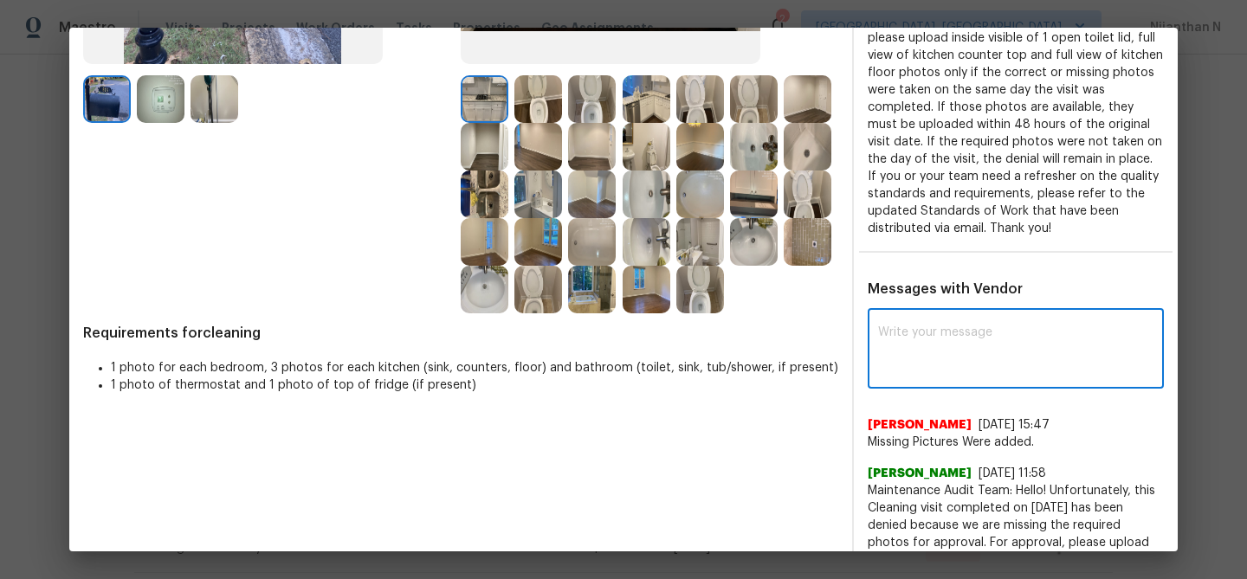
paste textarea "Maintenance Audit Team: Hello! Thank you for uploading the photo, after further…"
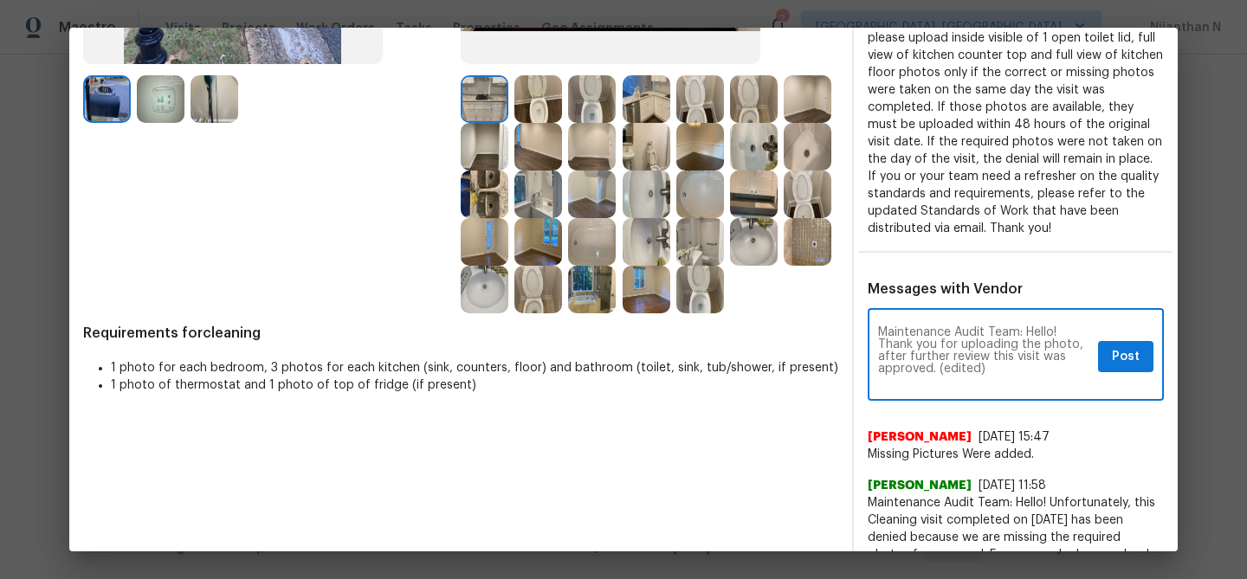
scroll to position [0, 0]
drag, startPoint x: 938, startPoint y: 368, endPoint x: 1022, endPoint y: 368, distance: 84.0
click at [1022, 368] on textarea "Maintenance Audit Team: Hello! Thank you for uploading the photo, after further…" at bounding box center [984, 357] width 213 height 61
type textarea "Maintenance Audit Team: Hello! Thank you for uploading the photo, after further…"
click at [1127, 365] on span "Post" at bounding box center [1126, 357] width 28 height 22
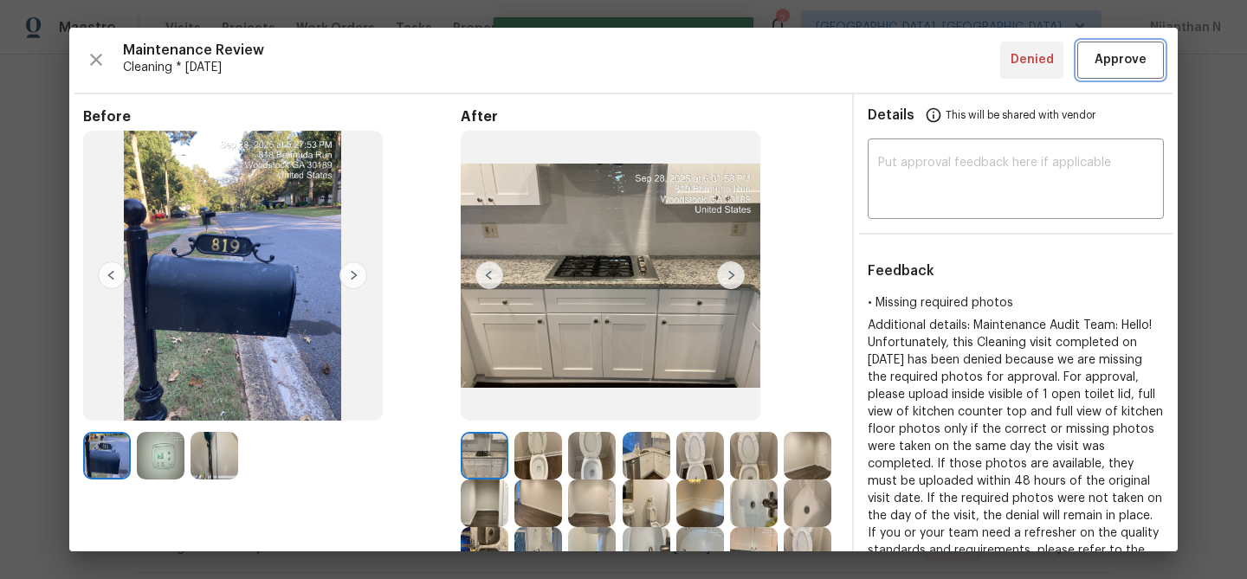
click at [1116, 68] on span "Approve" at bounding box center [1121, 60] width 52 height 22
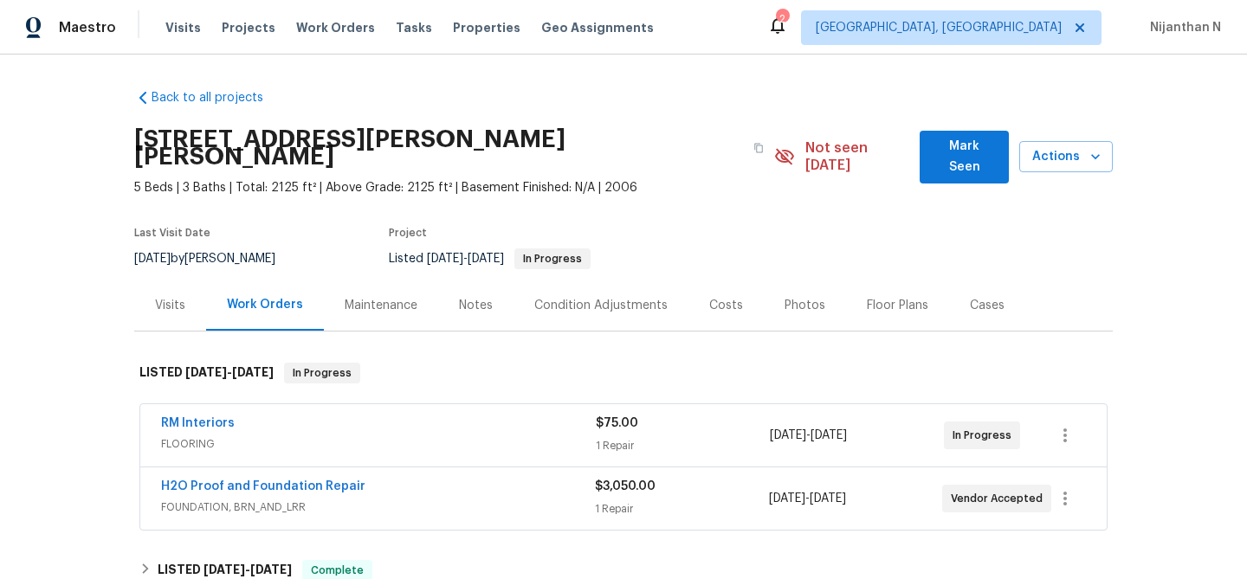
click at [349, 297] on div "Maintenance" at bounding box center [381, 305] width 73 height 17
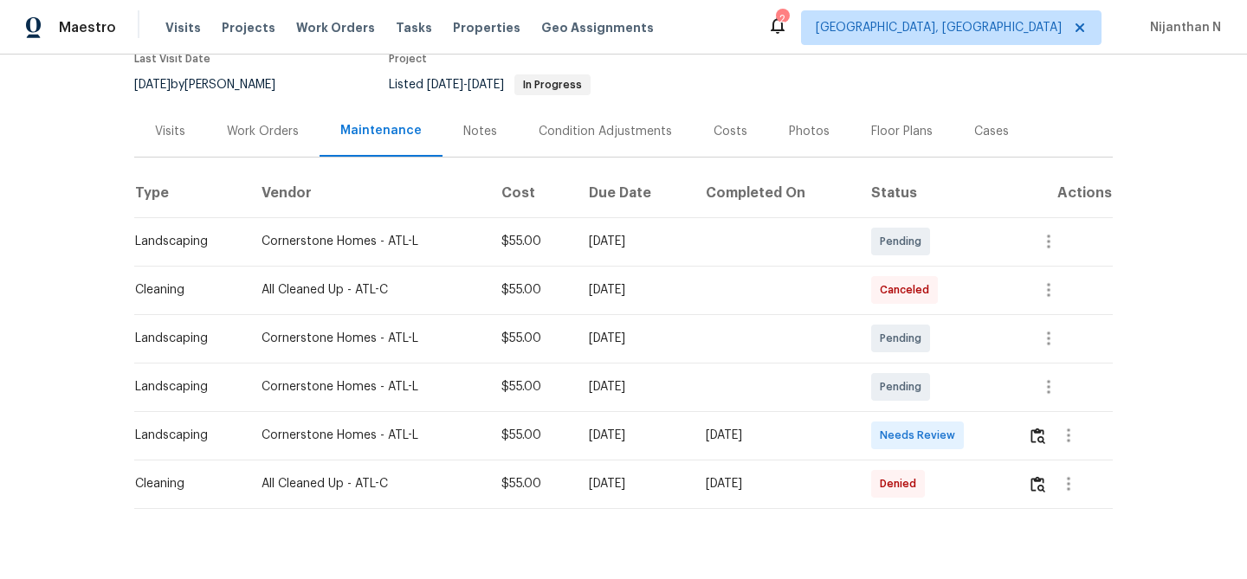
scroll to position [191, 0]
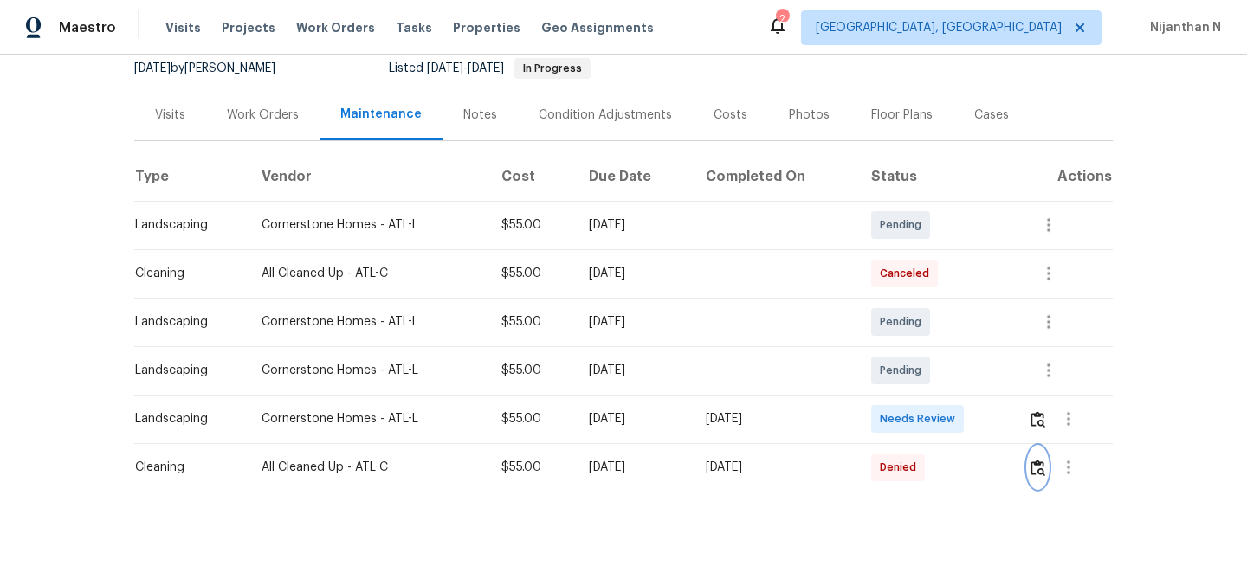
click at [1045, 465] on button "button" at bounding box center [1038, 468] width 20 height 42
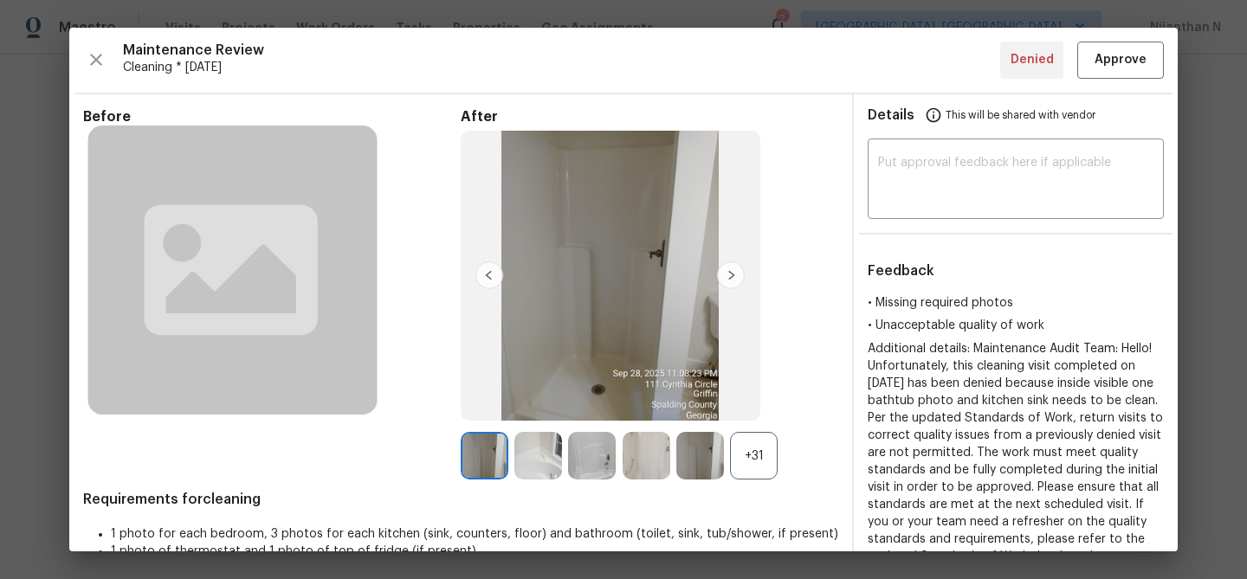
click at [746, 454] on div "+31" at bounding box center [754, 456] width 48 height 48
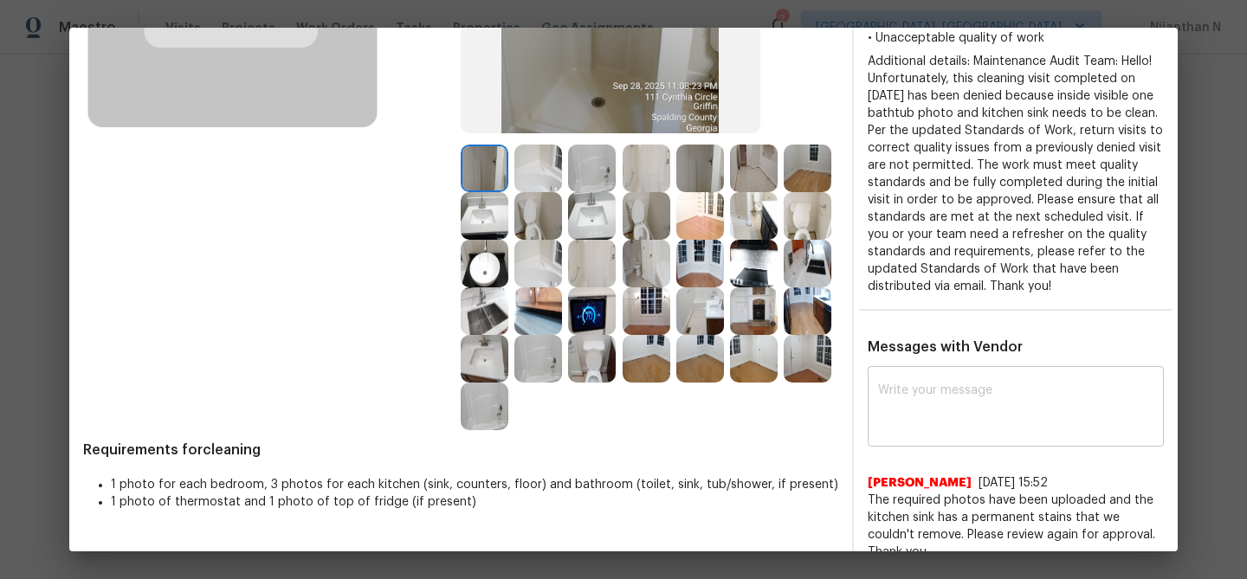
scroll to position [295, 0]
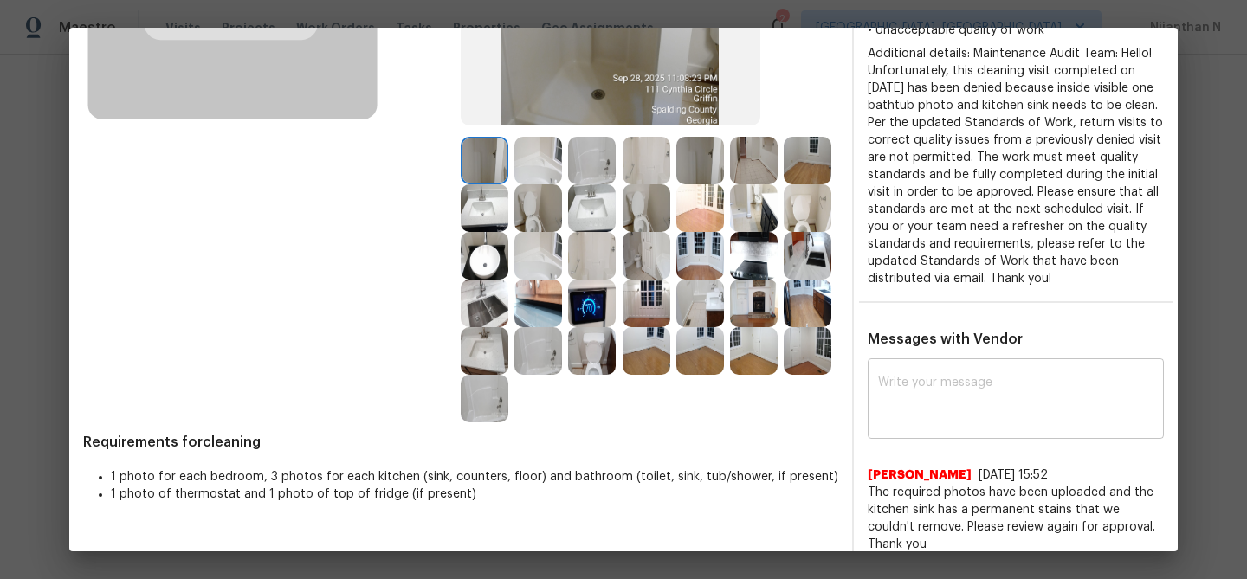
click at [931, 410] on textarea at bounding box center [1015, 401] width 275 height 49
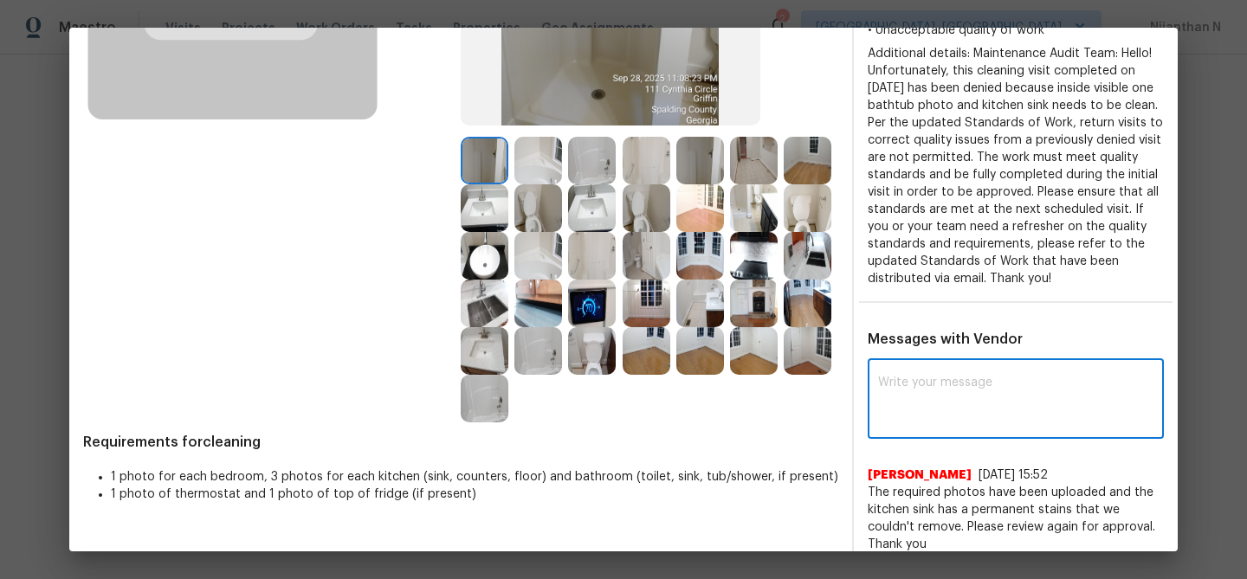
paste textarea "Maintenance Audit Team: Hello! Thank you for uploading the photo, after further…"
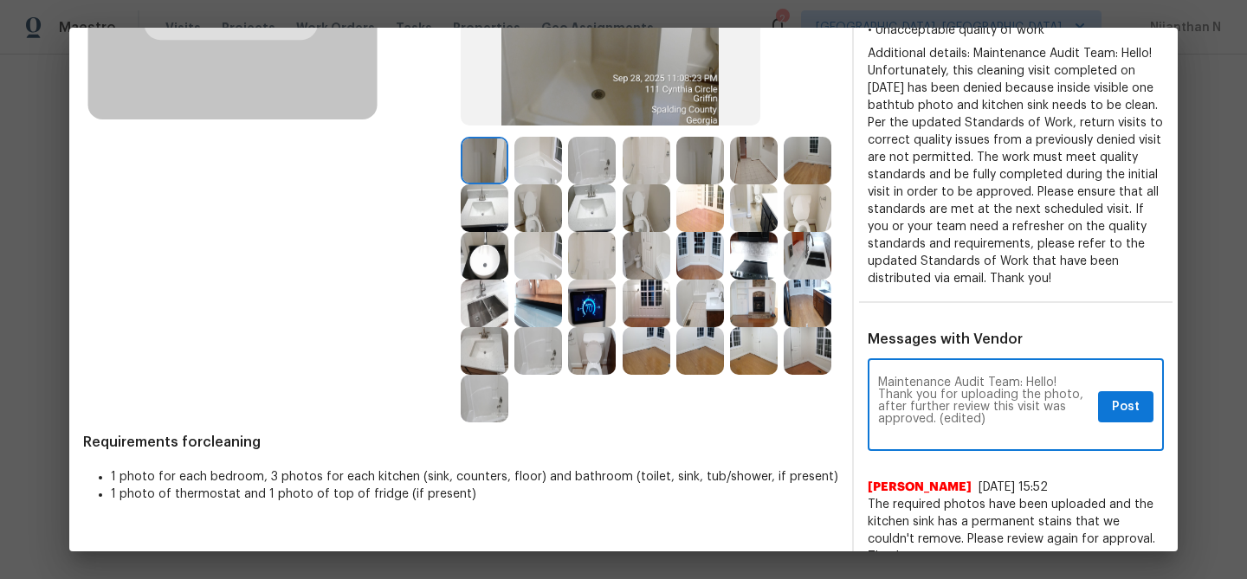
scroll to position [0, 0]
drag, startPoint x: 940, startPoint y: 414, endPoint x: 994, endPoint y: 414, distance: 54.6
click at [994, 414] on textarea "Maintenance Audit Team: Hello! Thank you for uploading the photo, after further…" at bounding box center [984, 407] width 213 height 61
type textarea "Maintenance Audit Team: Hello! Thank you for uploading the photo, after further…"
click at [1145, 398] on button "Post" at bounding box center [1125, 407] width 55 height 32
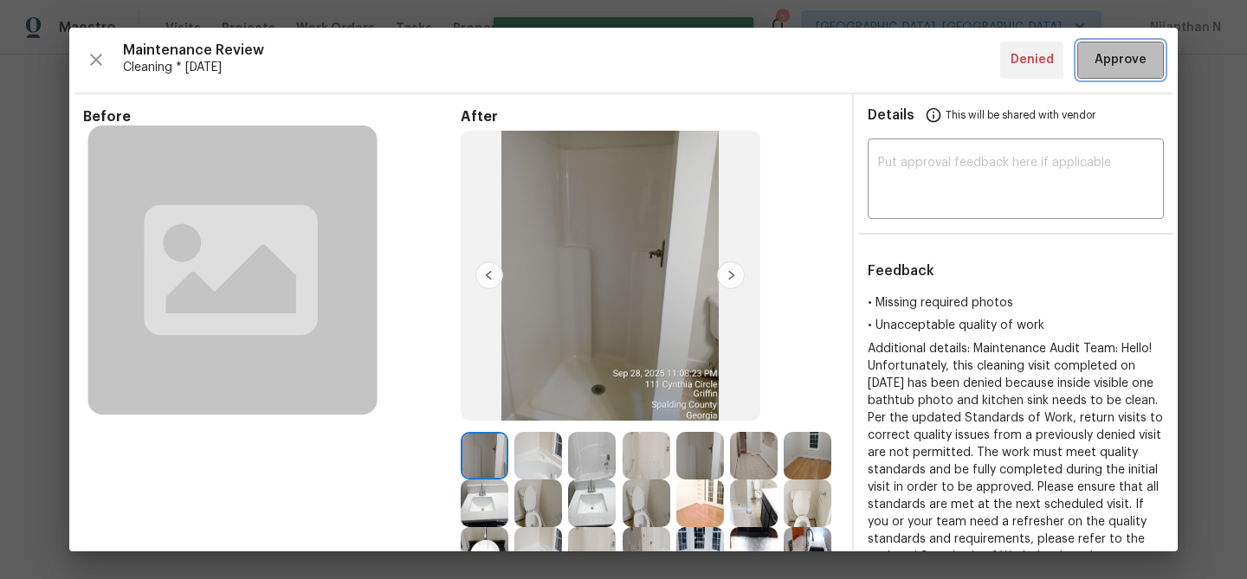
click at [1146, 77] on button "Approve" at bounding box center [1120, 60] width 87 height 37
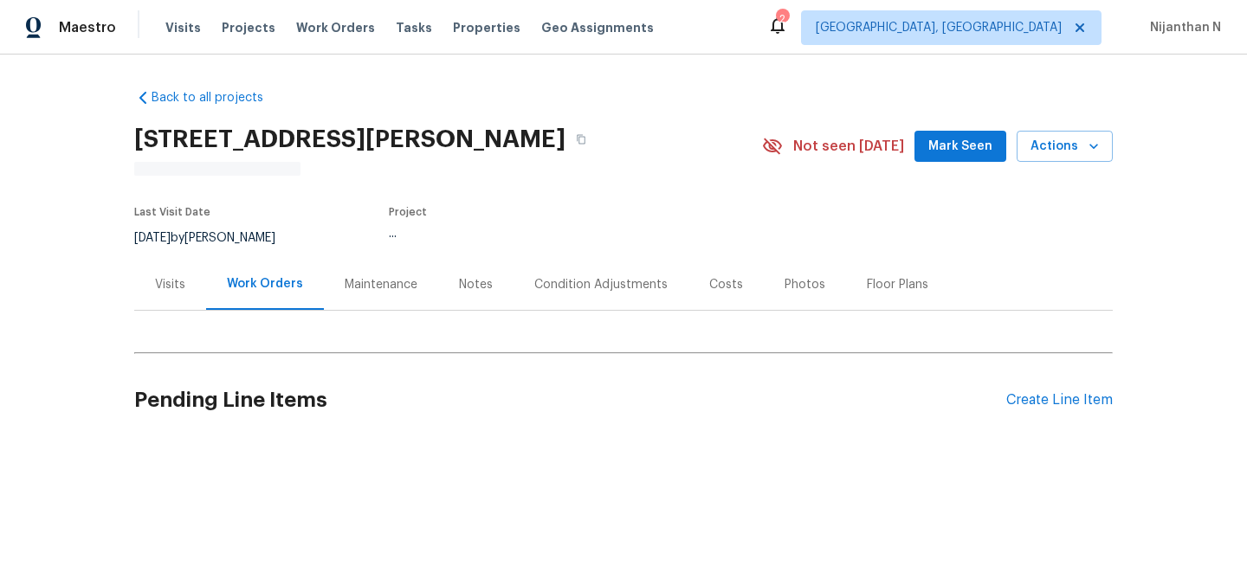
click at [376, 281] on div "Maintenance" at bounding box center [381, 284] width 73 height 17
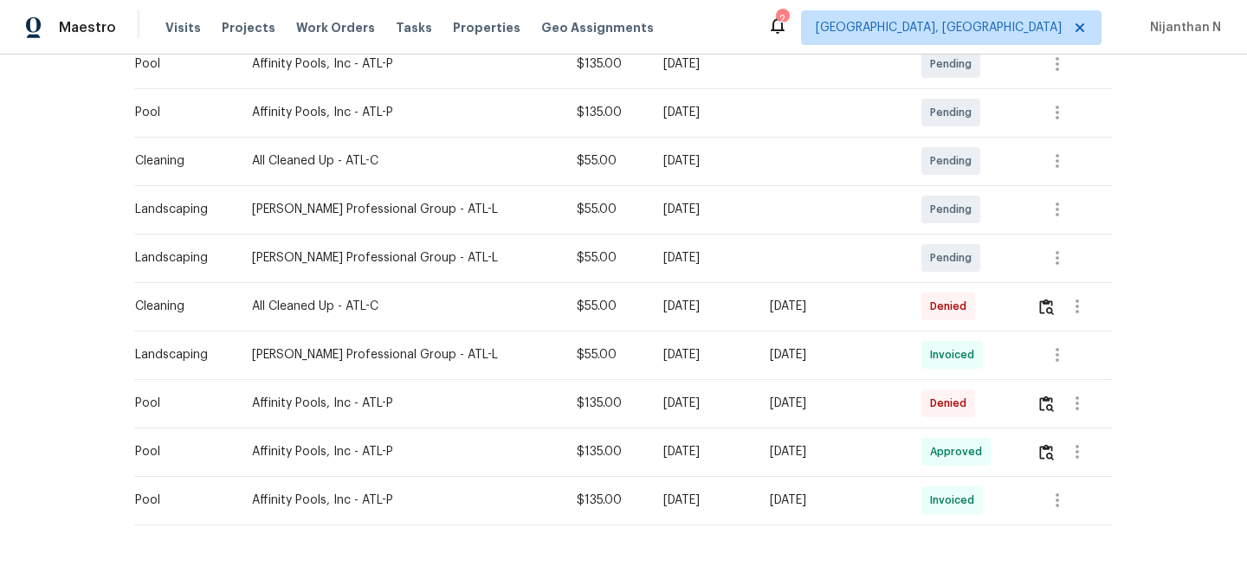
scroll to position [383, 0]
click at [1049, 307] on img "button" at bounding box center [1046, 307] width 15 height 16
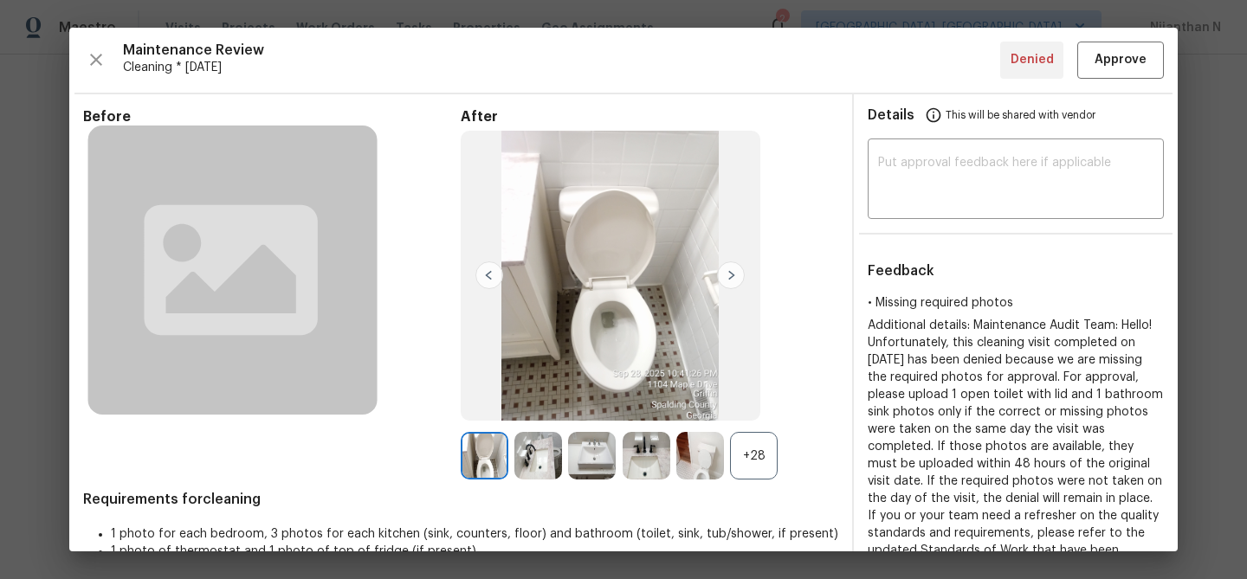
click at [758, 476] on div "+28" at bounding box center [754, 456] width 48 height 48
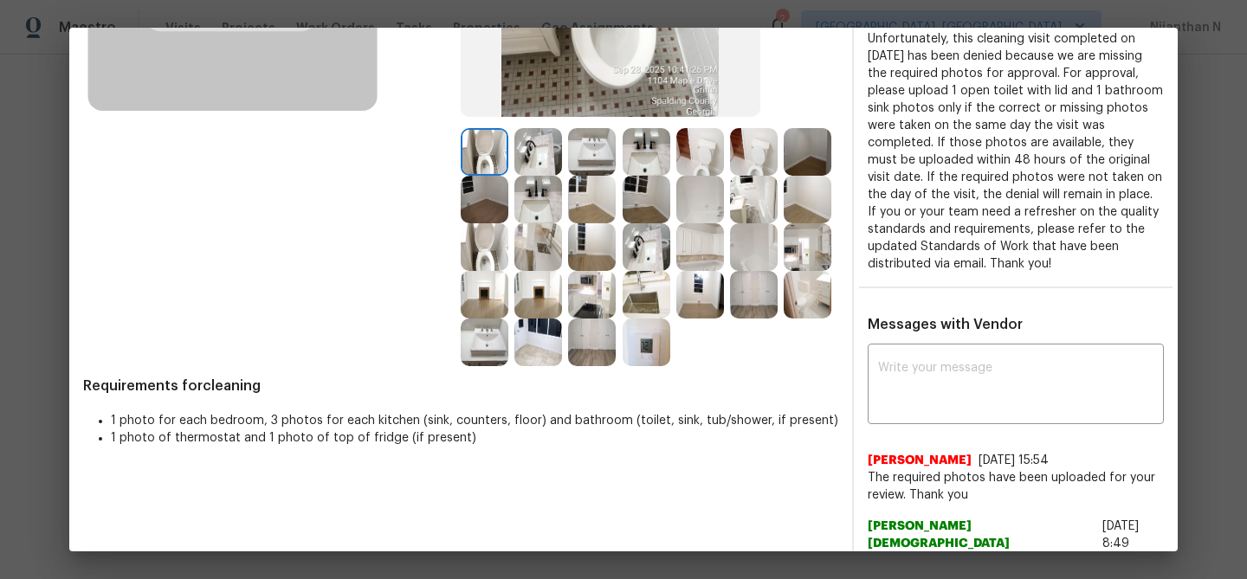
scroll to position [409, 0]
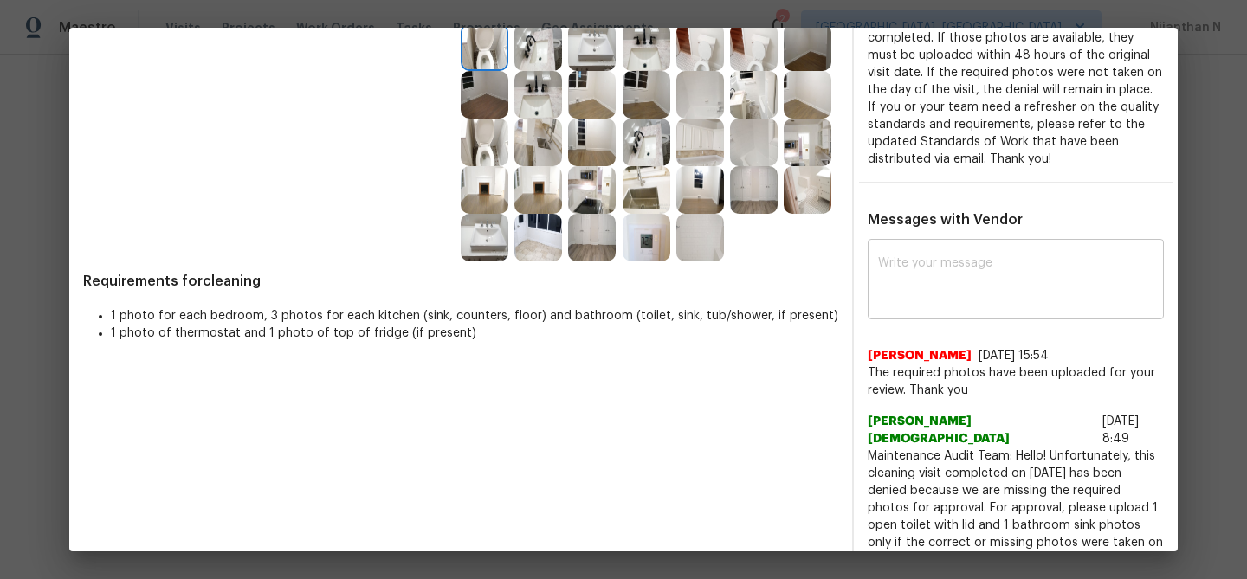
click at [943, 252] on div "x ​" at bounding box center [1016, 281] width 296 height 76
paste textarea "Maintenance Audit Team: Hello! Thank you for uploading the photo, after further…"
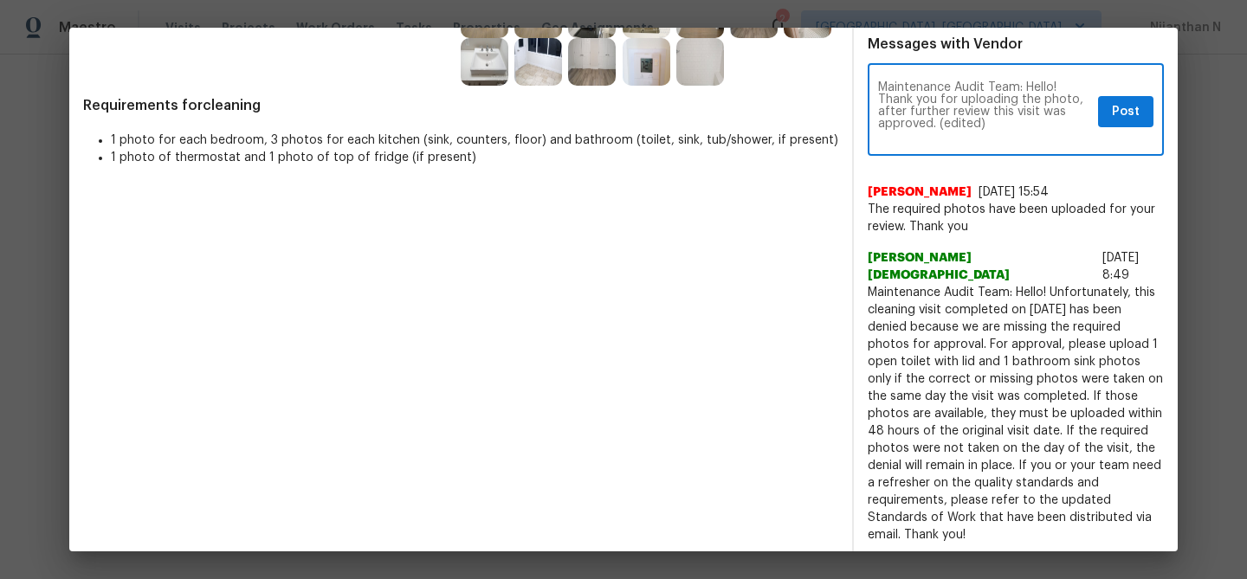
scroll to position [0, 0]
drag, startPoint x: 937, startPoint y: 125, endPoint x: 1007, endPoint y: 125, distance: 70.2
click at [1007, 125] on textarea "Maintenance Audit Team: Hello! Thank you for uploading the photo, after further…" at bounding box center [984, 111] width 213 height 61
type textarea "Maintenance Audit Team: Hello! Thank you for uploading the photo, after further…"
click at [1132, 107] on span "Post" at bounding box center [1126, 112] width 28 height 22
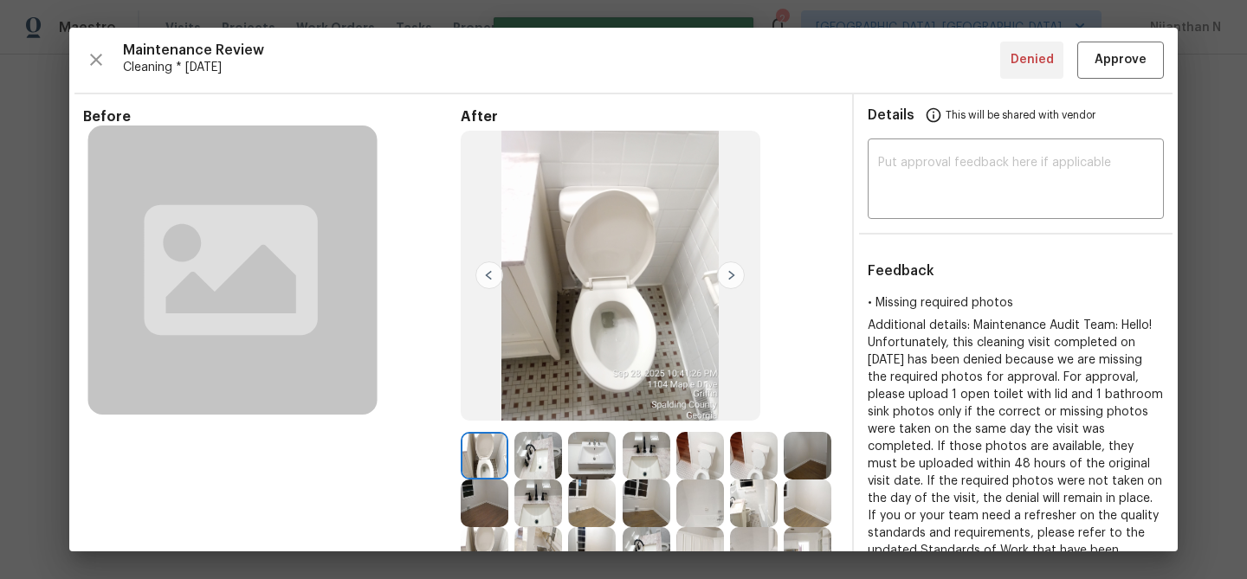
click at [1131, 87] on div "Maintenance Review Cleaning * [DATE] Denied Approve Before After Requirements f…" at bounding box center [623, 290] width 1109 height 524
click at [1131, 77] on button "Approve" at bounding box center [1120, 60] width 87 height 37
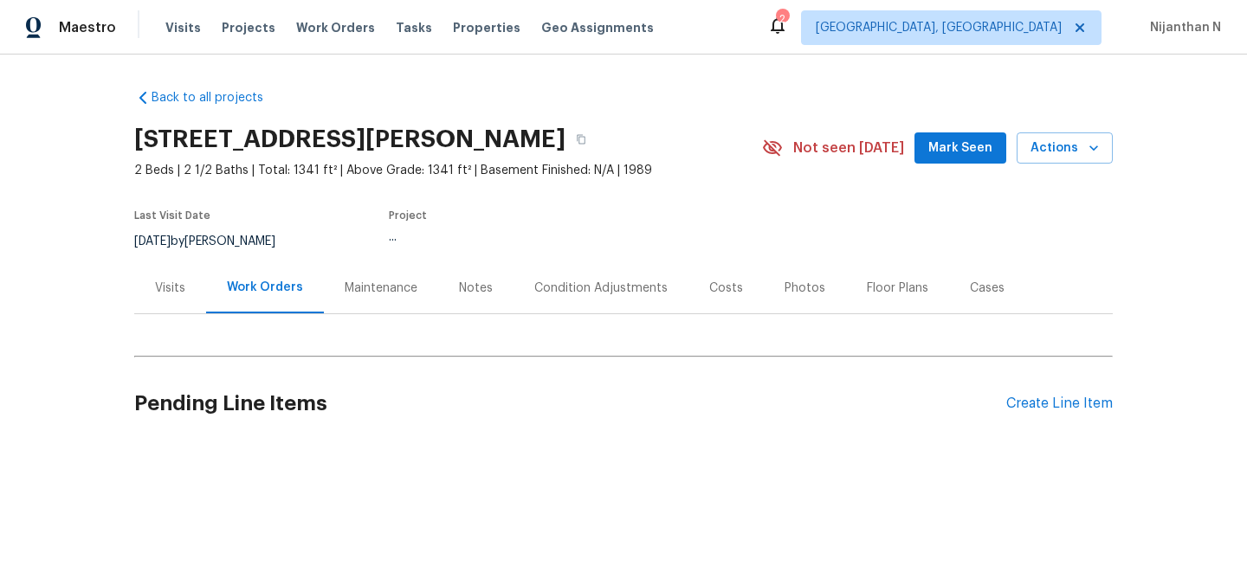
click at [372, 288] on div "Maintenance" at bounding box center [381, 288] width 73 height 17
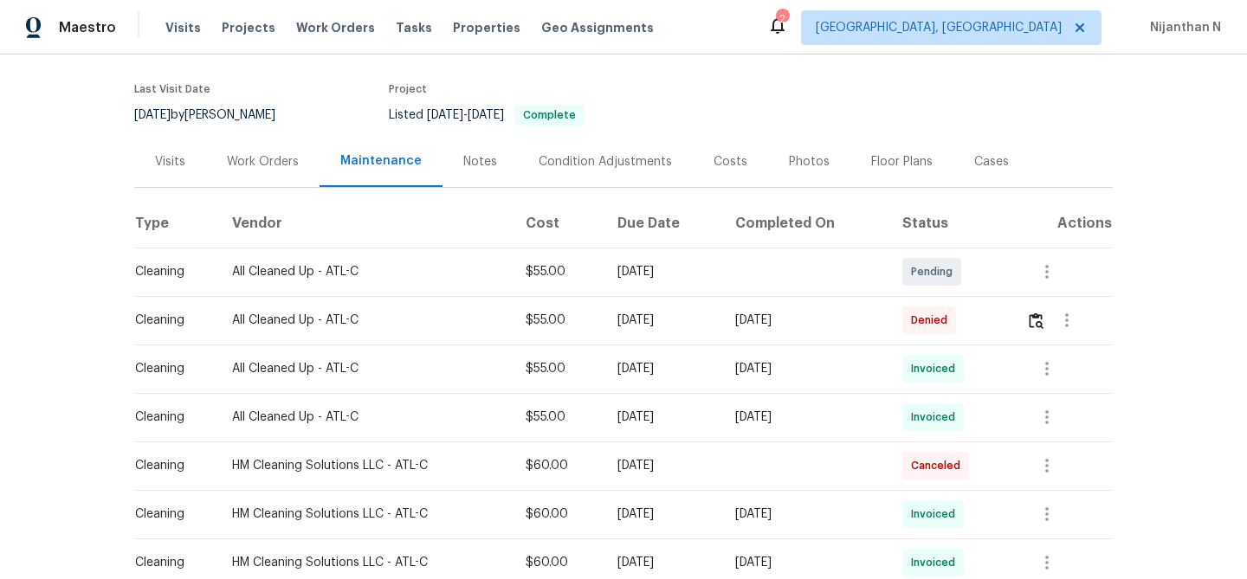
scroll to position [136, 0]
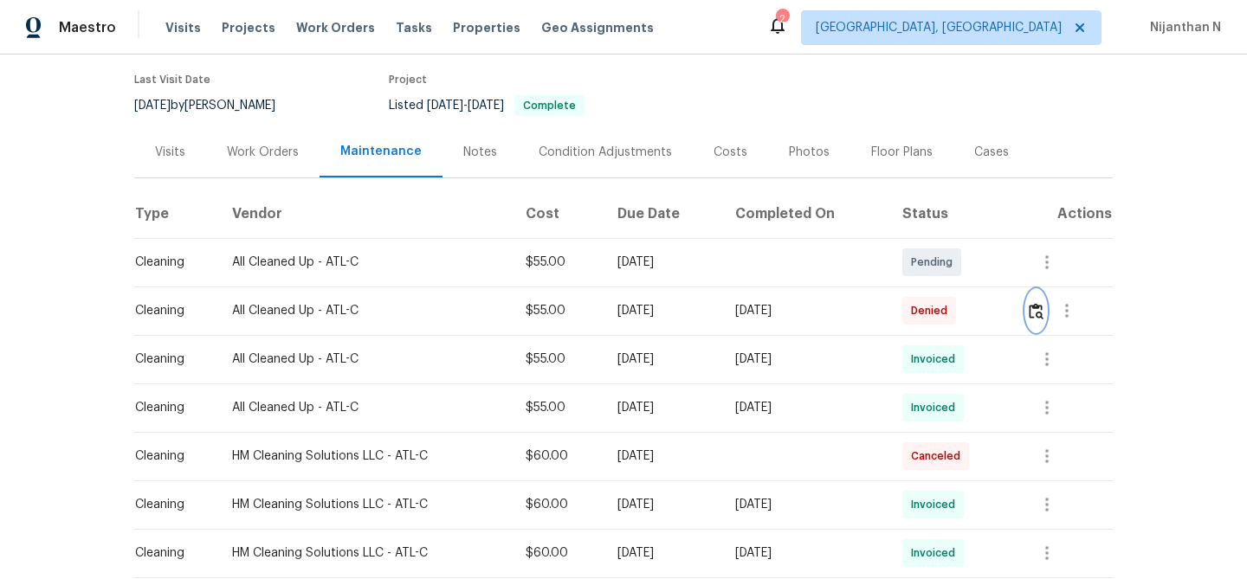
click at [1040, 304] on img "button" at bounding box center [1036, 311] width 15 height 16
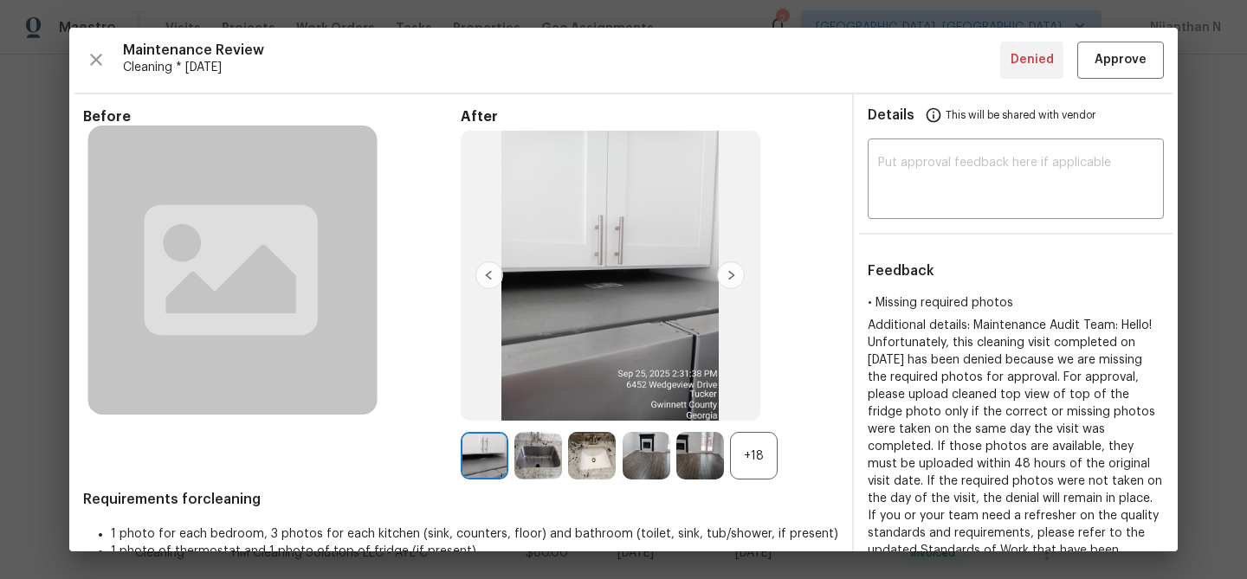
click at [730, 429] on div "After +18" at bounding box center [650, 294] width 378 height 372
click at [764, 456] on div "+18" at bounding box center [754, 456] width 48 height 48
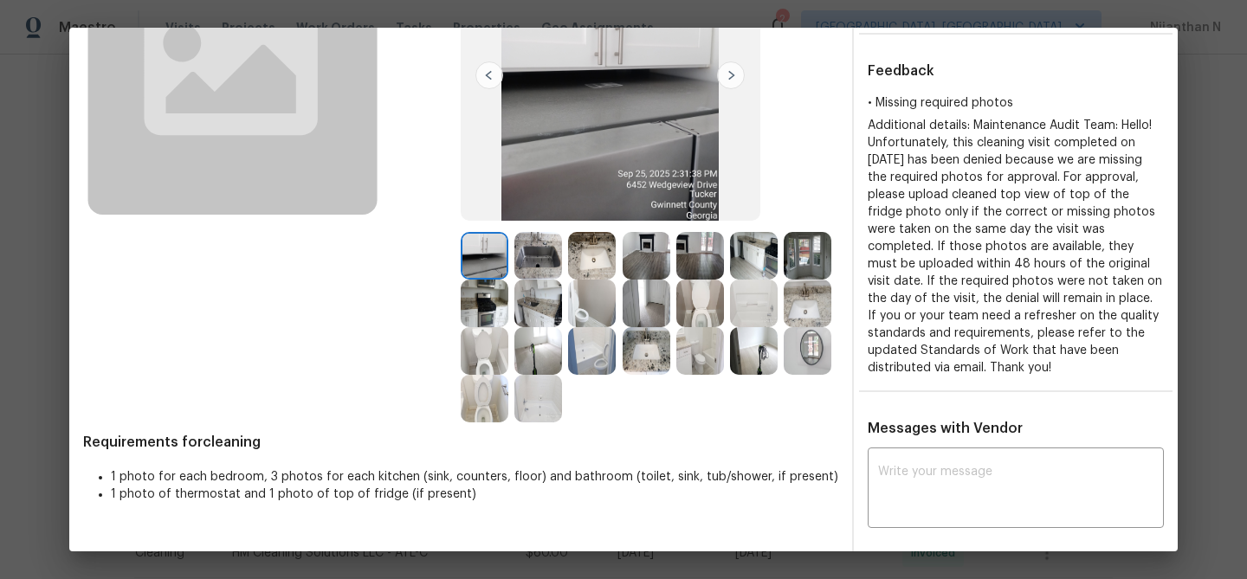
scroll to position [178, 0]
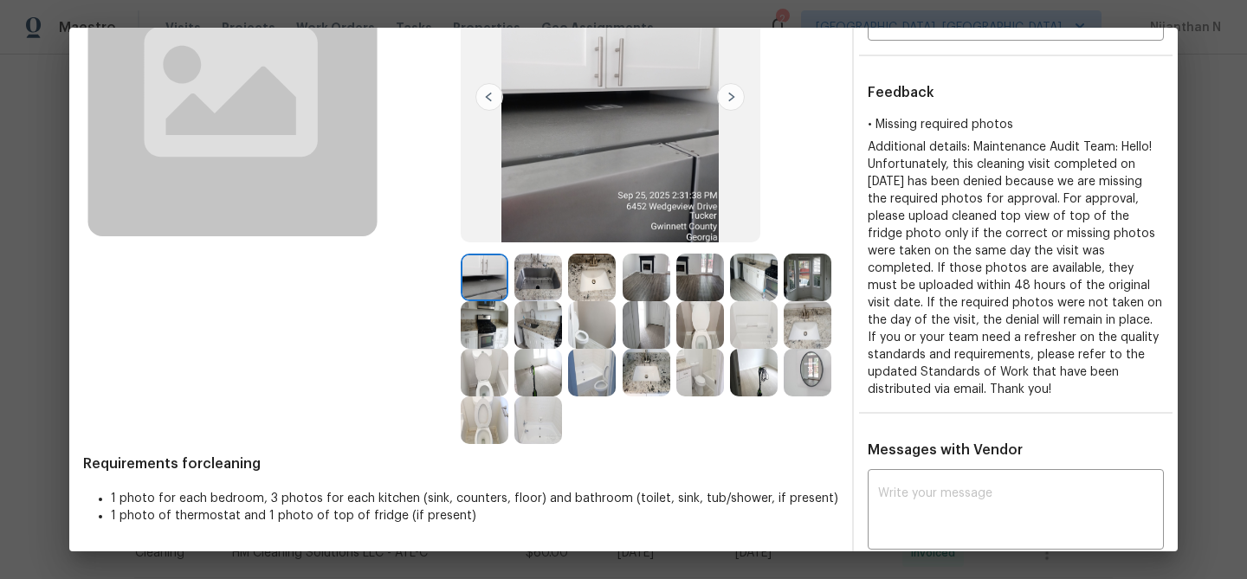
click at [796, 448] on div "Before After Requirements for cleaning 1 photo for each bedroom, 3 photos for e…" at bounding box center [460, 498] width 755 height 1137
click at [802, 352] on img at bounding box center [808, 373] width 48 height 48
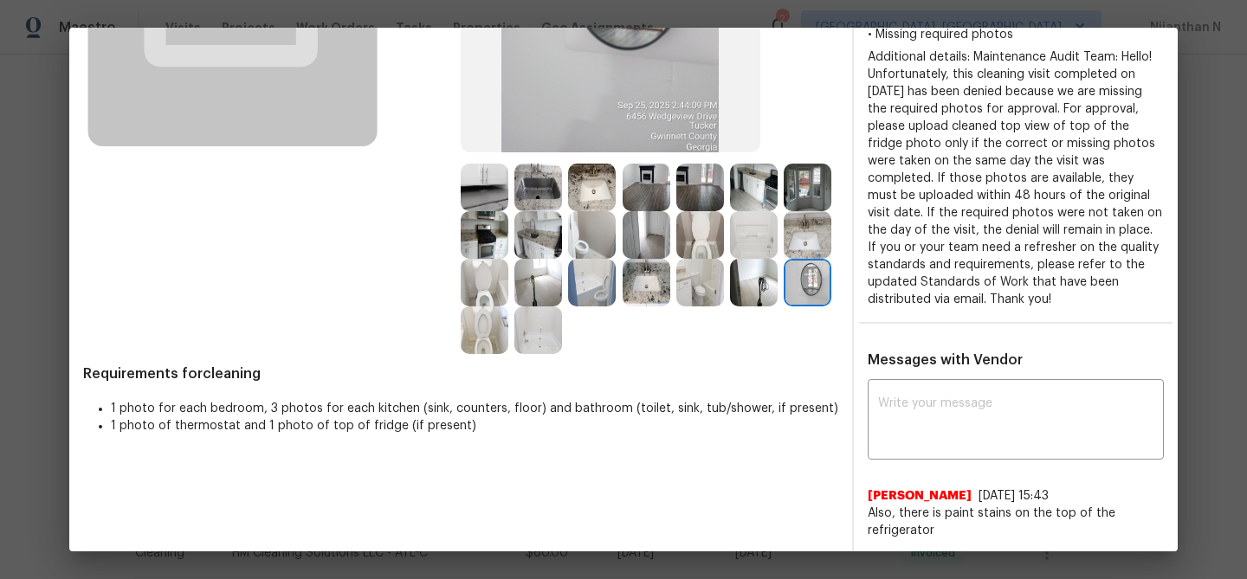
scroll to position [400, 0]
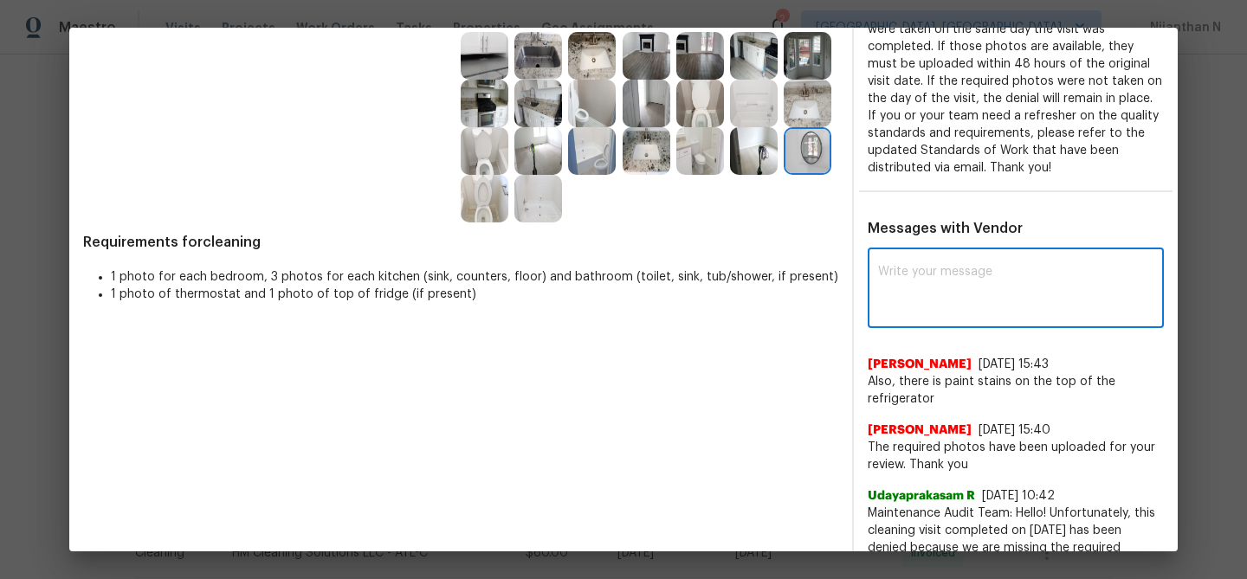
click at [957, 307] on textarea at bounding box center [1015, 290] width 275 height 49
paste textarea "Maintenance Audit Team: Hello! Thank you for uploading the photo, after further…"
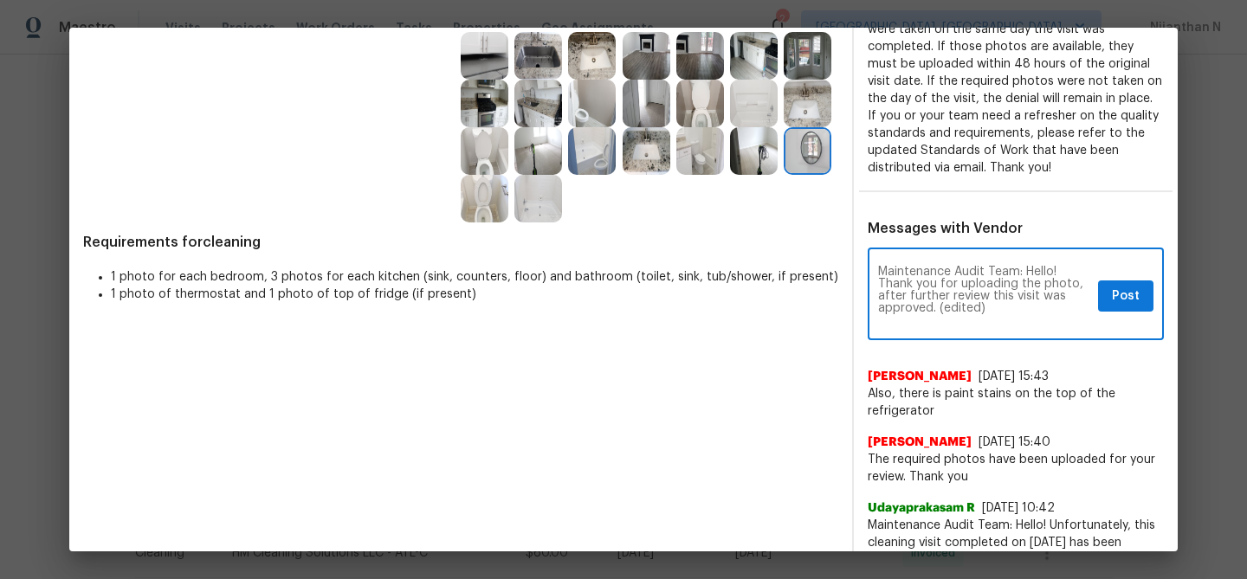
scroll to position [0, 0]
drag, startPoint x: 939, startPoint y: 309, endPoint x: 1029, endPoint y: 309, distance: 90.1
click at [1029, 309] on textarea "Maintenance Audit Team: Hello! Thank you for uploading the photo, after further…" at bounding box center [984, 296] width 213 height 61
type textarea "Maintenance Audit Team: Hello! Thank you for uploading the photo, after further…"
click at [1138, 294] on span "Post" at bounding box center [1126, 297] width 28 height 22
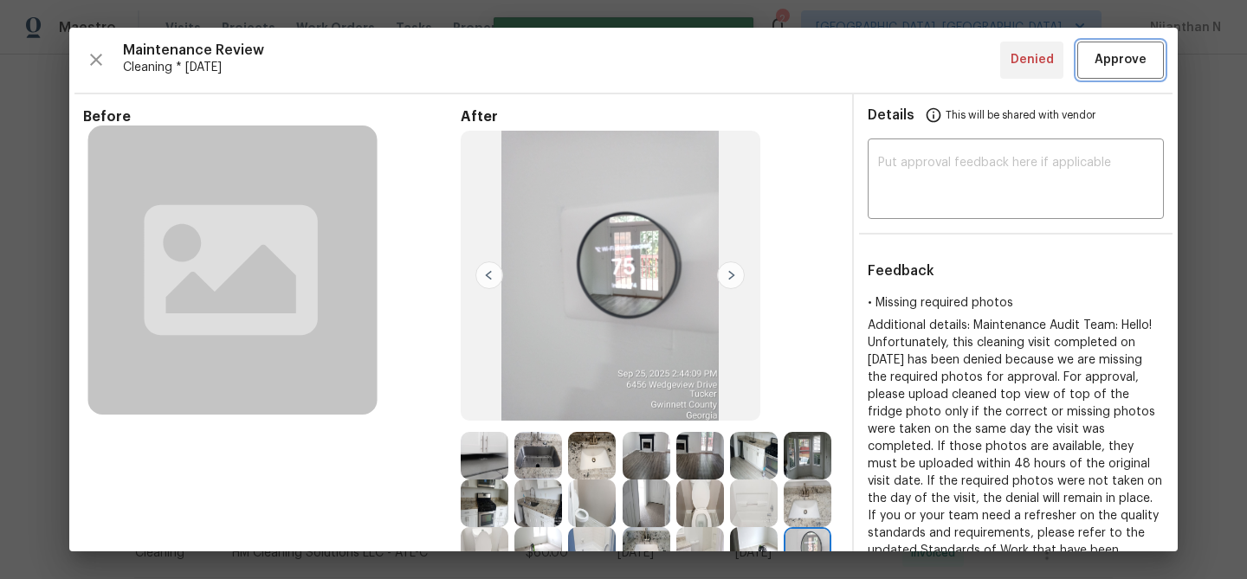
click at [1112, 49] on button "Approve" at bounding box center [1120, 60] width 87 height 37
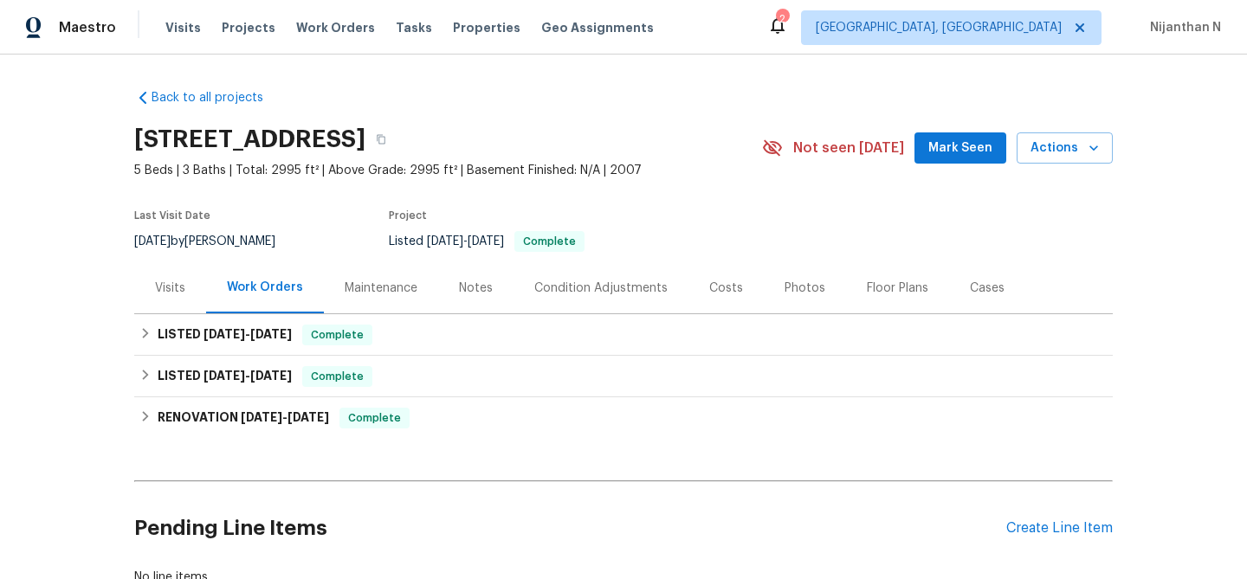
click at [370, 299] on div "Maintenance" at bounding box center [381, 287] width 114 height 51
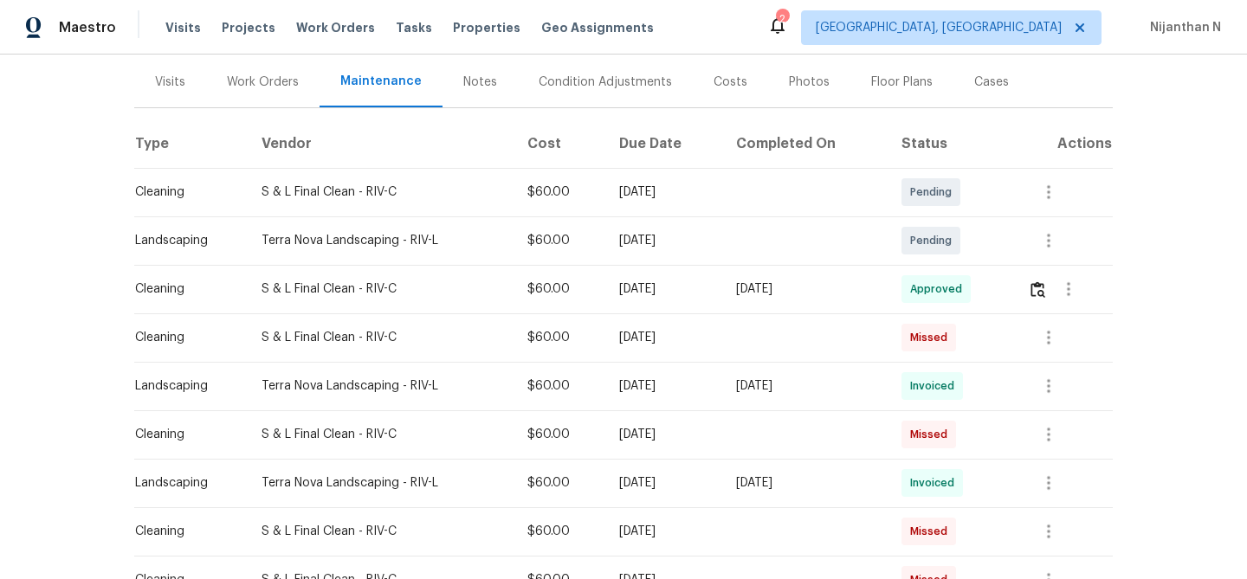
scroll to position [365, 0]
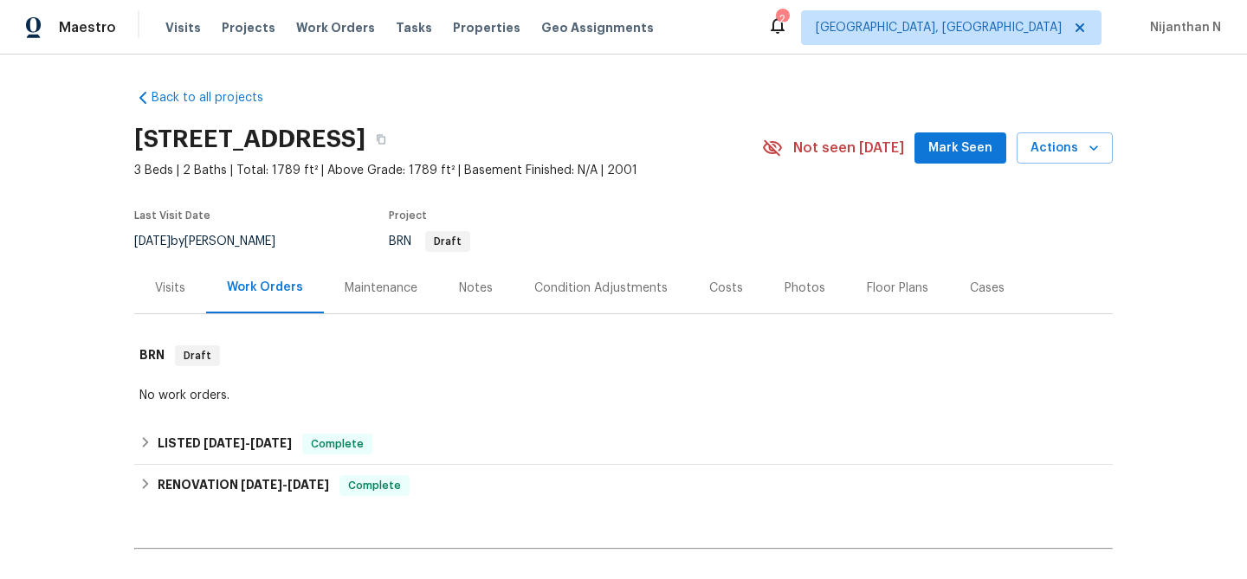
click at [372, 289] on div "Maintenance" at bounding box center [381, 288] width 73 height 17
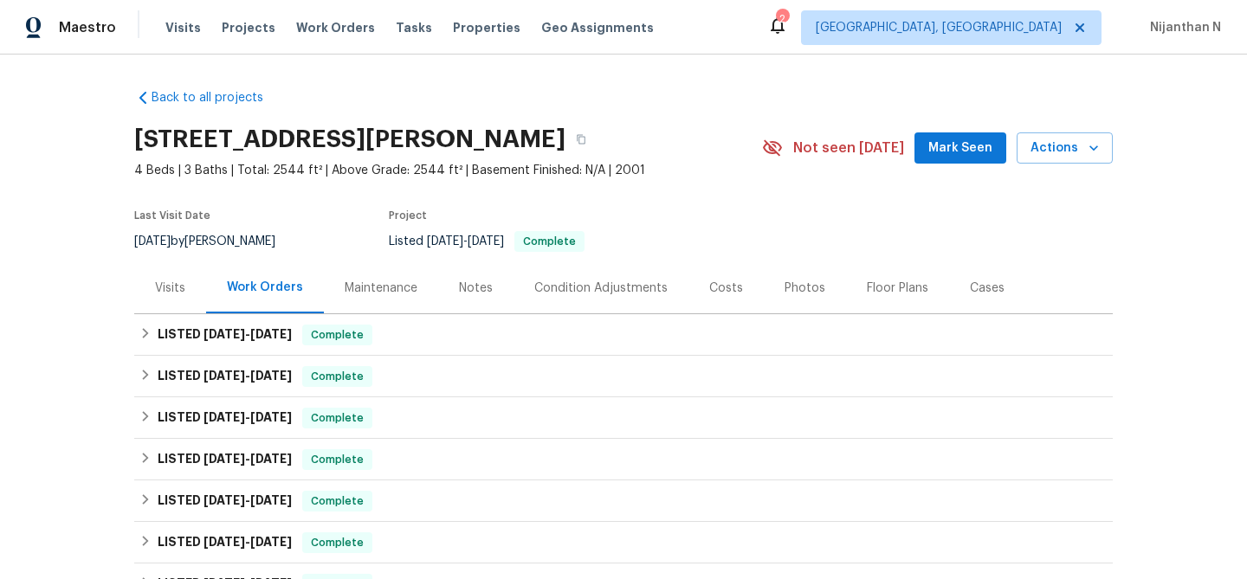
click at [366, 290] on div "Maintenance" at bounding box center [381, 288] width 73 height 17
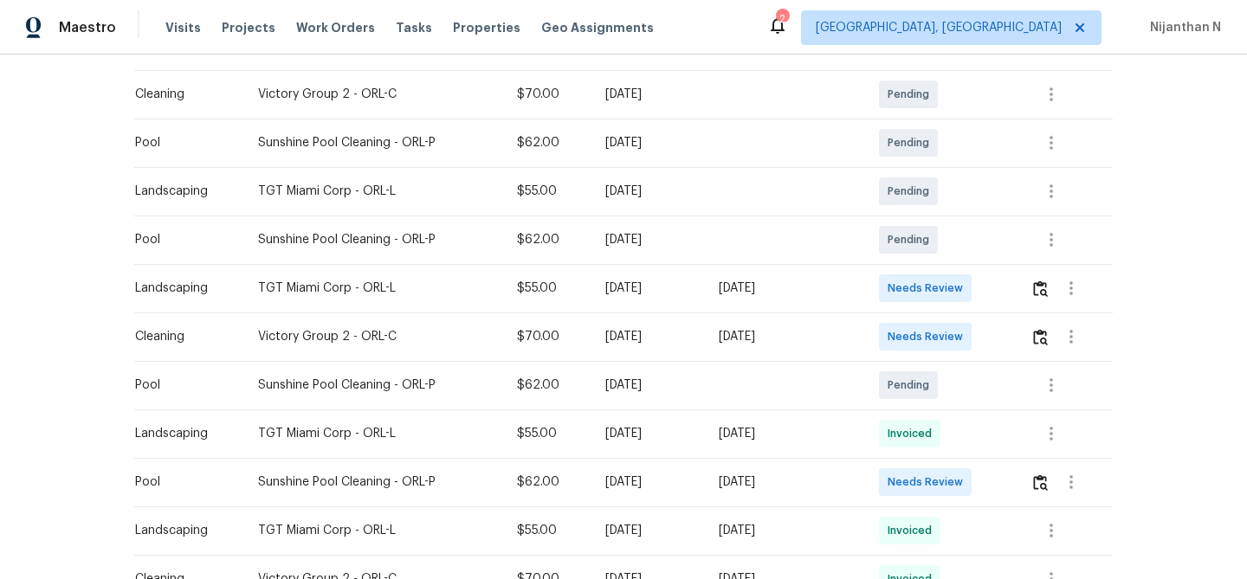
scroll to position [306, 0]
click at [1043, 286] on img "button" at bounding box center [1040, 287] width 15 height 16
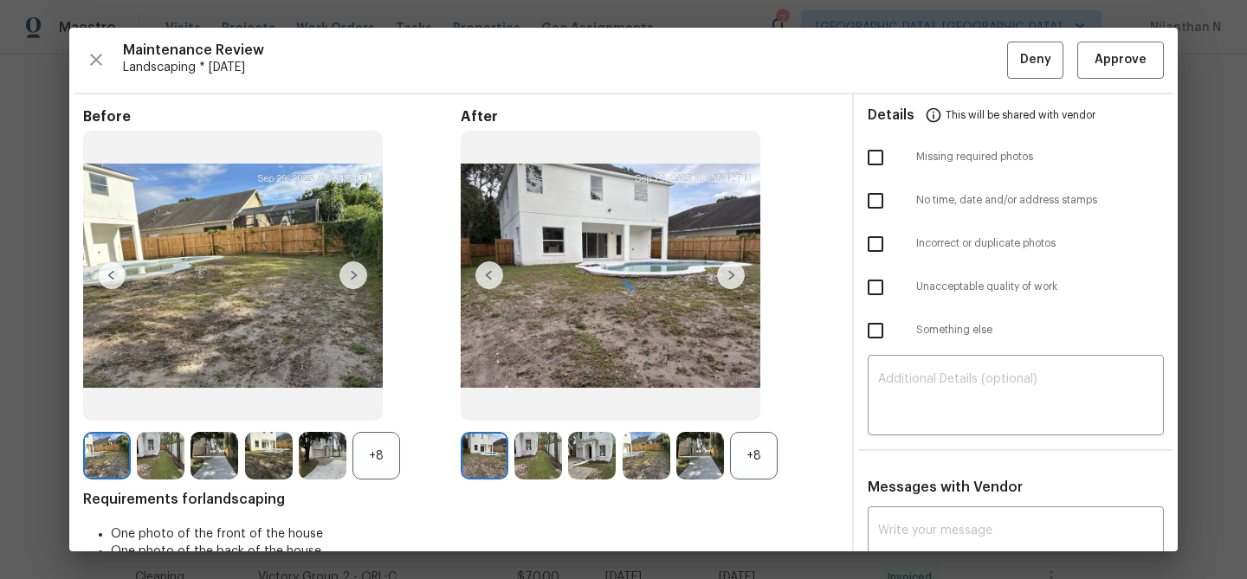
click at [754, 447] on div "+8" at bounding box center [754, 456] width 48 height 48
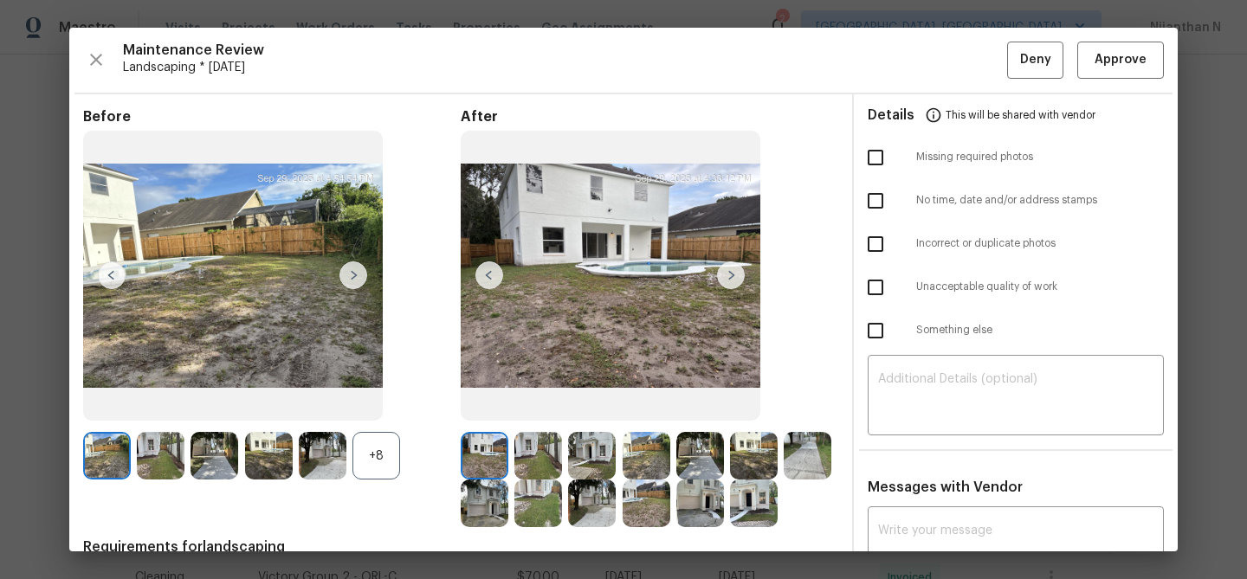
click at [385, 459] on div "+8" at bounding box center [376, 456] width 48 height 48
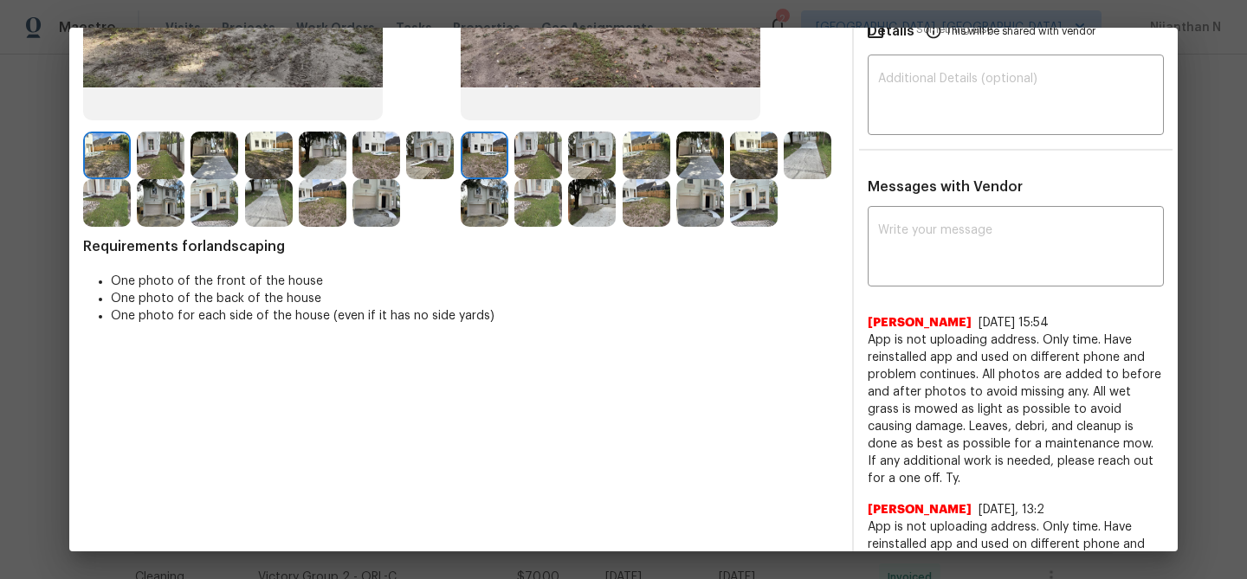
scroll to position [183, 0]
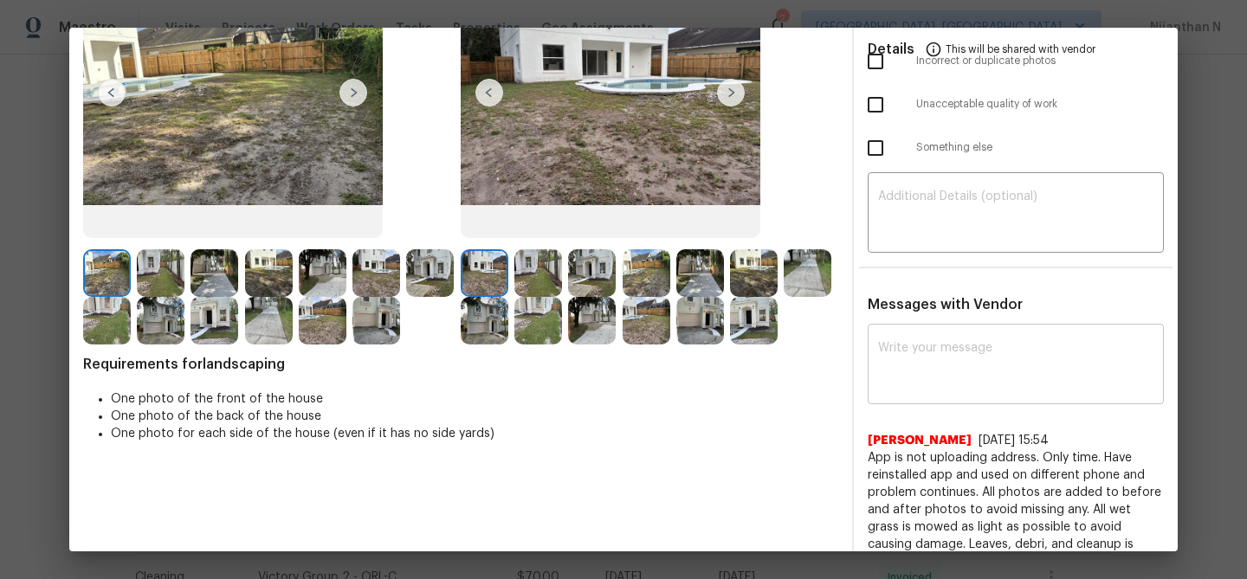
click at [947, 342] on textarea at bounding box center [1015, 366] width 275 height 49
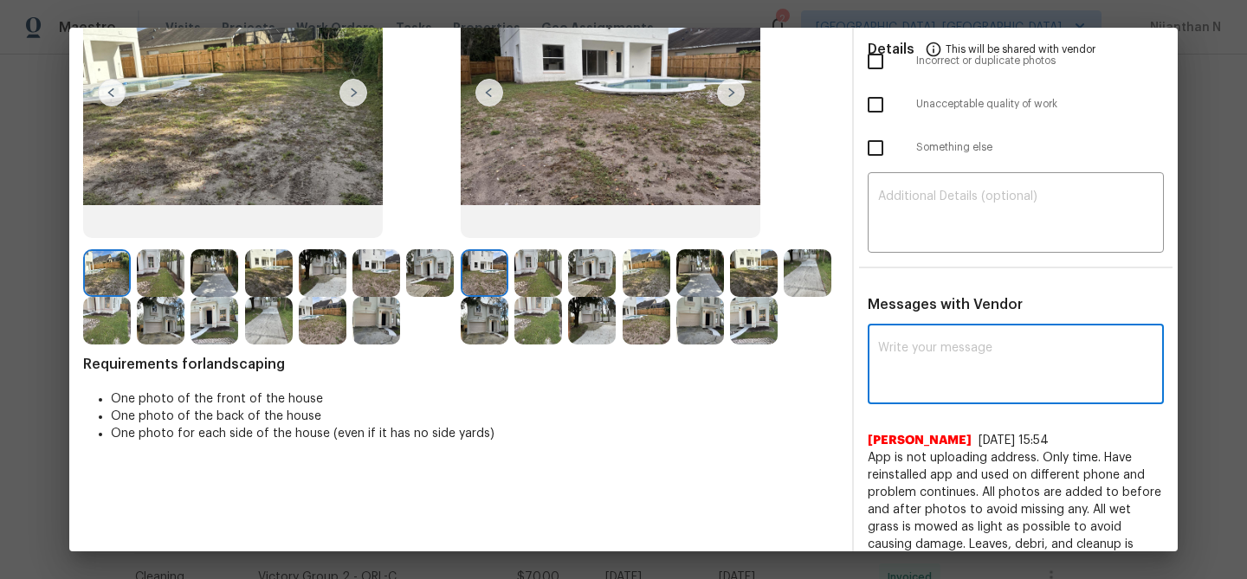
paste textarea "Maintenance Audit Team: Hello! Thank you for the feedback after further review …"
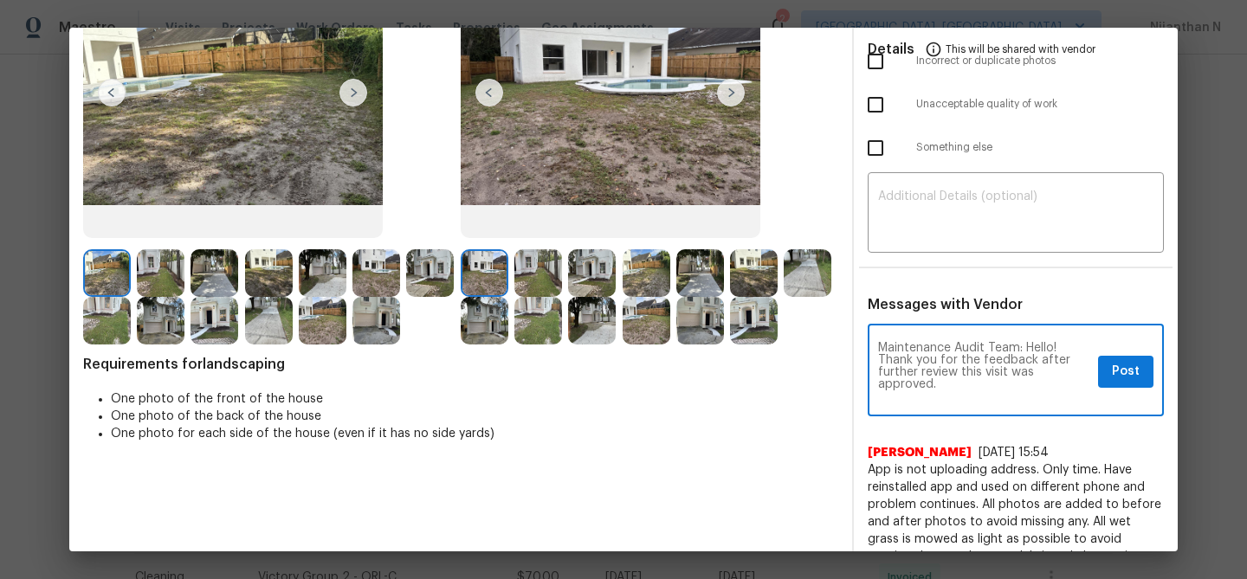
scroll to position [0, 0]
type textarea "Maintenance Audit Team: Hello! Thank you for the feedback after further review …"
click at [1141, 382] on button "Post" at bounding box center [1125, 372] width 55 height 32
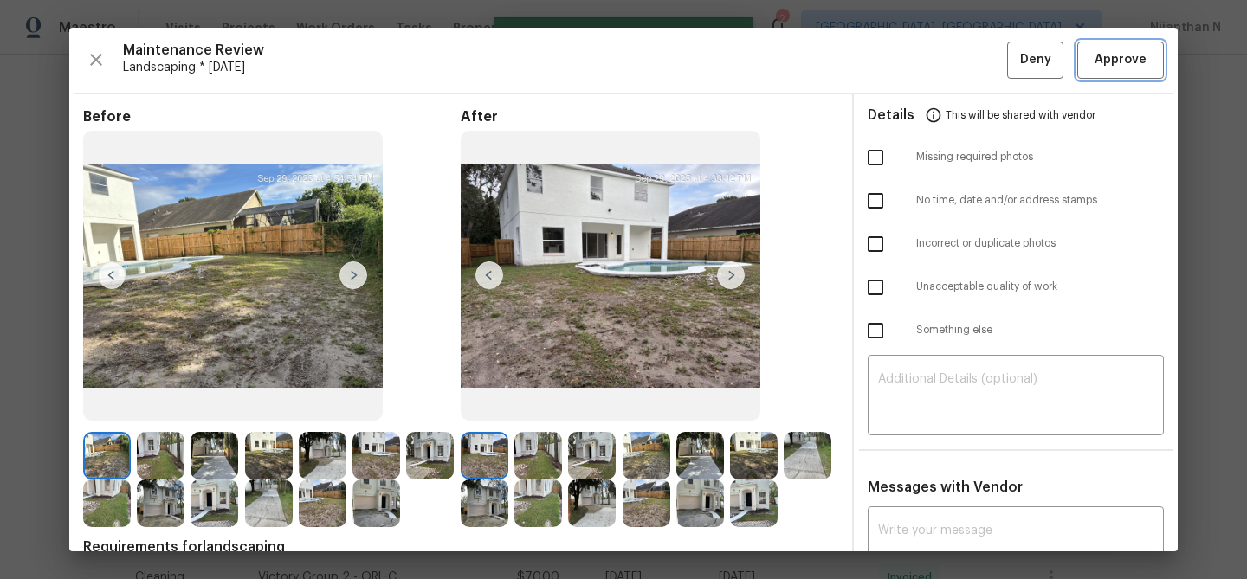
click at [1131, 64] on span "Approve" at bounding box center [1121, 60] width 52 height 22
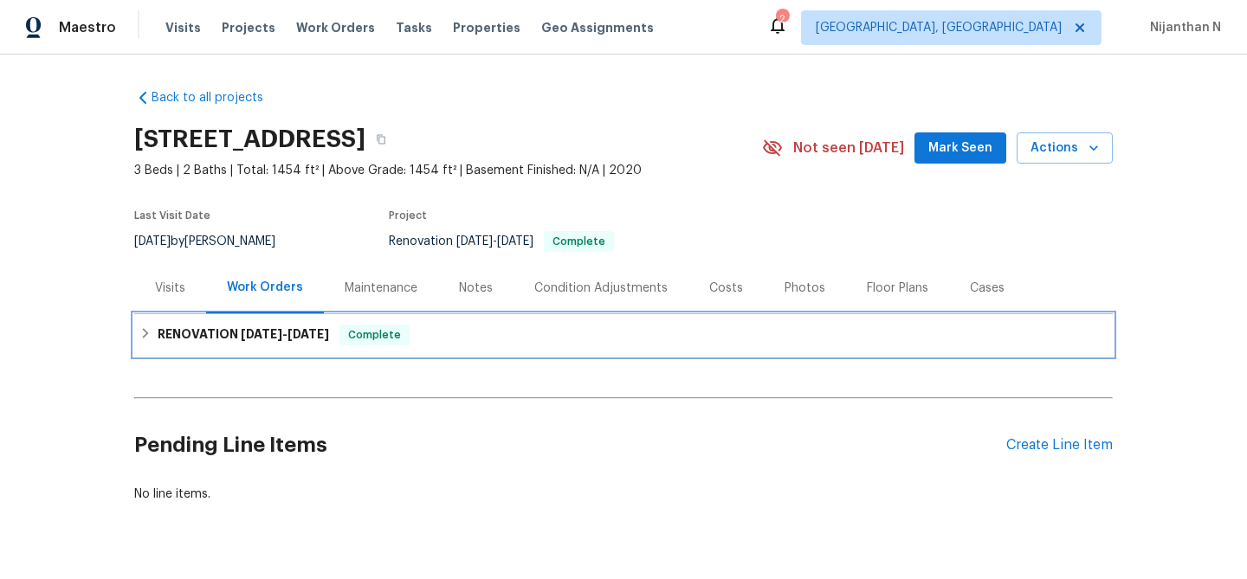
click at [259, 333] on span "[DATE]" at bounding box center [262, 334] width 42 height 12
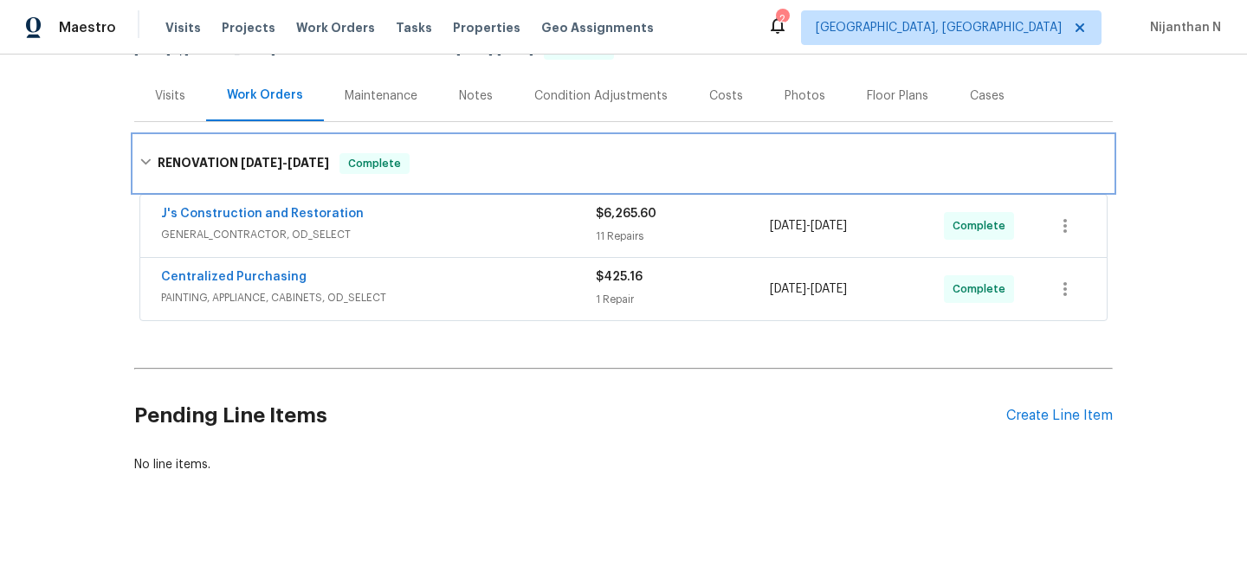
scroll to position [204, 0]
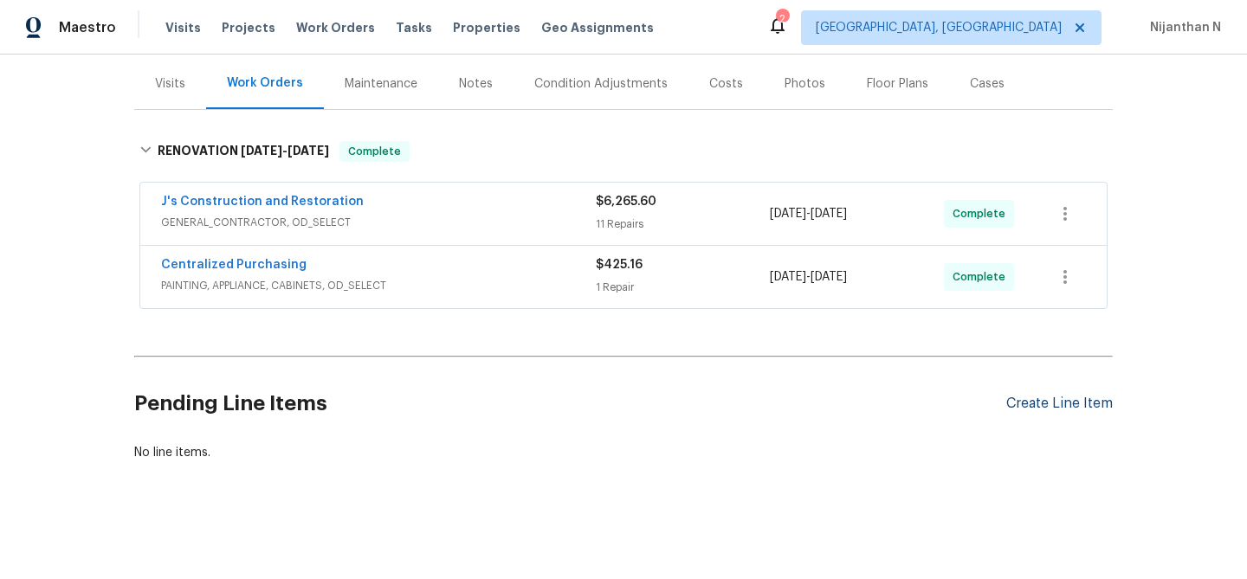
click at [1031, 407] on div "Create Line Item" at bounding box center [1059, 404] width 107 height 16
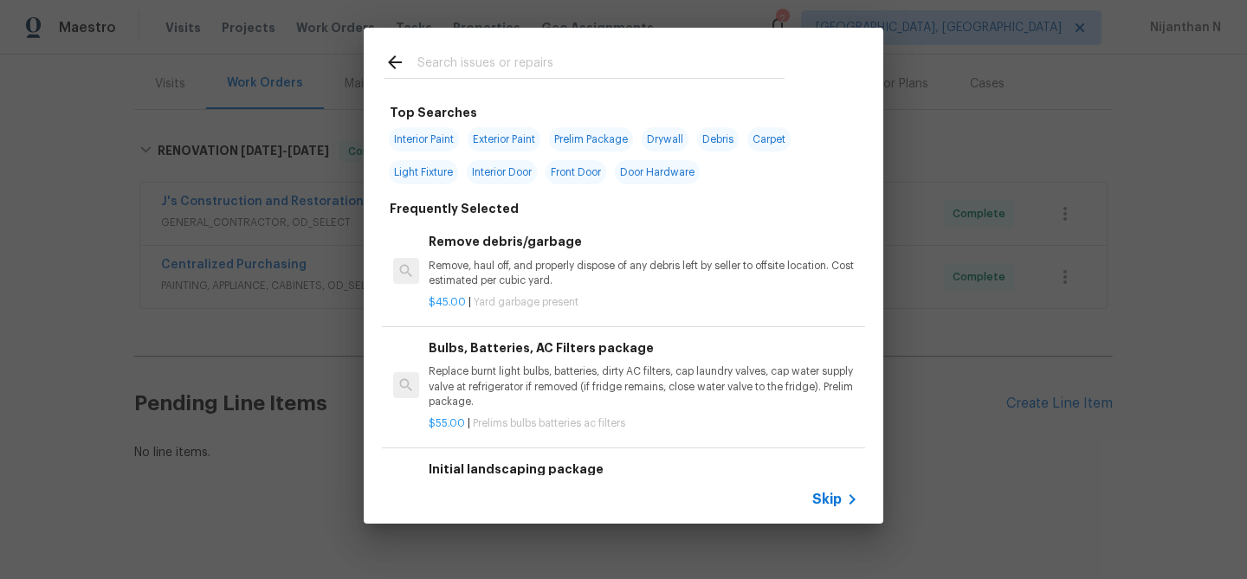
click at [837, 507] on span "Skip" at bounding box center [826, 499] width 29 height 17
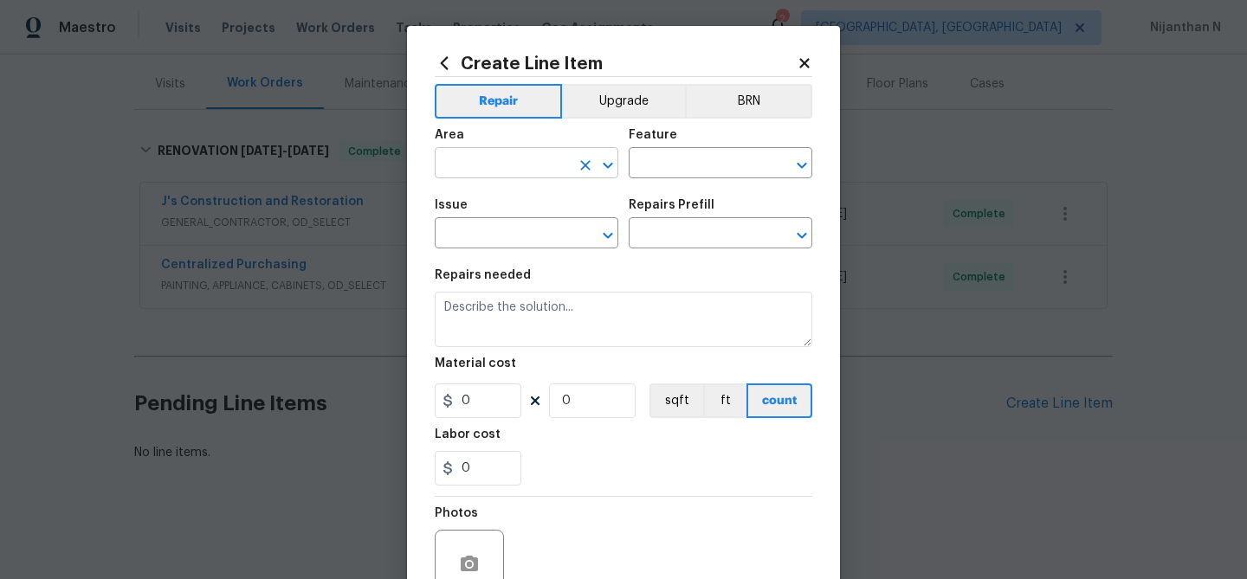
click at [540, 157] on input "text" at bounding box center [502, 165] width 135 height 27
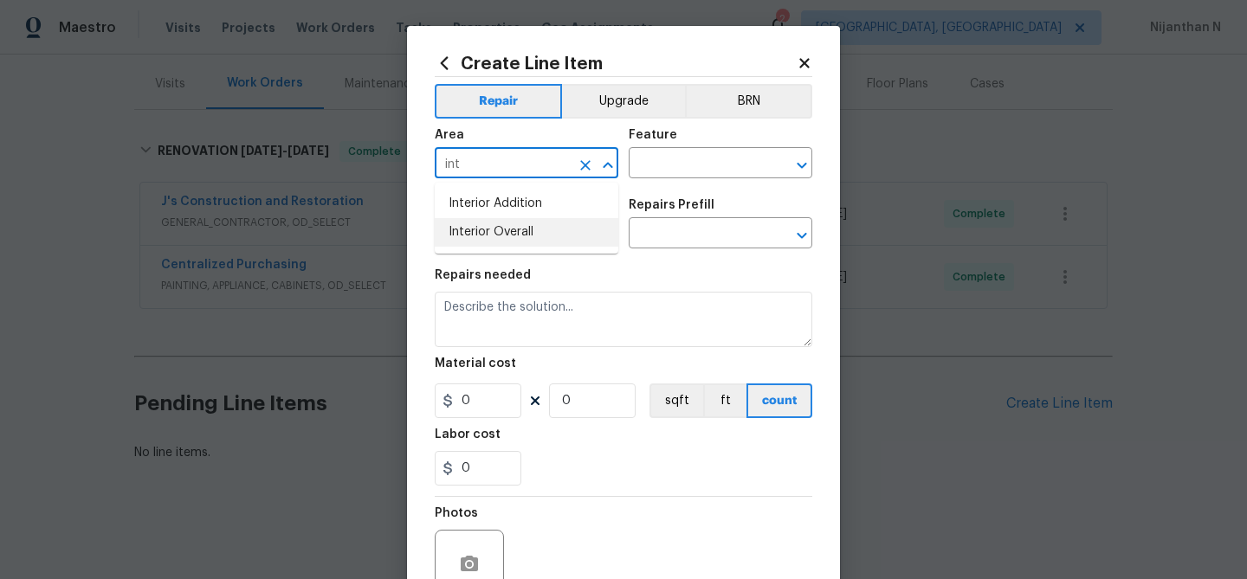
click at [519, 244] on li "Interior Overall" at bounding box center [527, 232] width 184 height 29
type input "Interior Overall"
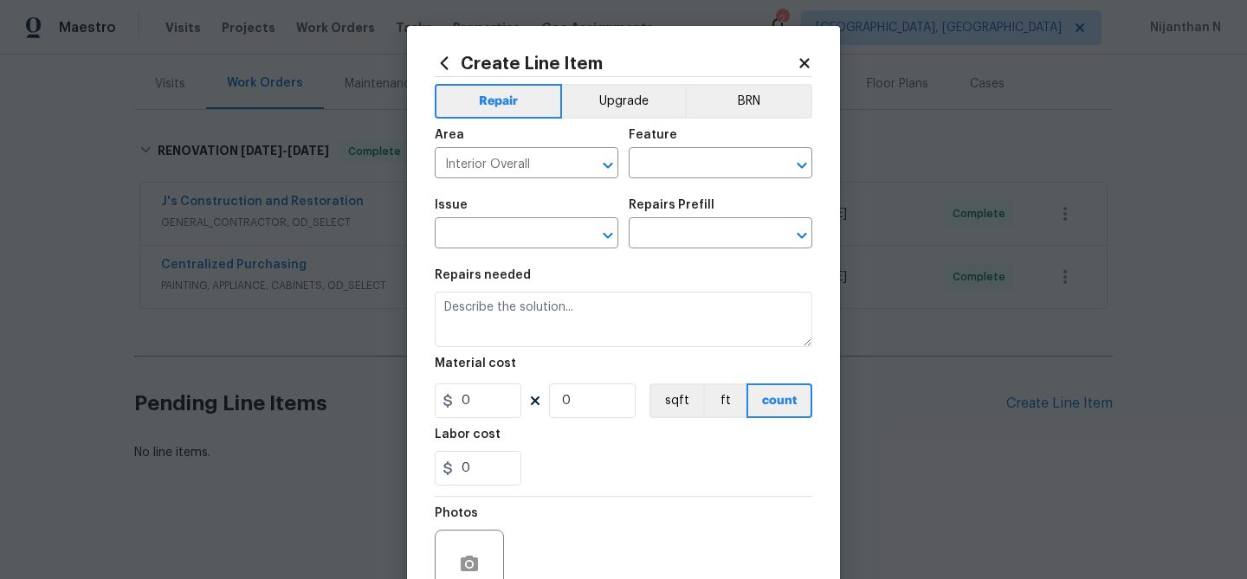
click at [728, 179] on div "Area Interior Overall ​ Feature ​" at bounding box center [624, 154] width 378 height 70
click at [728, 170] on input "text" at bounding box center [696, 165] width 135 height 27
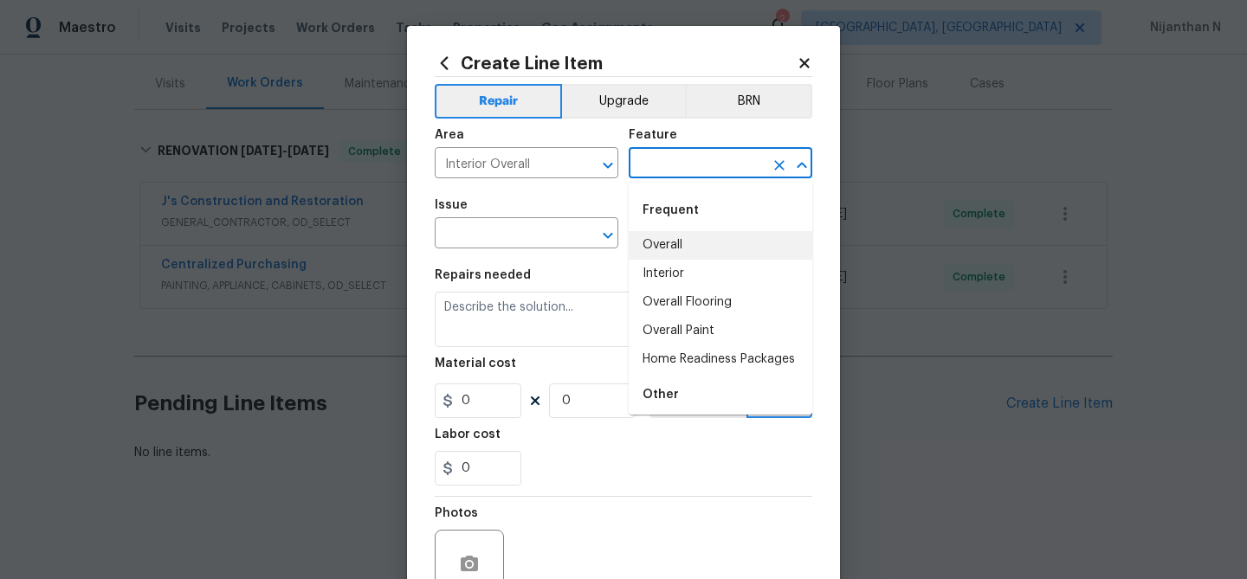
click at [691, 236] on li "Overall" at bounding box center [721, 245] width 184 height 29
type input "Overall"
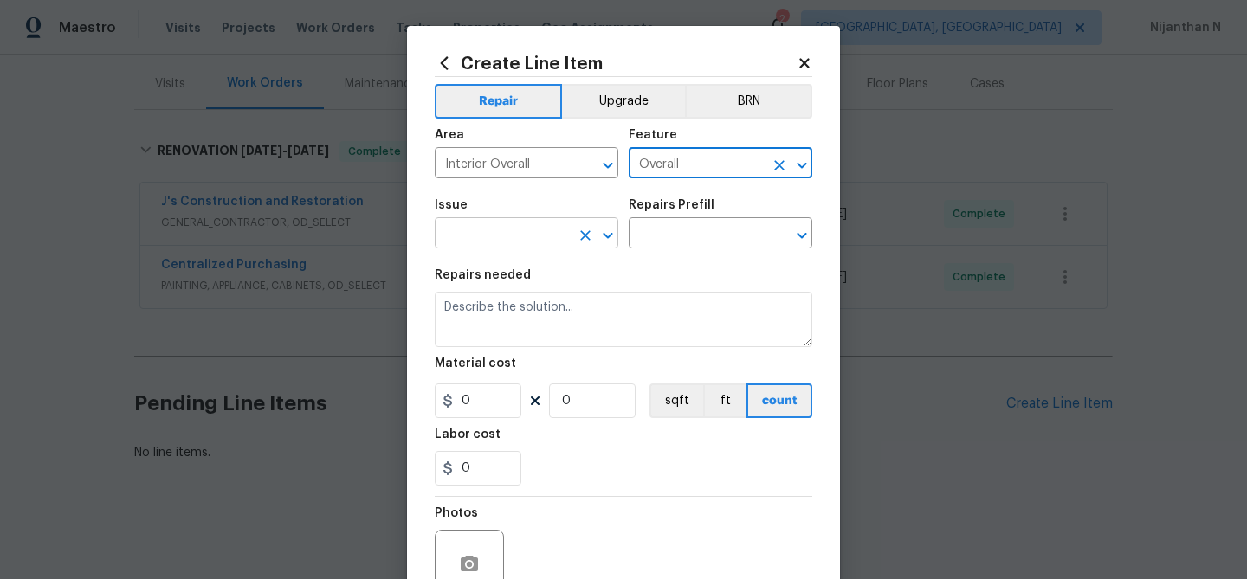
click at [514, 236] on input "text" at bounding box center [502, 235] width 135 height 27
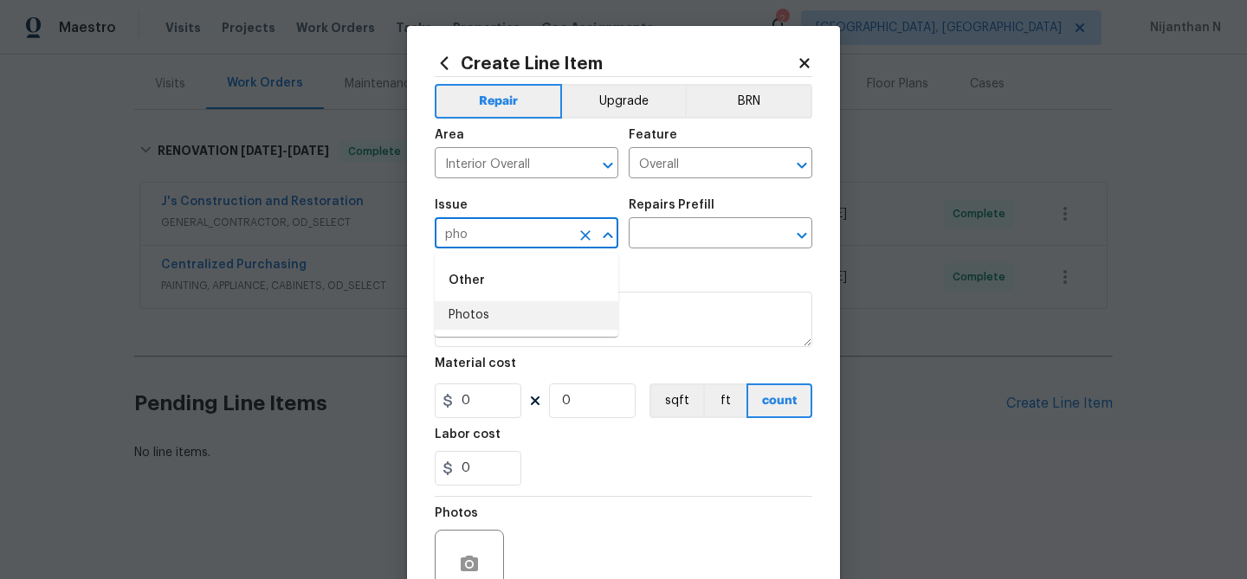
click at [504, 321] on li "Photos" at bounding box center [527, 315] width 184 height 29
type input "Photos"
click at [689, 237] on input "text" at bounding box center [696, 235] width 135 height 27
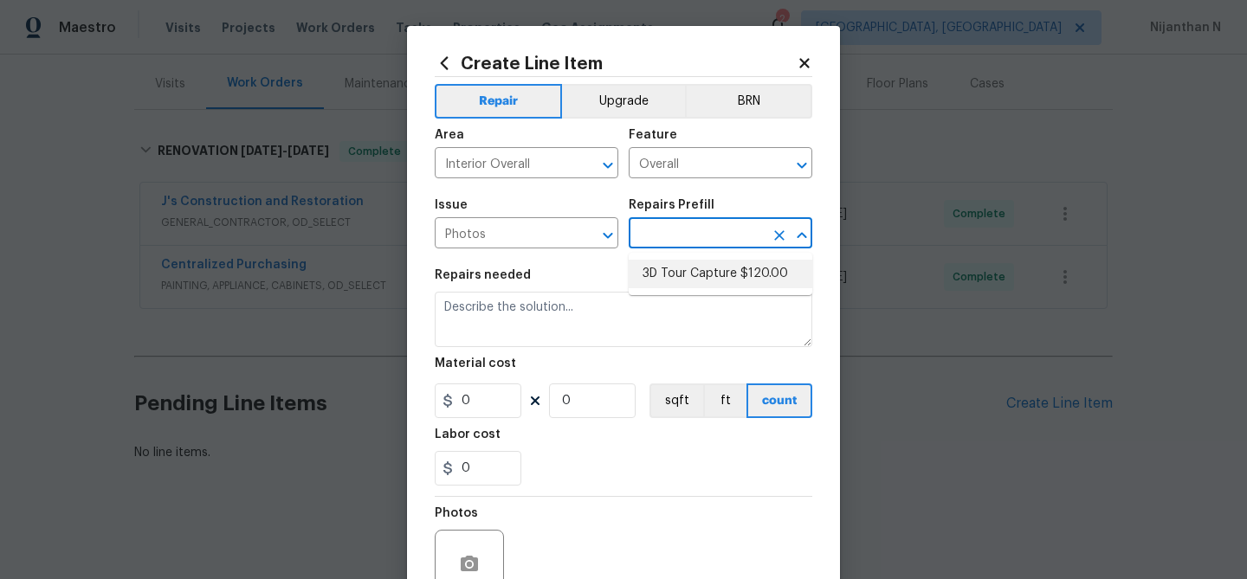
click at [688, 273] on li "3D Tour Capture $120.00" at bounding box center [721, 274] width 184 height 29
type input "3D Tour Capture $120.00"
type textarea "Capture 3D tour of home"
type input "1"
type input "120"
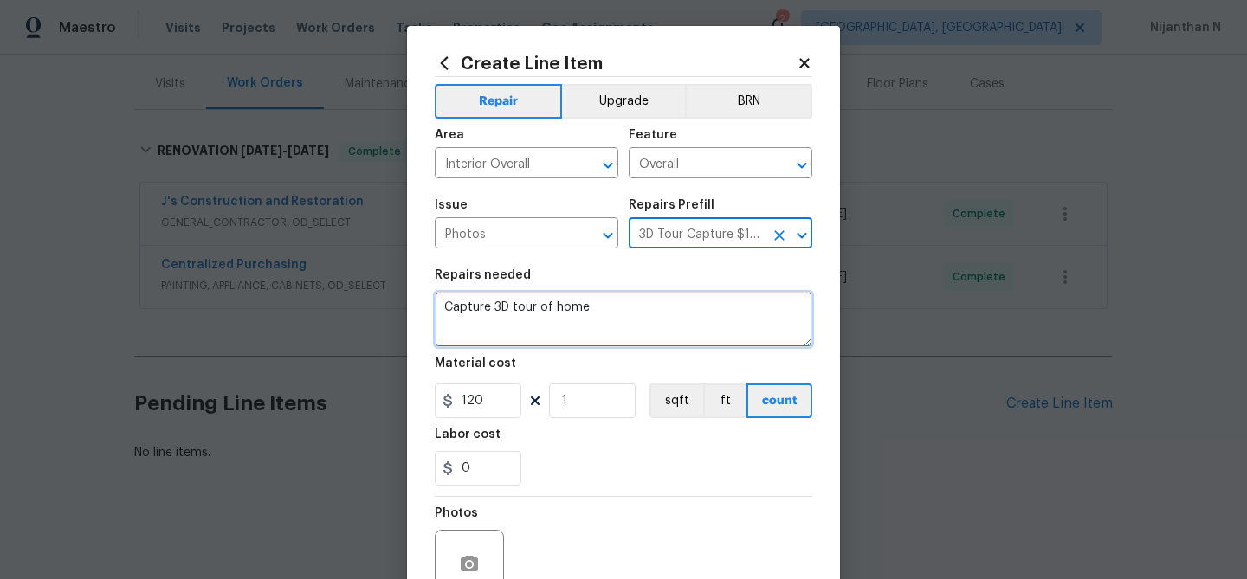
click at [532, 322] on textarea "Capture 3D tour of home" at bounding box center [624, 319] width 378 height 55
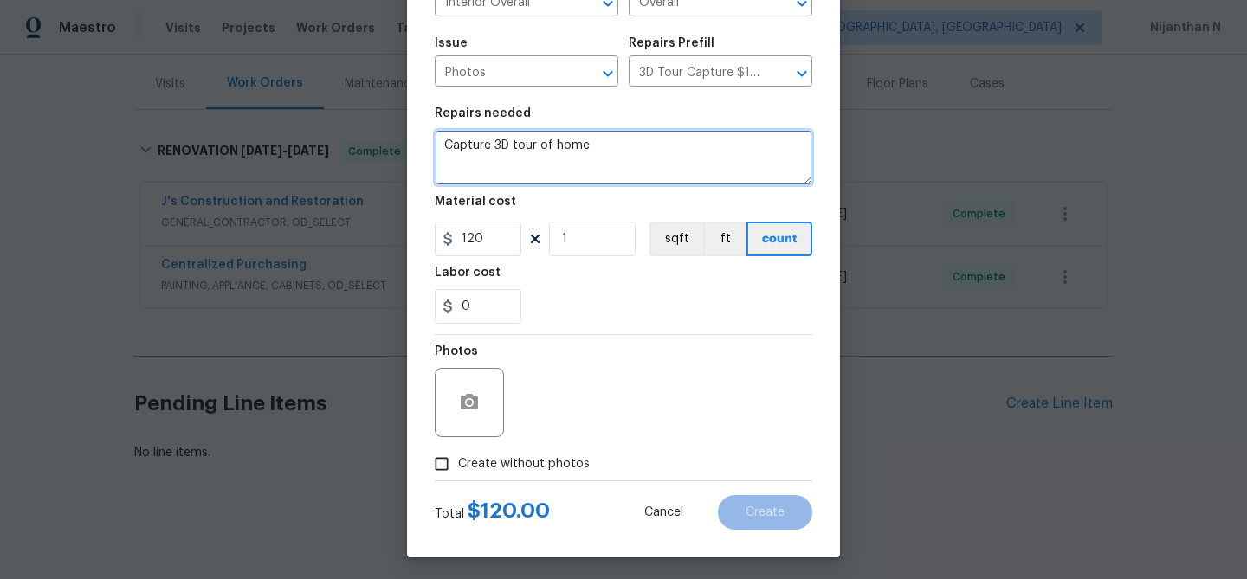
scroll to position [167, 0]
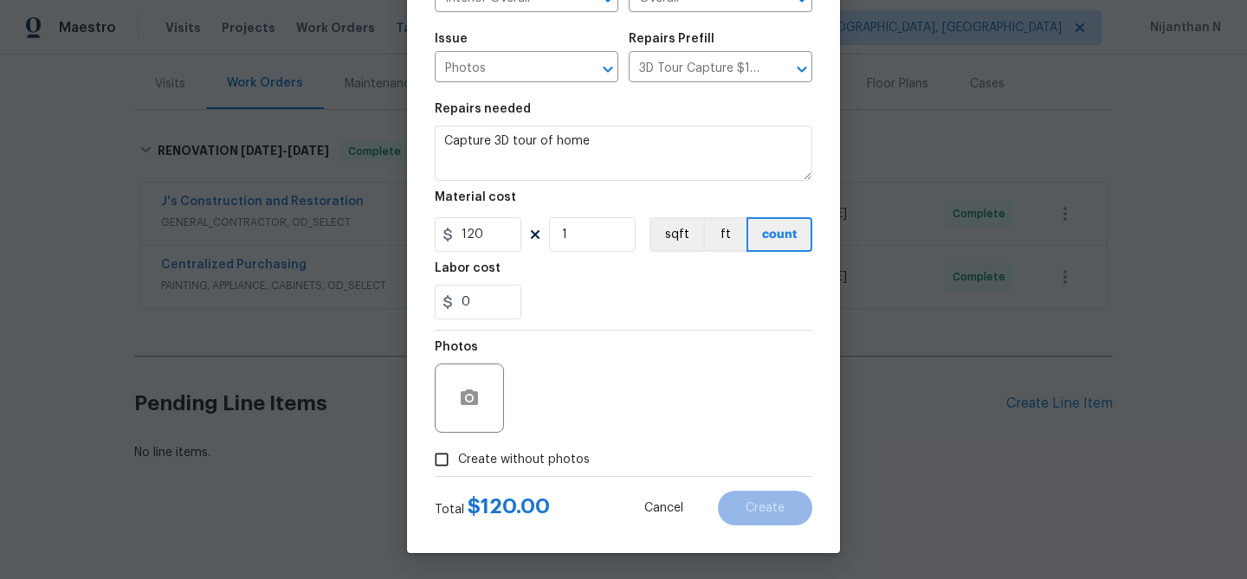
click at [444, 468] on input "Create without photos" at bounding box center [441, 459] width 33 height 33
checkbox input "true"
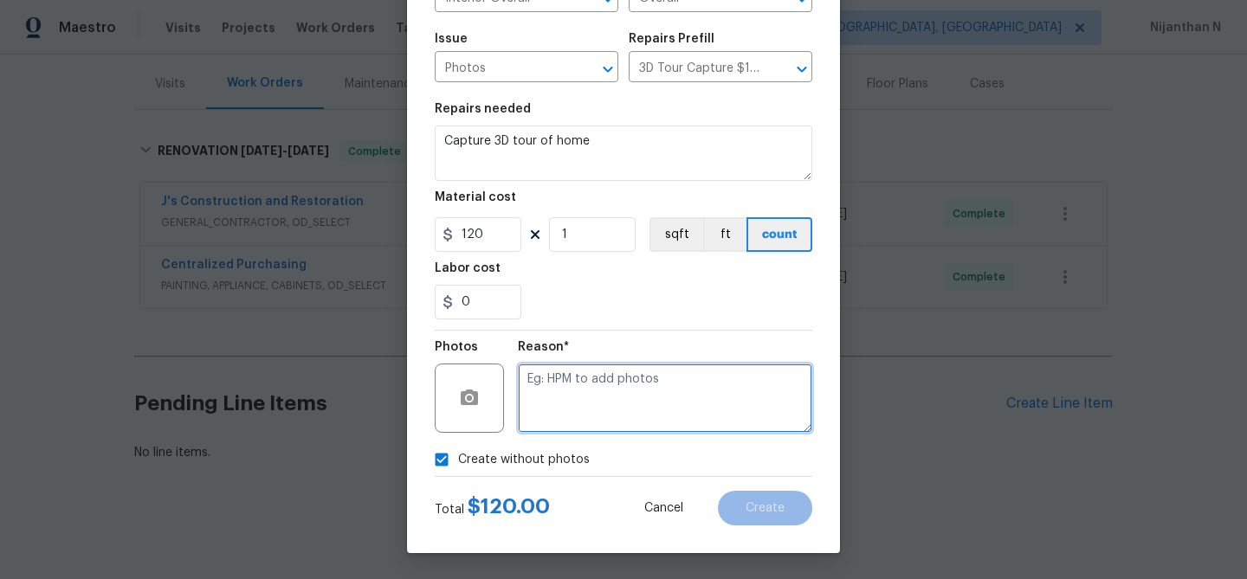
click at [624, 404] on textarea at bounding box center [665, 398] width 294 height 69
type textarea "."
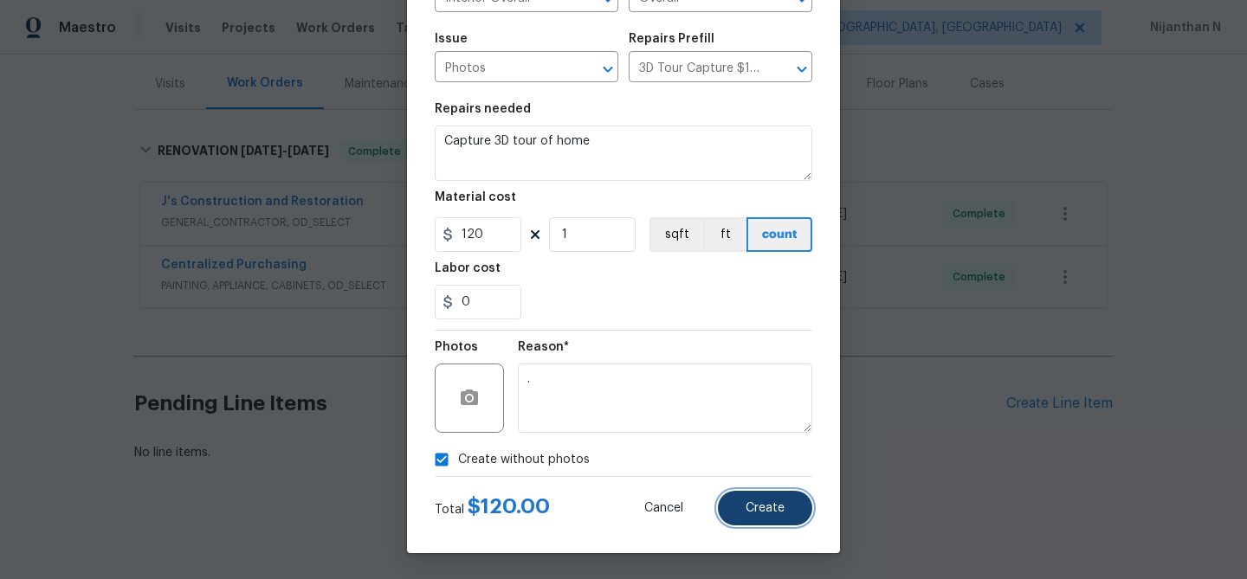
click at [755, 507] on span "Create" at bounding box center [765, 508] width 39 height 13
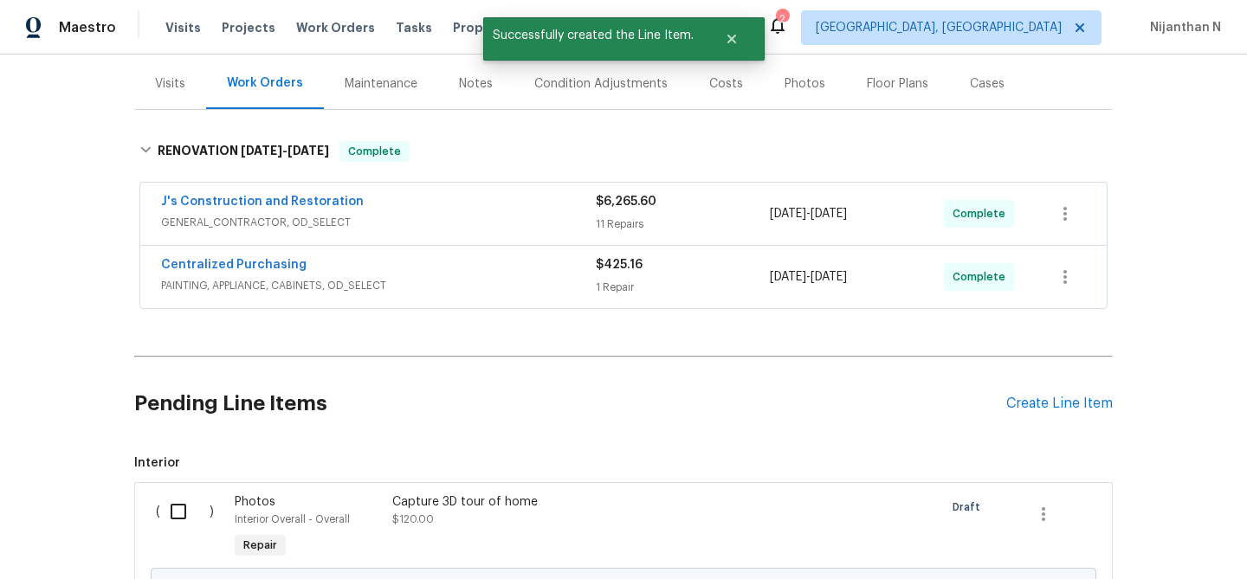
scroll to position [402, 0]
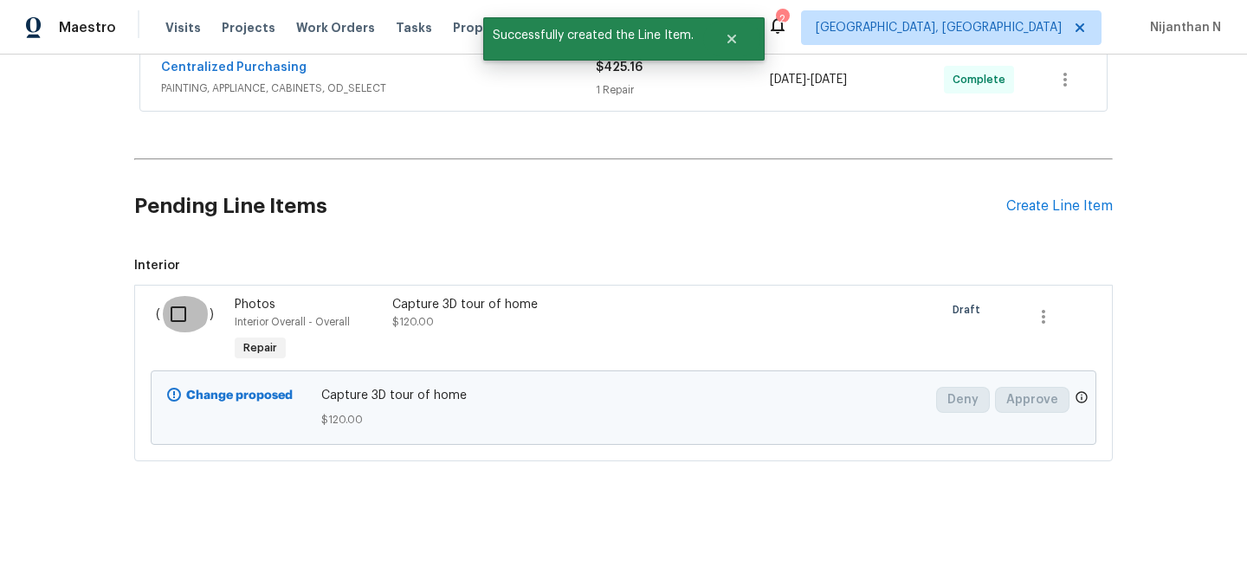
click at [190, 313] on input "checkbox" at bounding box center [184, 314] width 49 height 36
checkbox input "true"
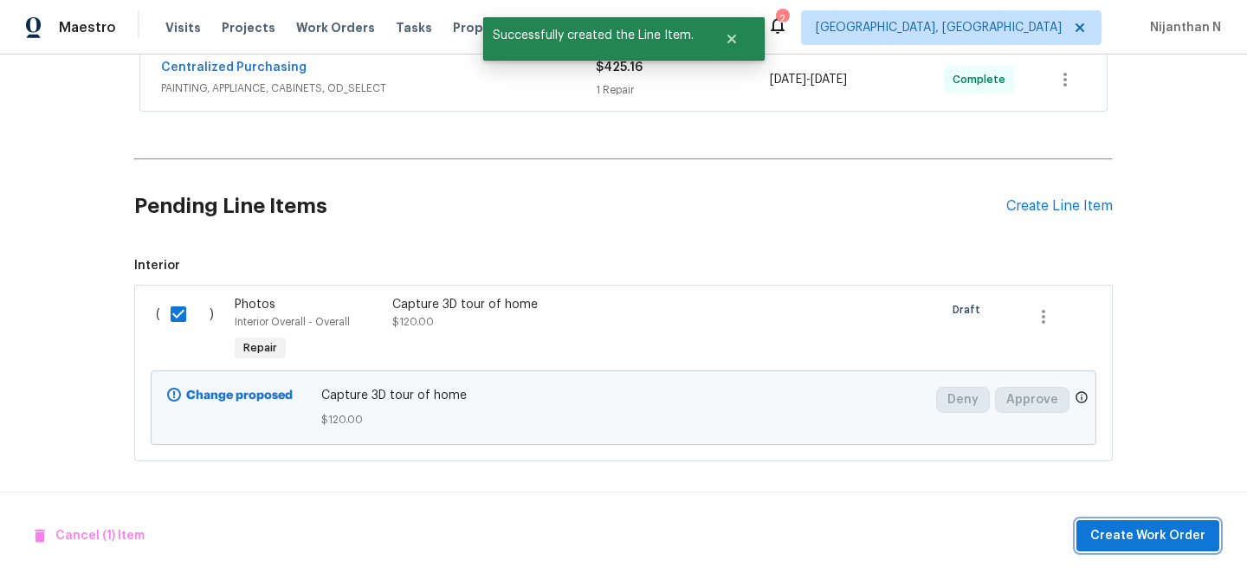
click at [1139, 534] on span "Create Work Order" at bounding box center [1147, 537] width 115 height 22
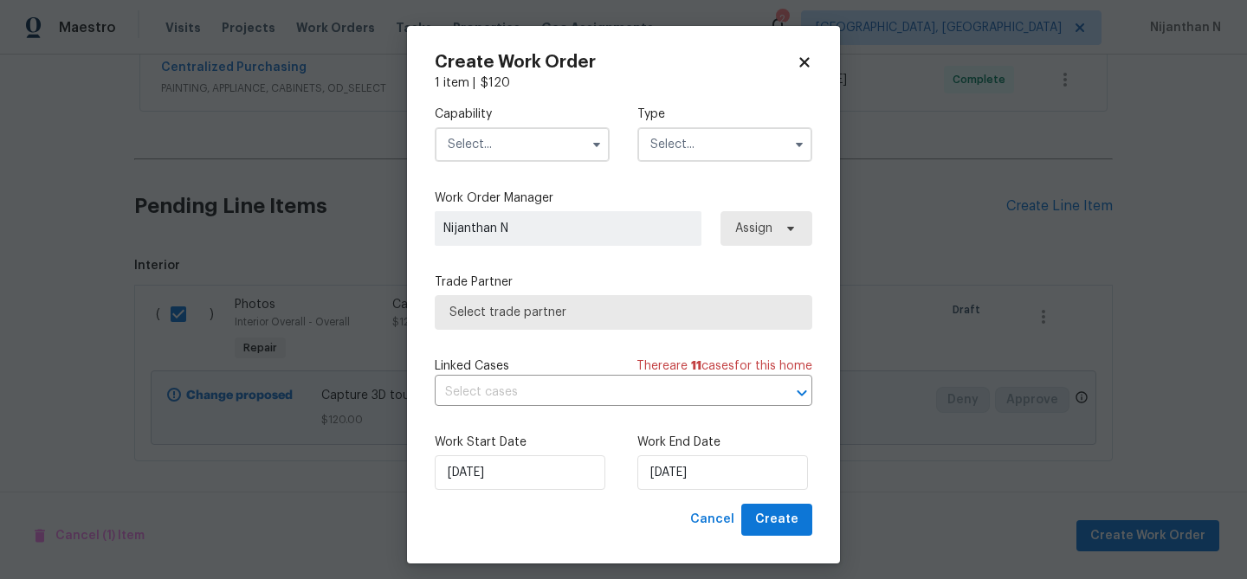
click at [542, 146] on input "text" at bounding box center [522, 144] width 175 height 35
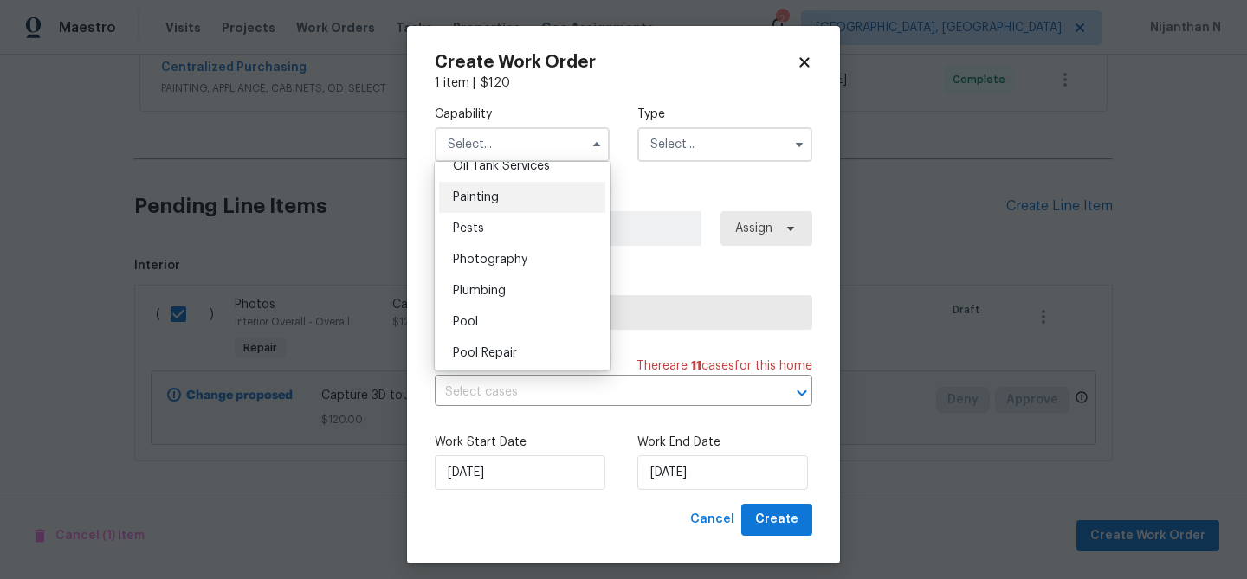
scroll to position [1445, 0]
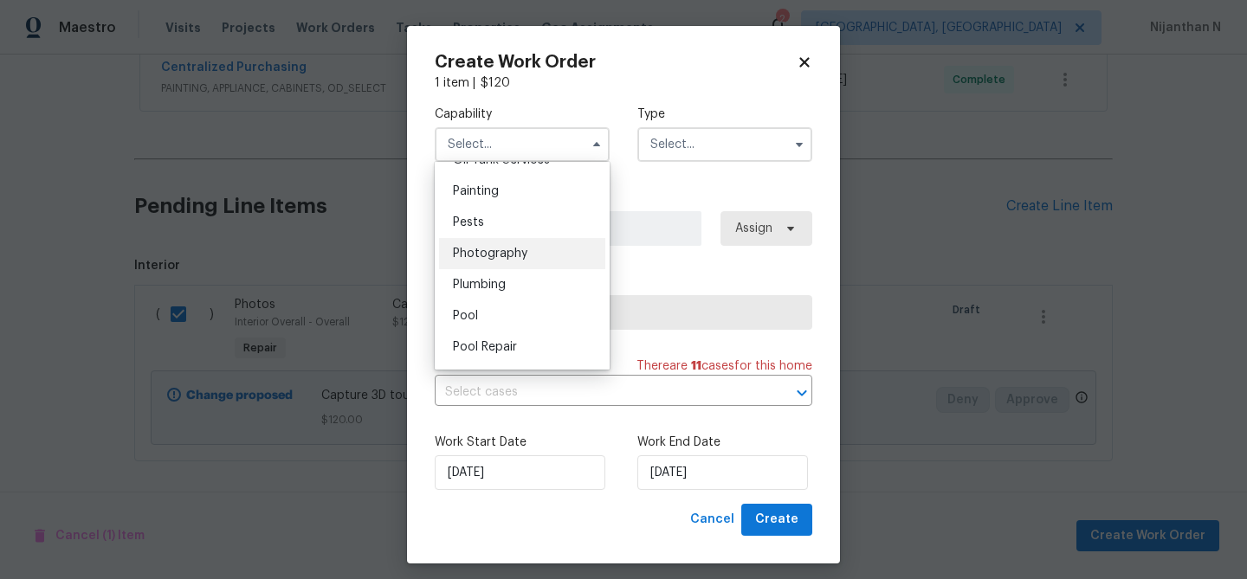
click at [502, 249] on span "Photography" at bounding box center [490, 254] width 74 height 12
type input "Photography"
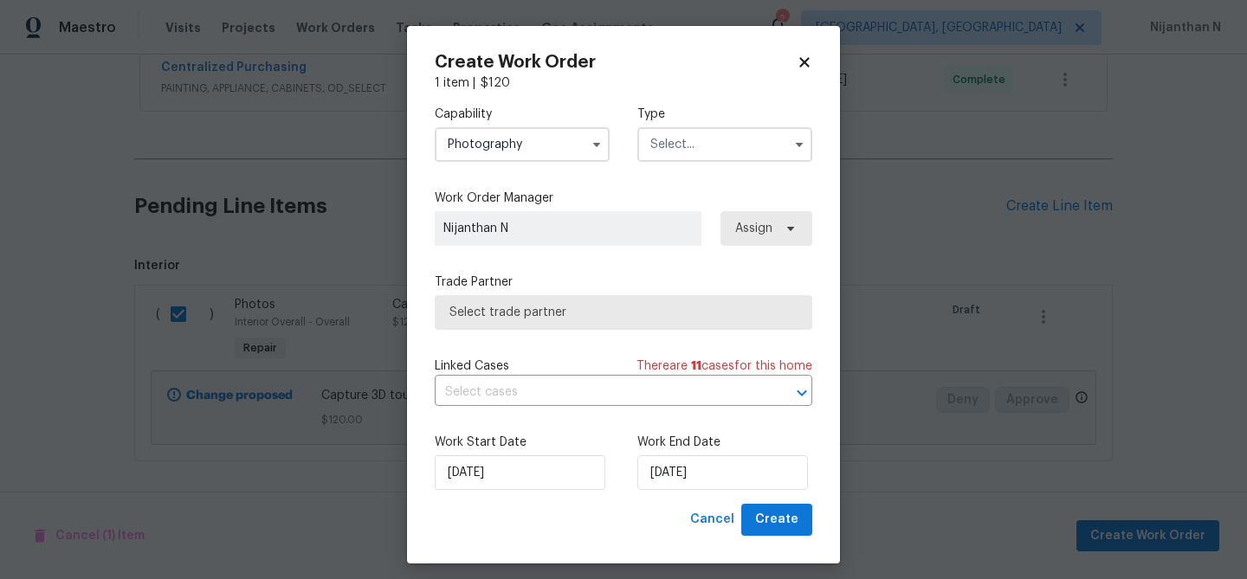
click at [687, 152] on input "text" at bounding box center [724, 144] width 175 height 35
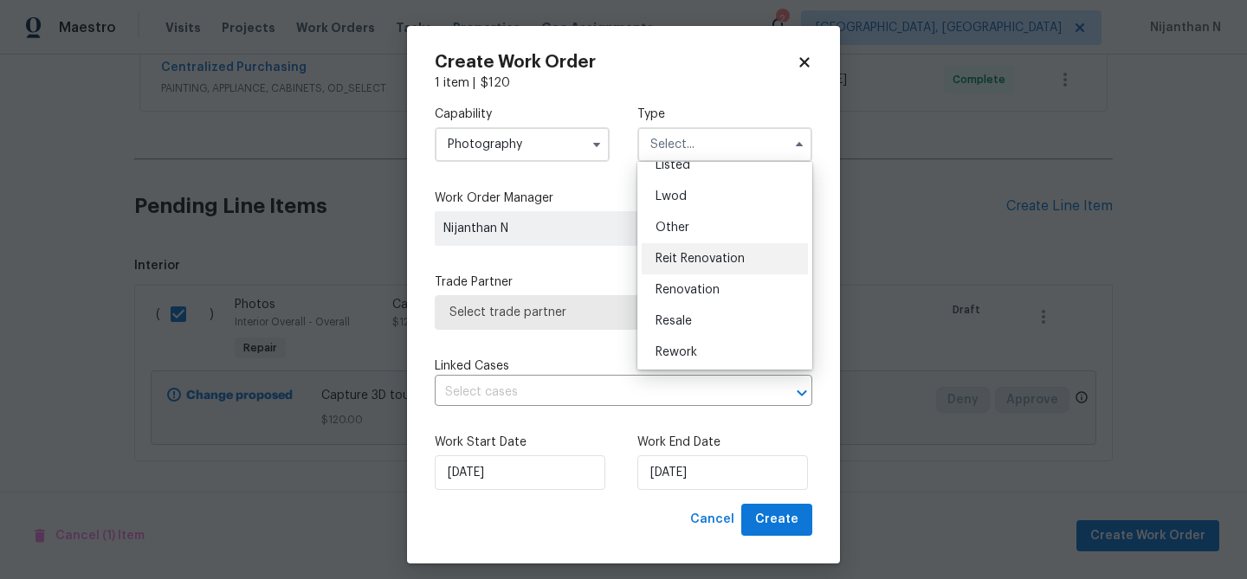
scroll to position [152, 0]
click at [693, 255] on div "Other" at bounding box center [725, 248] width 166 height 31
type input "Other"
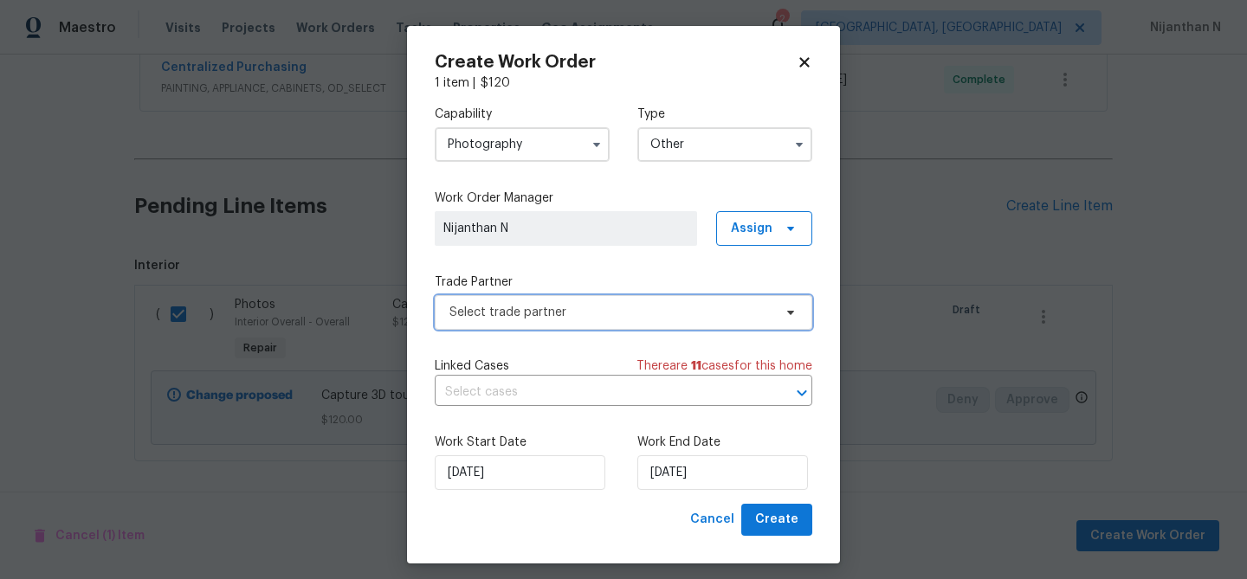
click at [543, 307] on span "Select trade partner" at bounding box center [610, 312] width 323 height 17
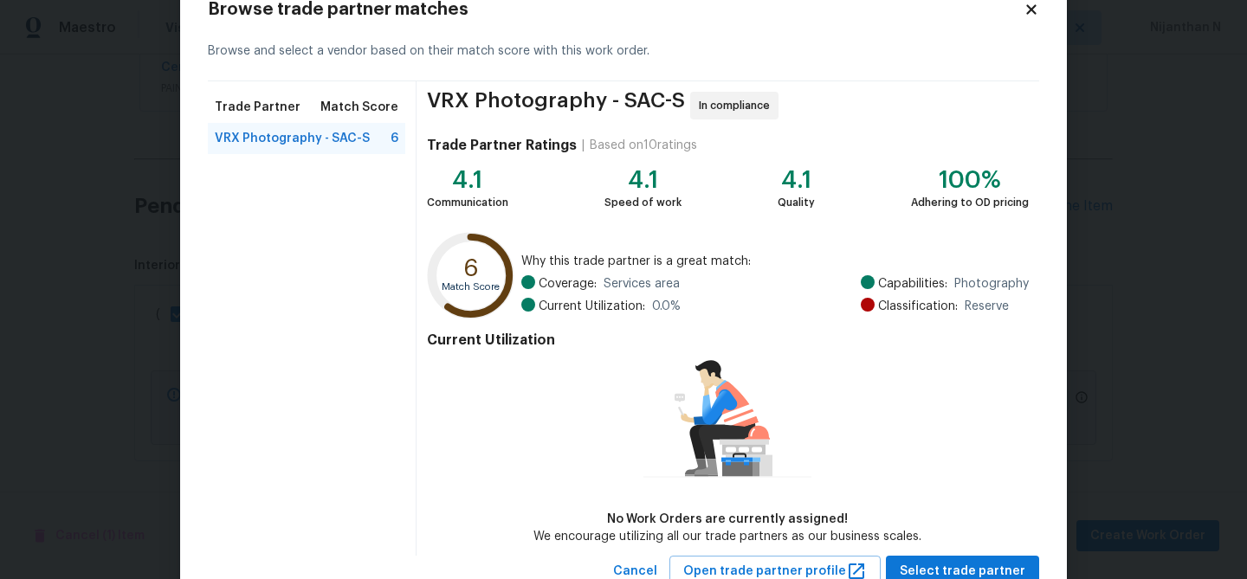
scroll to position [113, 0]
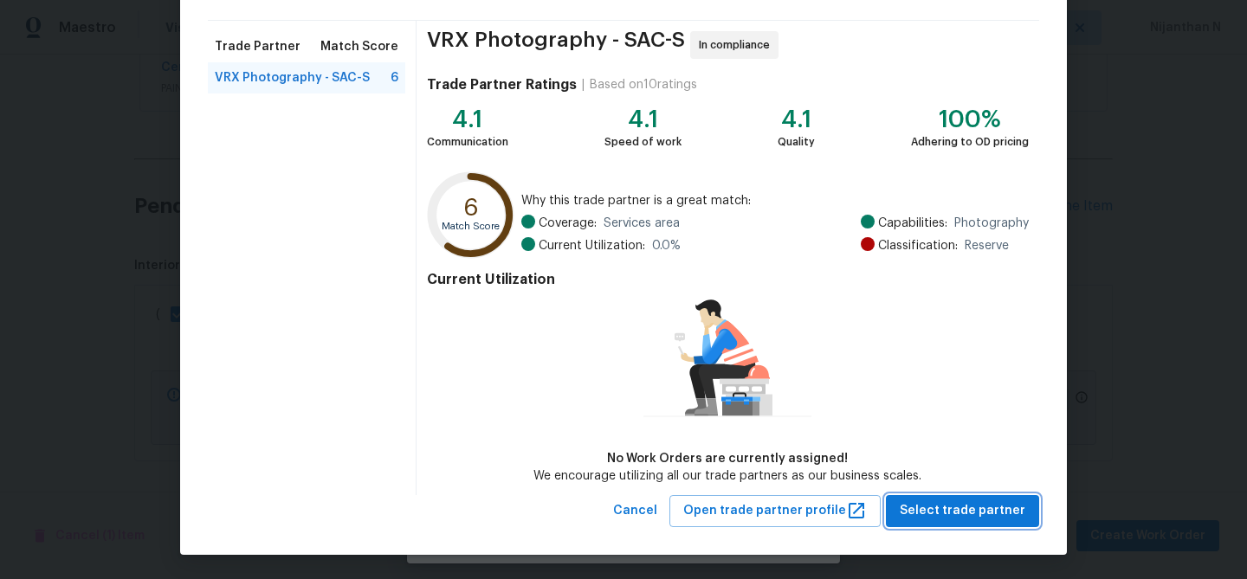
click at [988, 509] on span "Select trade partner" at bounding box center [963, 512] width 126 height 22
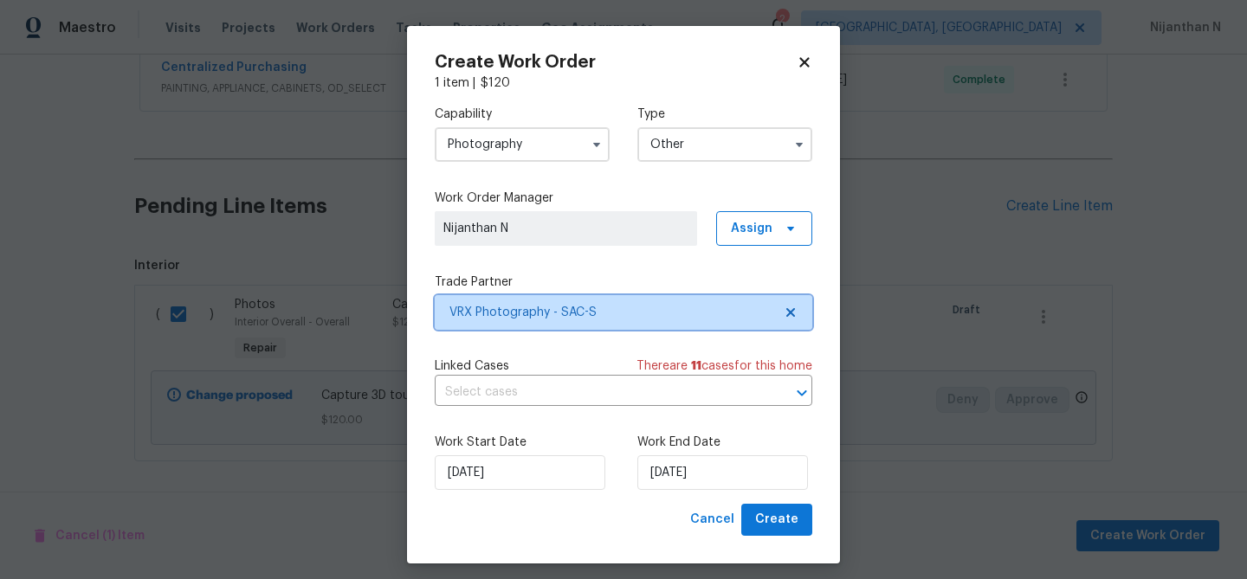
scroll to position [0, 0]
click at [583, 396] on input "text" at bounding box center [599, 392] width 329 height 27
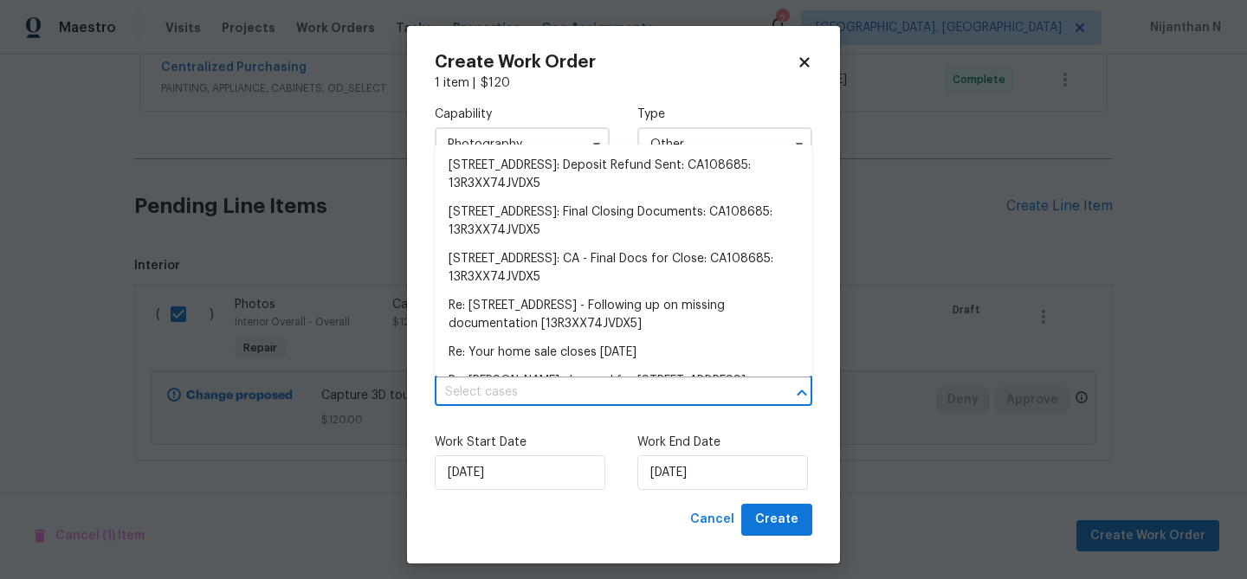
click at [579, 437] on label "Work Start Date" at bounding box center [522, 442] width 175 height 17
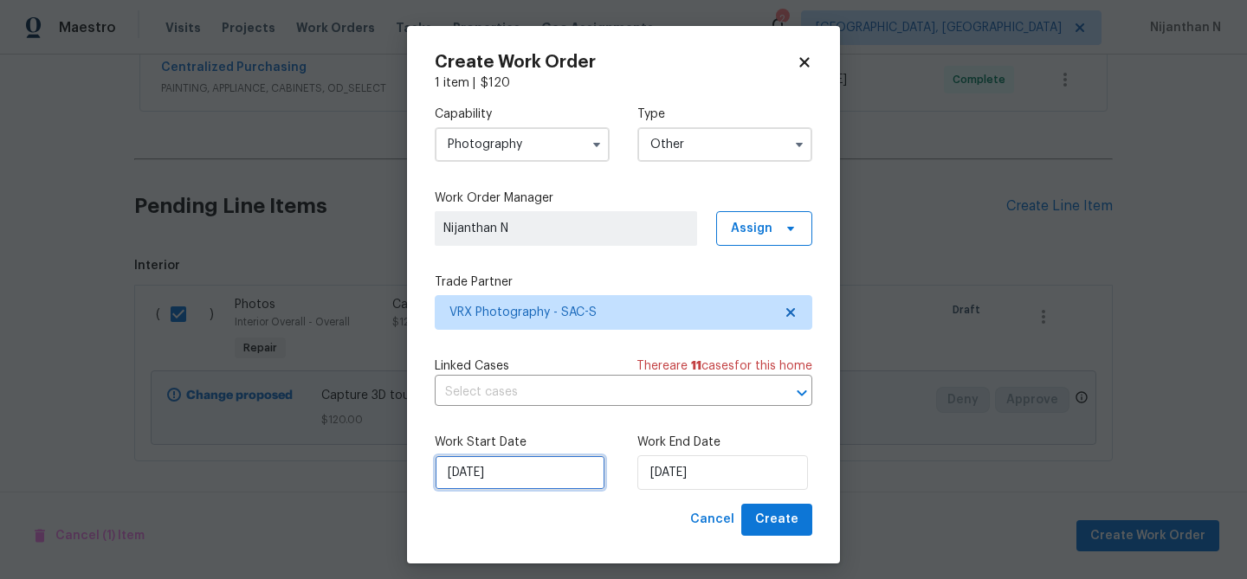
click at [508, 465] on input "[DATE]" at bounding box center [520, 473] width 171 height 35
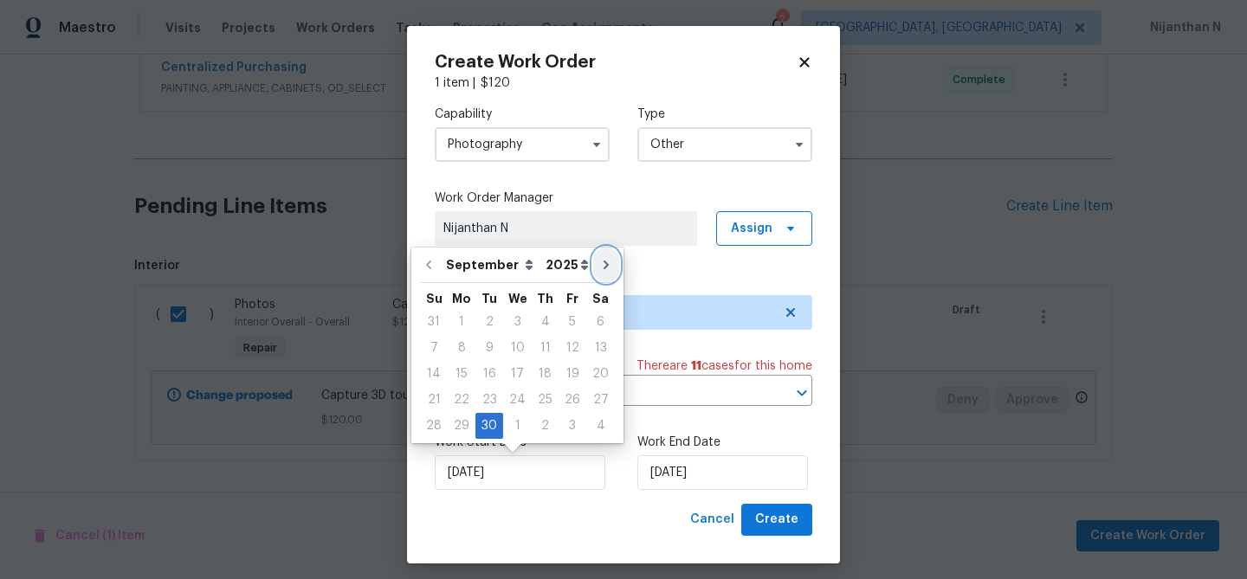
click at [599, 258] on icon "Go to next month" at bounding box center [606, 265] width 14 height 14
type input "[DATE]"
select select "9"
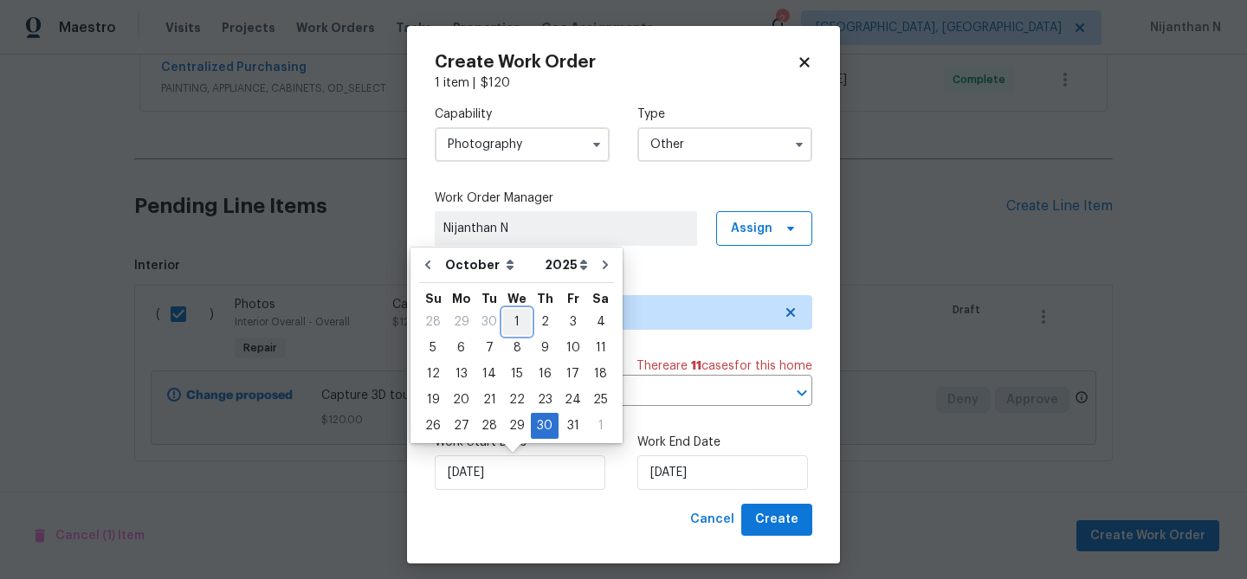
click at [518, 320] on div "1" at bounding box center [517, 322] width 28 height 24
type input "[DATE]"
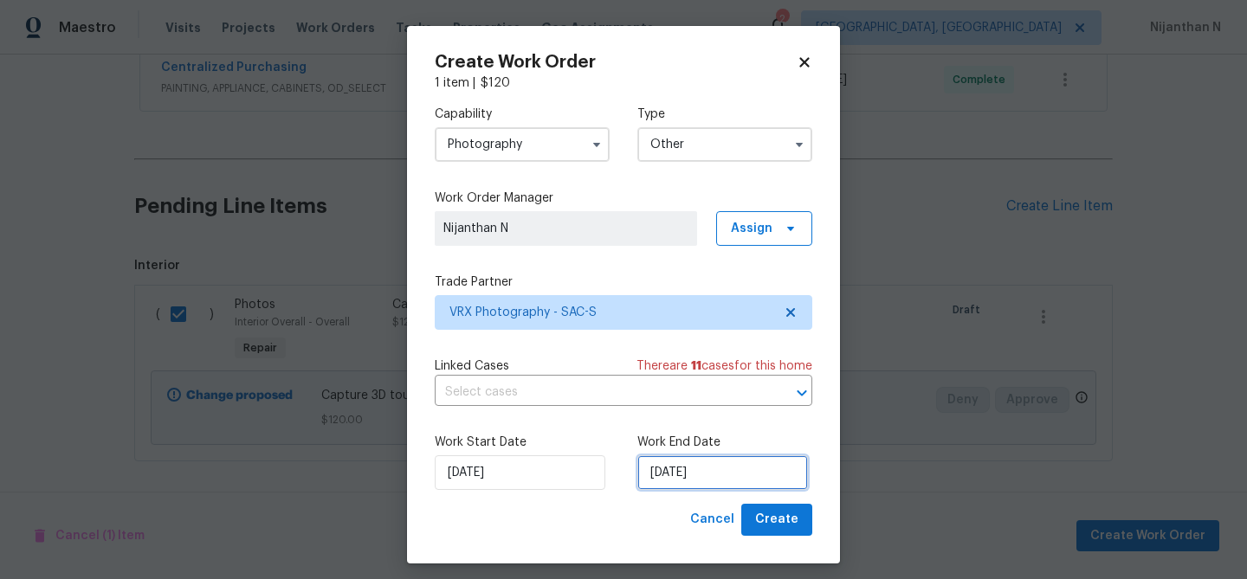
click at [723, 482] on input "[DATE]" at bounding box center [722, 473] width 171 height 35
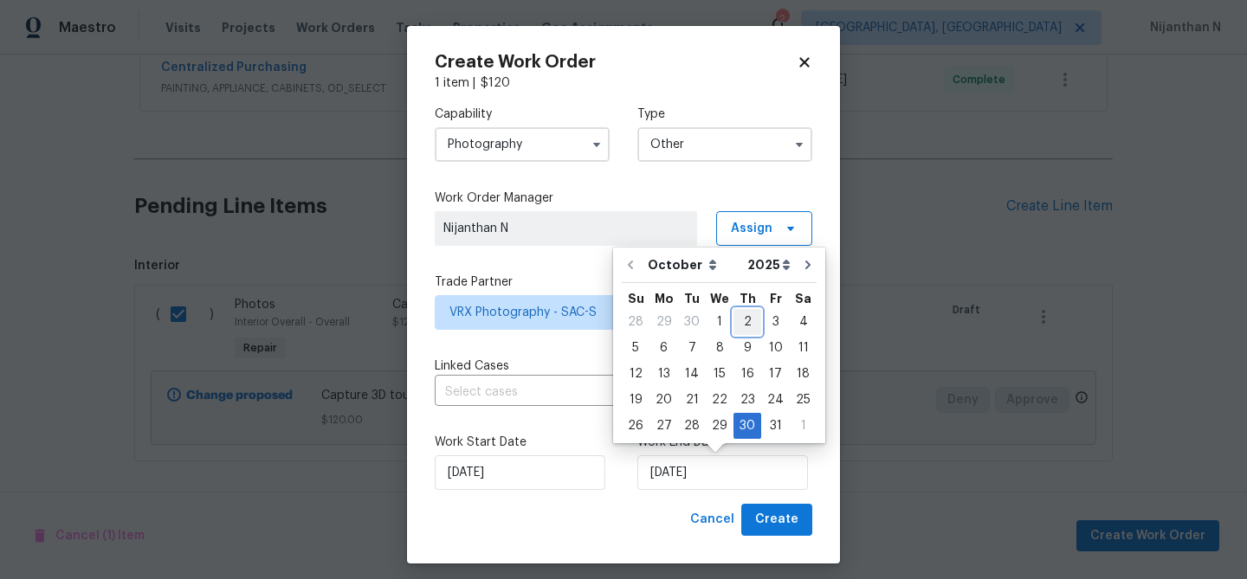
click at [748, 323] on div "2" at bounding box center [748, 322] width 28 height 24
type input "[DATE]"
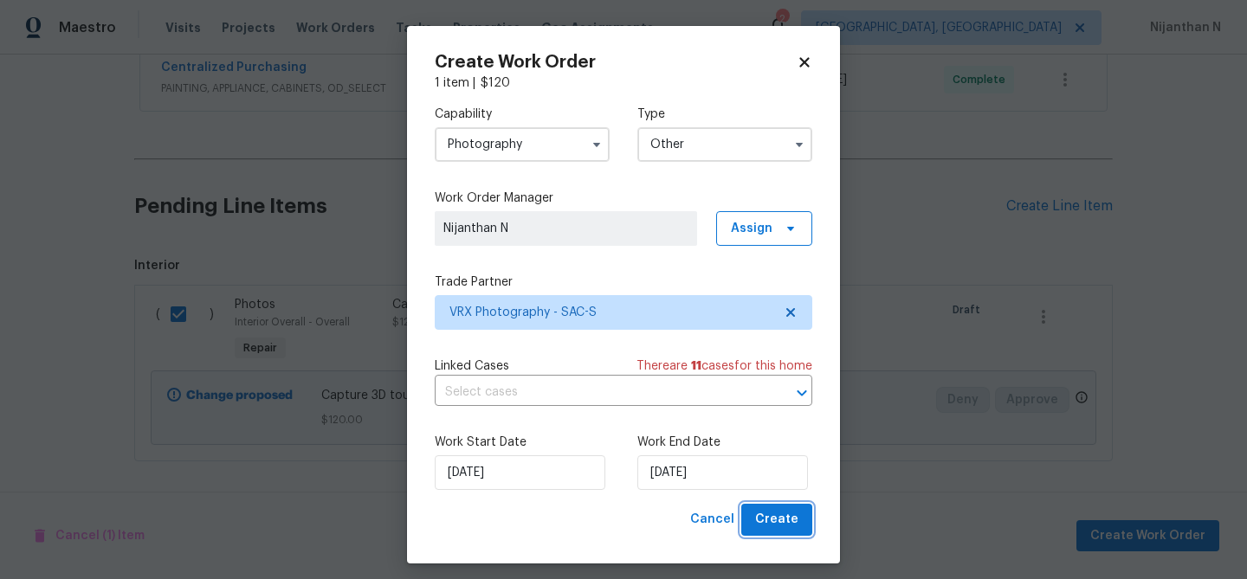
click at [777, 513] on span "Create" at bounding box center [776, 520] width 43 height 22
checkbox input "false"
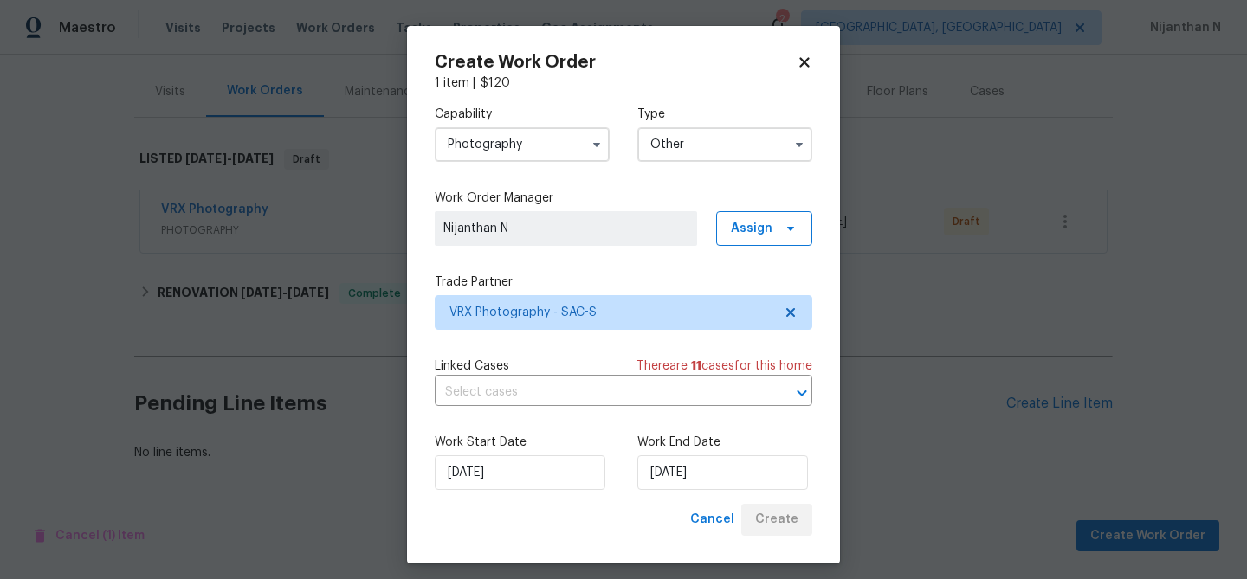
scroll to position [197, 0]
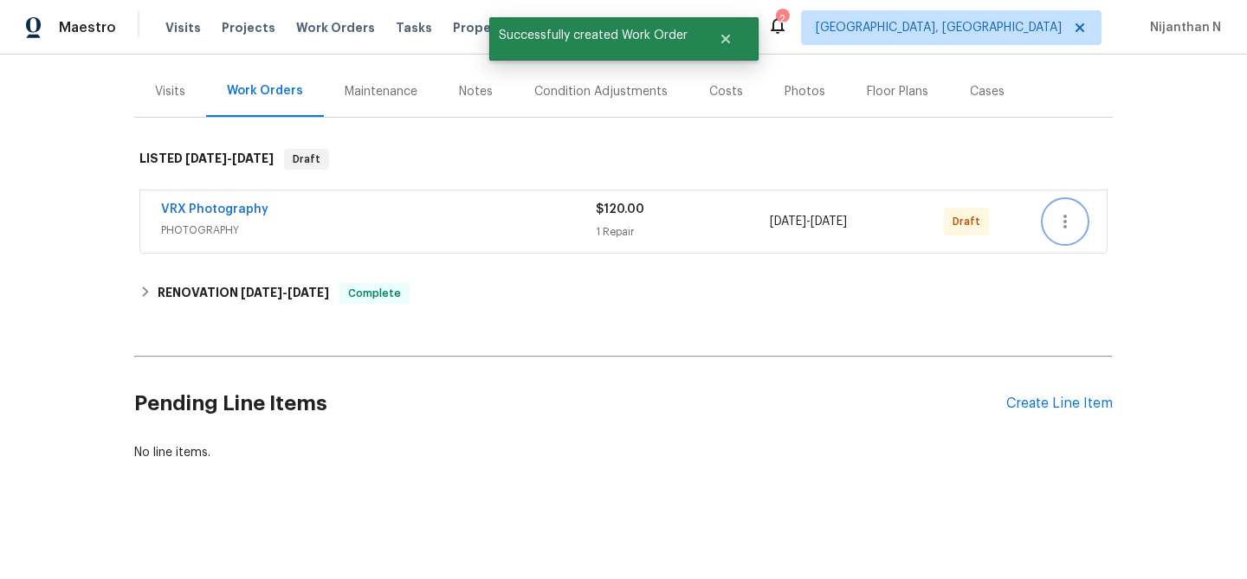
click at [1060, 224] on icon "button" at bounding box center [1065, 221] width 21 height 21
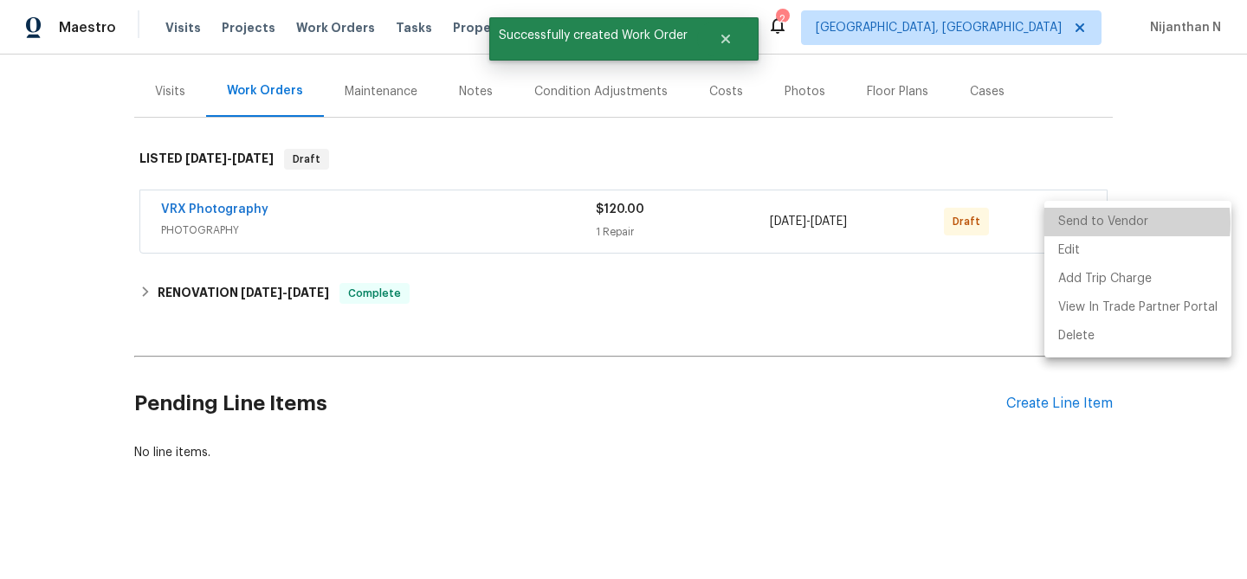
click at [1108, 223] on li "Send to Vendor" at bounding box center [1137, 222] width 187 height 29
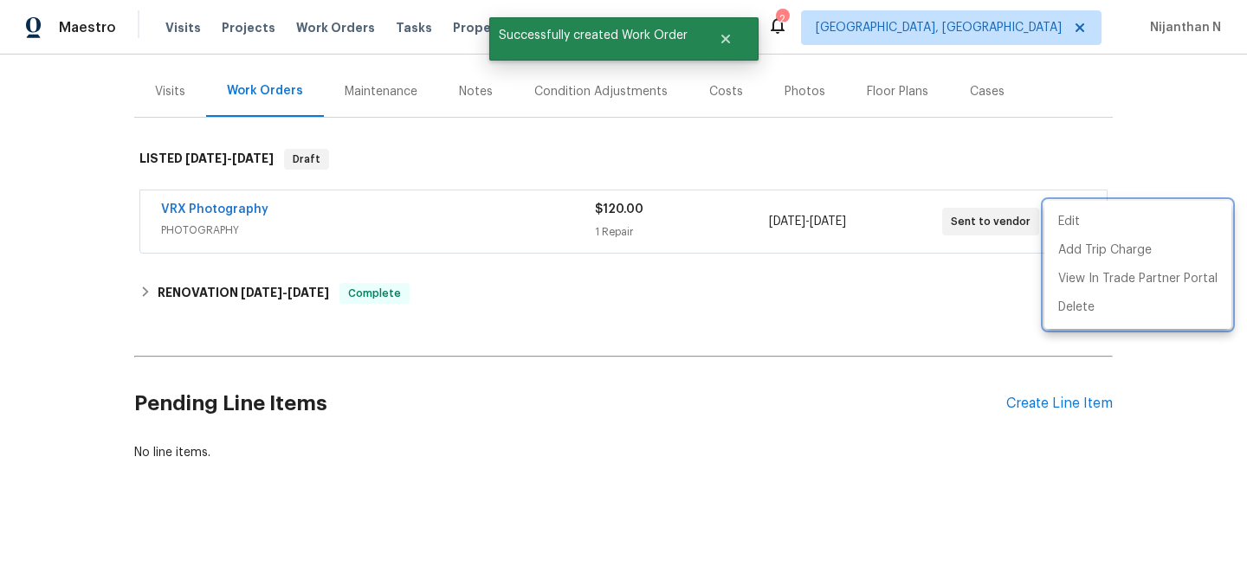
click at [770, 280] on div at bounding box center [623, 289] width 1247 height 579
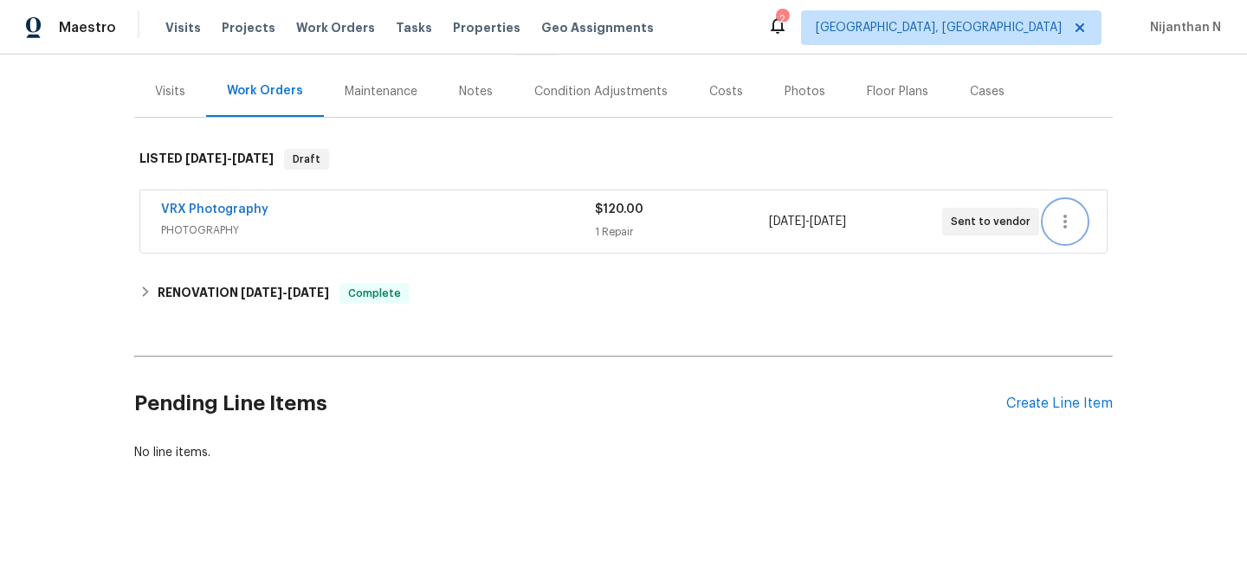
scroll to position [146, 0]
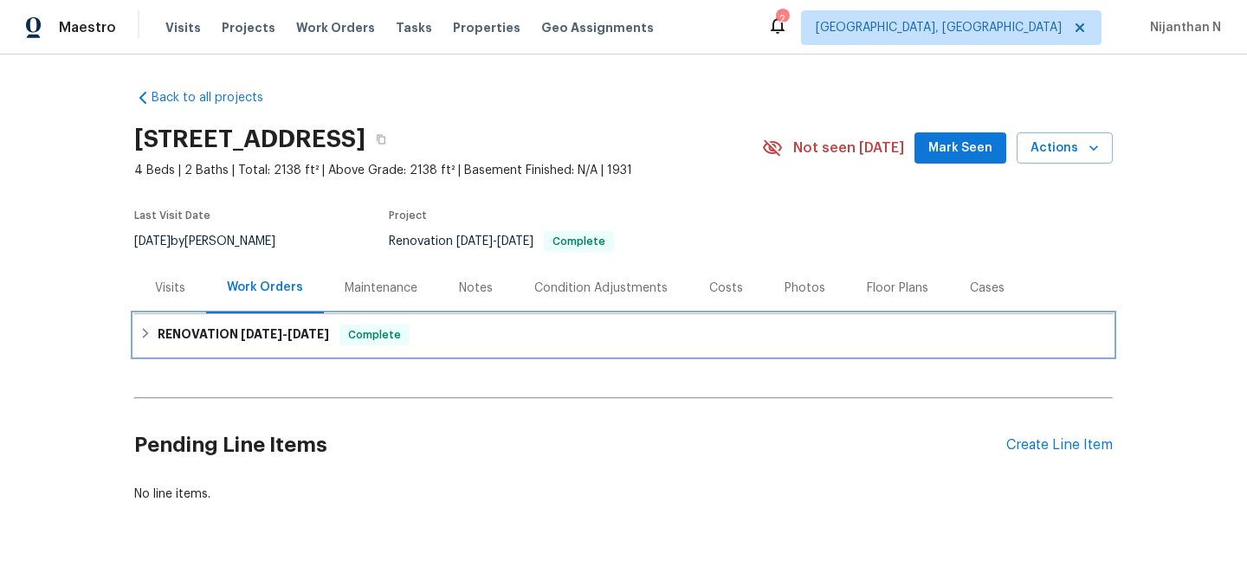
click at [180, 327] on h6 "RENOVATION [DATE] - [DATE]" at bounding box center [243, 335] width 171 height 21
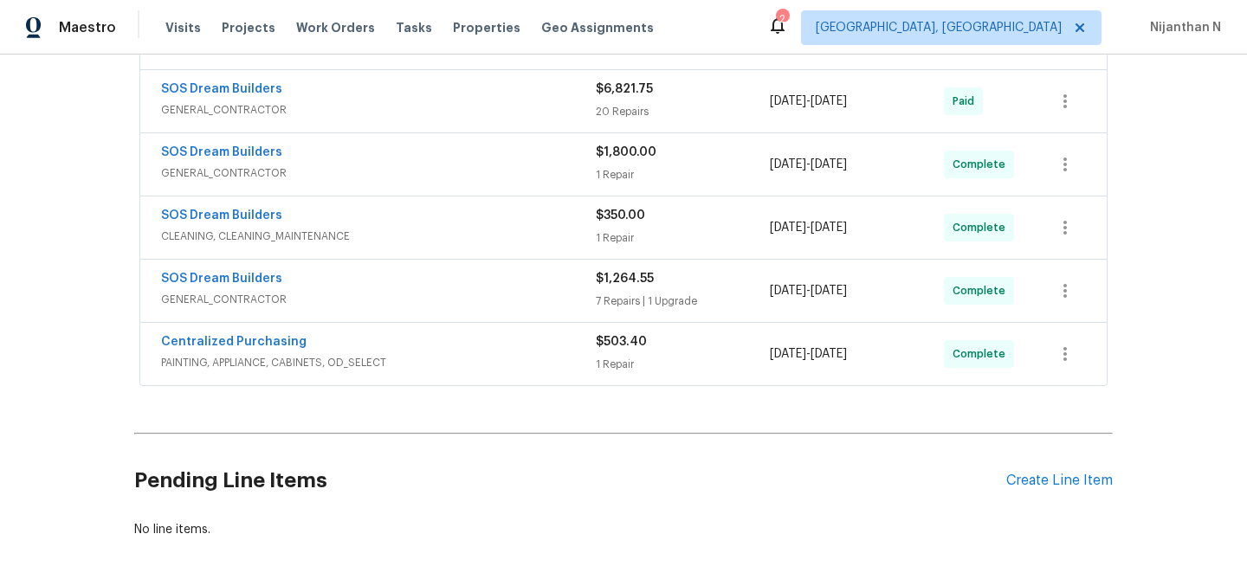
scroll to position [459, 0]
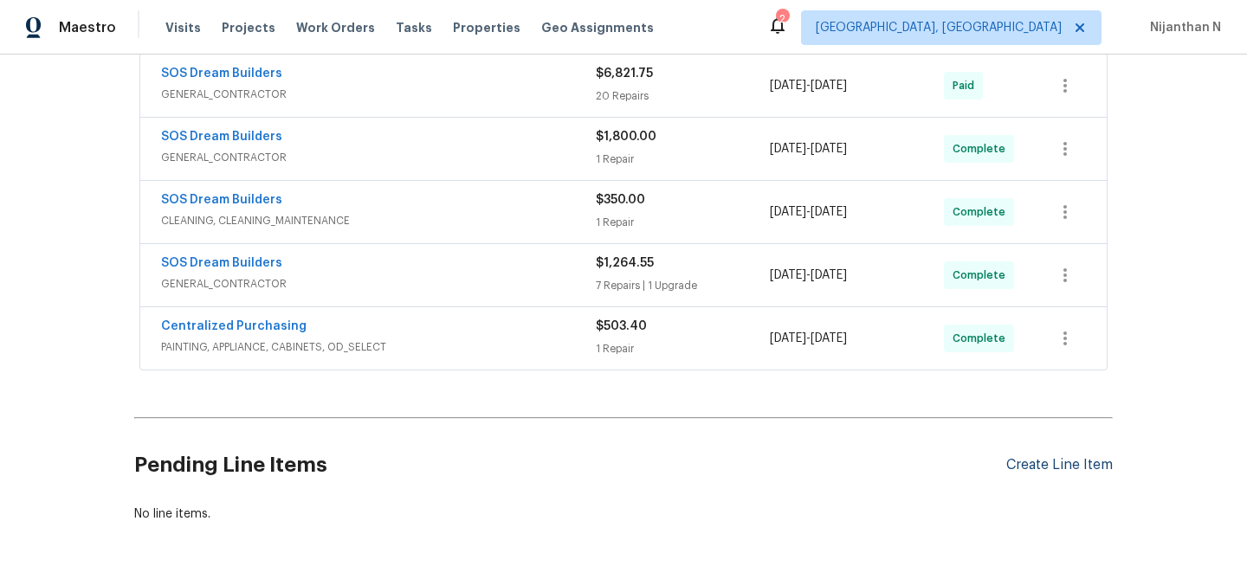
click at [1049, 462] on div "Create Line Item" at bounding box center [1059, 465] width 107 height 16
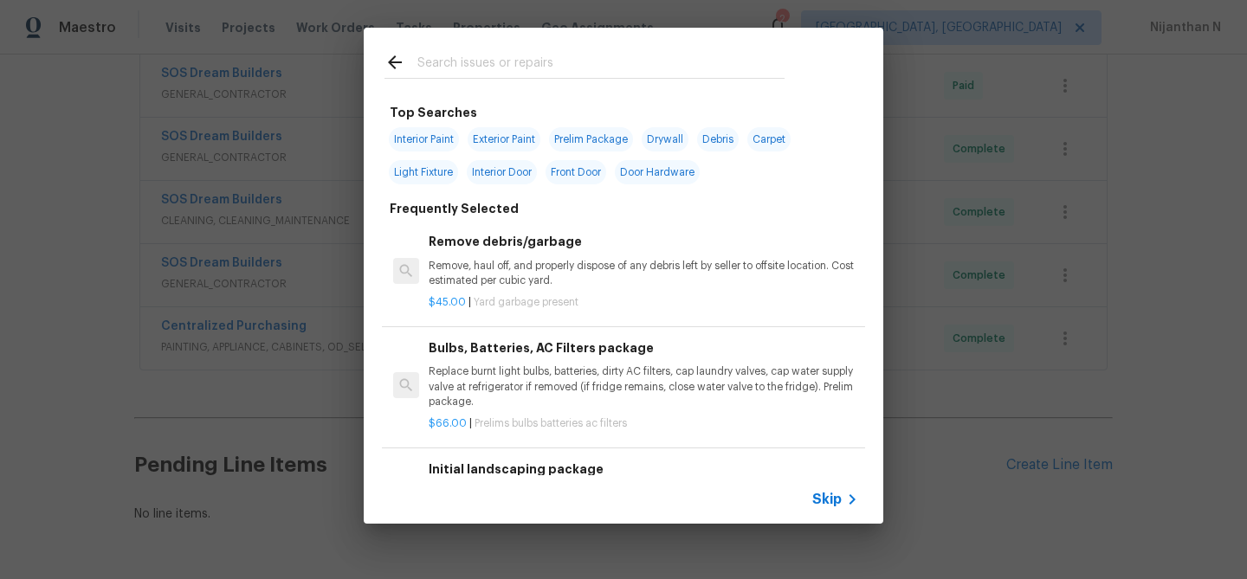
click at [840, 497] on span "Skip" at bounding box center [826, 499] width 29 height 17
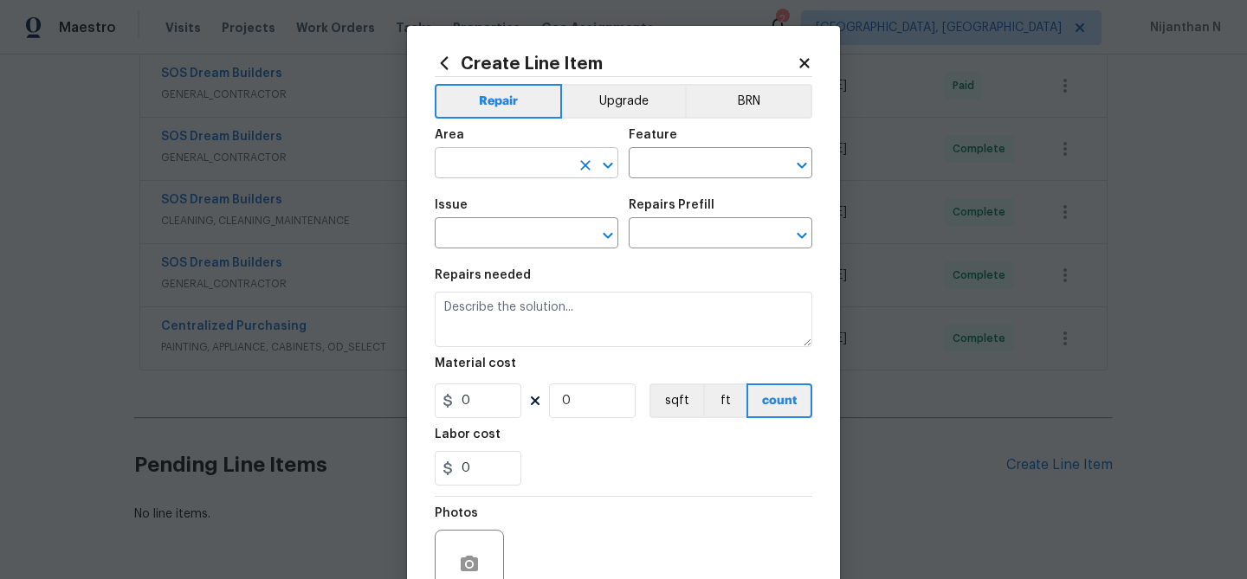
click at [493, 162] on input "text" at bounding box center [502, 165] width 135 height 27
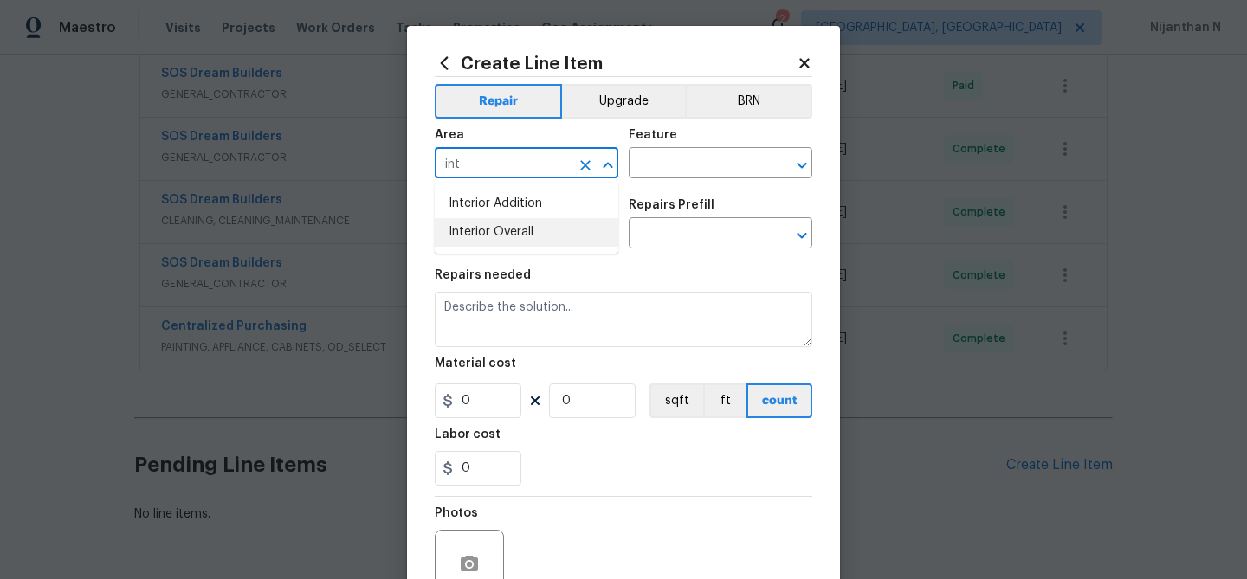
click at [500, 243] on li "Interior Overall" at bounding box center [527, 232] width 184 height 29
type input "Interior Overall"
click at [699, 165] on input "text" at bounding box center [696, 165] width 135 height 27
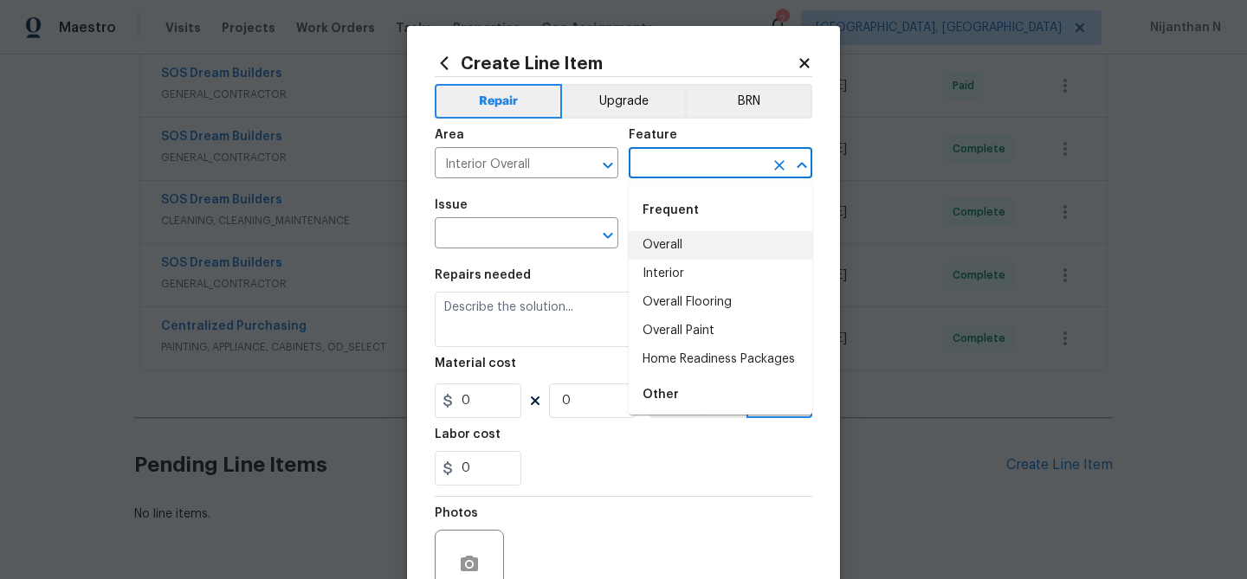
click at [676, 244] on li "Overall" at bounding box center [721, 245] width 184 height 29
type input "Overall"
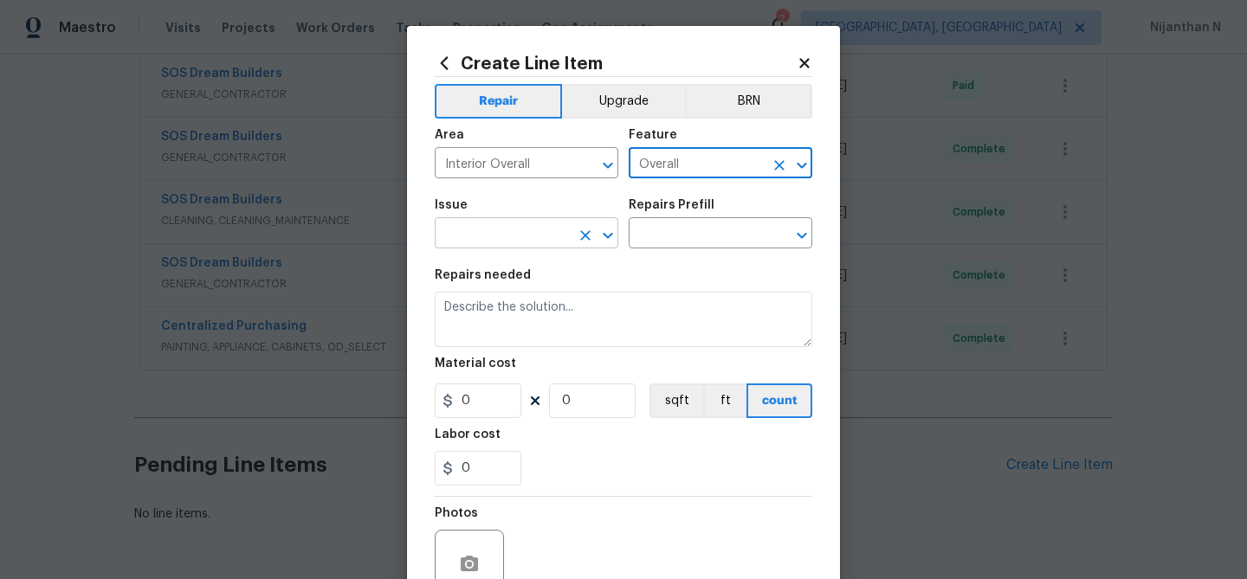
click at [545, 241] on input "text" at bounding box center [502, 235] width 135 height 27
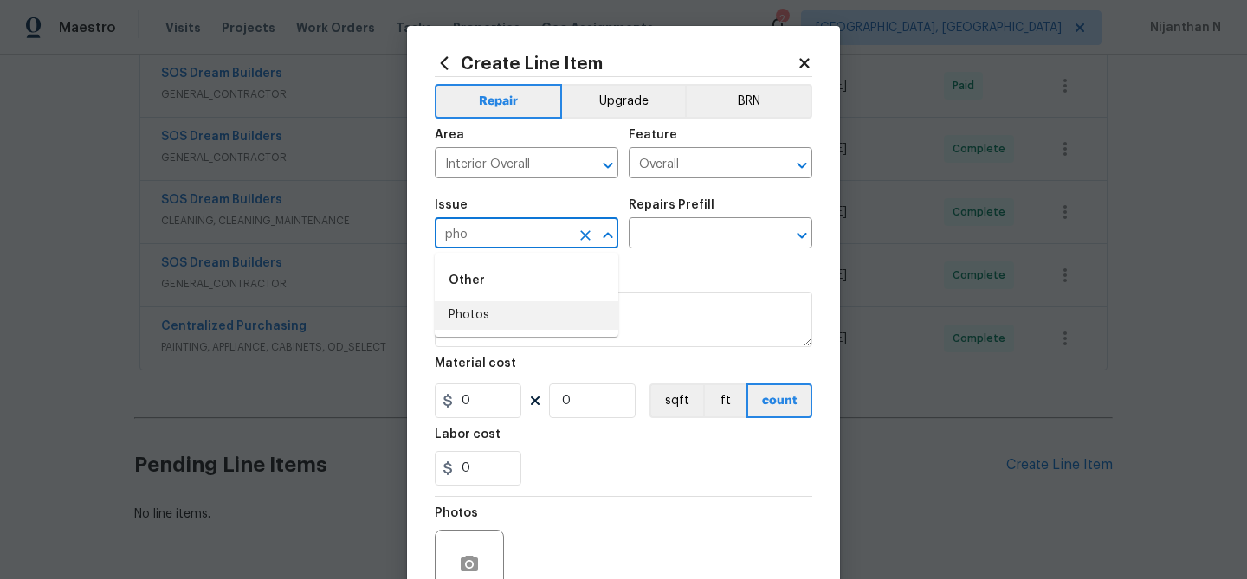
click at [477, 310] on li "Photos" at bounding box center [527, 315] width 184 height 29
type input "Photos"
click at [673, 248] on input "text" at bounding box center [696, 235] width 135 height 27
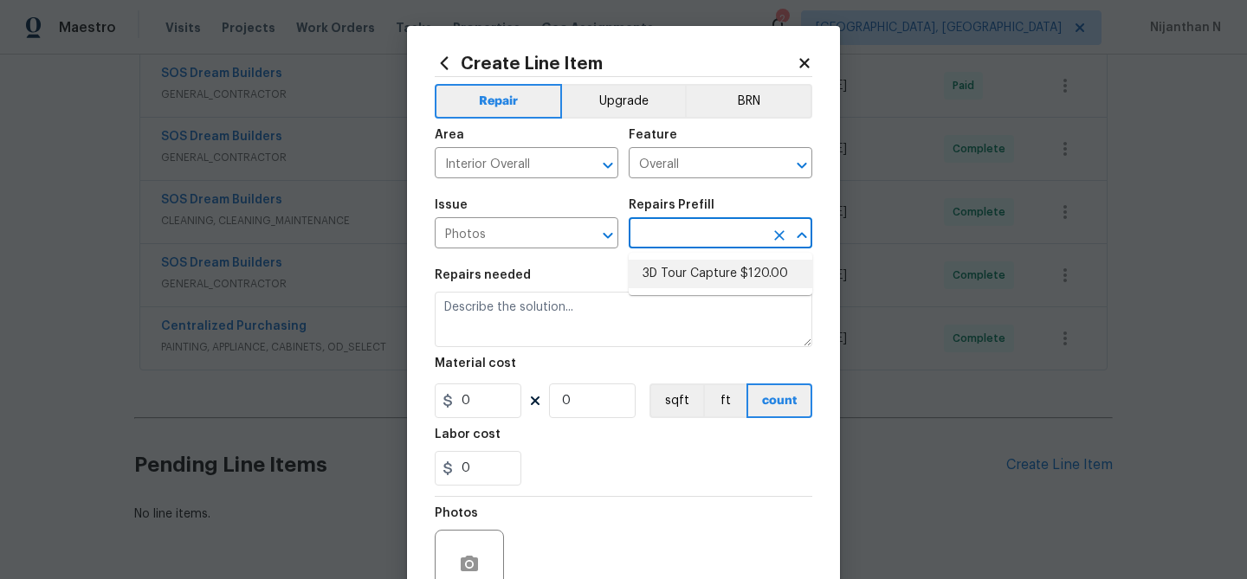
click at [676, 274] on li "3D Tour Capture $120.00" at bounding box center [721, 274] width 184 height 29
type input "3D Tour Capture $120.00"
type textarea "Capture 3D tour of home"
type input "1"
type input "120"
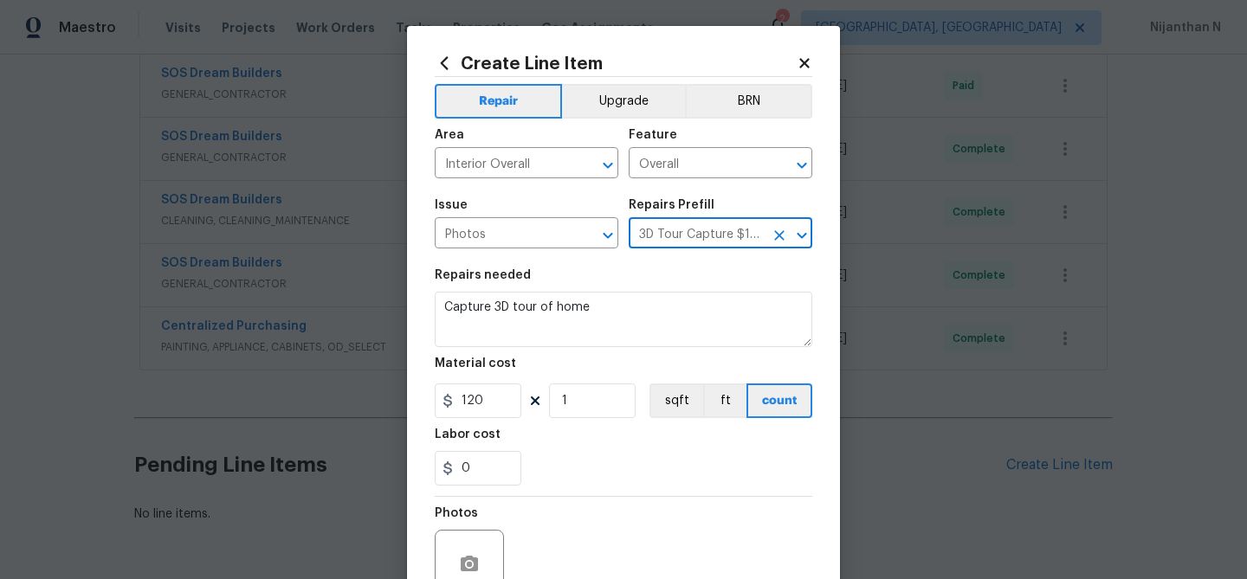
scroll to position [167, 0]
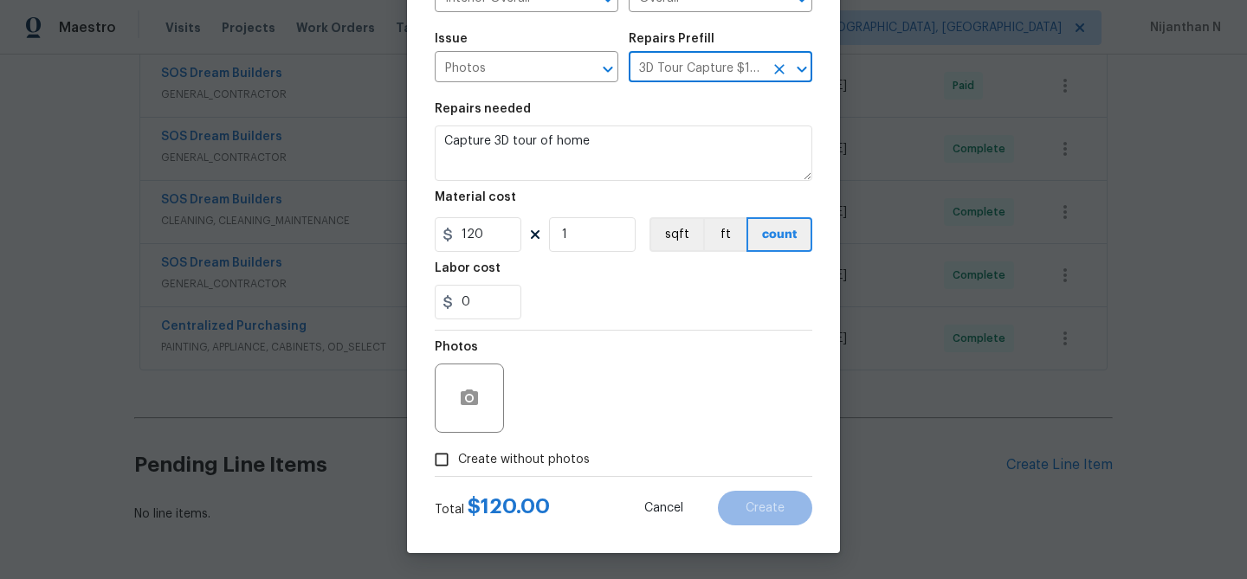
click at [432, 456] on input "Create without photos" at bounding box center [441, 459] width 33 height 33
checkbox input "true"
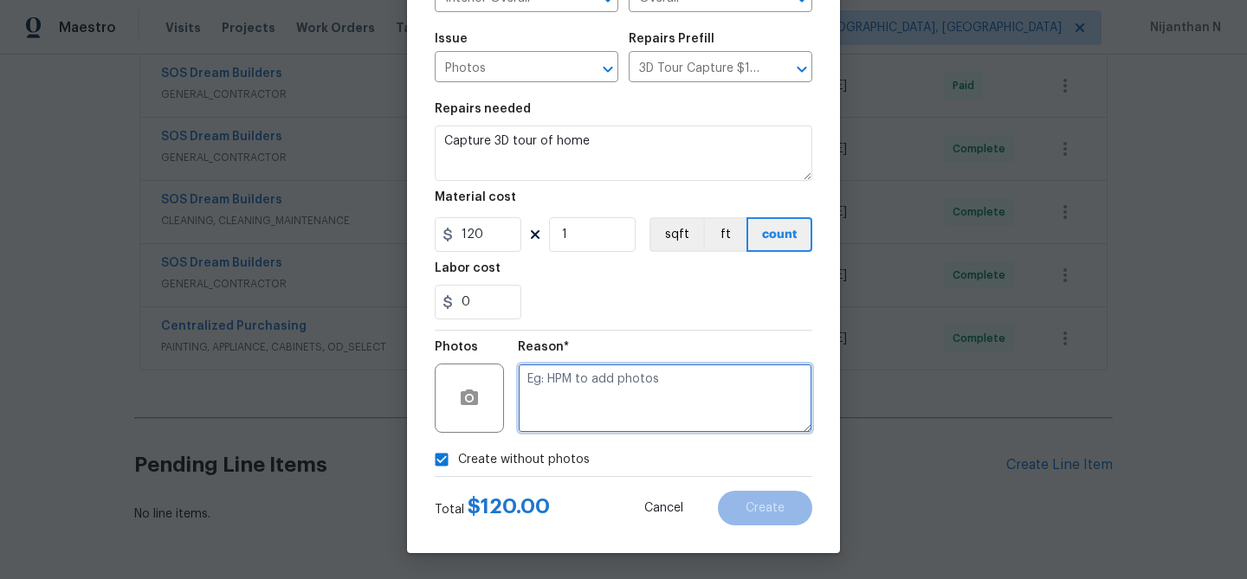
click at [621, 404] on textarea at bounding box center [665, 398] width 294 height 69
type textarea "."
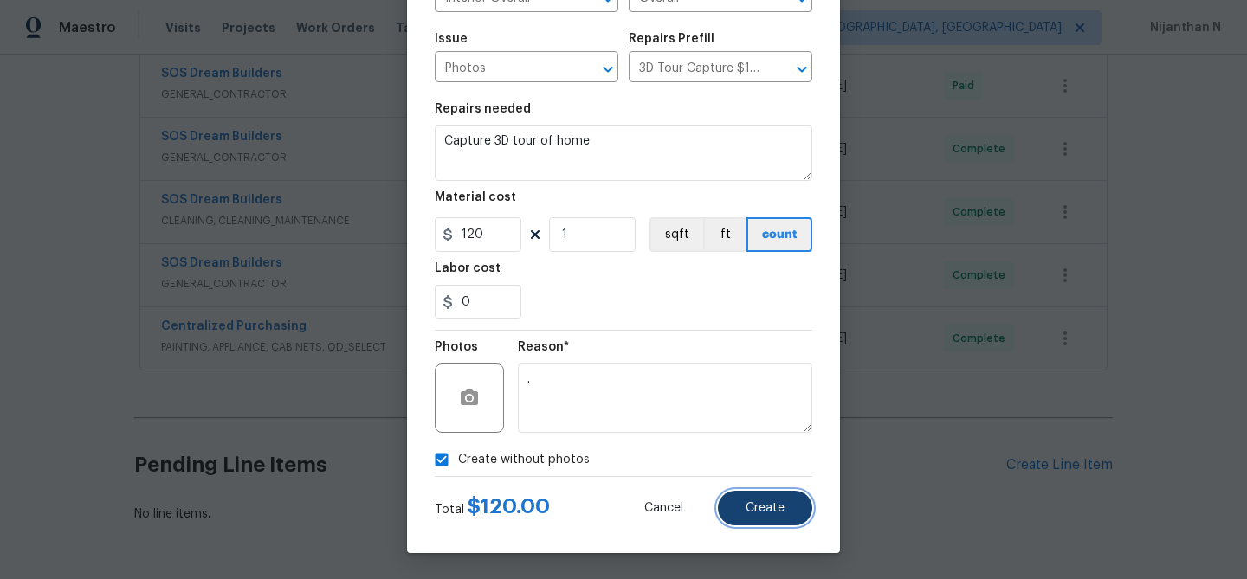
click at [781, 509] on span "Create" at bounding box center [765, 508] width 39 height 13
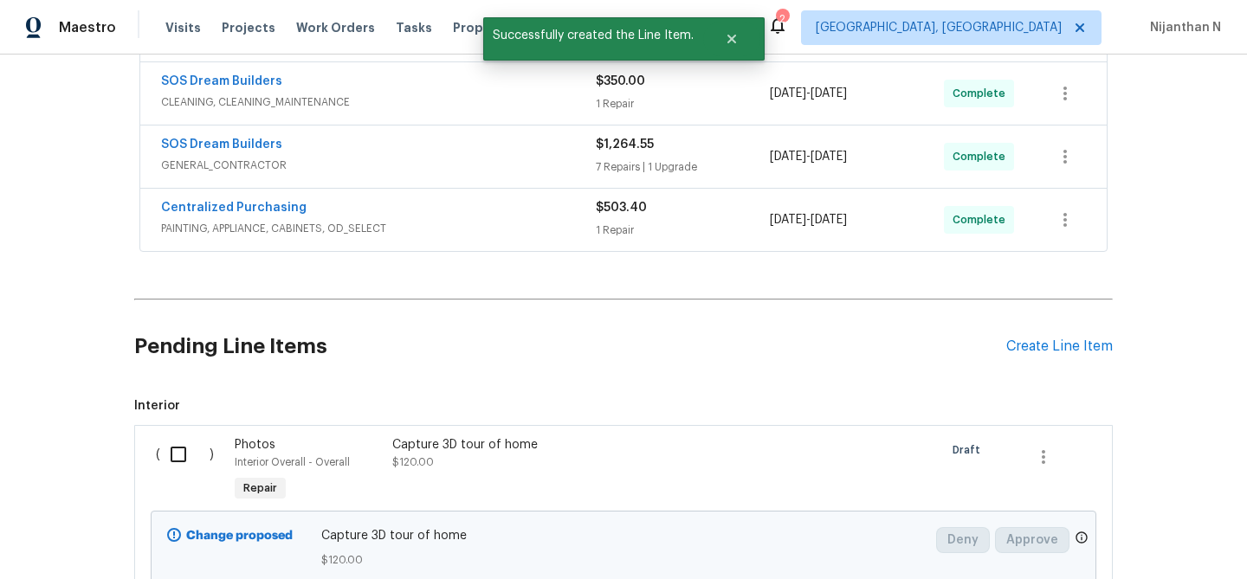
scroll to position [718, 0]
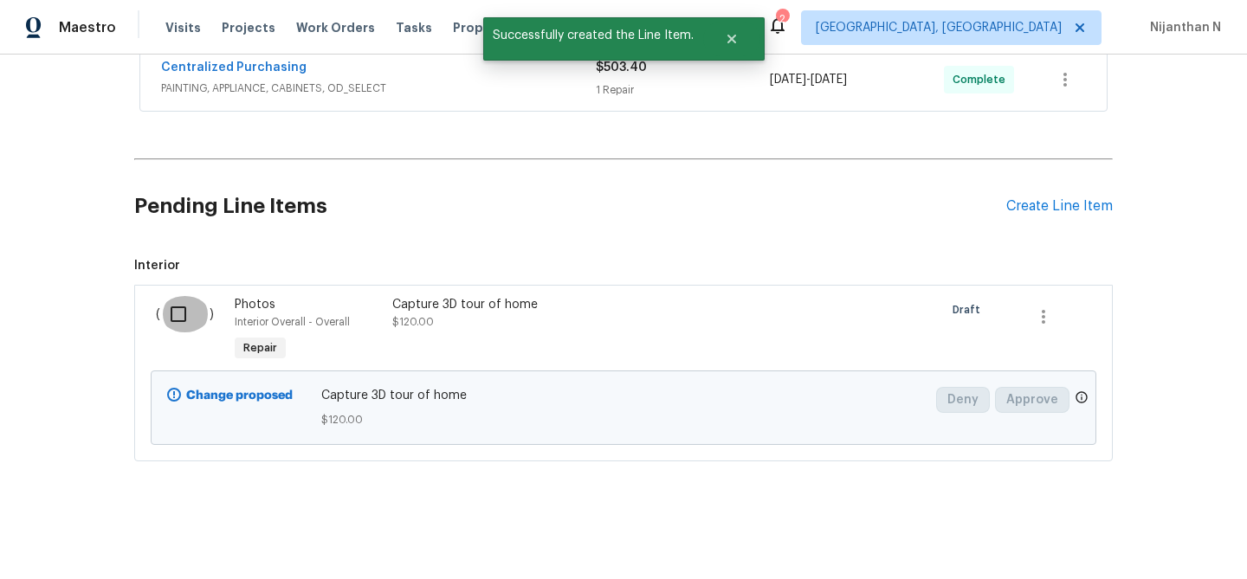
click at [167, 316] on input "checkbox" at bounding box center [184, 314] width 49 height 36
checkbox input "true"
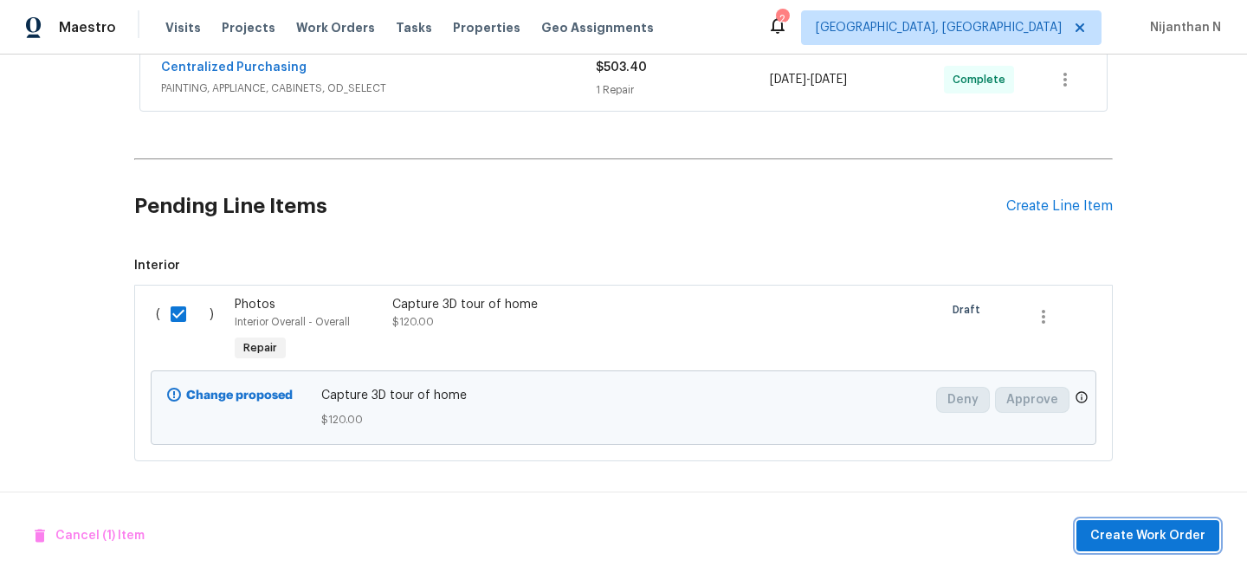
click at [1121, 540] on span "Create Work Order" at bounding box center [1147, 537] width 115 height 22
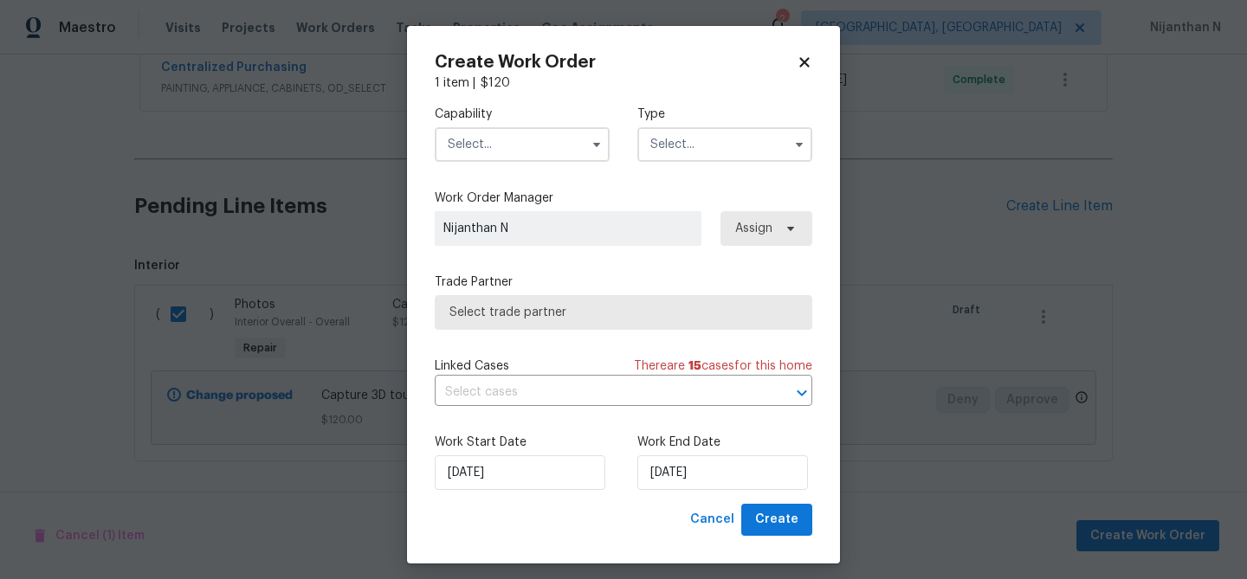
click at [513, 145] on input "text" at bounding box center [522, 144] width 175 height 35
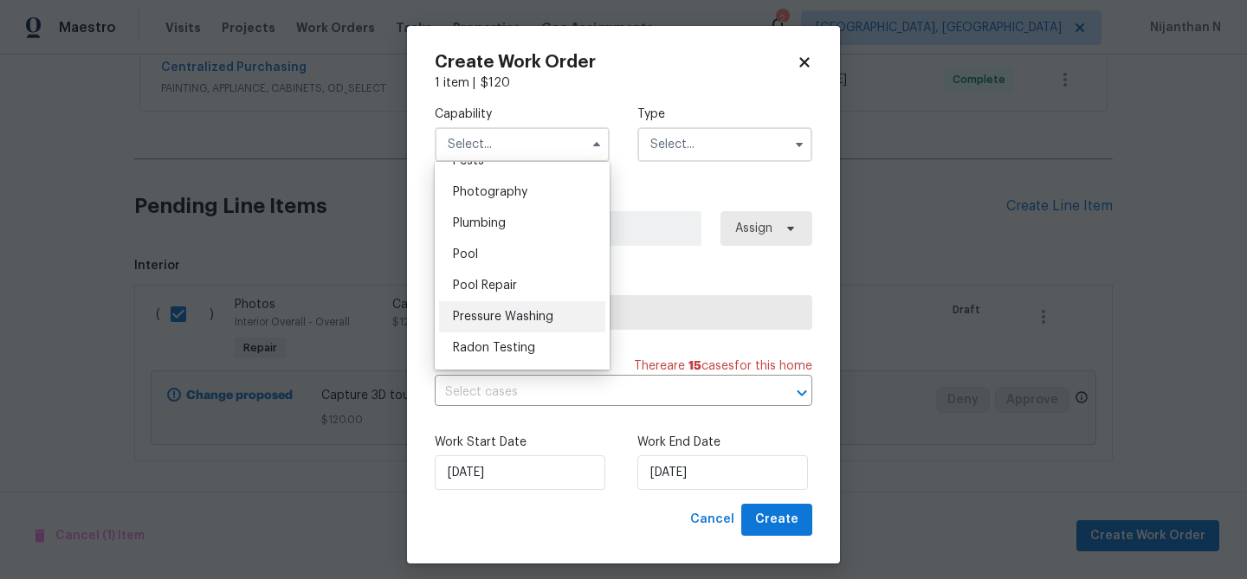
scroll to position [1456, 0]
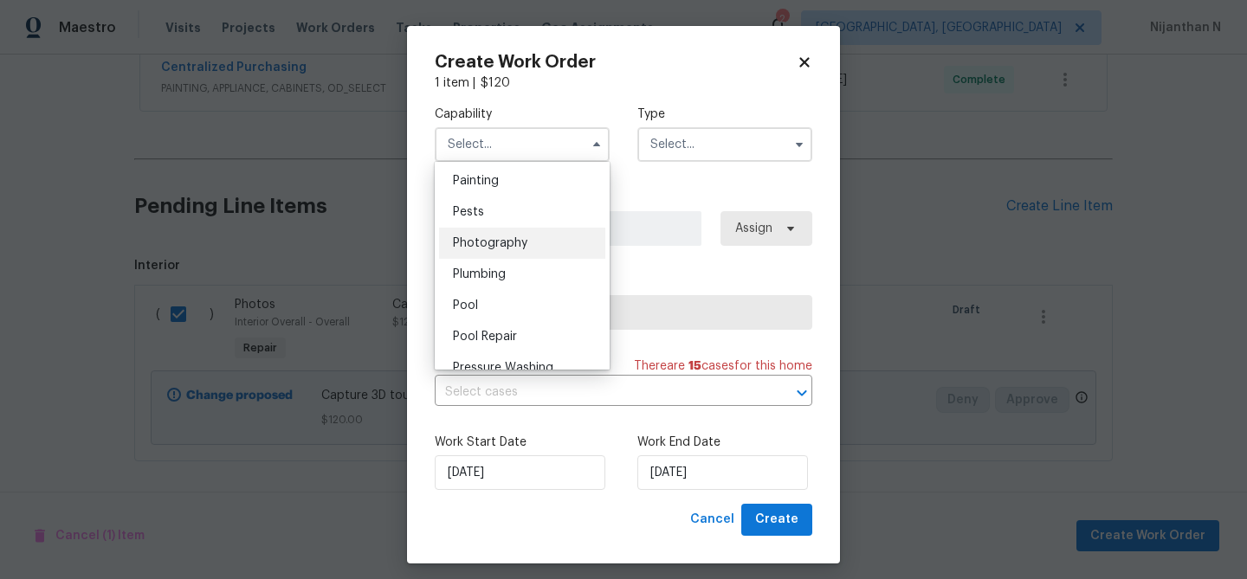
click at [514, 249] on span "Photography" at bounding box center [490, 243] width 74 height 12
type input "Photography"
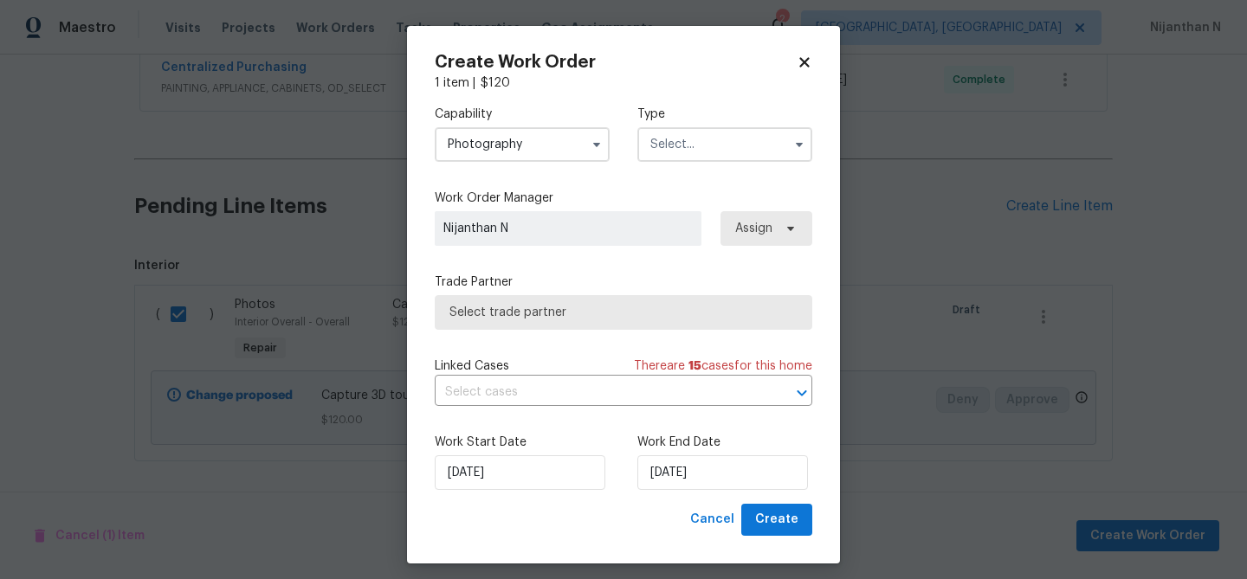
click at [685, 153] on input "text" at bounding box center [724, 144] width 175 height 35
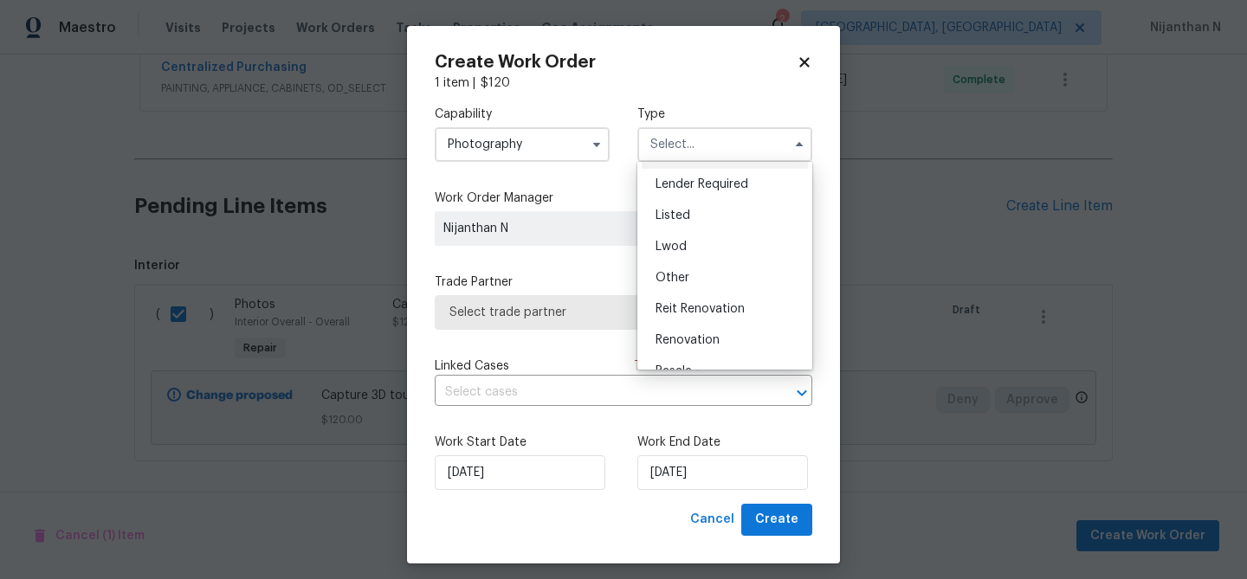
scroll to position [127, 0]
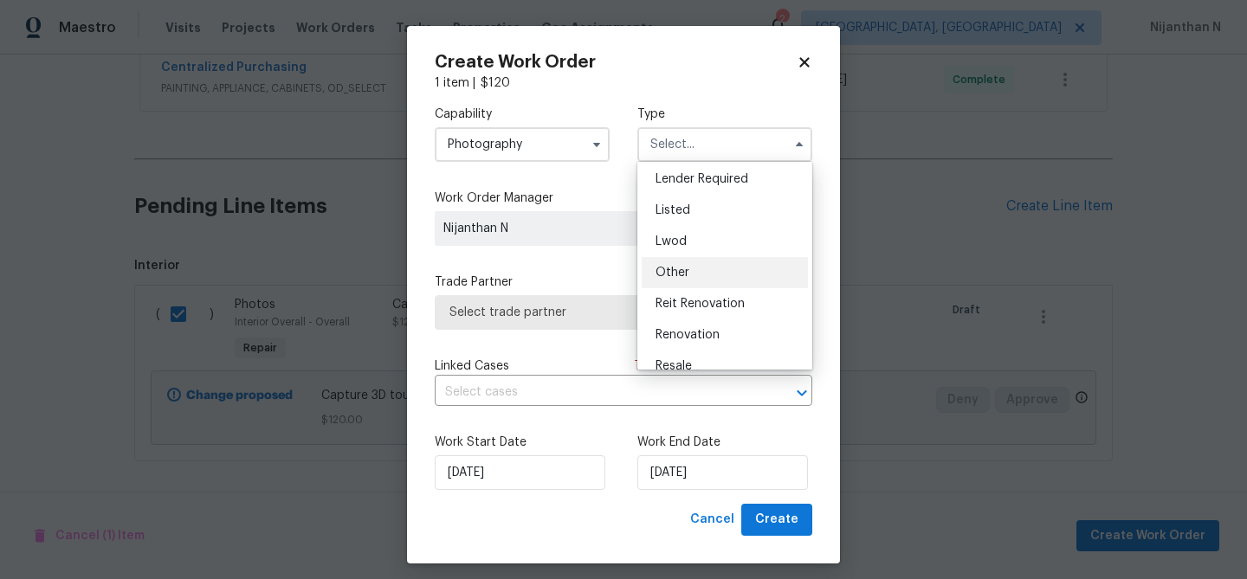
click at [680, 271] on span "Other" at bounding box center [673, 273] width 34 height 12
type input "Other"
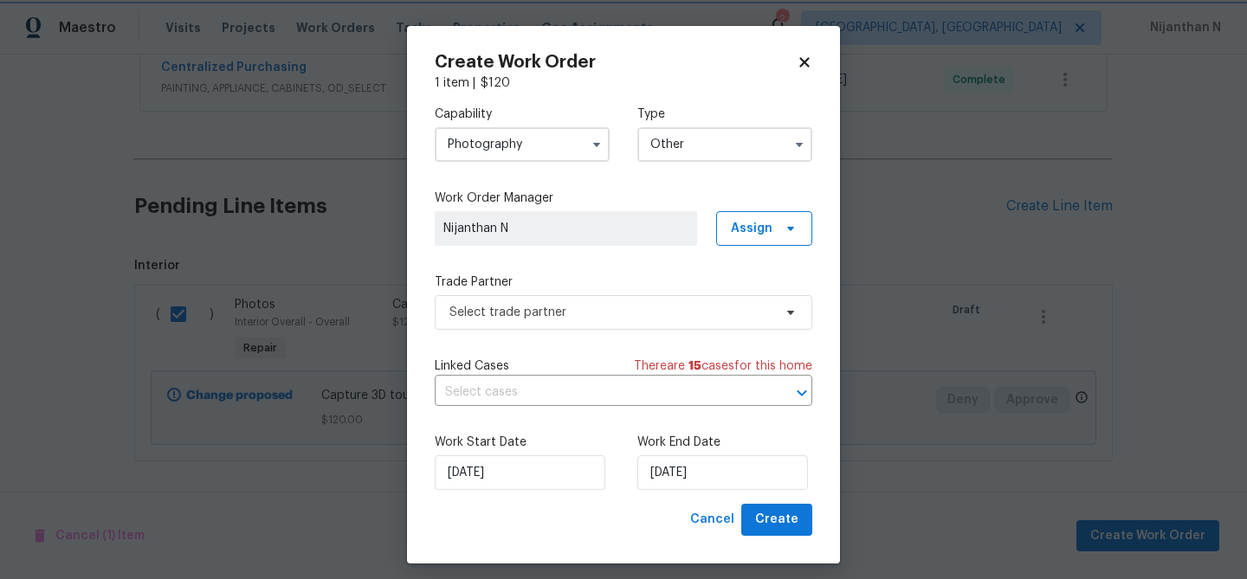
scroll to position [0, 0]
click at [551, 318] on span "Select trade partner" at bounding box center [610, 312] width 323 height 17
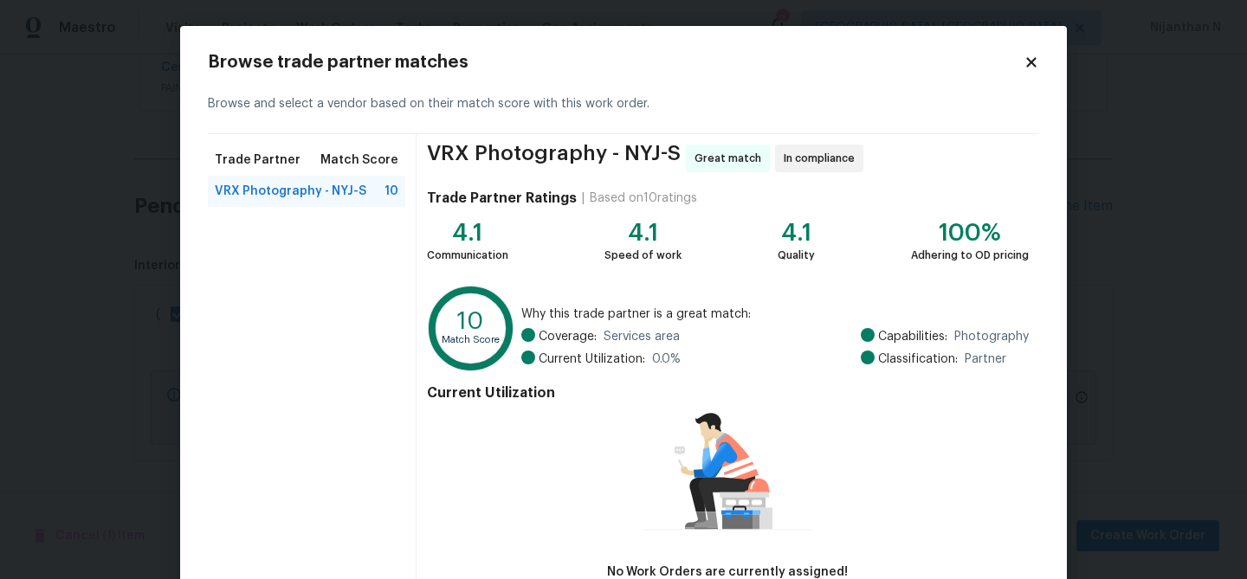
scroll to position [113, 0]
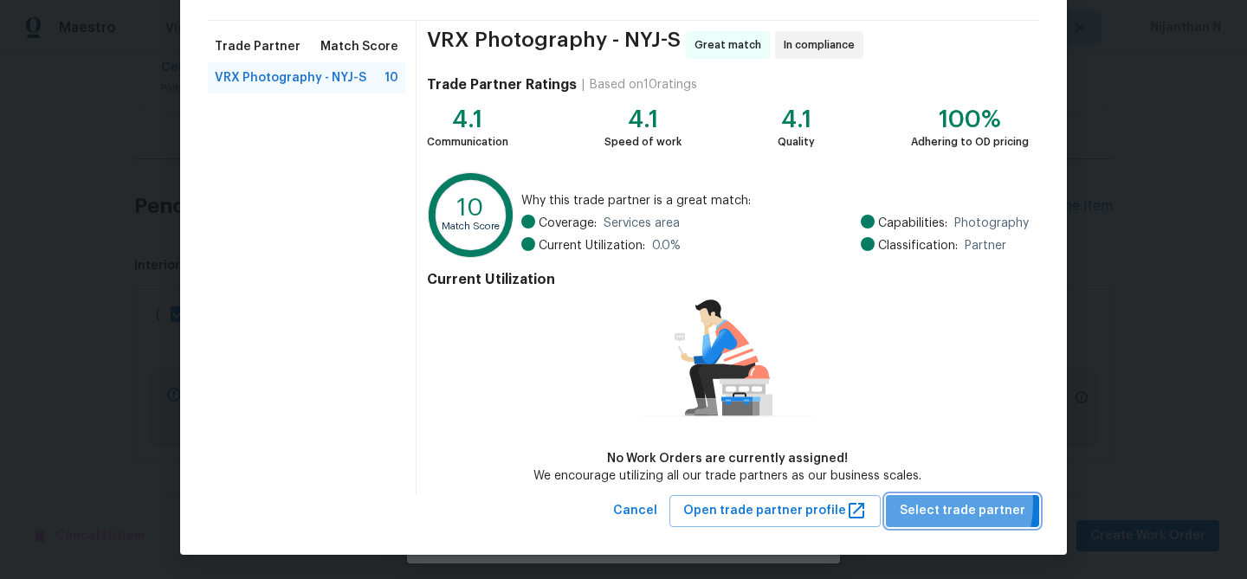
click at [928, 503] on span "Select trade partner" at bounding box center [963, 512] width 126 height 22
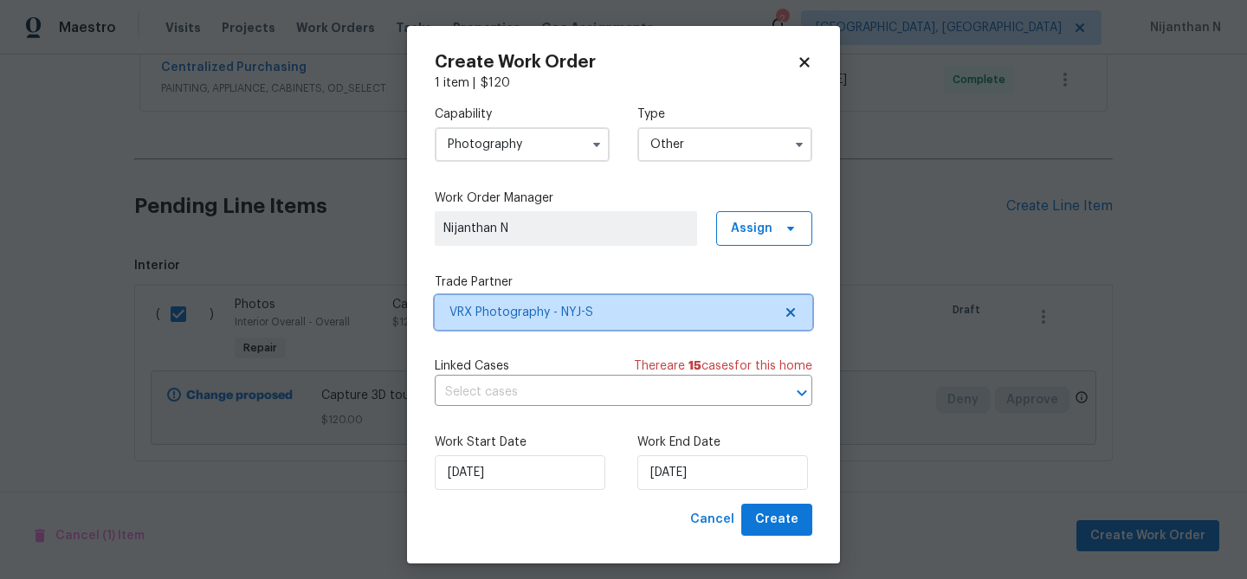
scroll to position [0, 0]
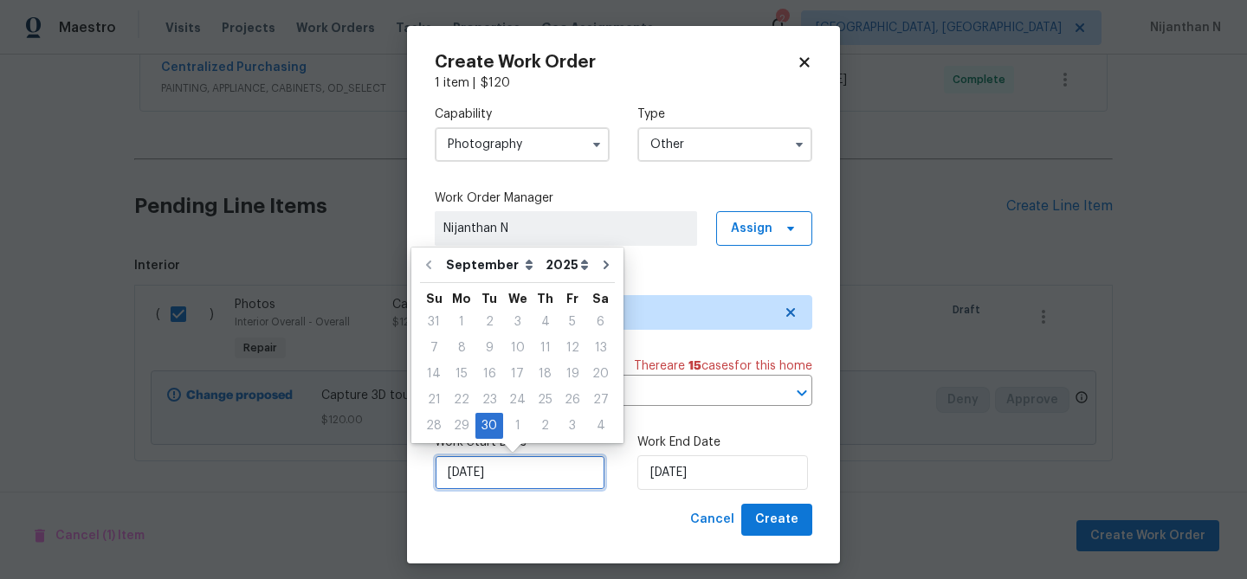
click at [534, 459] on input "30/09/2025" at bounding box center [520, 473] width 171 height 35
click at [599, 269] on icon "Go to next month" at bounding box center [606, 265] width 14 height 14
type input "30/10/2025"
select select "9"
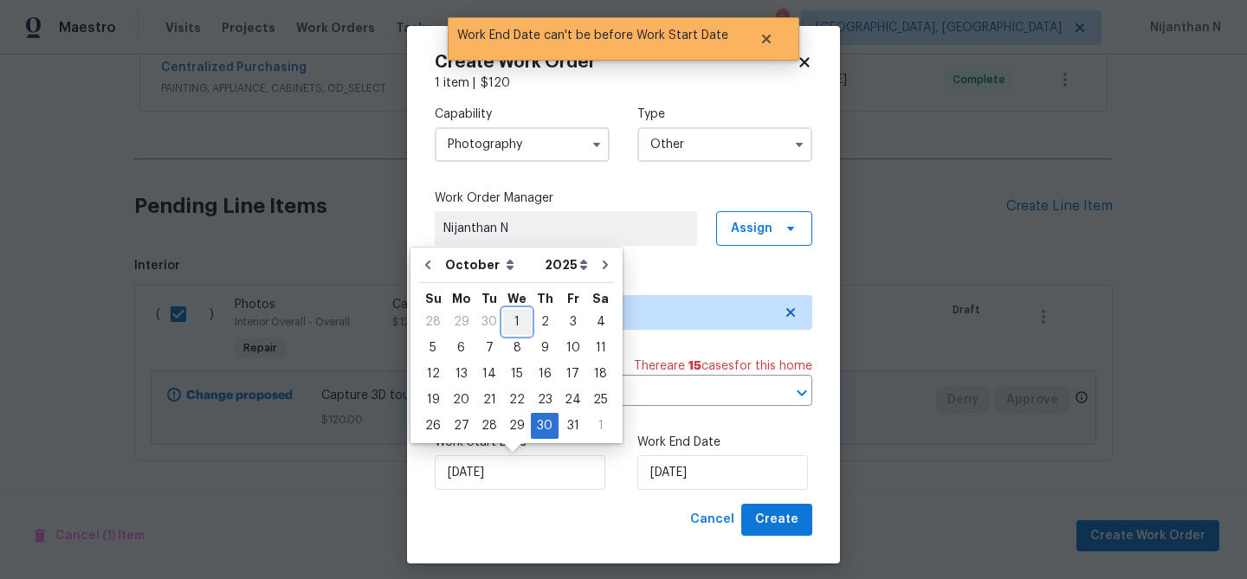
click at [518, 319] on div "1" at bounding box center [517, 322] width 28 height 24
type input "01/10/2025"
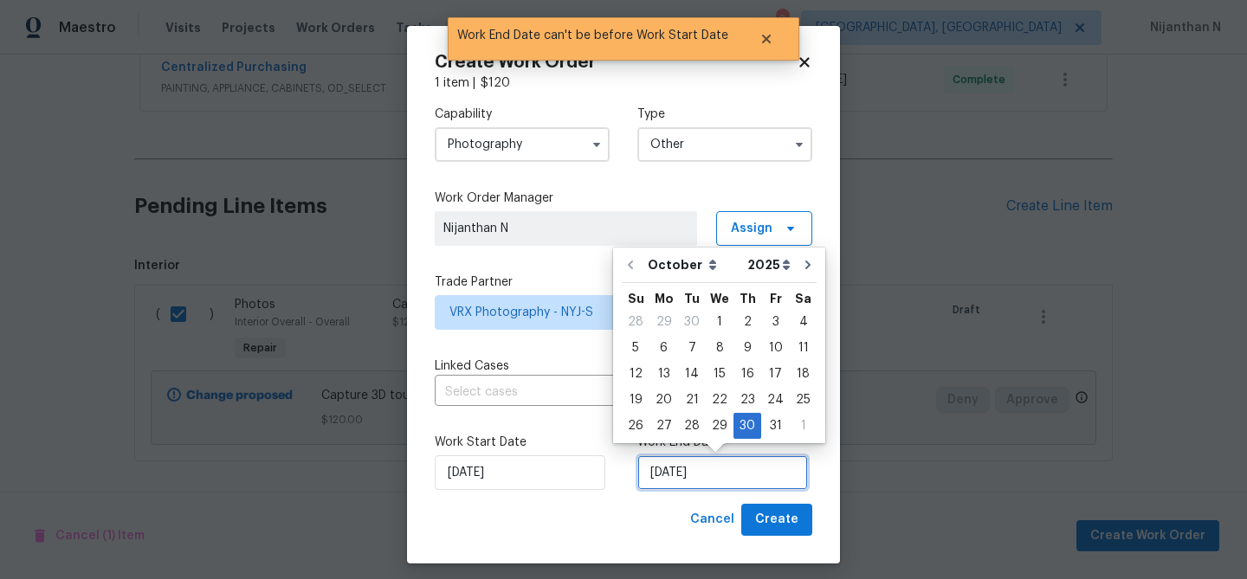
click at [706, 473] on input "30/10/2025" at bounding box center [722, 473] width 171 height 35
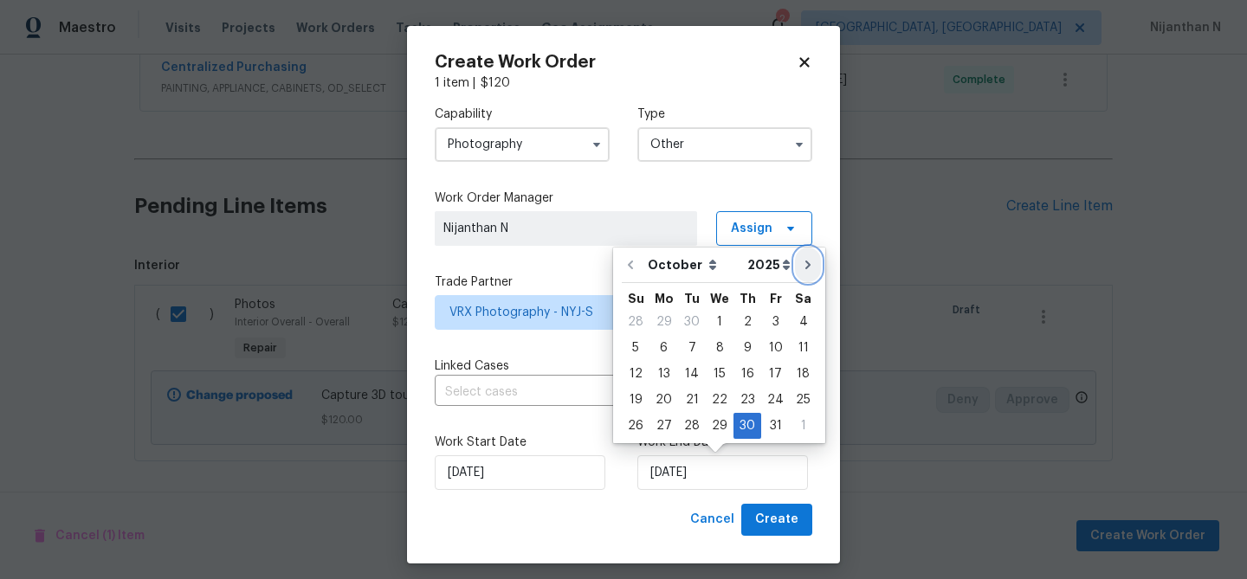
click at [802, 269] on icon "Go to next month" at bounding box center [808, 265] width 14 height 14
type input "30/11/2025"
select select "10"
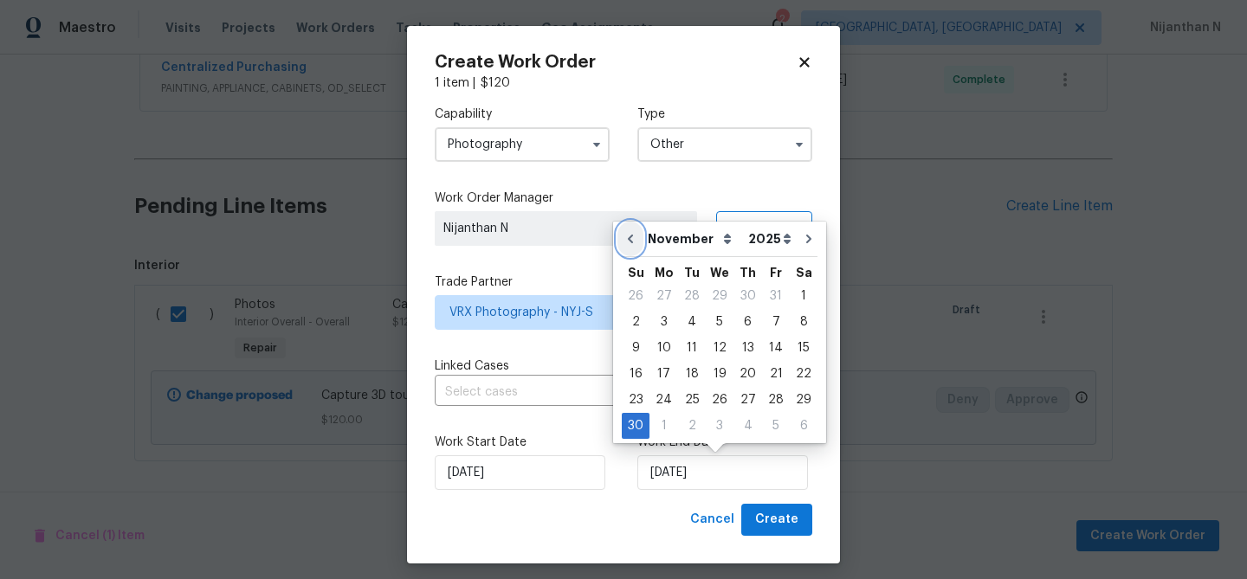
click at [631, 249] on button "Go to previous month" at bounding box center [631, 239] width 26 height 35
type input "30/10/2025"
select select "9"
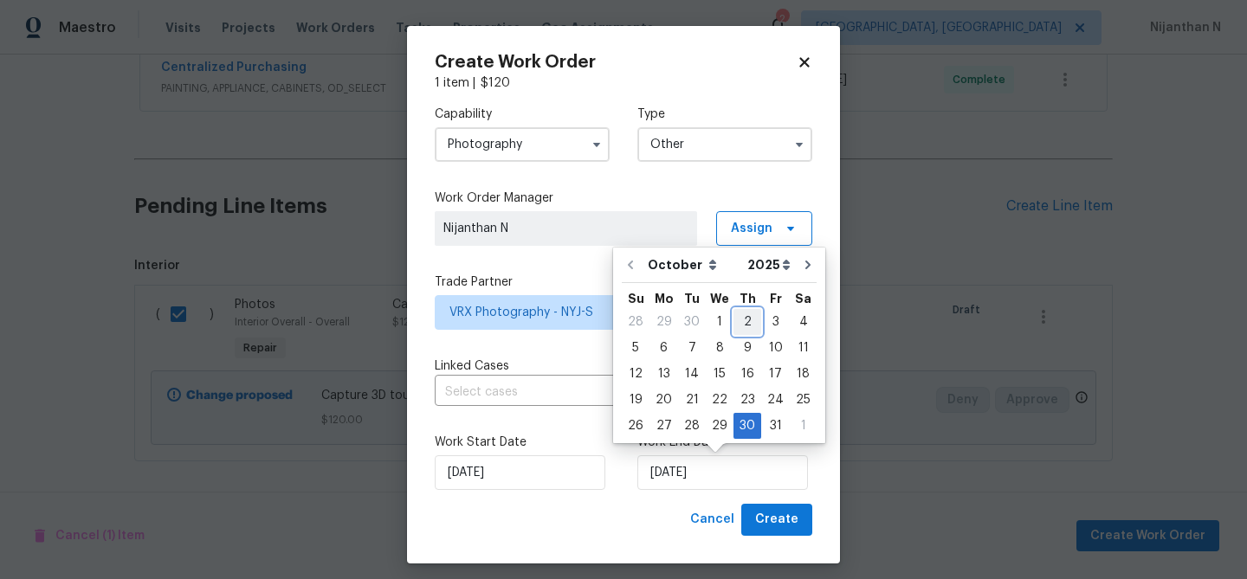
click at [739, 317] on div "2" at bounding box center [748, 322] width 28 height 24
type input "02/10/2025"
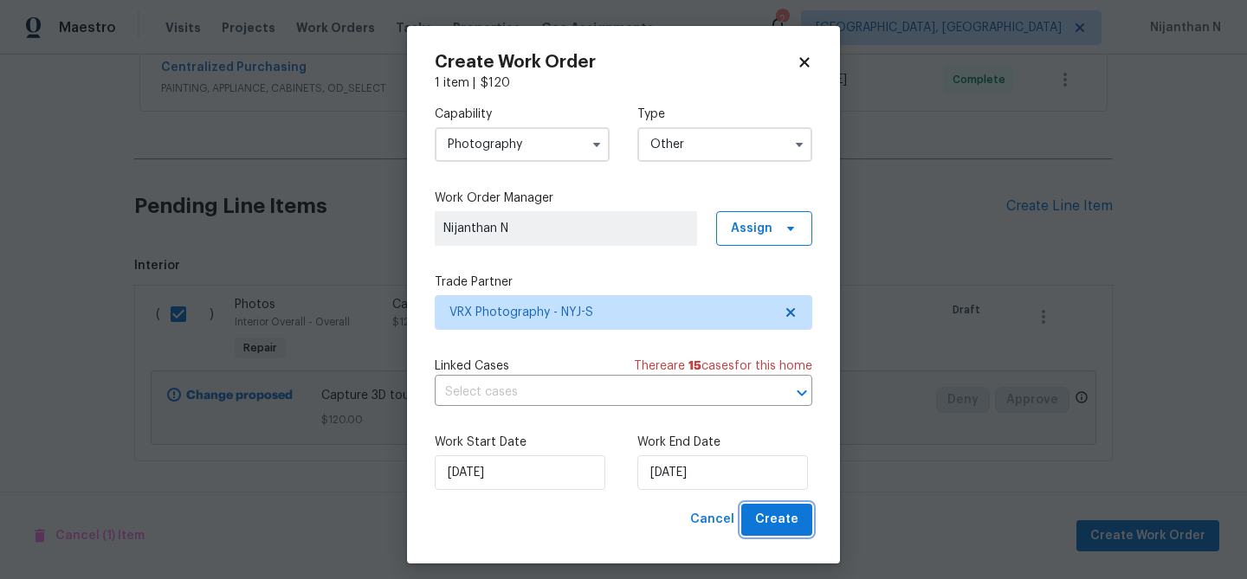
click at [788, 519] on span "Create" at bounding box center [776, 520] width 43 height 22
checkbox input "false"
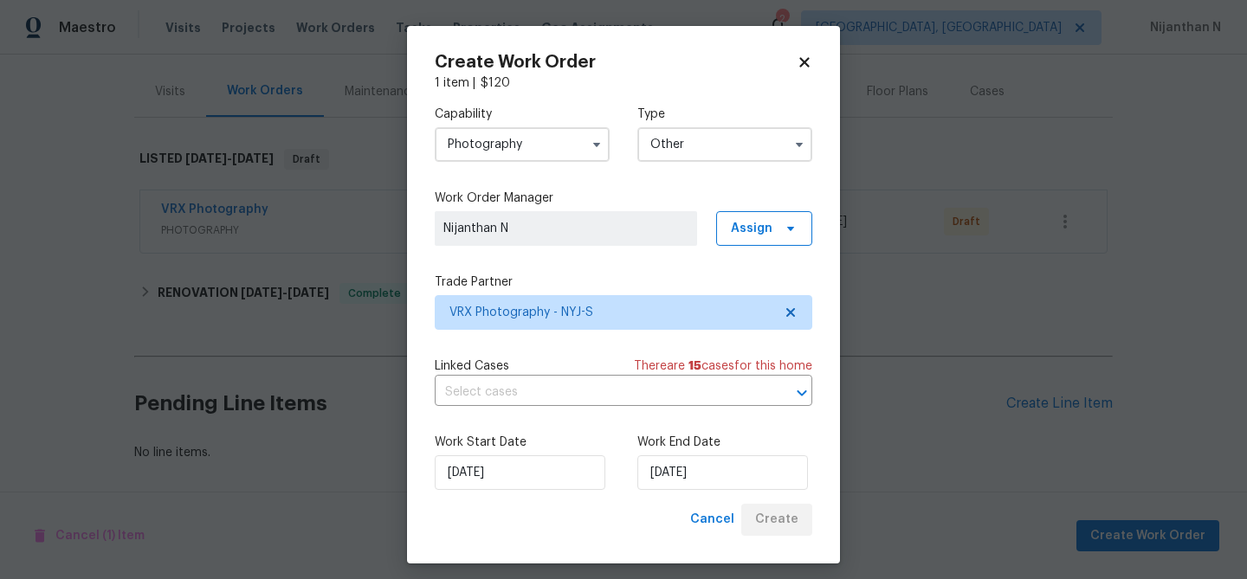
scroll to position [197, 0]
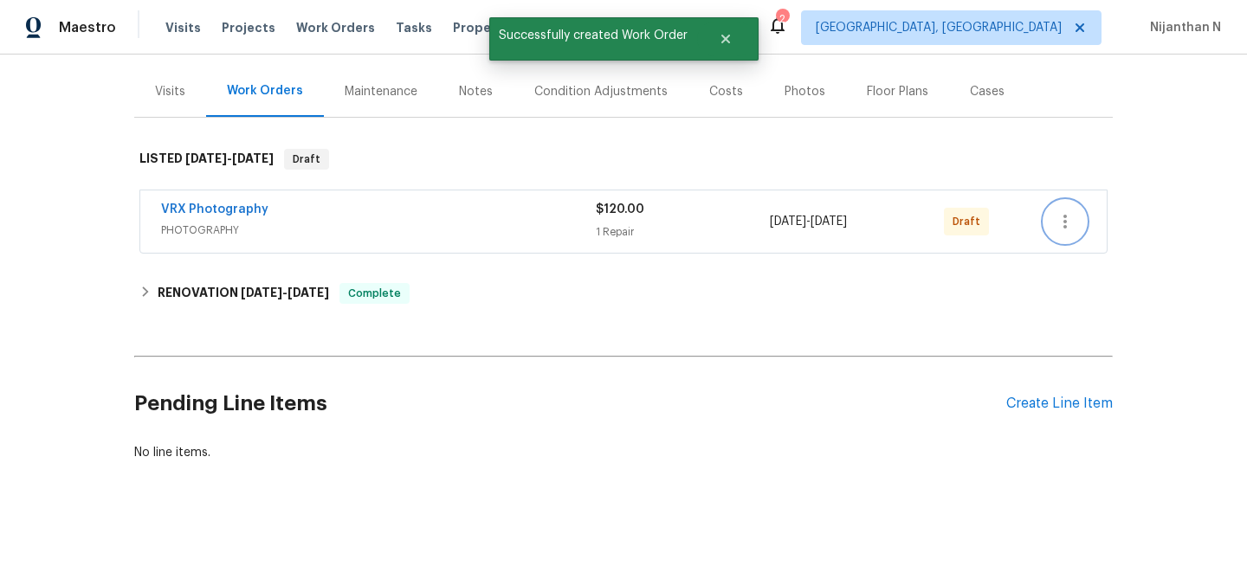
click at [1077, 209] on button "button" at bounding box center [1065, 222] width 42 height 42
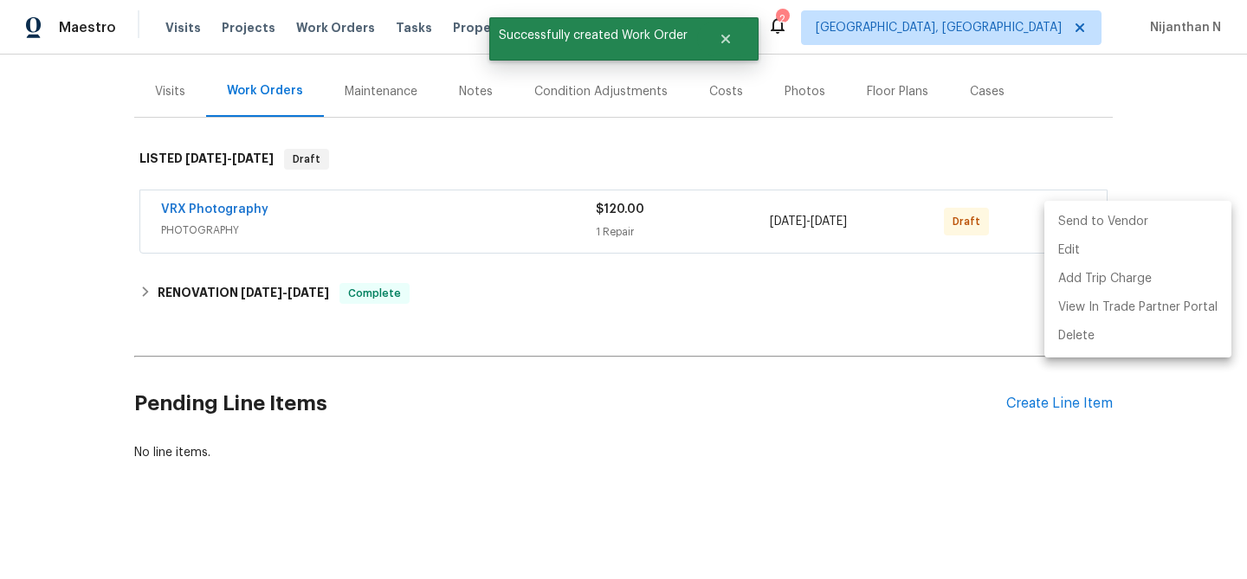
click at [1077, 214] on li "Send to Vendor" at bounding box center [1137, 222] width 187 height 29
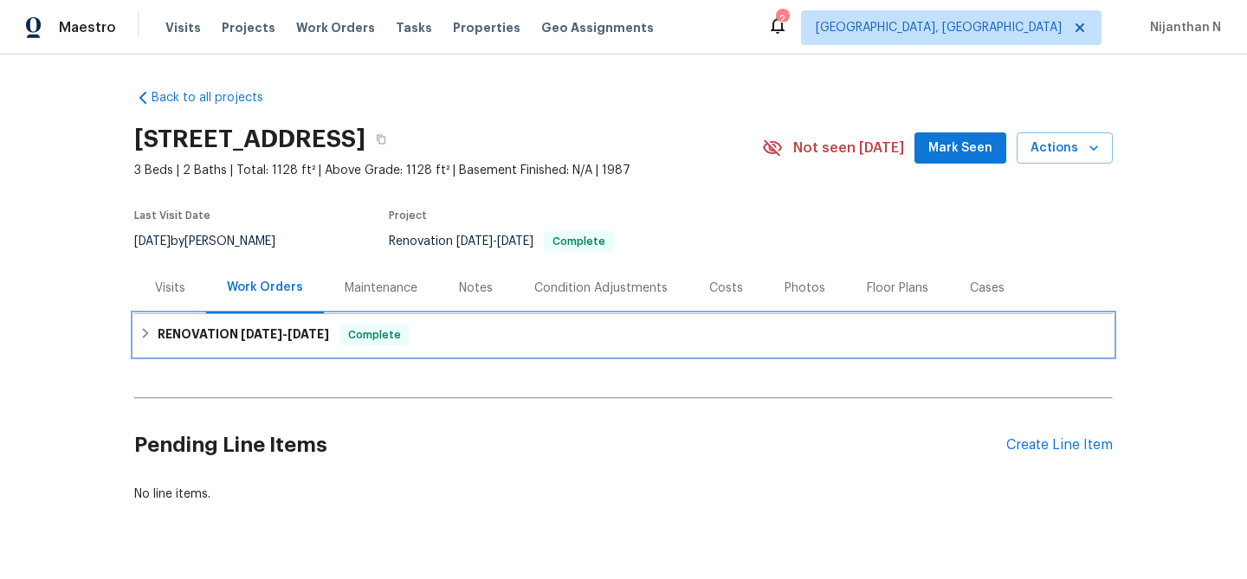
click at [304, 352] on div "RENOVATION [DATE] - [DATE] Complete" at bounding box center [623, 335] width 979 height 42
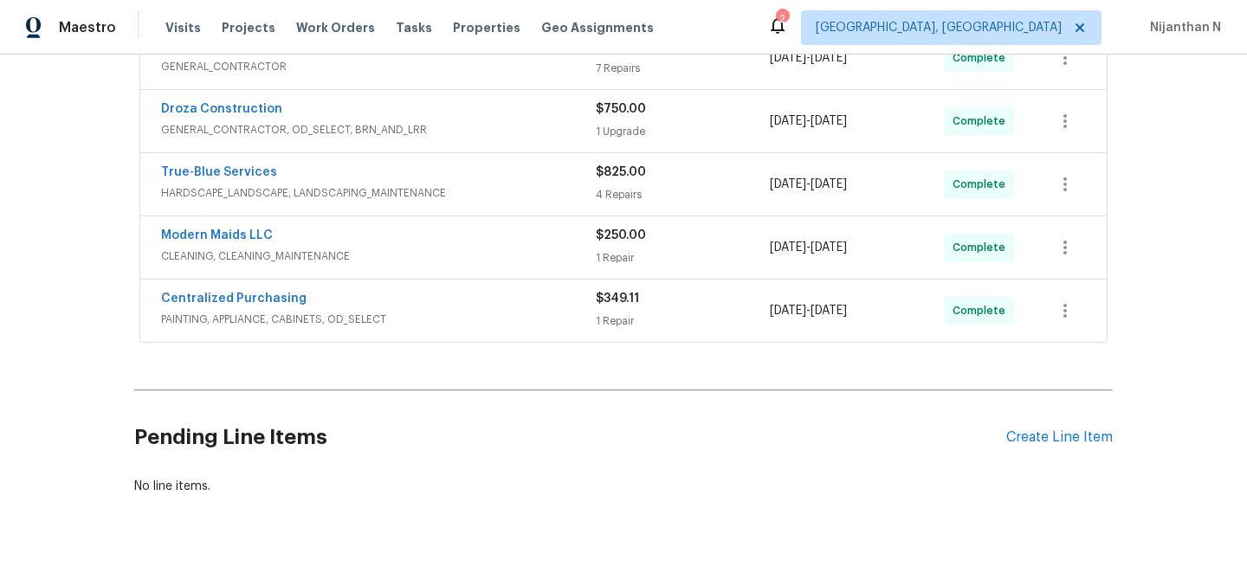
scroll to position [457, 0]
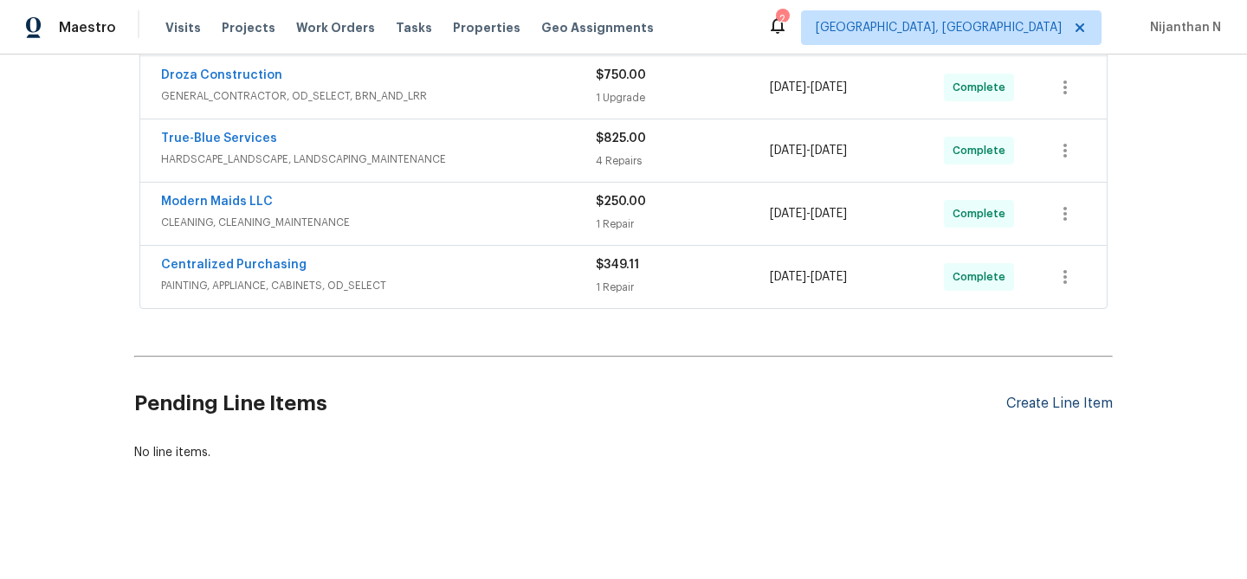
click at [1012, 402] on div "Create Line Item" at bounding box center [1059, 404] width 107 height 16
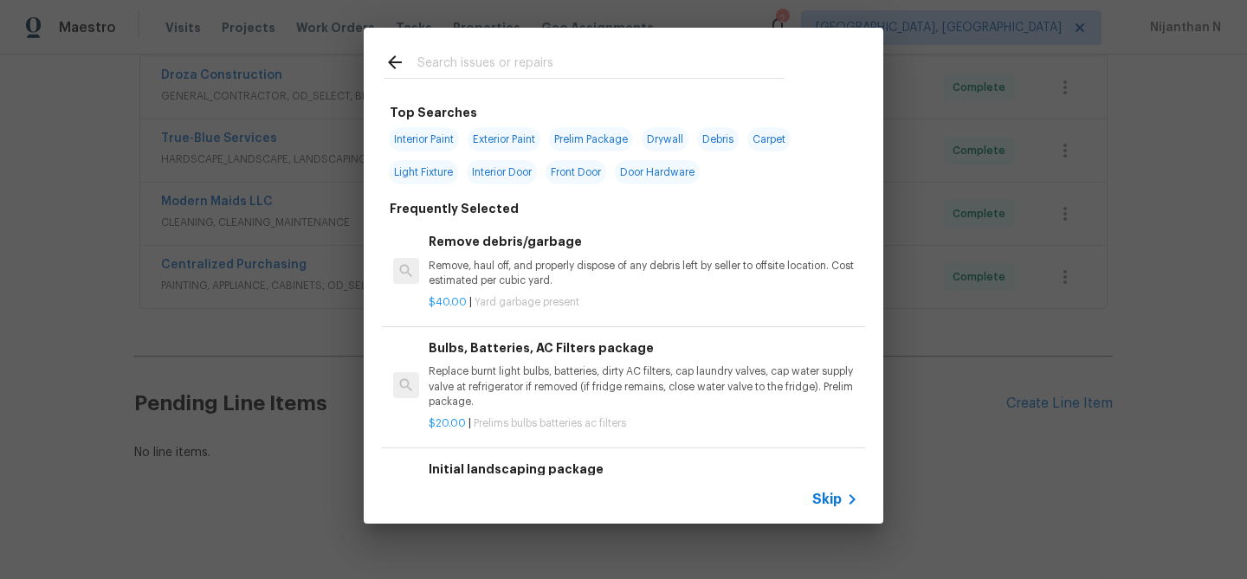
click at [834, 501] on span "Skip" at bounding box center [826, 499] width 29 height 17
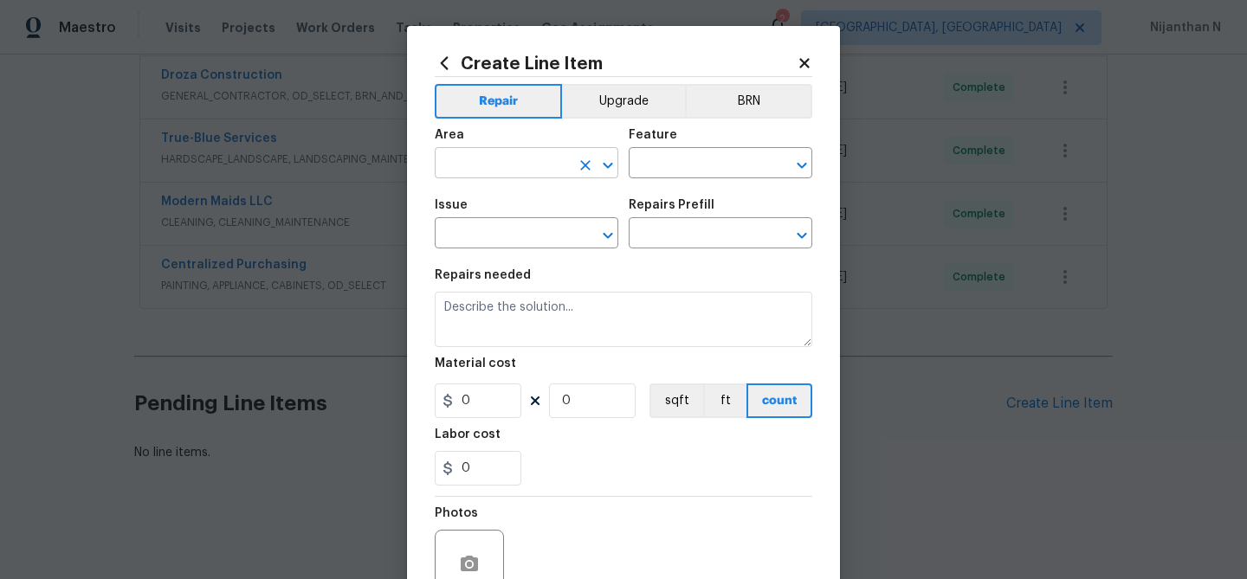
click at [537, 169] on input "text" at bounding box center [502, 165] width 135 height 27
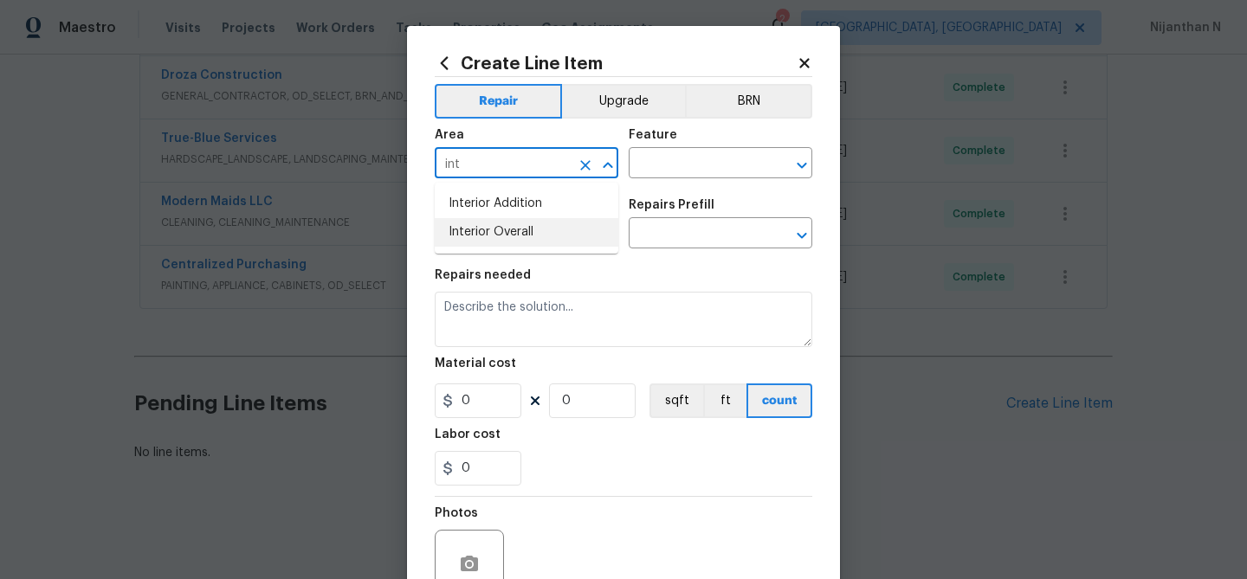
click at [563, 225] on li "Interior Overall" at bounding box center [527, 232] width 184 height 29
type input "Interior Overall"
click at [681, 175] on input "text" at bounding box center [696, 165] width 135 height 27
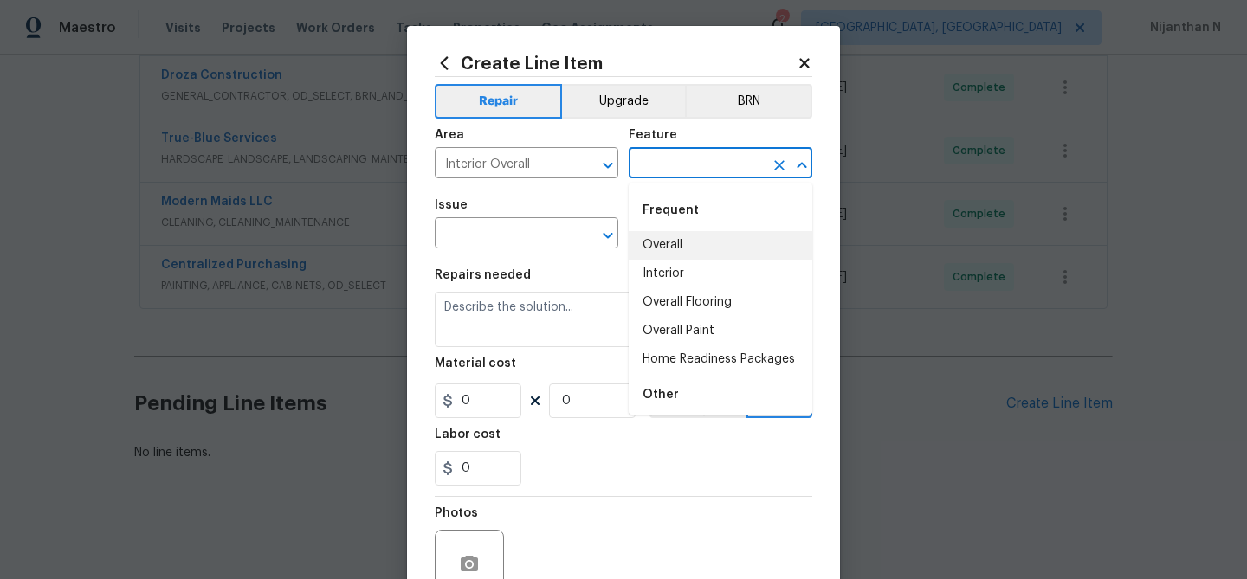
click at [690, 232] on li "Overall" at bounding box center [721, 245] width 184 height 29
type input "Overall"
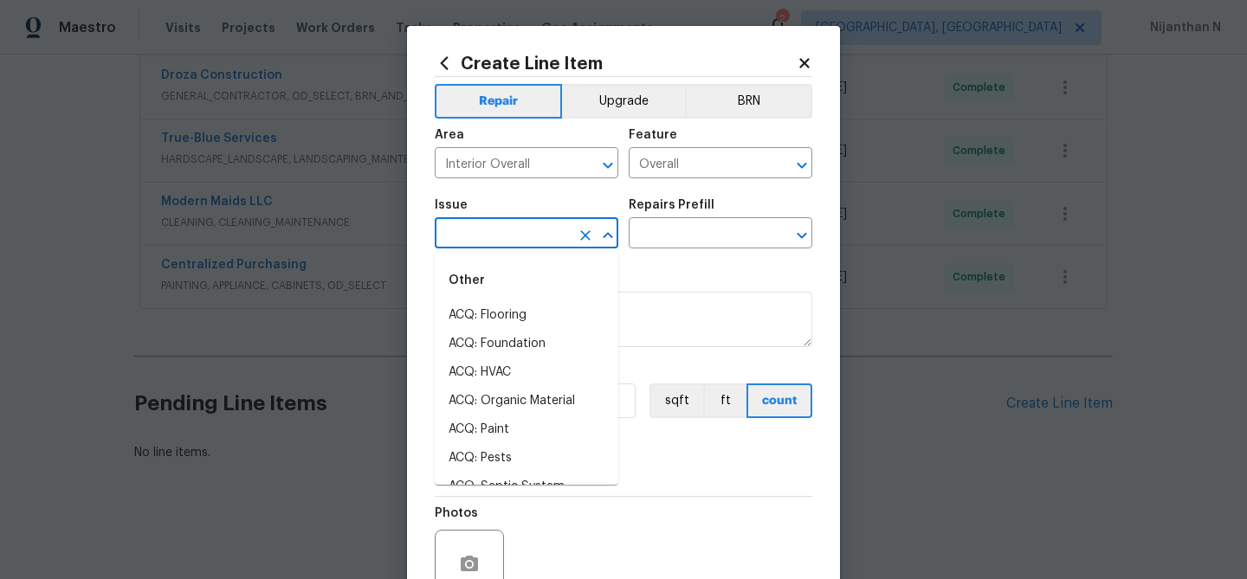
click at [515, 236] on input "text" at bounding box center [502, 235] width 135 height 27
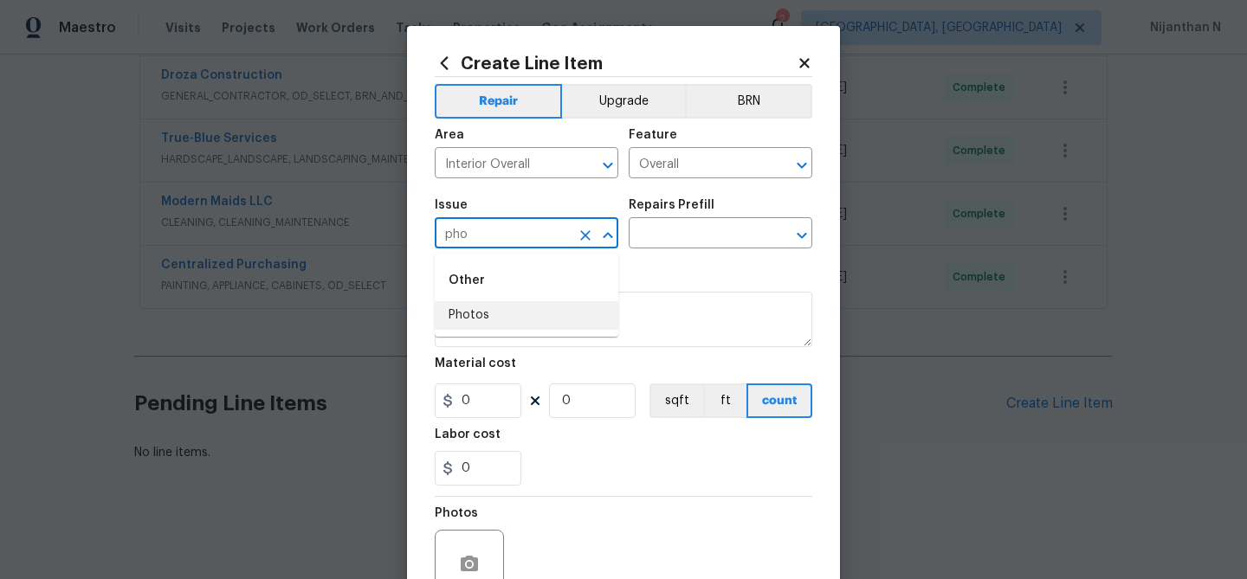
click at [494, 331] on ul "Other Photos" at bounding box center [527, 295] width 184 height 84
click at [530, 308] on li "Photos" at bounding box center [527, 315] width 184 height 29
type input "Photos"
click at [668, 246] on input "text" at bounding box center [696, 235] width 135 height 27
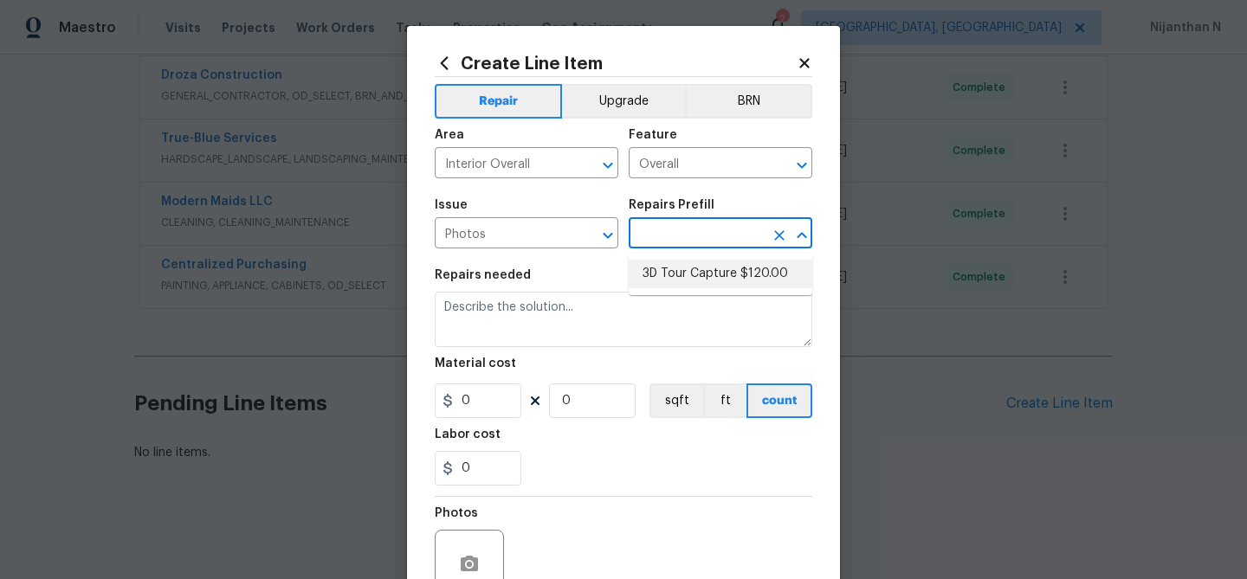
click at [668, 268] on li "3D Tour Capture $120.00" at bounding box center [721, 274] width 184 height 29
type input "3D Tour Capture $120.00"
type textarea "Capture 3D tour of home"
type input "1"
type input "120"
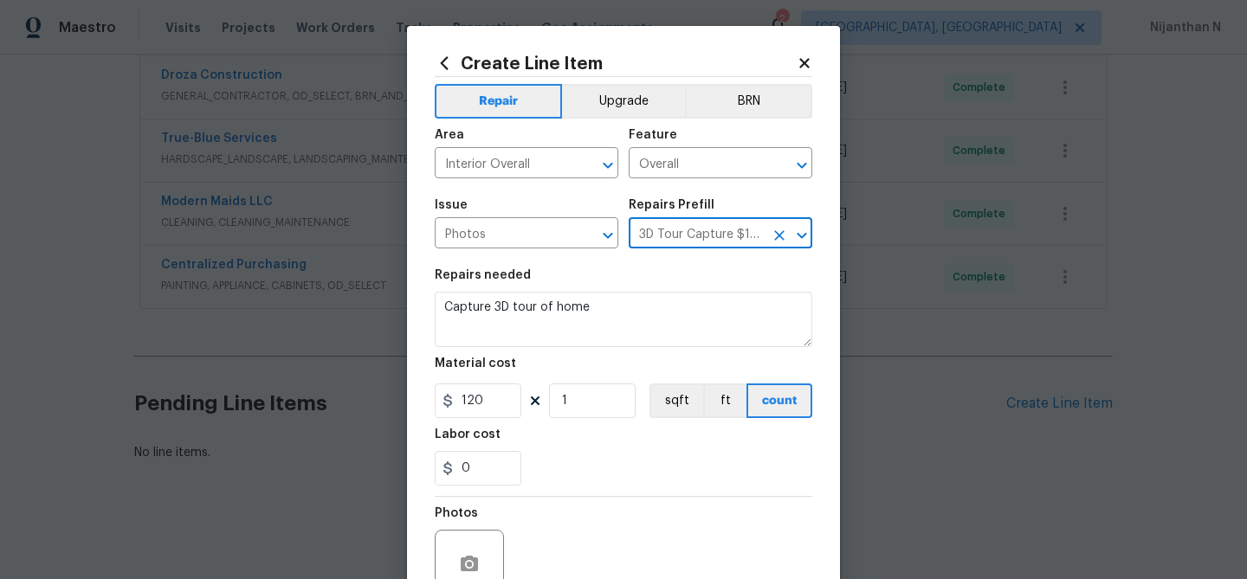
scroll to position [167, 0]
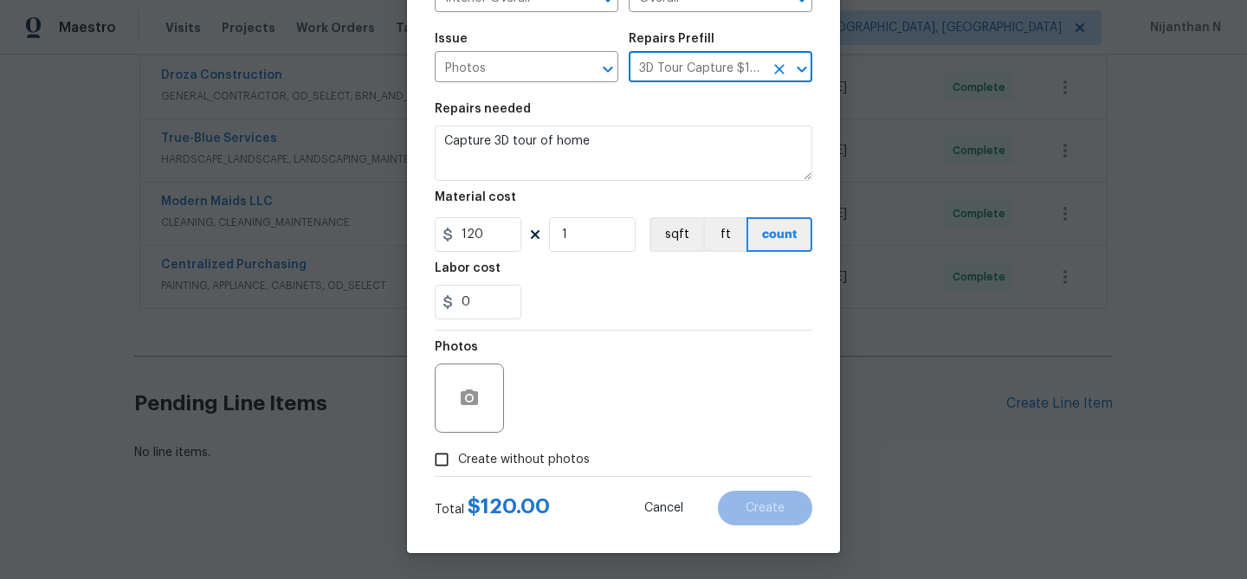
click at [443, 463] on input "Create without photos" at bounding box center [441, 459] width 33 height 33
checkbox input "true"
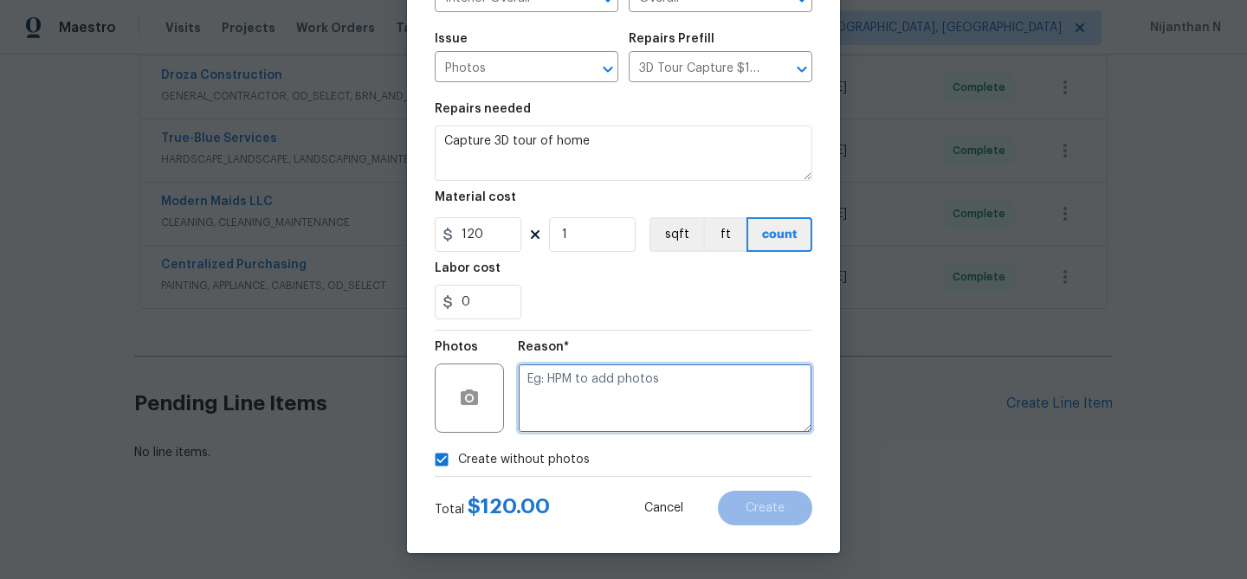
click at [645, 403] on textarea at bounding box center [665, 398] width 294 height 69
type textarea "."
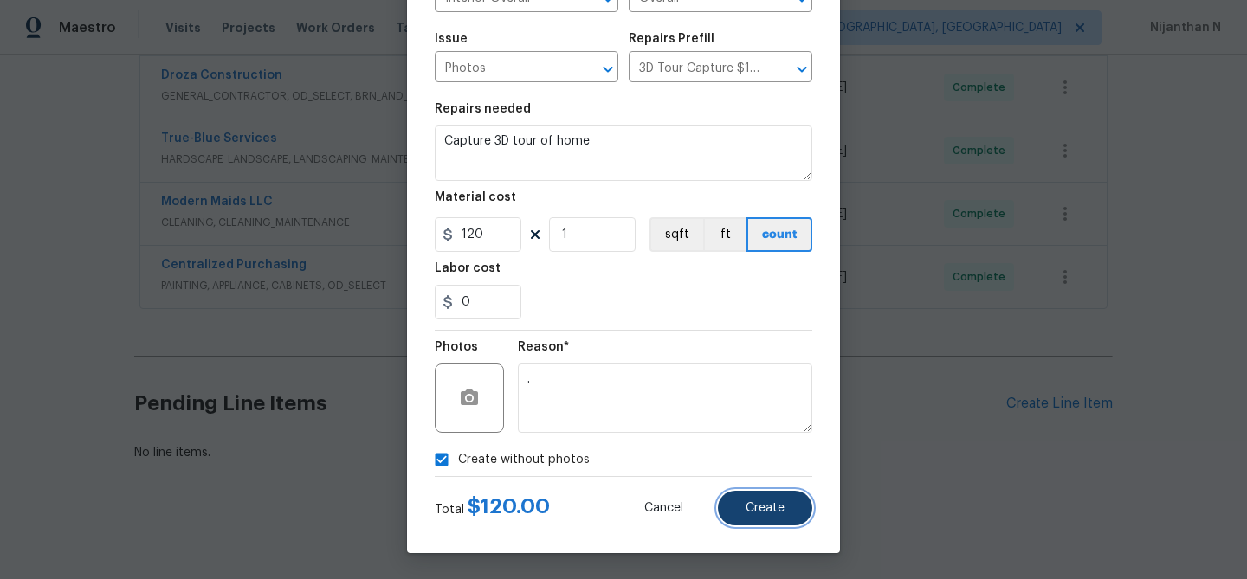
click at [789, 519] on button "Create" at bounding box center [765, 508] width 94 height 35
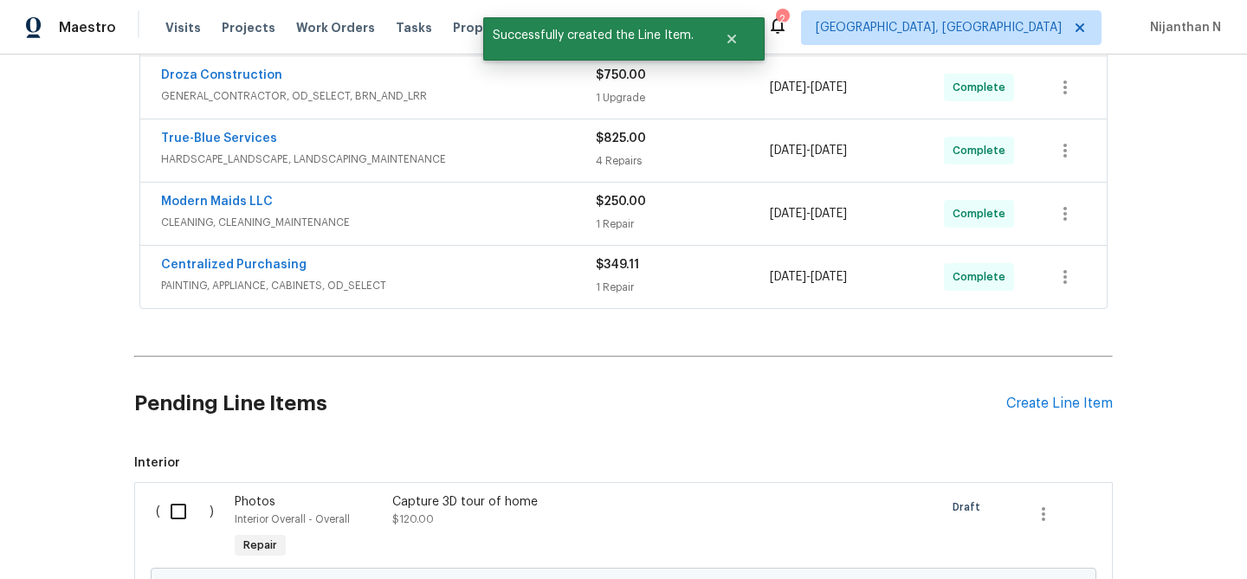
scroll to position [655, 0]
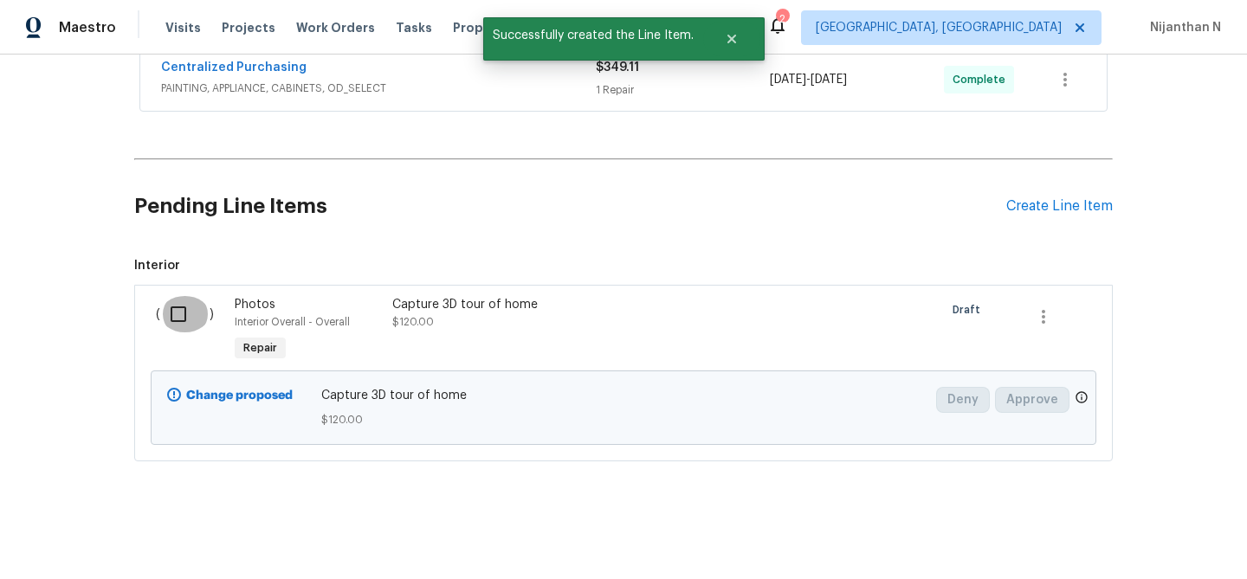
click at [184, 317] on input "checkbox" at bounding box center [184, 314] width 49 height 36
checkbox input "true"
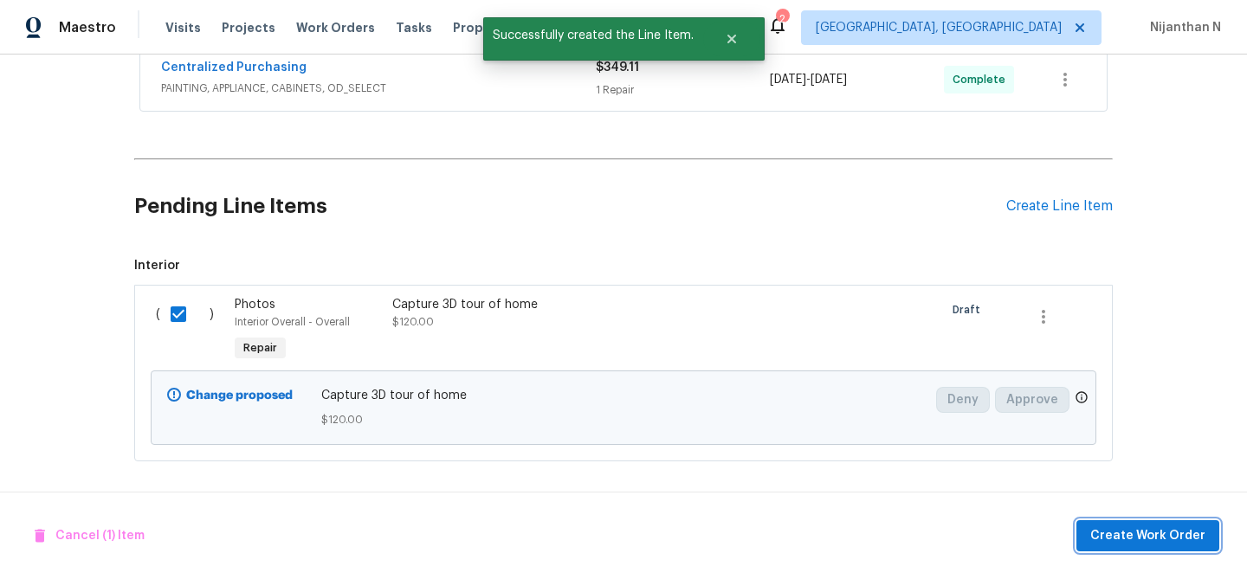
click at [1124, 529] on span "Create Work Order" at bounding box center [1147, 537] width 115 height 22
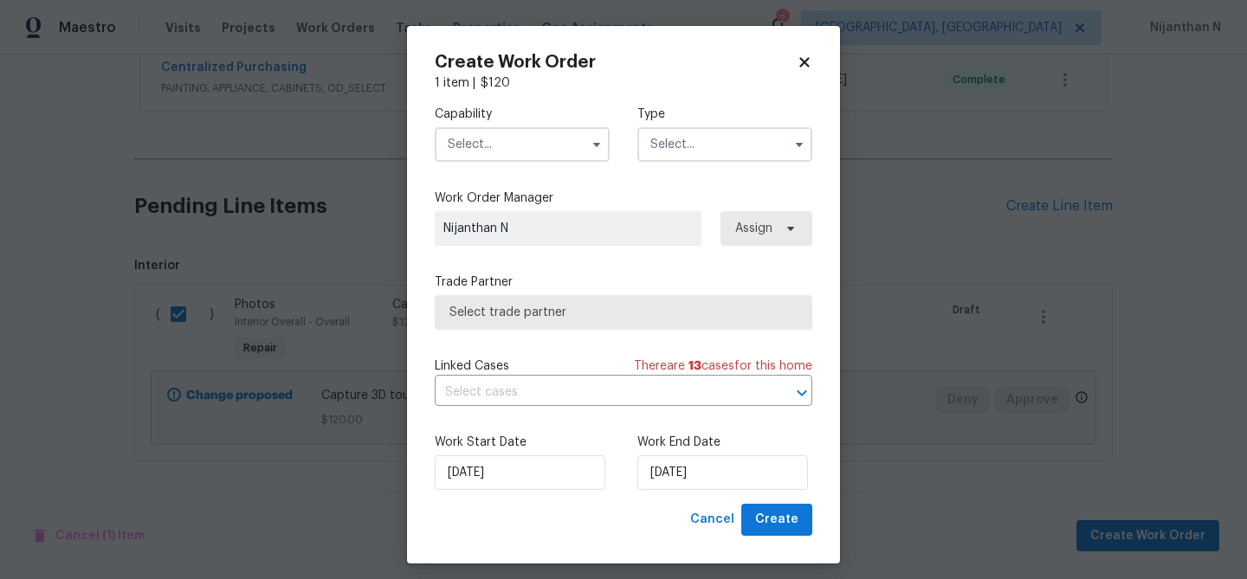
click at [533, 138] on input "text" at bounding box center [522, 144] width 175 height 35
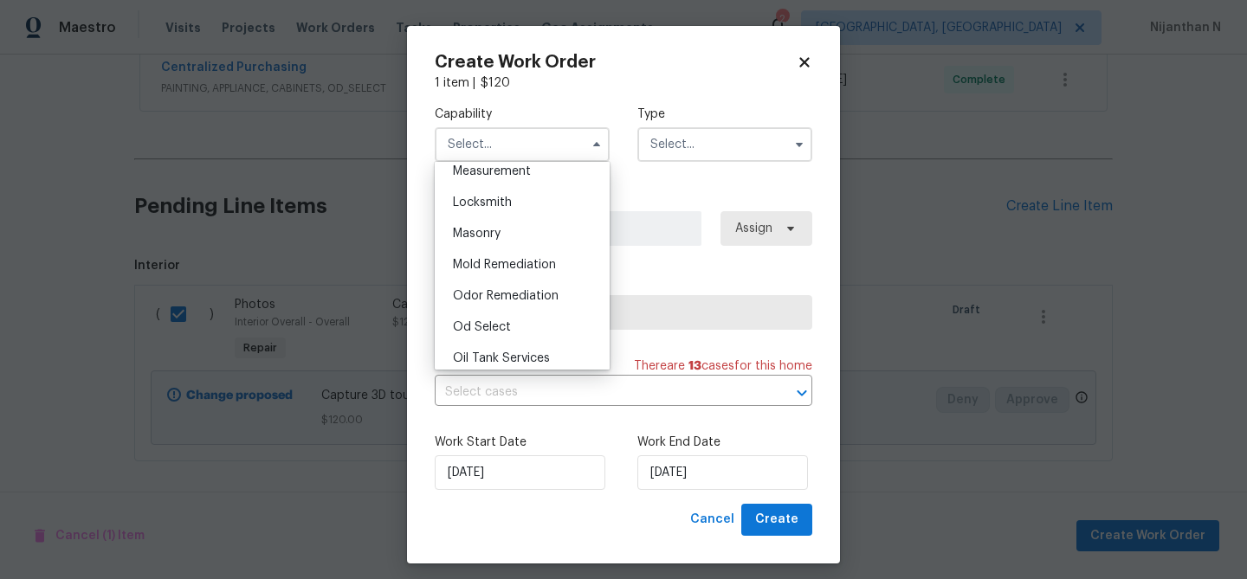
scroll to position [1409, 0]
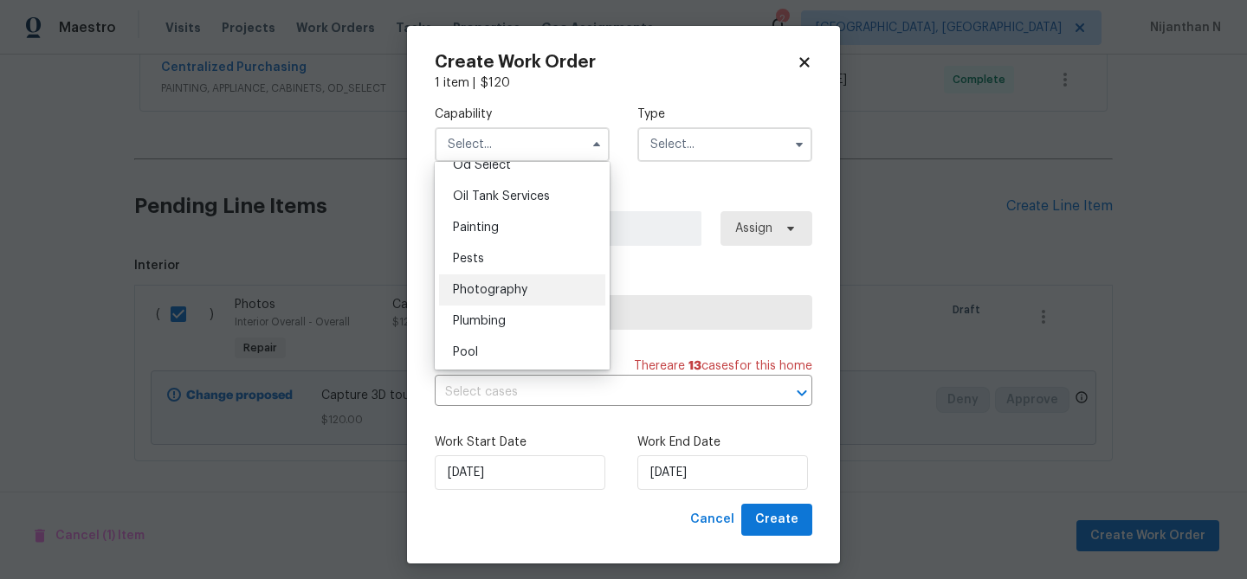
click at [520, 286] on span "Photography" at bounding box center [490, 290] width 74 height 12
type input "Photography"
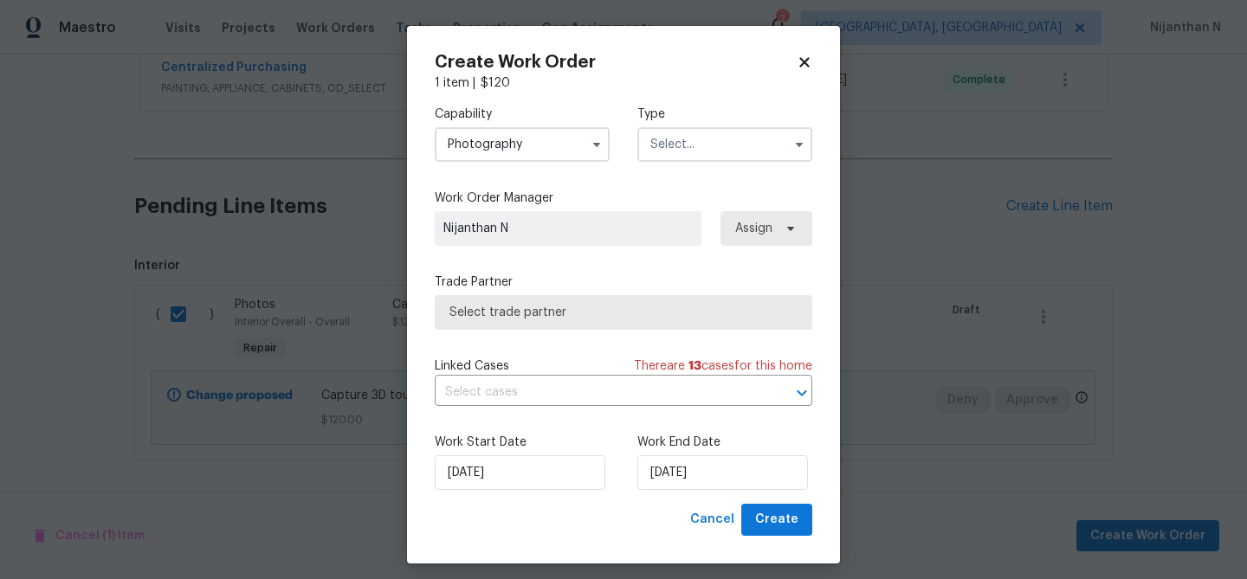
click at [689, 136] on input "text" at bounding box center [724, 144] width 175 height 35
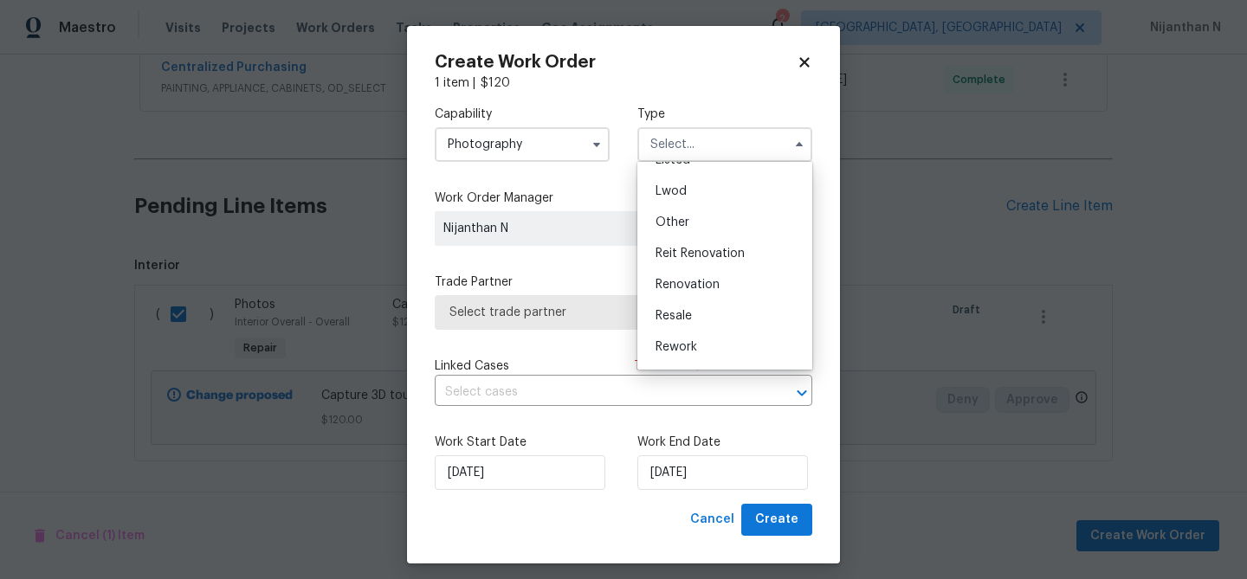
scroll to position [206, 0]
click at [691, 193] on div "Other" at bounding box center [725, 193] width 166 height 31
type input "Other"
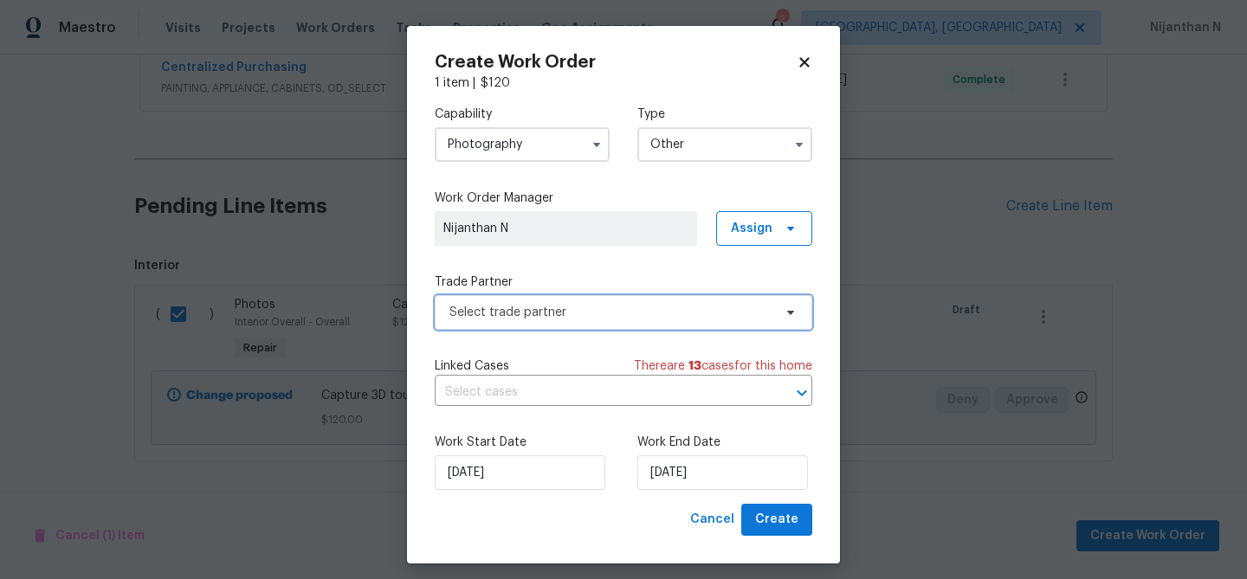
click at [533, 314] on span "Select trade partner" at bounding box center [610, 312] width 323 height 17
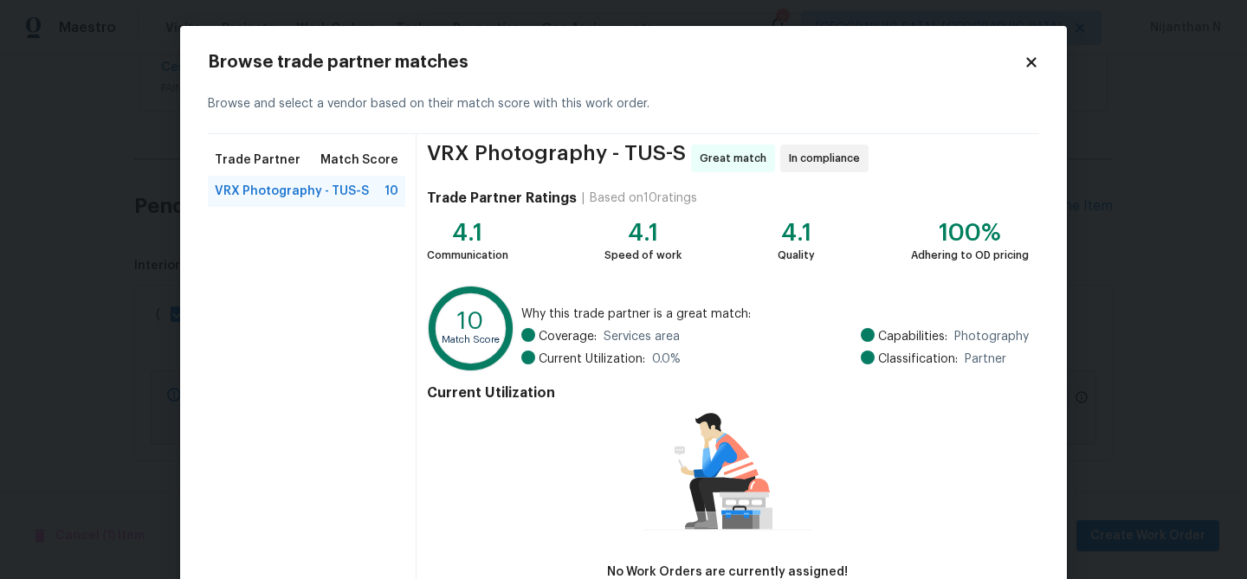
scroll to position [113, 0]
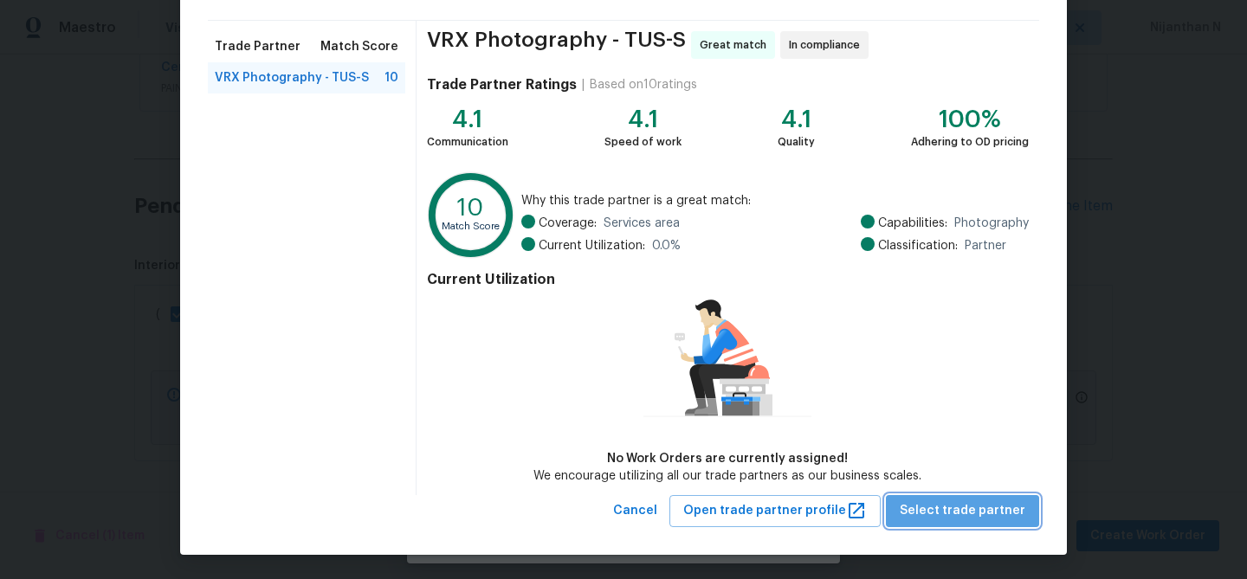
click at [1000, 515] on span "Select trade partner" at bounding box center [963, 512] width 126 height 22
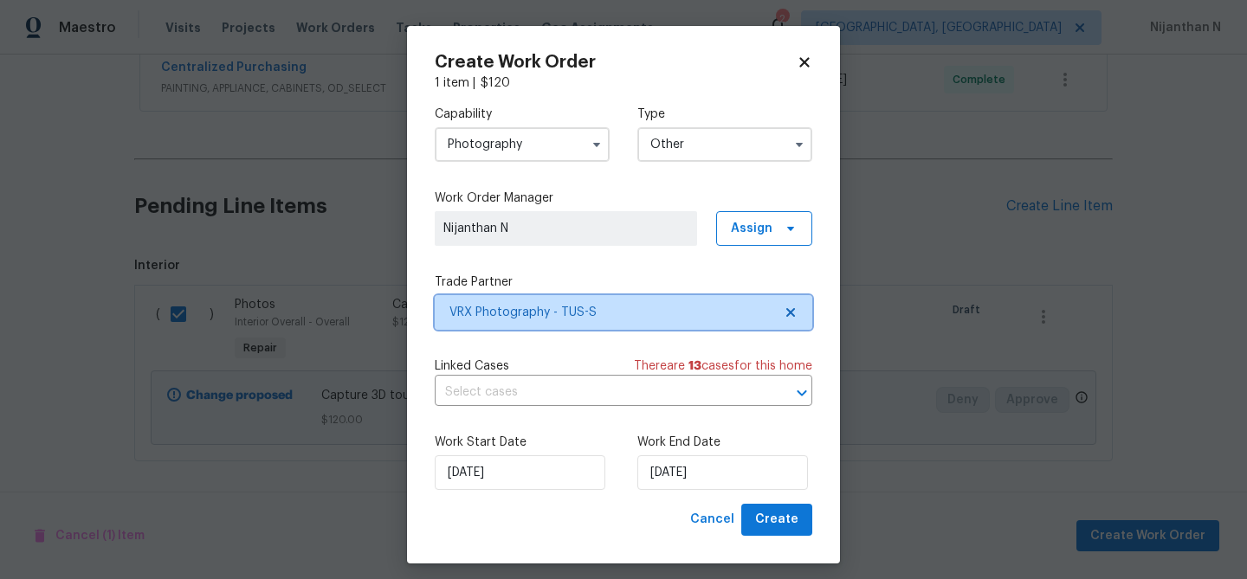
scroll to position [0, 0]
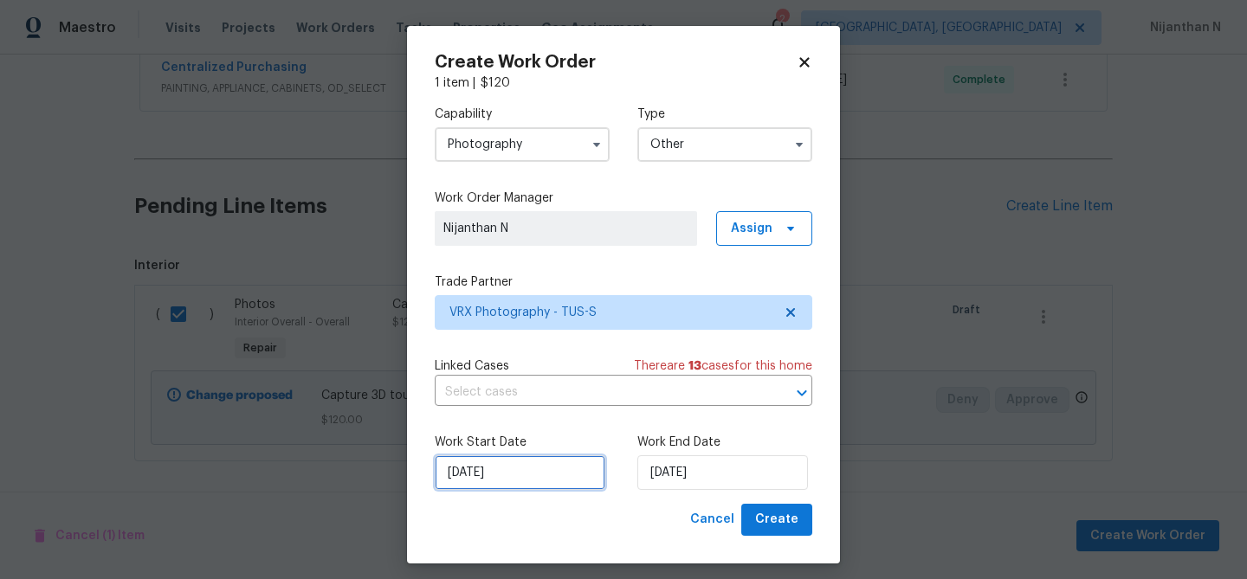
click at [539, 468] on input "30/09/2025" at bounding box center [520, 473] width 171 height 35
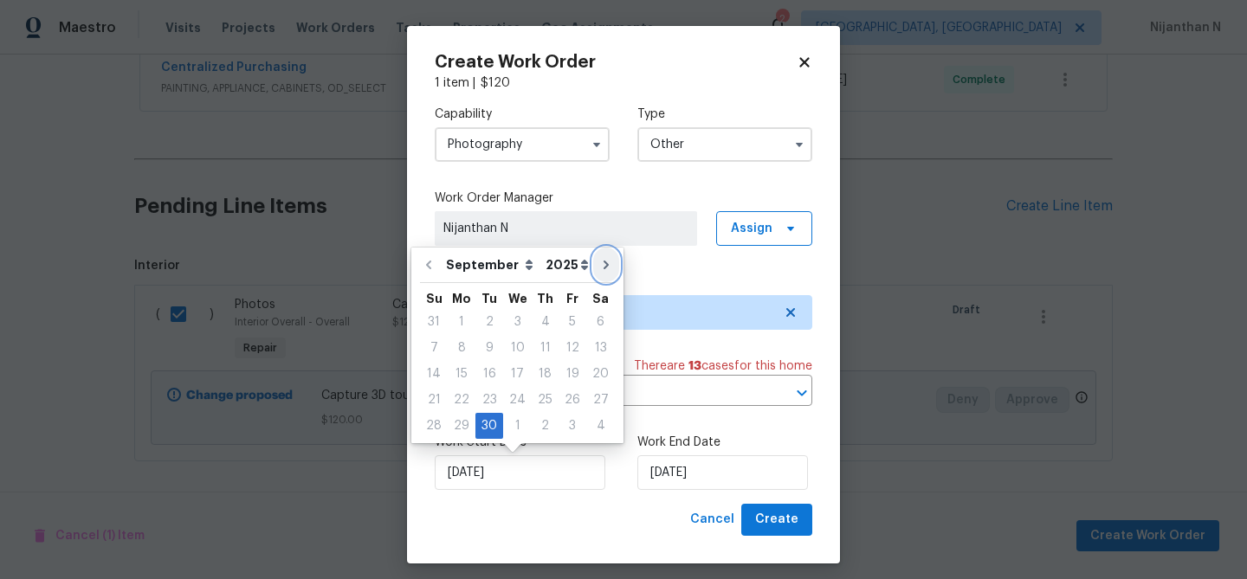
click at [599, 262] on icon "Go to next month" at bounding box center [606, 265] width 14 height 14
type input "30/10/2025"
select select "9"
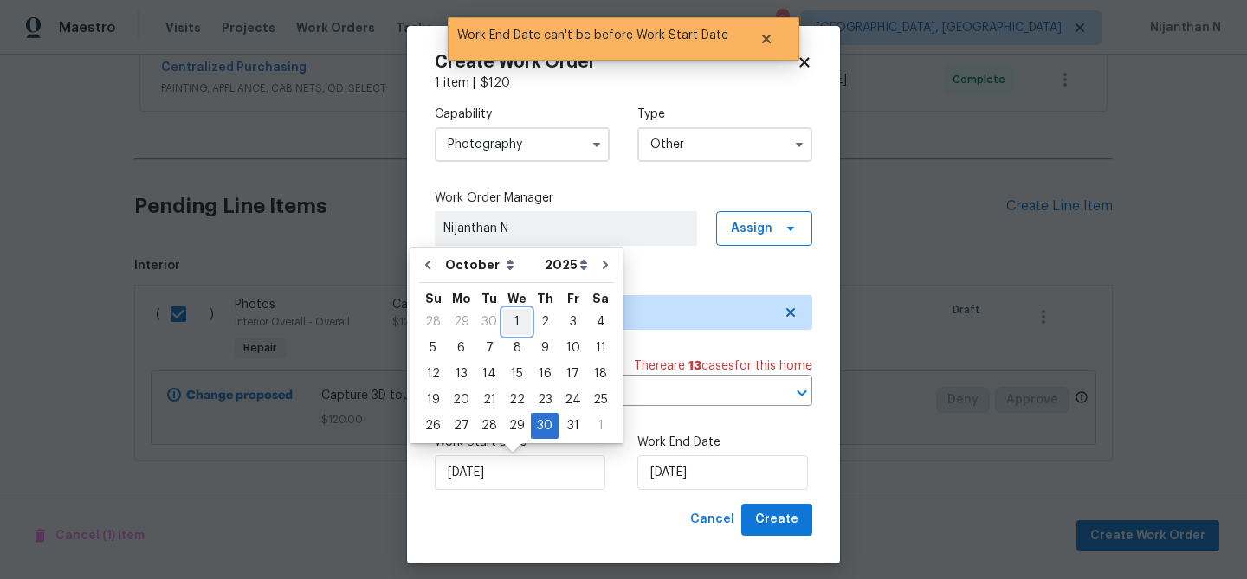
click at [514, 318] on div "1" at bounding box center [517, 322] width 28 height 24
type input "01/10/2025"
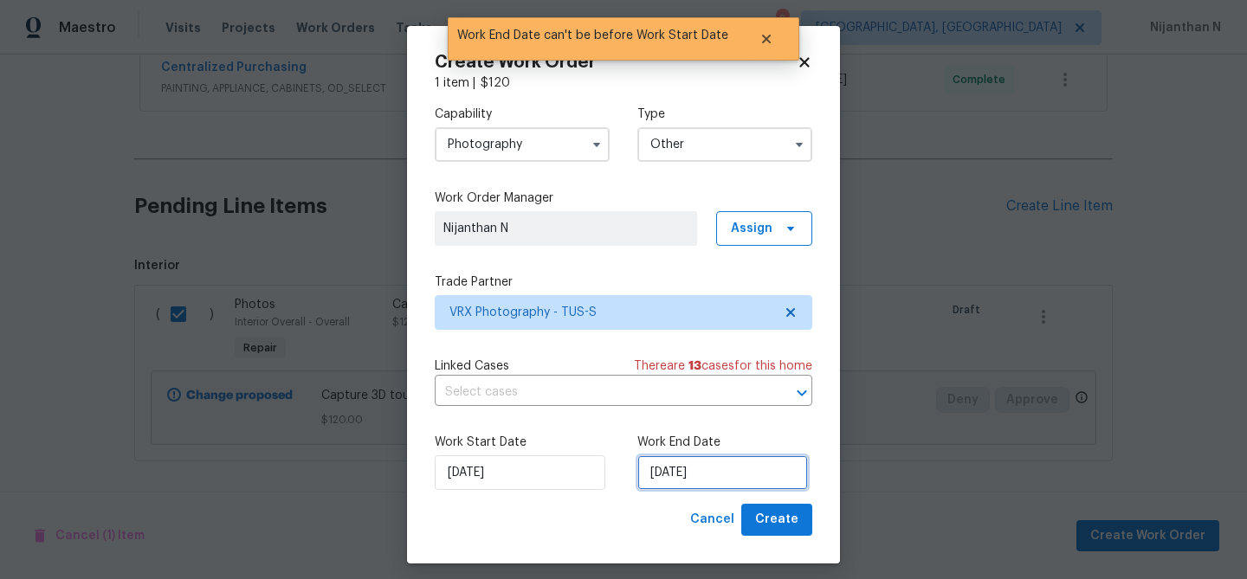
click at [708, 470] on input "30/10/2025" at bounding box center [722, 473] width 171 height 35
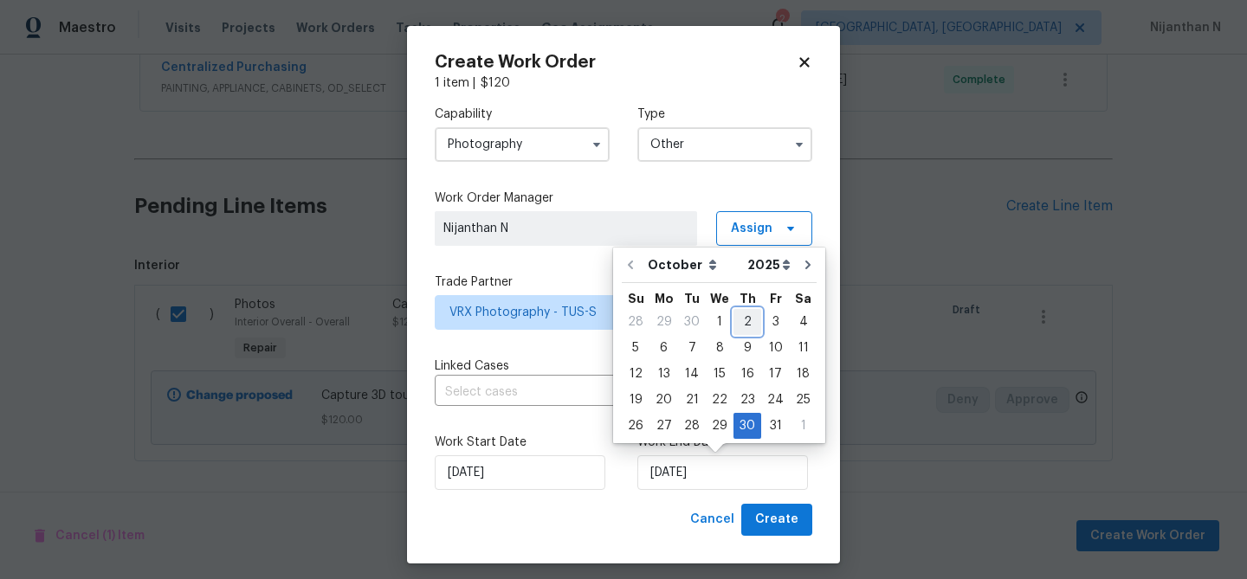
click at [737, 332] on div "2" at bounding box center [748, 322] width 28 height 24
type input "02/10/2025"
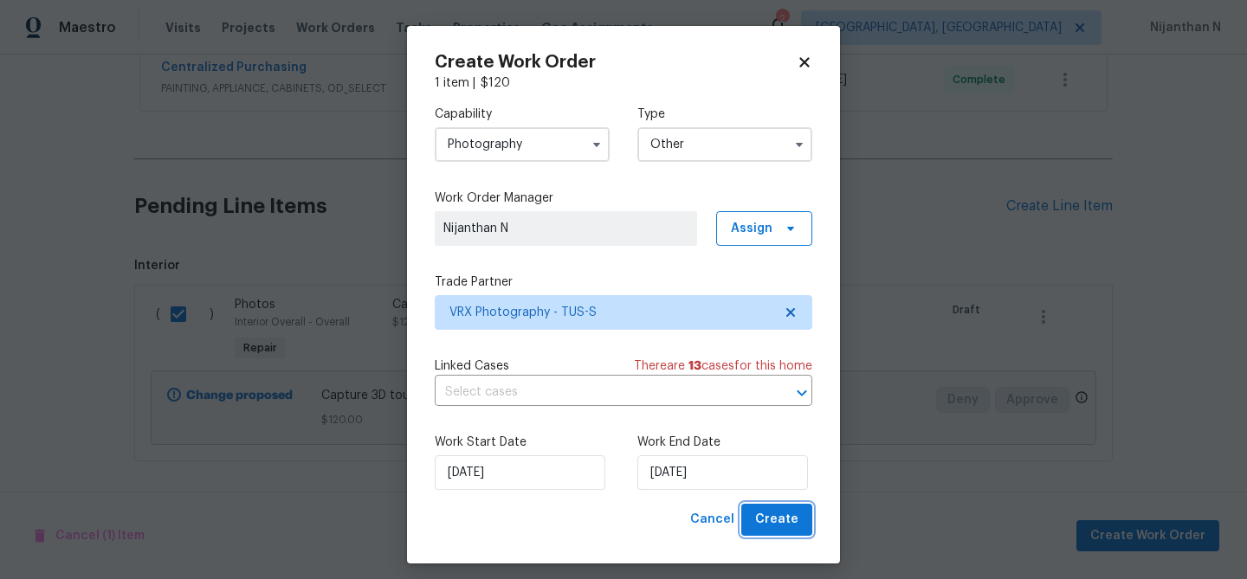
click at [792, 514] on span "Create" at bounding box center [776, 520] width 43 height 22
checkbox input "false"
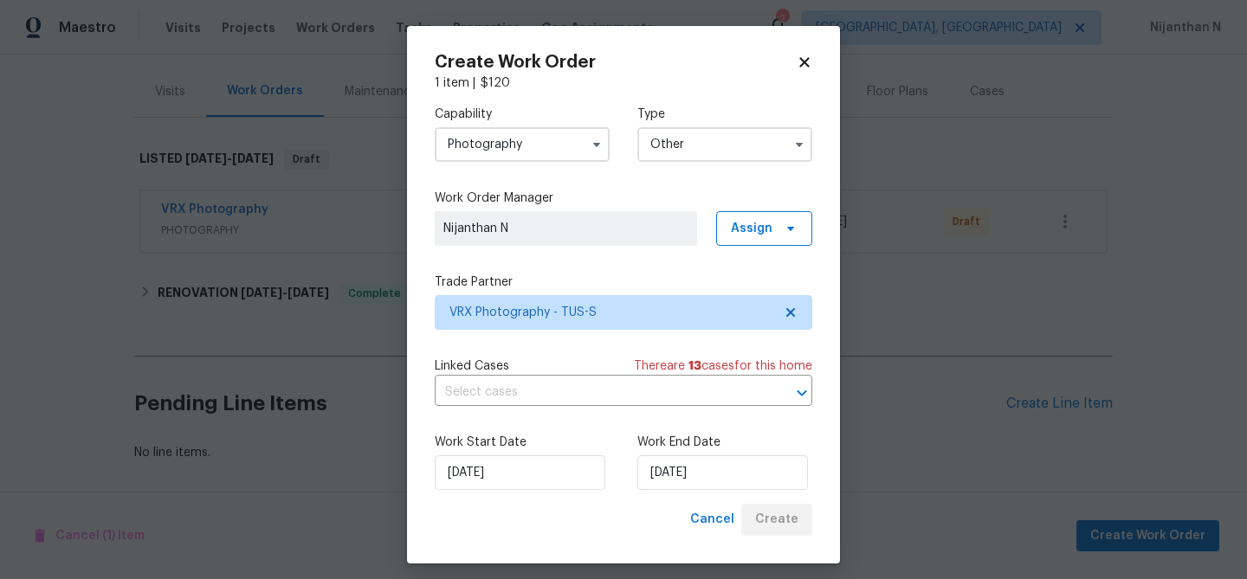
scroll to position [197, 0]
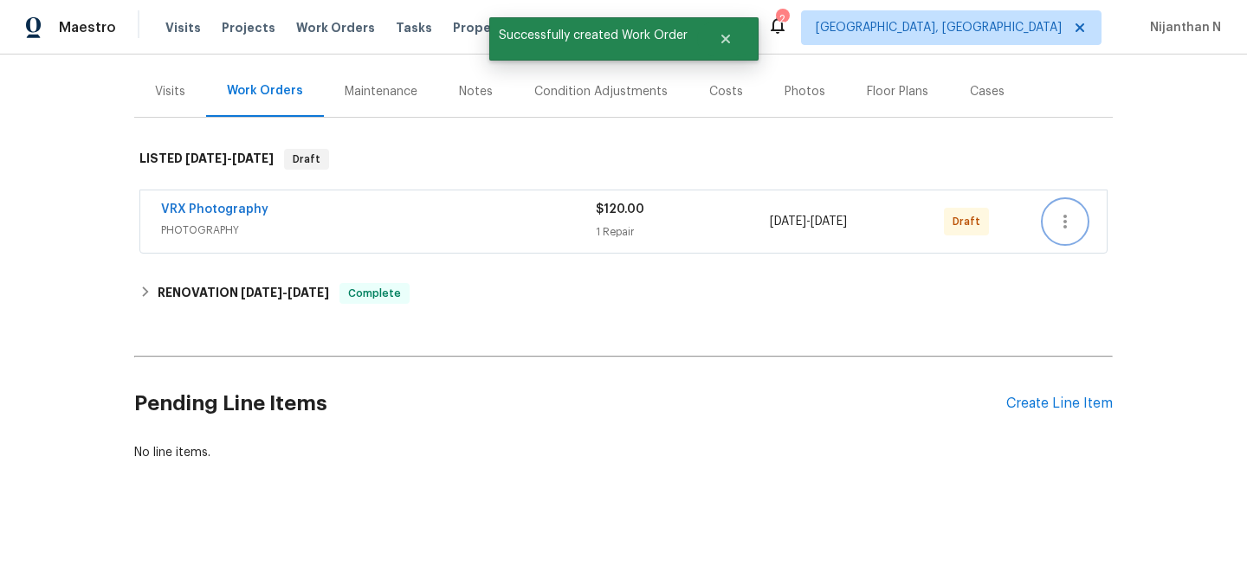
click at [1073, 230] on icon "button" at bounding box center [1065, 221] width 21 height 21
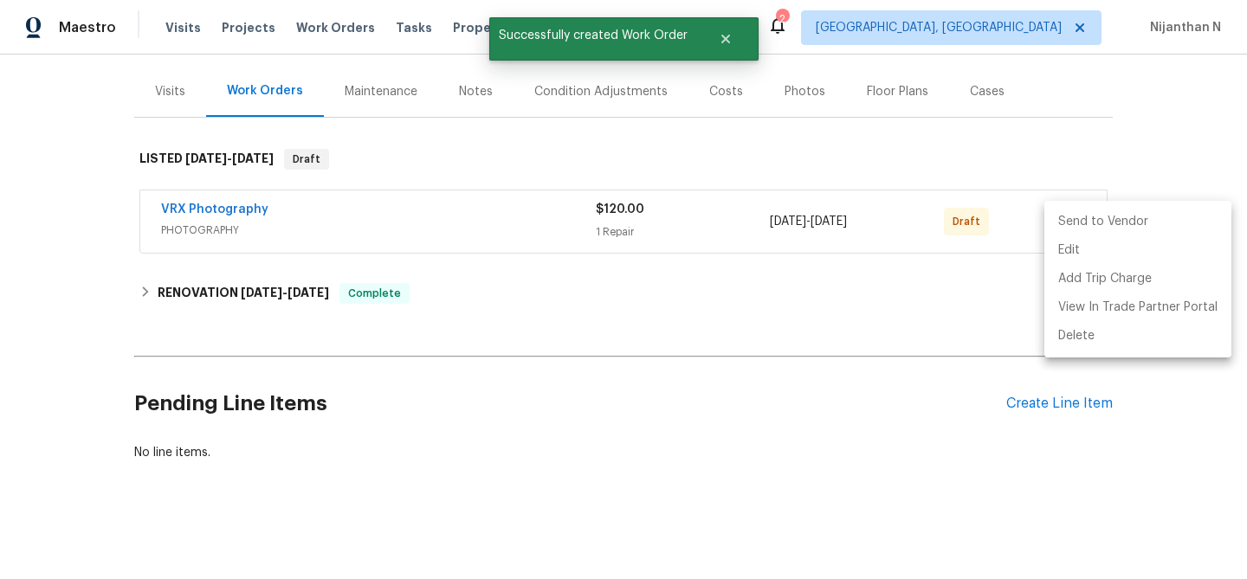
click at [1073, 230] on li "Send to Vendor" at bounding box center [1137, 222] width 187 height 29
